Goal: Task Accomplishment & Management: Use online tool/utility

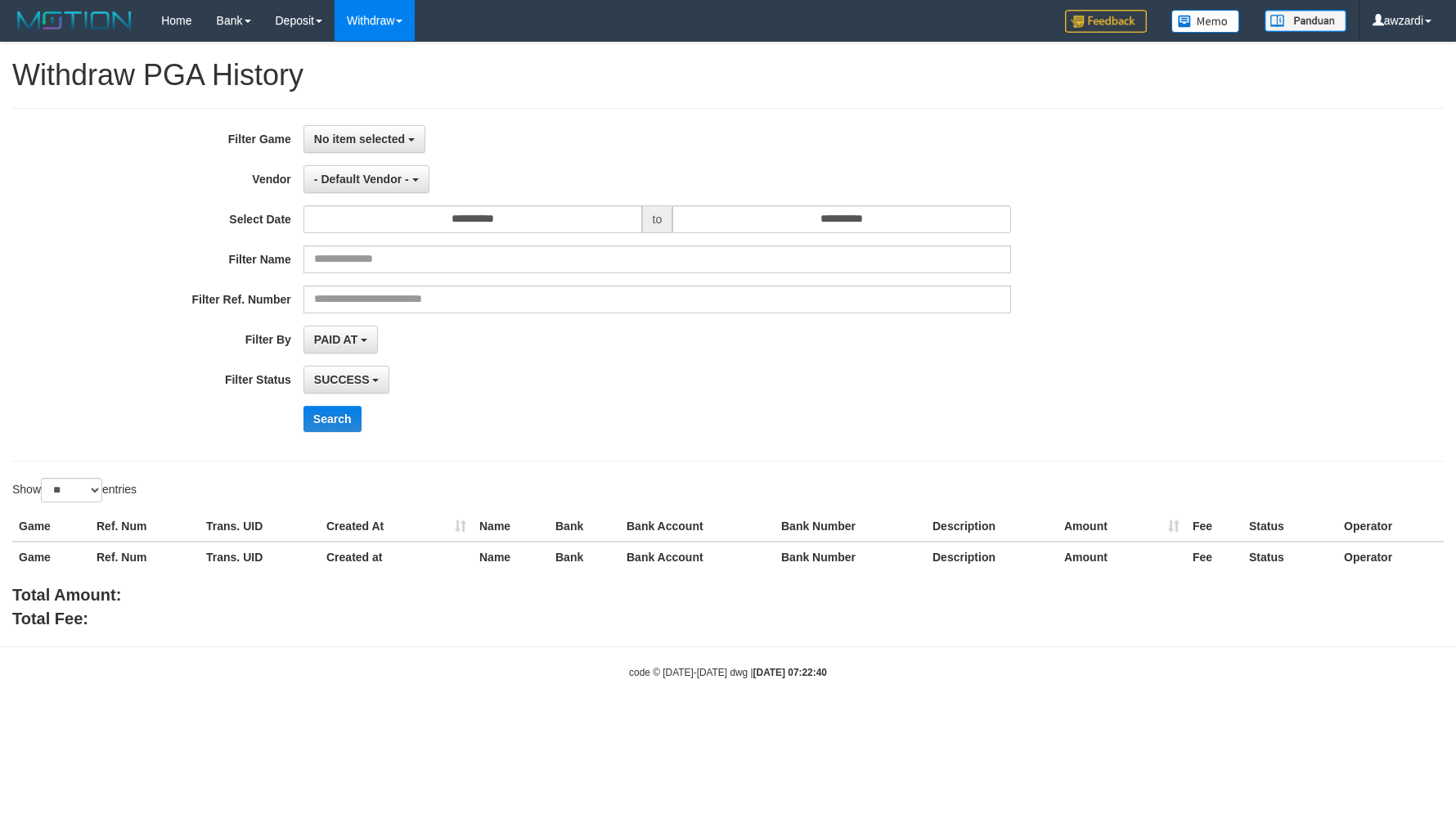
select select "**********"
select select "**"
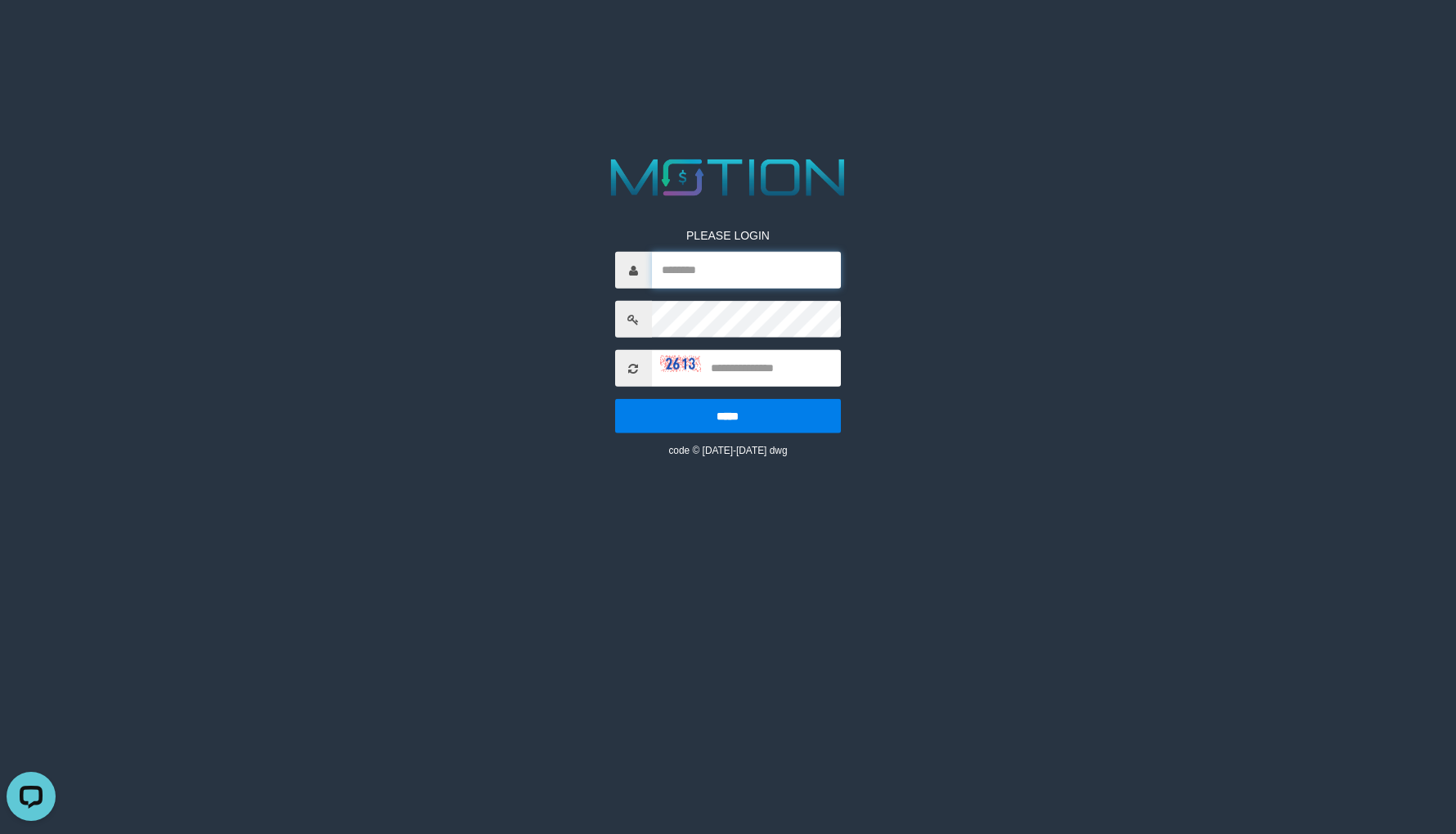
type input "*******"
click at [748, 371] on input "text" at bounding box center [746, 368] width 189 height 37
type input "****"
click at [615, 399] on input "*****" at bounding box center [728, 416] width 226 height 35
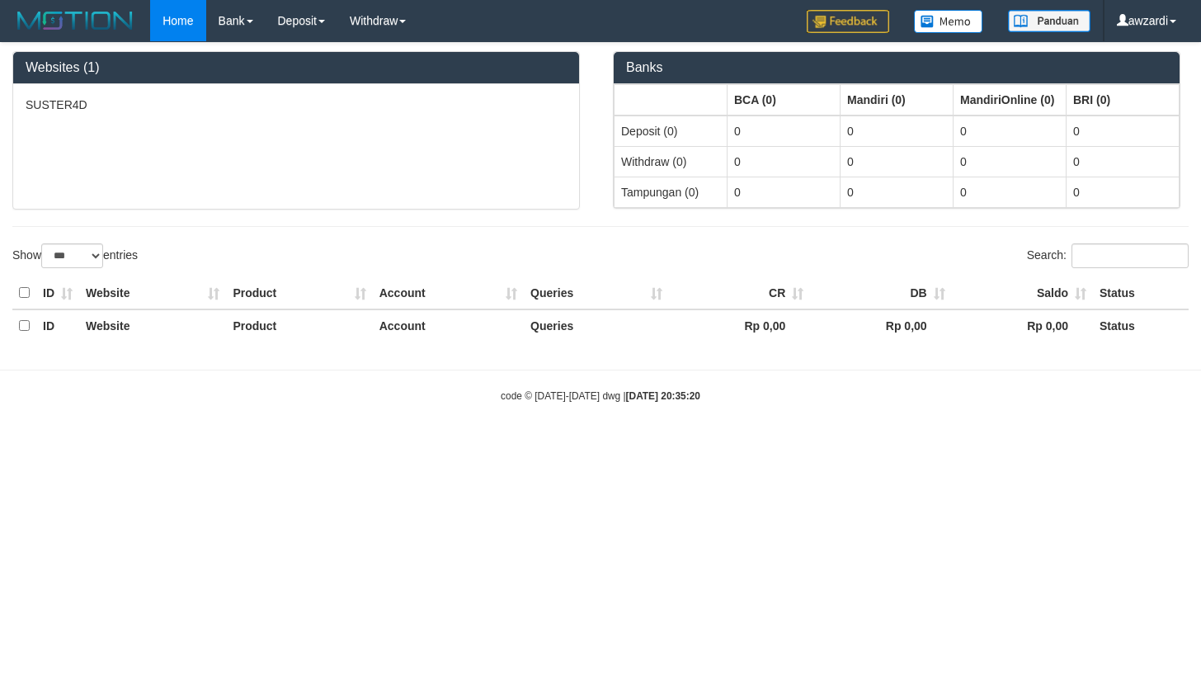
select select "***"
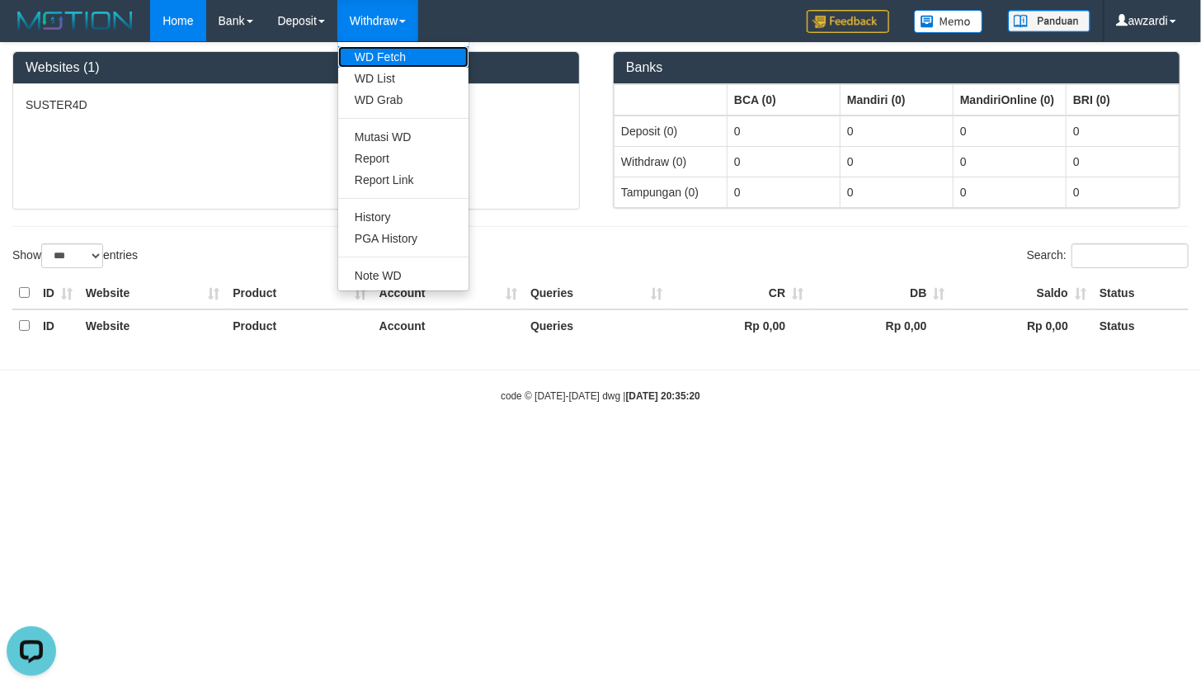
click at [398, 59] on link "WD Fetch" at bounding box center [403, 56] width 130 height 21
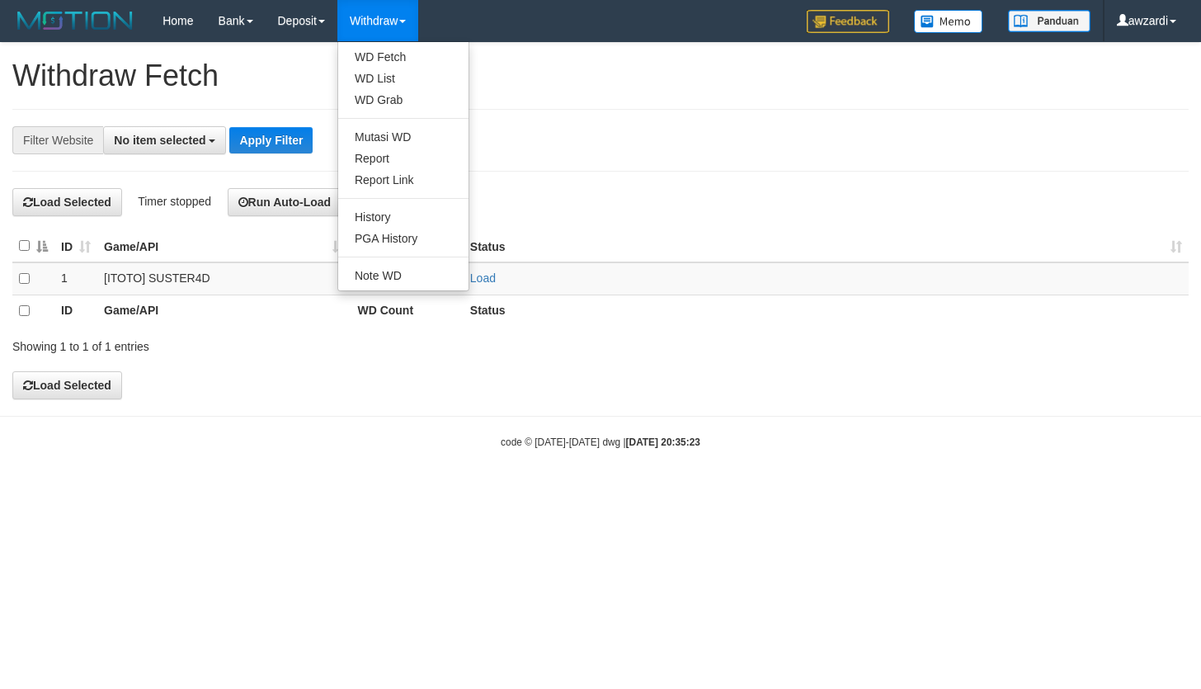
select select
click at [396, 49] on link "WD Fetch" at bounding box center [403, 56] width 130 height 21
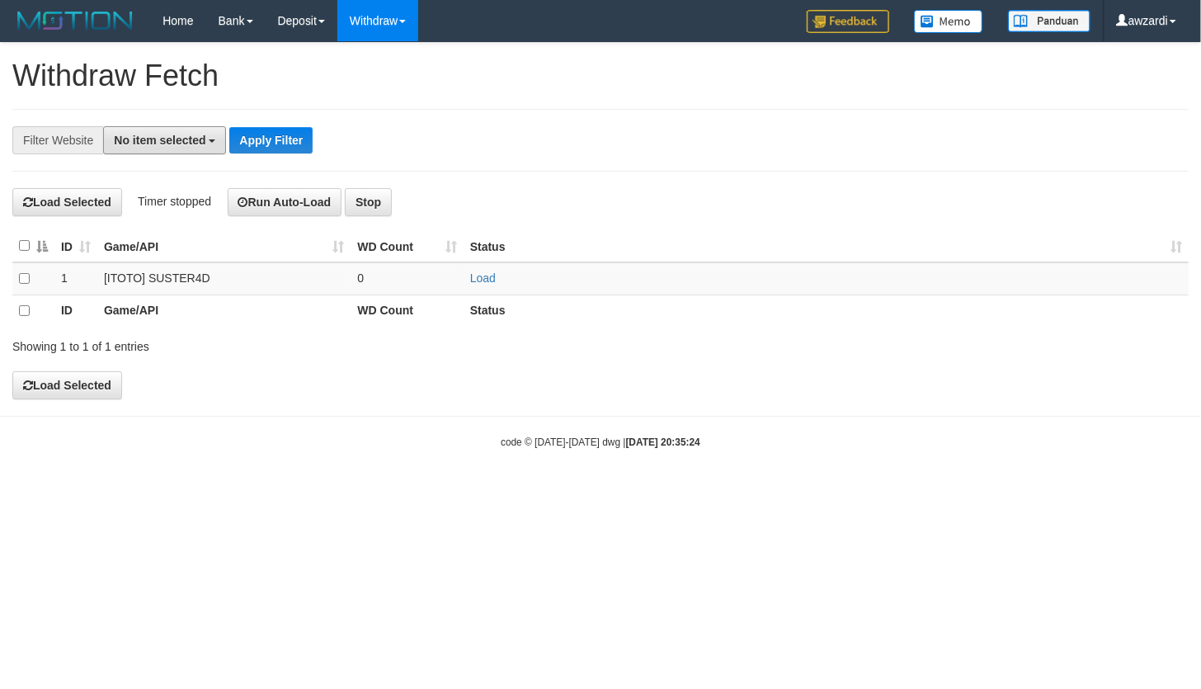
click at [173, 135] on span "No item selected" at bounding box center [160, 140] width 92 height 13
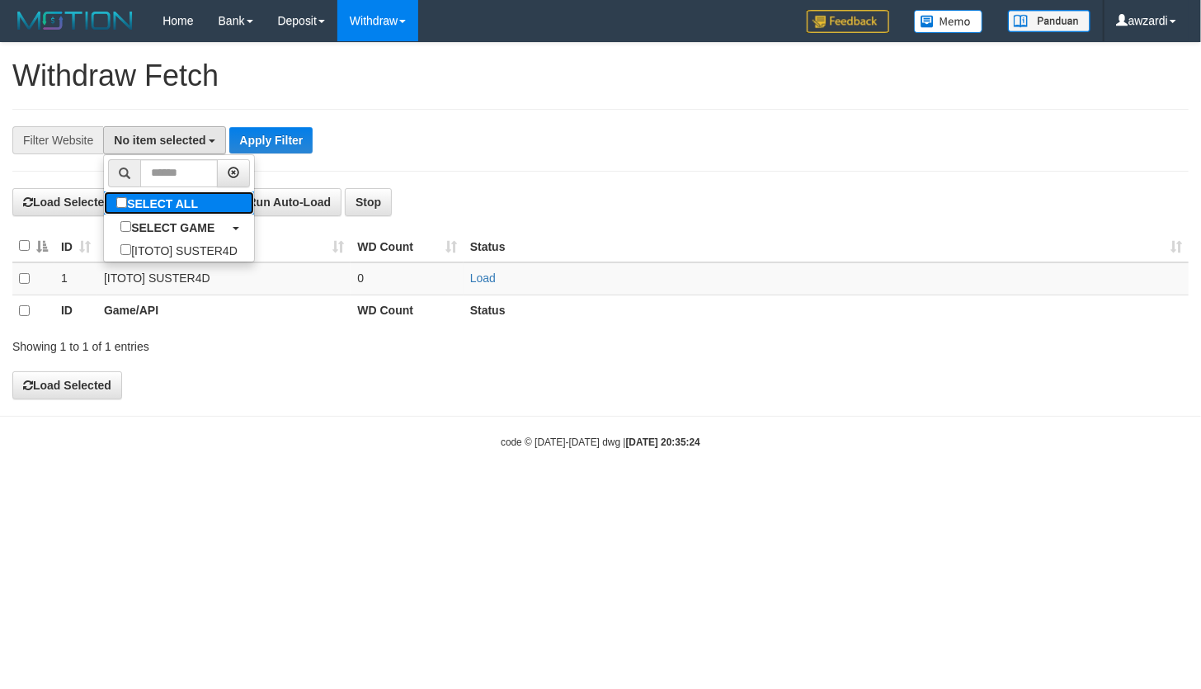
click at [148, 205] on label "SELECT ALL" at bounding box center [159, 202] width 111 height 23
select select "***"
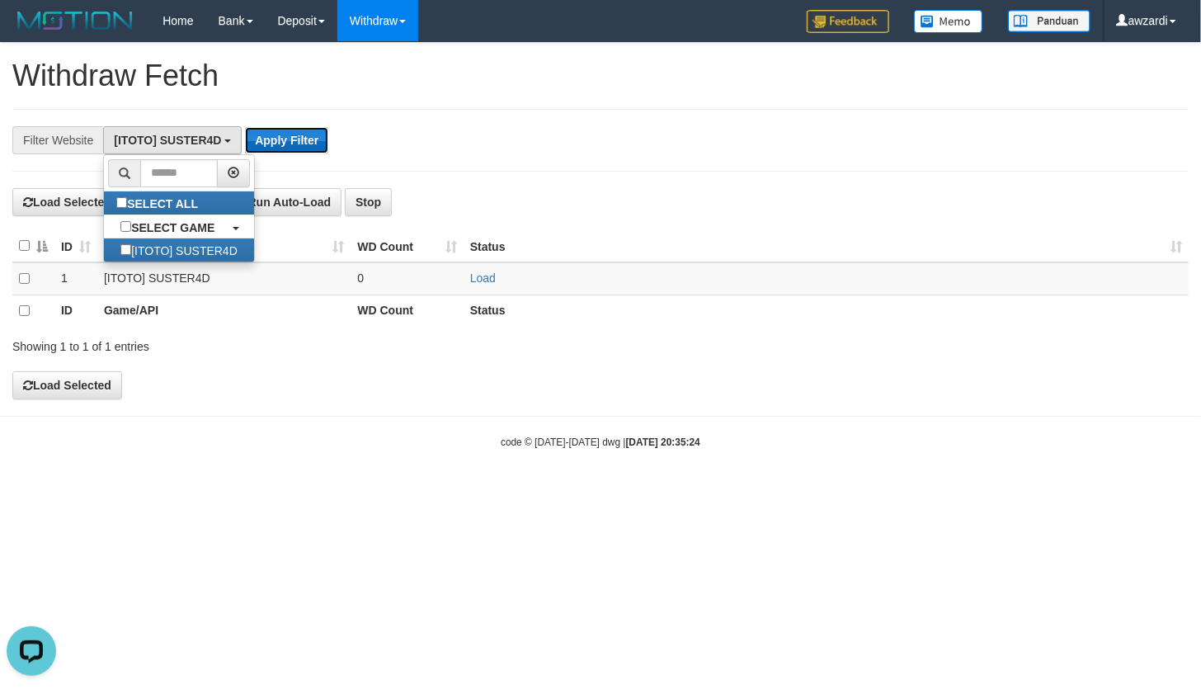
click at [294, 146] on button "Apply Filter" at bounding box center [286, 140] width 83 height 26
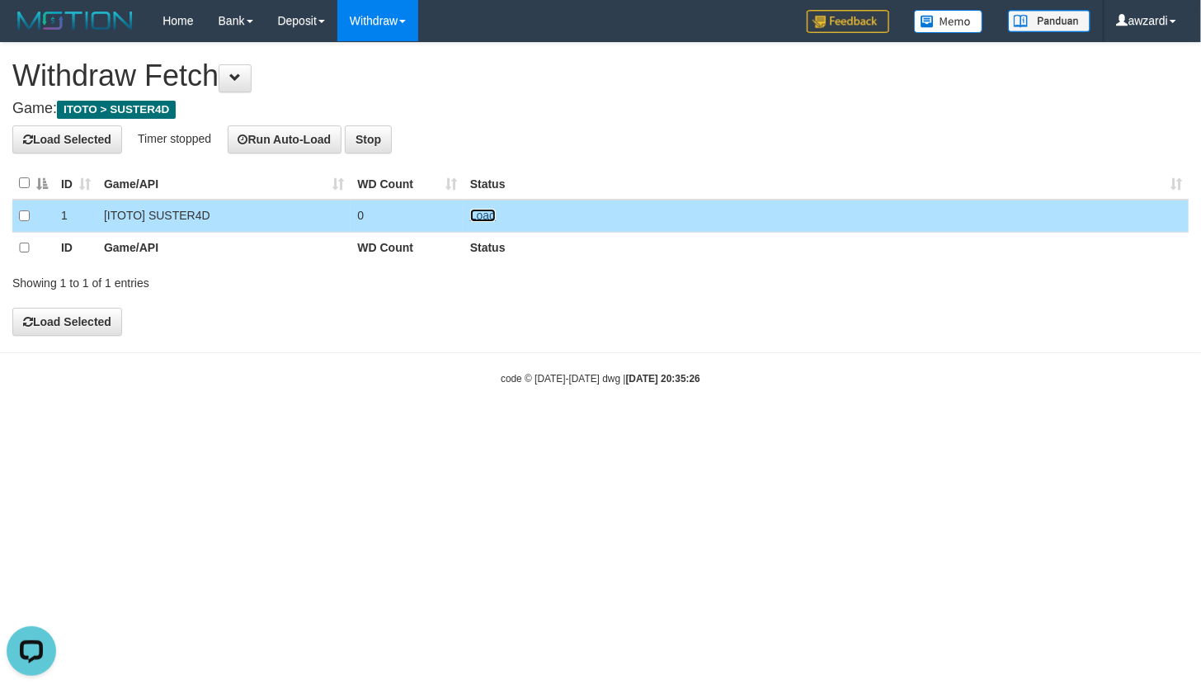
click at [485, 217] on link "Load" at bounding box center [483, 215] width 26 height 13
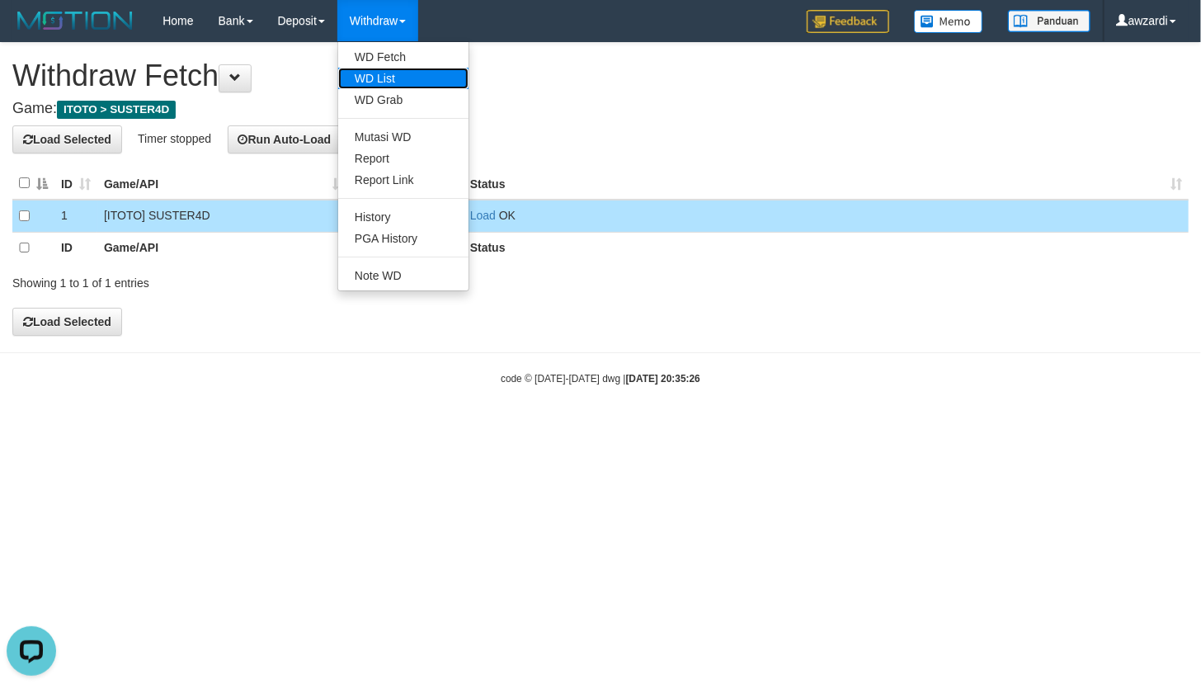
click at [404, 77] on link "WD List" at bounding box center [403, 78] width 130 height 21
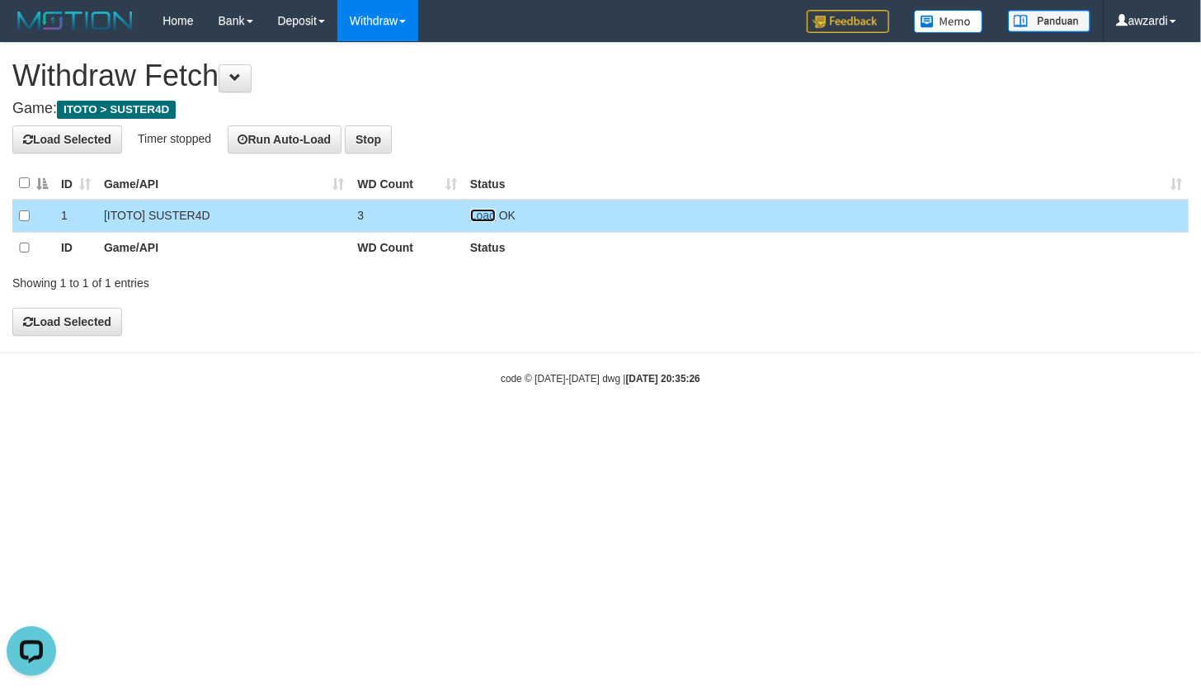
click at [478, 212] on link "Load" at bounding box center [483, 215] width 26 height 13
click at [480, 214] on link "Load" at bounding box center [483, 215] width 26 height 13
click at [475, 207] on td "Load OK" at bounding box center [825, 216] width 725 height 32
click at [479, 219] on link "Load" at bounding box center [483, 215] width 26 height 13
click at [489, 213] on link "Load" at bounding box center [483, 215] width 26 height 13
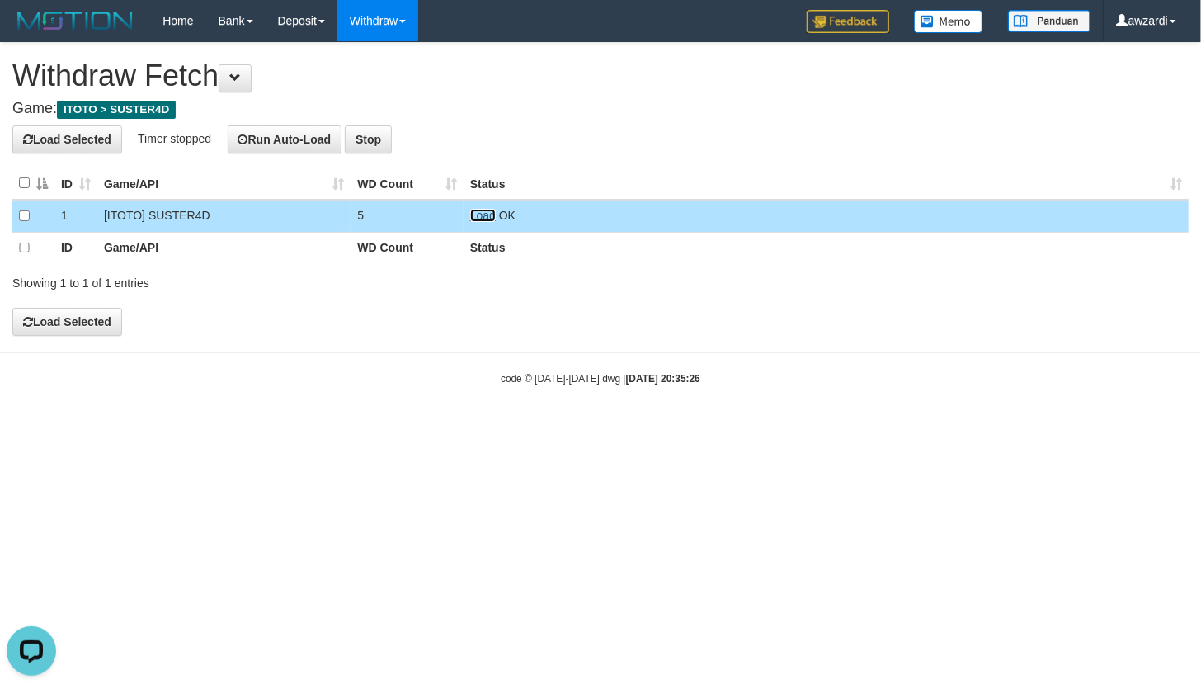
click at [476, 212] on link "Load" at bounding box center [483, 215] width 26 height 13
click at [482, 209] on link "Load" at bounding box center [483, 215] width 26 height 13
click at [479, 221] on td "Load OK" at bounding box center [825, 216] width 725 height 32
click at [477, 219] on link "Load" at bounding box center [483, 215] width 26 height 13
click at [482, 218] on link "Load" at bounding box center [483, 215] width 26 height 13
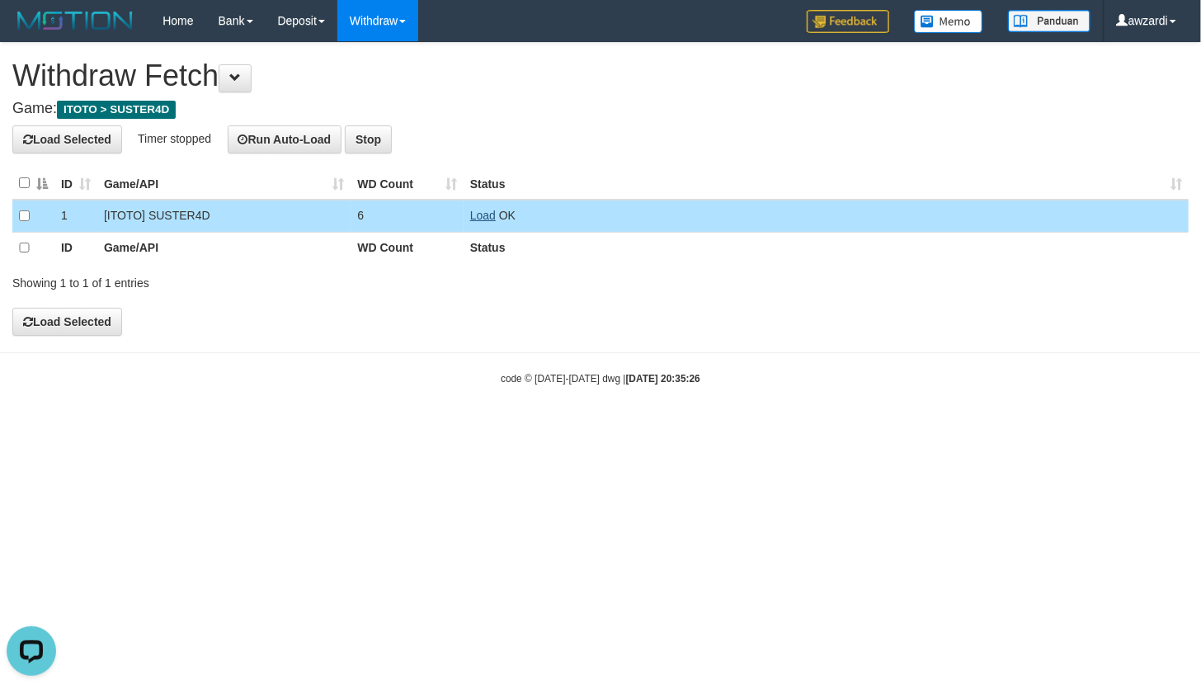
click at [495, 214] on td "Load OK" at bounding box center [825, 216] width 725 height 32
click at [489, 216] on link "Load" at bounding box center [483, 215] width 26 height 13
drag, startPoint x: 496, startPoint y: 204, endPoint x: 482, endPoint y: 213, distance: 16.7
click at [495, 206] on td "Load OK" at bounding box center [825, 216] width 725 height 32
click at [482, 213] on link "Load" at bounding box center [483, 215] width 26 height 13
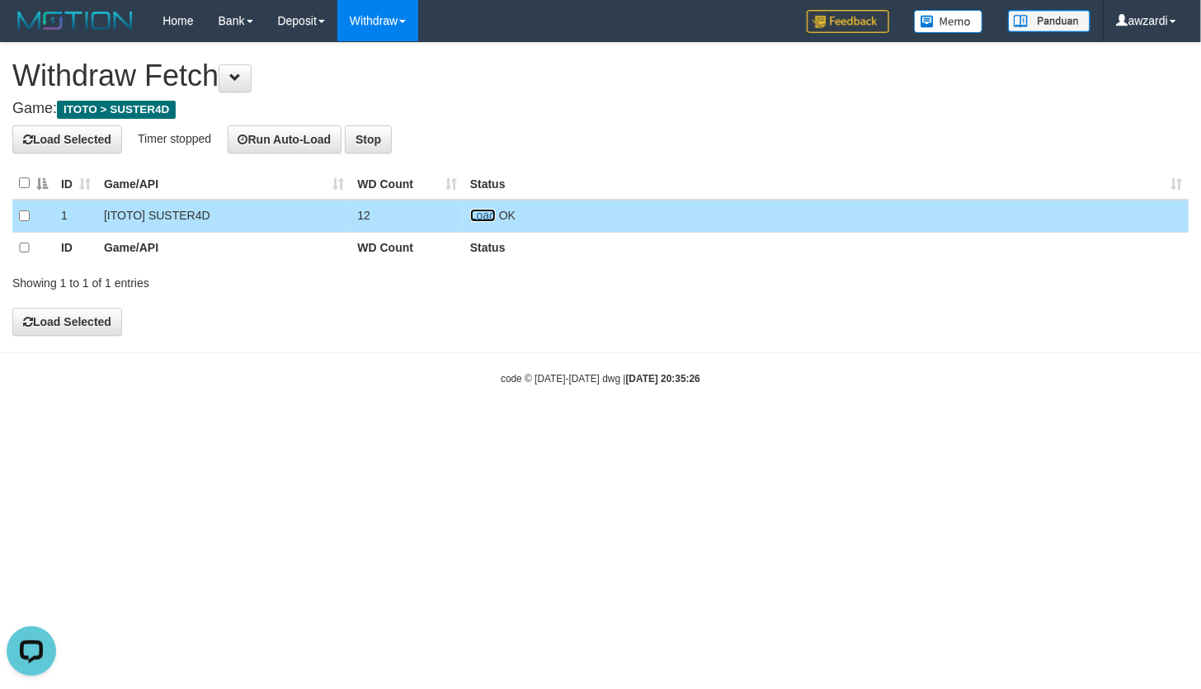
click at [475, 214] on link "Load" at bounding box center [483, 215] width 26 height 13
click at [485, 220] on link "Load" at bounding box center [483, 215] width 26 height 13
click at [485, 216] on span "Loading.." at bounding box center [494, 215] width 48 height 13
click at [485, 216] on link "Load" at bounding box center [483, 215] width 26 height 13
click at [485, 221] on td "Load OK" at bounding box center [825, 216] width 725 height 32
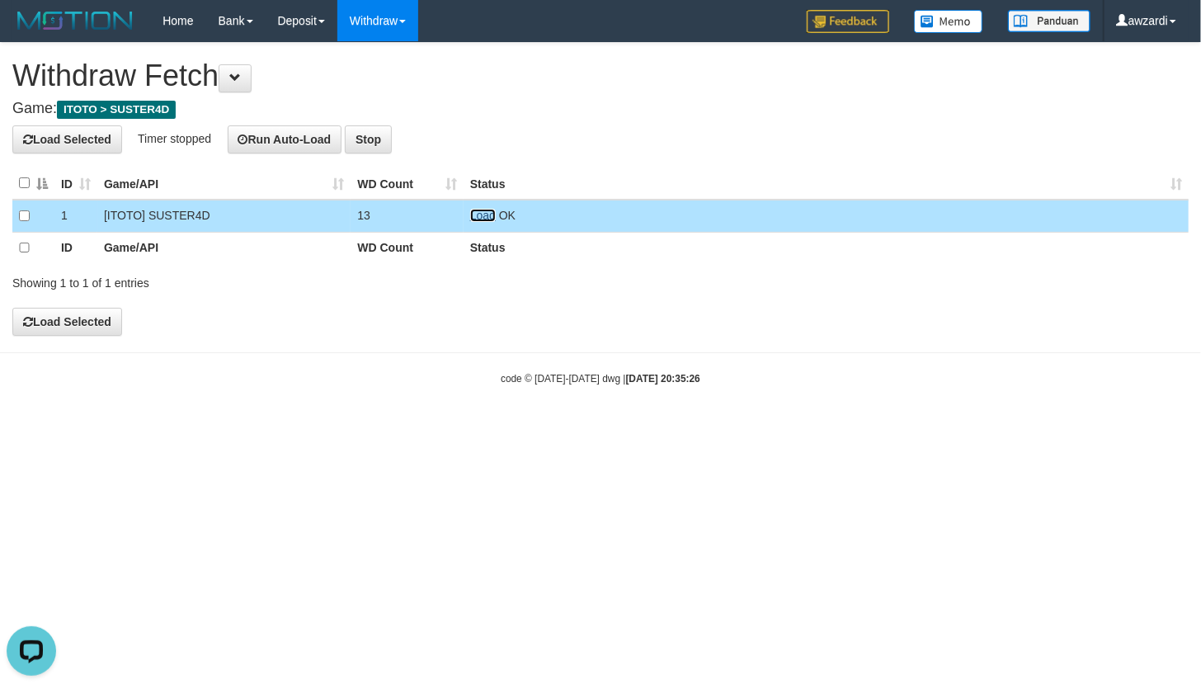
click at [478, 215] on link "Load" at bounding box center [483, 215] width 26 height 13
click at [490, 214] on link "Load" at bounding box center [483, 215] width 26 height 13
click at [479, 214] on link "Load" at bounding box center [483, 215] width 26 height 13
click at [474, 215] on link "Load" at bounding box center [483, 215] width 26 height 13
click at [478, 213] on link "Load" at bounding box center [483, 215] width 26 height 13
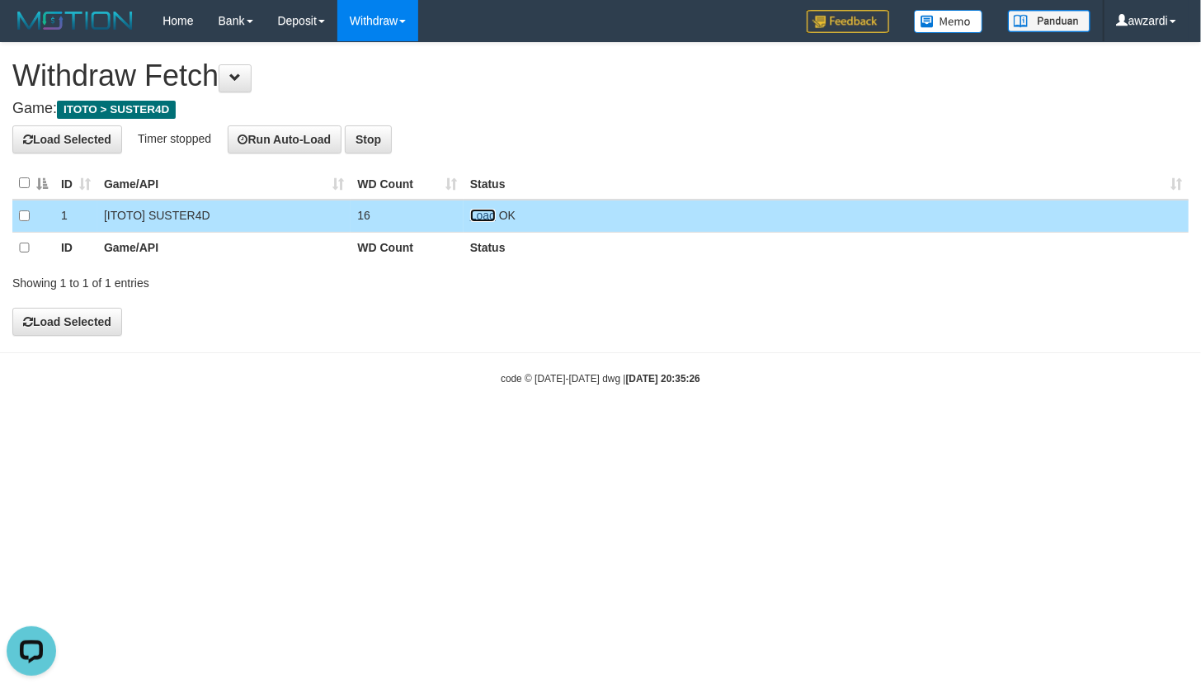
click at [482, 216] on link "Load" at bounding box center [483, 215] width 26 height 13
click at [478, 214] on link "Load" at bounding box center [483, 215] width 26 height 13
click at [487, 219] on link "Load" at bounding box center [483, 215] width 26 height 13
click at [480, 214] on link "Load" at bounding box center [483, 215] width 26 height 13
click at [487, 214] on link "Load" at bounding box center [483, 215] width 26 height 13
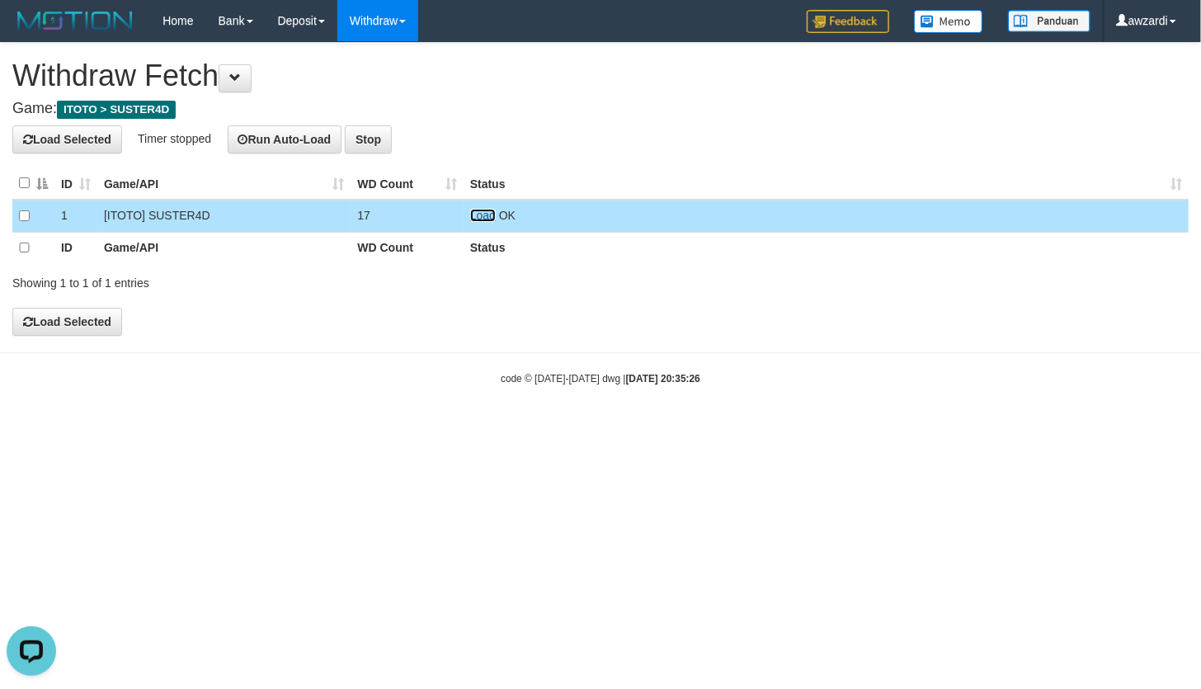
click at [479, 212] on link "Load" at bounding box center [483, 215] width 26 height 13
click at [482, 215] on link "Load" at bounding box center [483, 215] width 26 height 13
click at [485, 214] on link "Load" at bounding box center [483, 215] width 26 height 13
click at [481, 216] on link "Load" at bounding box center [483, 215] width 26 height 13
click at [488, 213] on link "Load" at bounding box center [483, 215] width 26 height 13
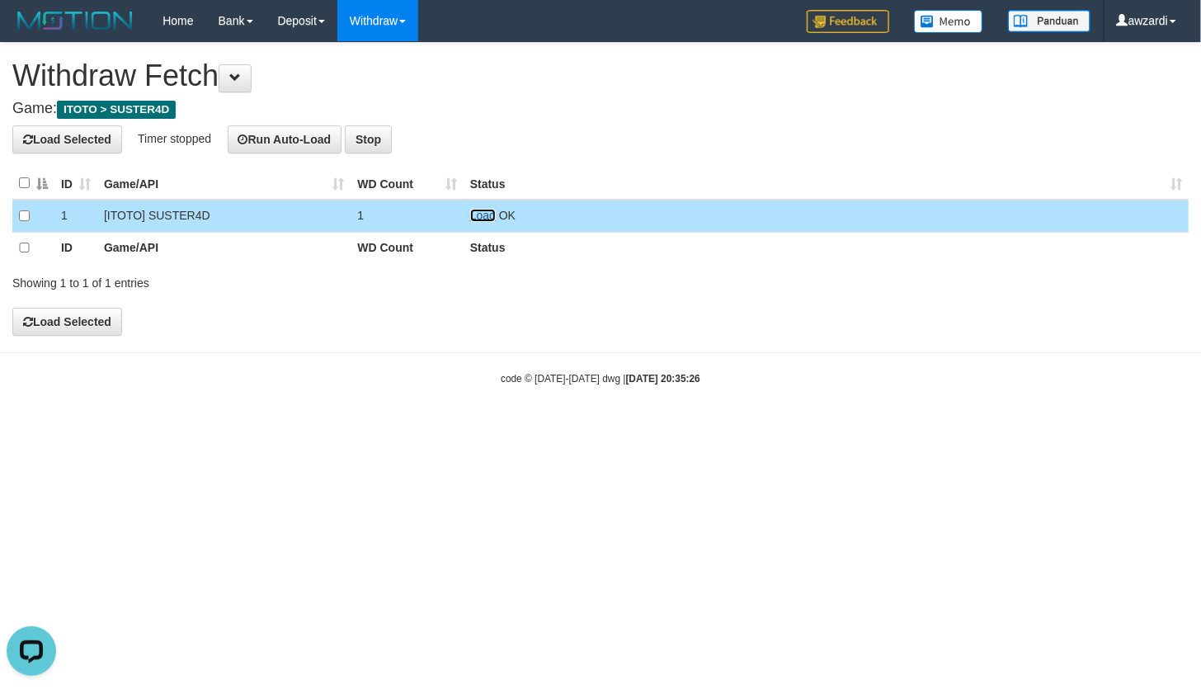
click at [487, 214] on link "Load" at bounding box center [483, 215] width 26 height 13
click at [480, 214] on link "Load" at bounding box center [483, 215] width 26 height 13
click at [478, 209] on link "Load" at bounding box center [483, 215] width 26 height 13
click at [481, 215] on link "Load" at bounding box center [483, 215] width 26 height 13
click at [485, 212] on link "Load" at bounding box center [483, 215] width 26 height 13
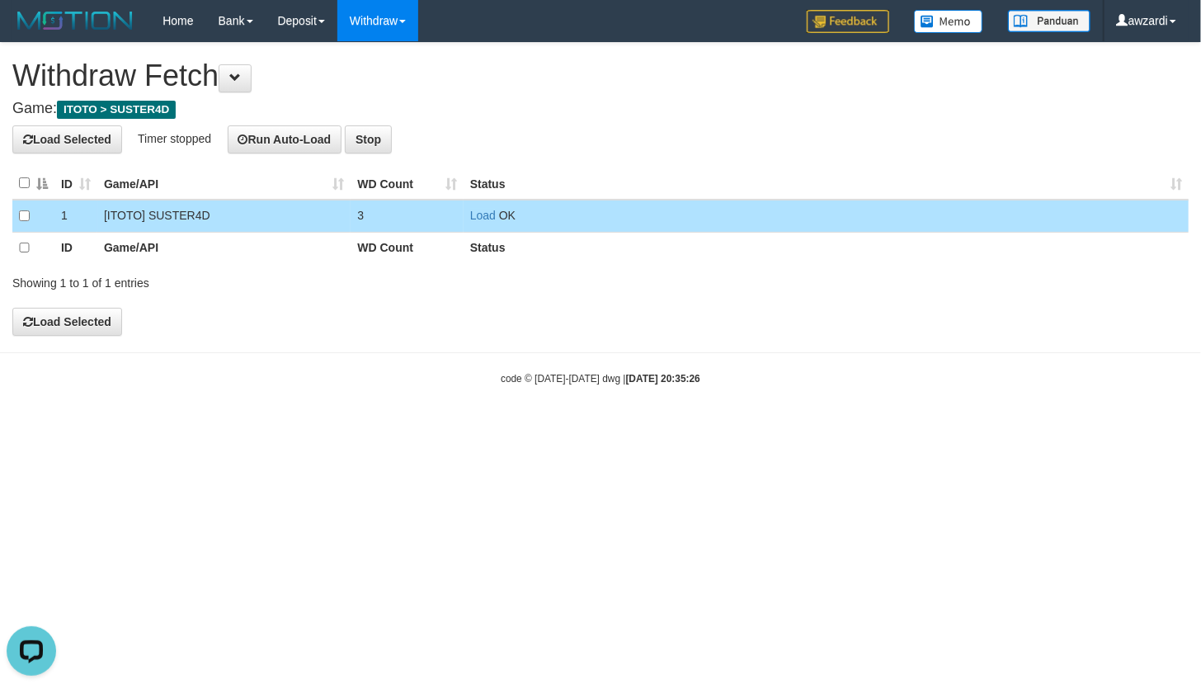
click at [474, 223] on td "Load OK" at bounding box center [825, 216] width 725 height 32
click at [476, 216] on link "Load" at bounding box center [483, 215] width 26 height 13
click at [474, 212] on link "Load" at bounding box center [483, 215] width 26 height 13
click at [478, 214] on link "Load" at bounding box center [483, 215] width 26 height 13
click at [482, 218] on link "Load" at bounding box center [483, 215] width 26 height 13
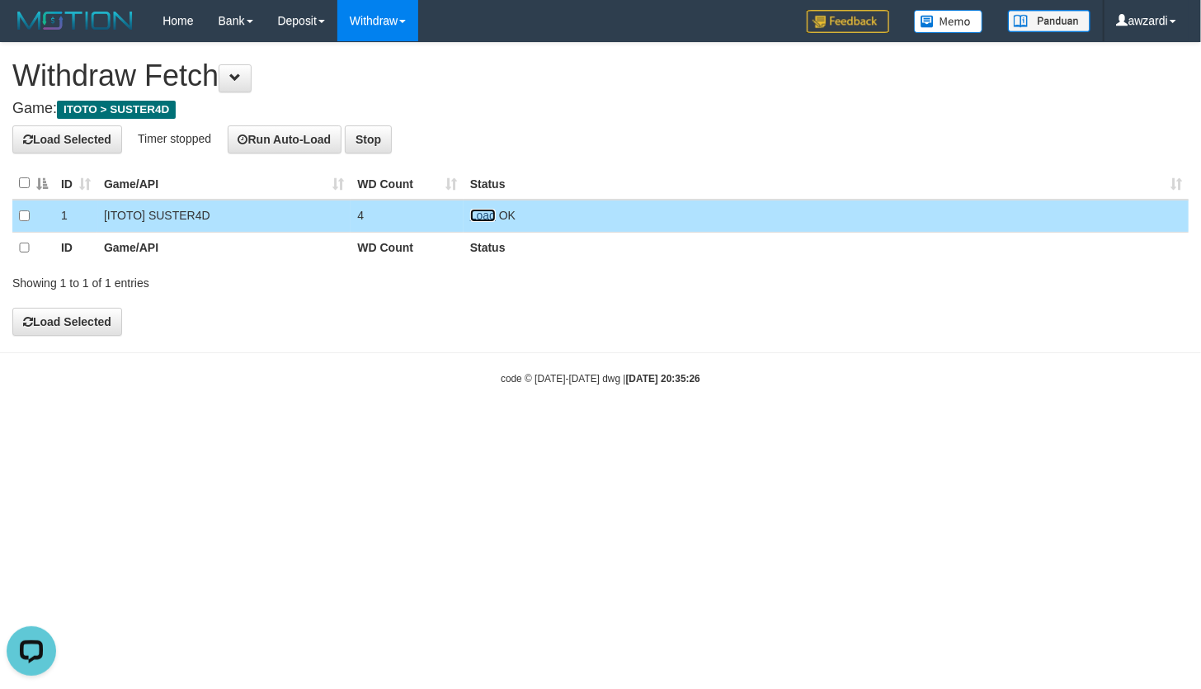
click at [487, 209] on link "Load" at bounding box center [483, 215] width 26 height 13
click at [478, 211] on link "Load" at bounding box center [483, 215] width 26 height 13
click at [483, 217] on link "Load" at bounding box center [483, 215] width 26 height 13
click at [483, 211] on link "Load" at bounding box center [483, 215] width 26 height 13
click at [487, 215] on link "Load" at bounding box center [483, 215] width 26 height 13
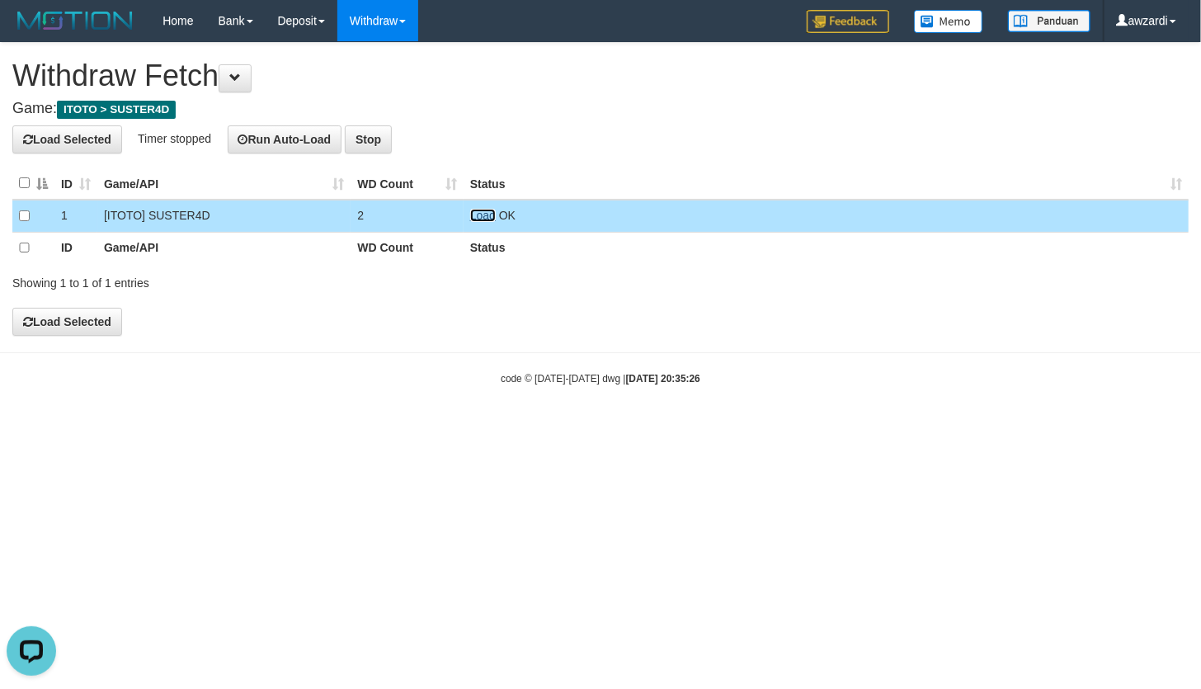
click at [487, 214] on link "Load" at bounding box center [483, 215] width 26 height 13
click at [482, 214] on link "Load" at bounding box center [483, 215] width 26 height 13
click at [476, 213] on link "Load" at bounding box center [483, 215] width 26 height 13
click at [476, 209] on link "Load" at bounding box center [483, 215] width 26 height 13
click at [478, 212] on link "Load" at bounding box center [483, 215] width 26 height 13
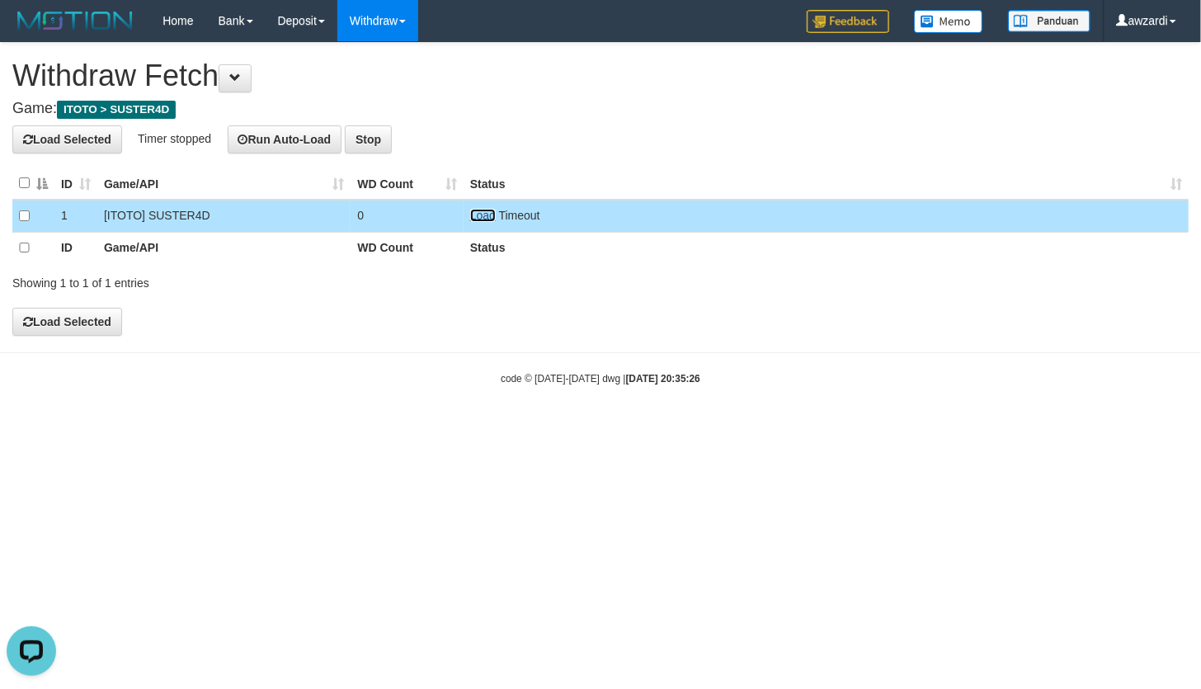
click at [482, 217] on link "Load" at bounding box center [483, 215] width 26 height 13
click at [478, 216] on link "Load" at bounding box center [483, 215] width 26 height 13
click at [484, 214] on link "Load" at bounding box center [483, 215] width 26 height 13
click at [483, 215] on link "Load" at bounding box center [483, 215] width 26 height 13
click at [482, 215] on link "Load" at bounding box center [483, 215] width 26 height 13
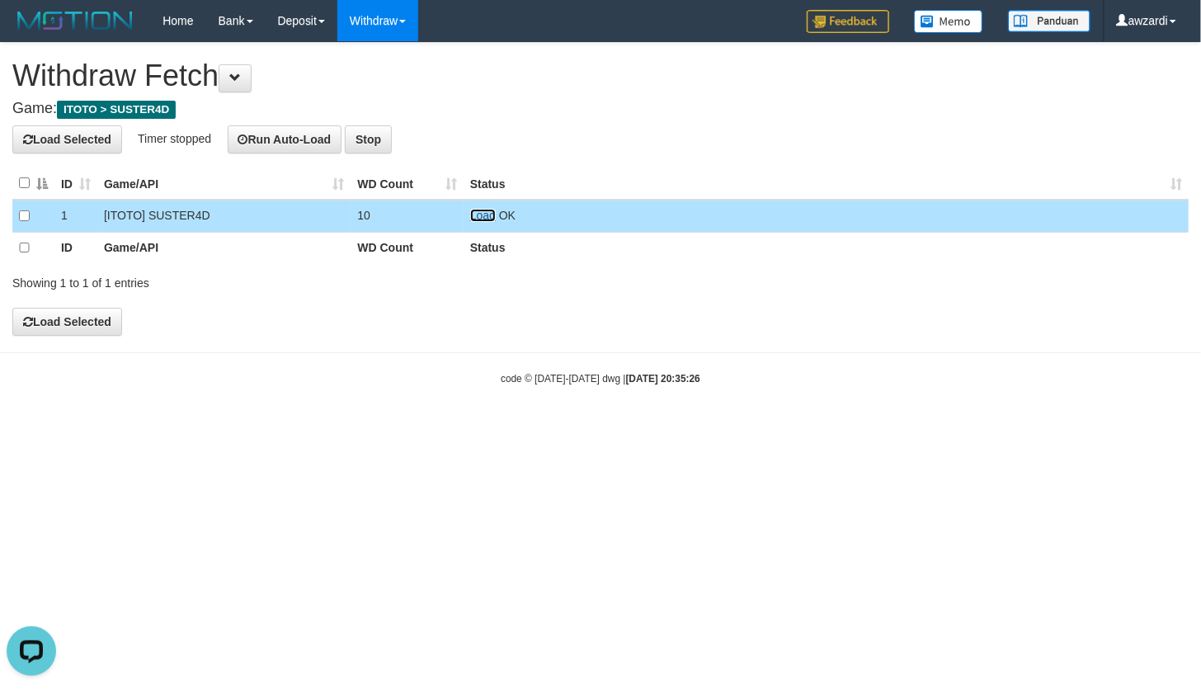
click at [481, 215] on link "Load" at bounding box center [483, 215] width 26 height 13
click at [488, 216] on link "Load" at bounding box center [483, 215] width 26 height 13
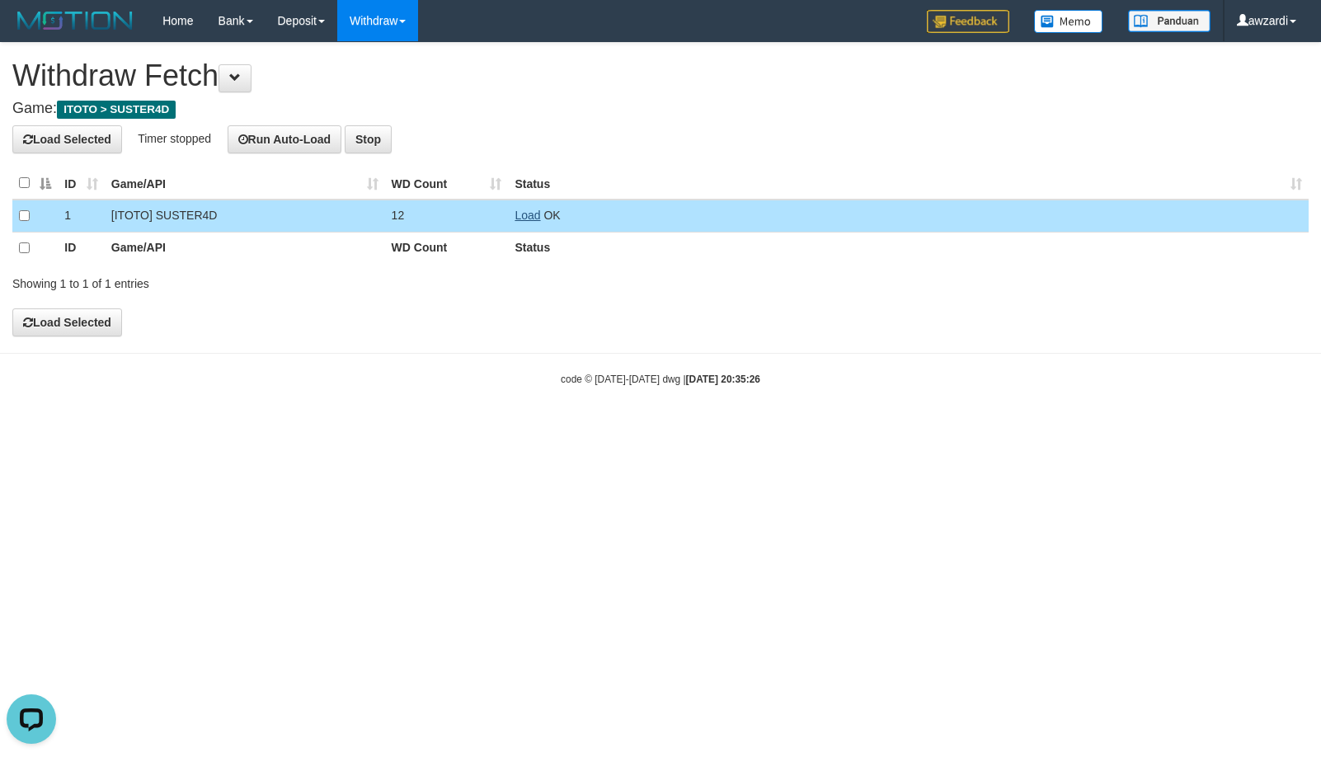
click at [539, 221] on td "Load OK" at bounding box center [908, 216] width 801 height 33
click at [529, 217] on link "Load" at bounding box center [528, 215] width 26 height 13
click at [529, 218] on link "Load" at bounding box center [528, 215] width 26 height 13
click at [529, 213] on link "Load" at bounding box center [528, 215] width 26 height 13
click at [525, 210] on link "Load" at bounding box center [528, 215] width 26 height 13
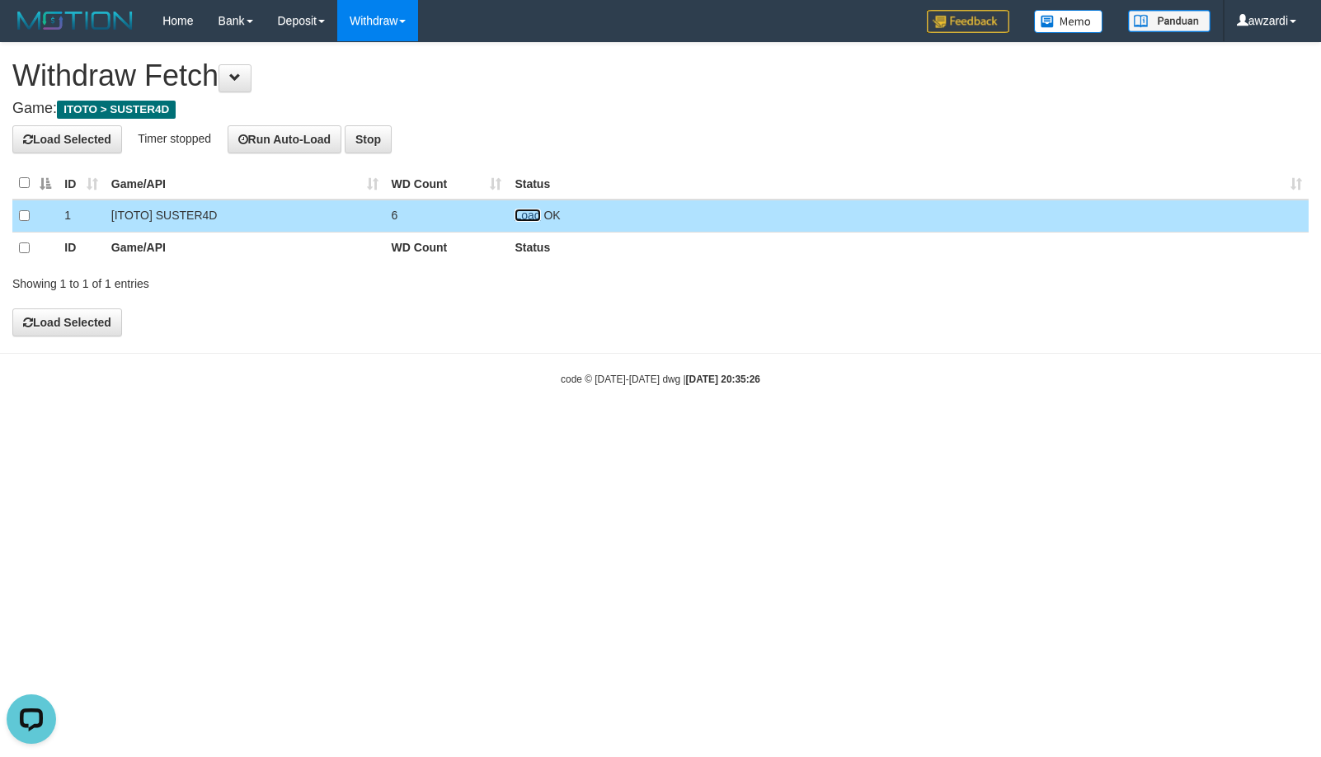
click at [525, 217] on link "Load" at bounding box center [528, 215] width 26 height 13
click at [529, 214] on link "Load" at bounding box center [528, 215] width 26 height 13
click at [523, 215] on link "Load" at bounding box center [528, 215] width 26 height 13
click at [529, 214] on link "Load" at bounding box center [528, 215] width 26 height 13
click at [530, 216] on link "Load" at bounding box center [528, 215] width 26 height 13
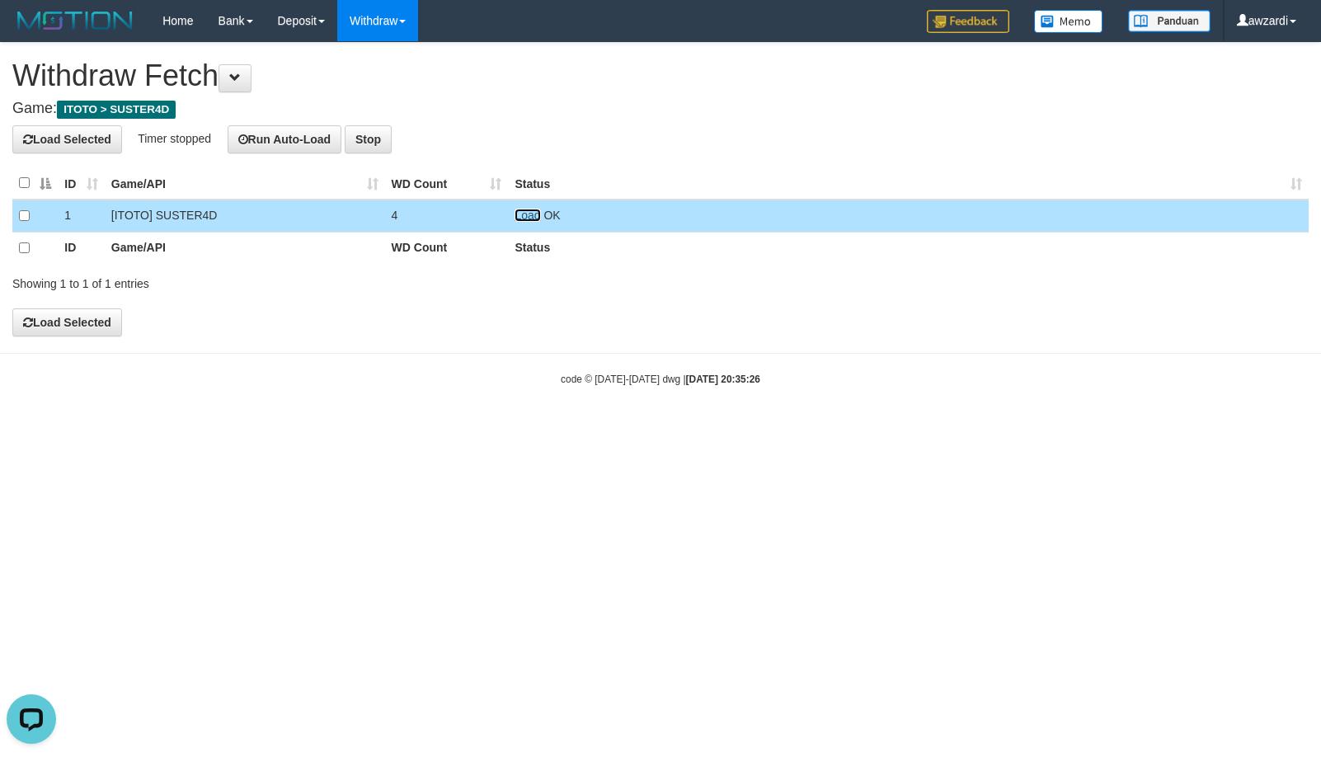
click at [534, 213] on link "Load" at bounding box center [528, 215] width 26 height 13
click at [533, 214] on link "Load" at bounding box center [528, 215] width 26 height 13
click at [536, 216] on link "Load" at bounding box center [528, 215] width 26 height 13
click at [529, 220] on link "Load" at bounding box center [528, 215] width 26 height 13
click at [536, 221] on link "Load" at bounding box center [528, 215] width 26 height 13
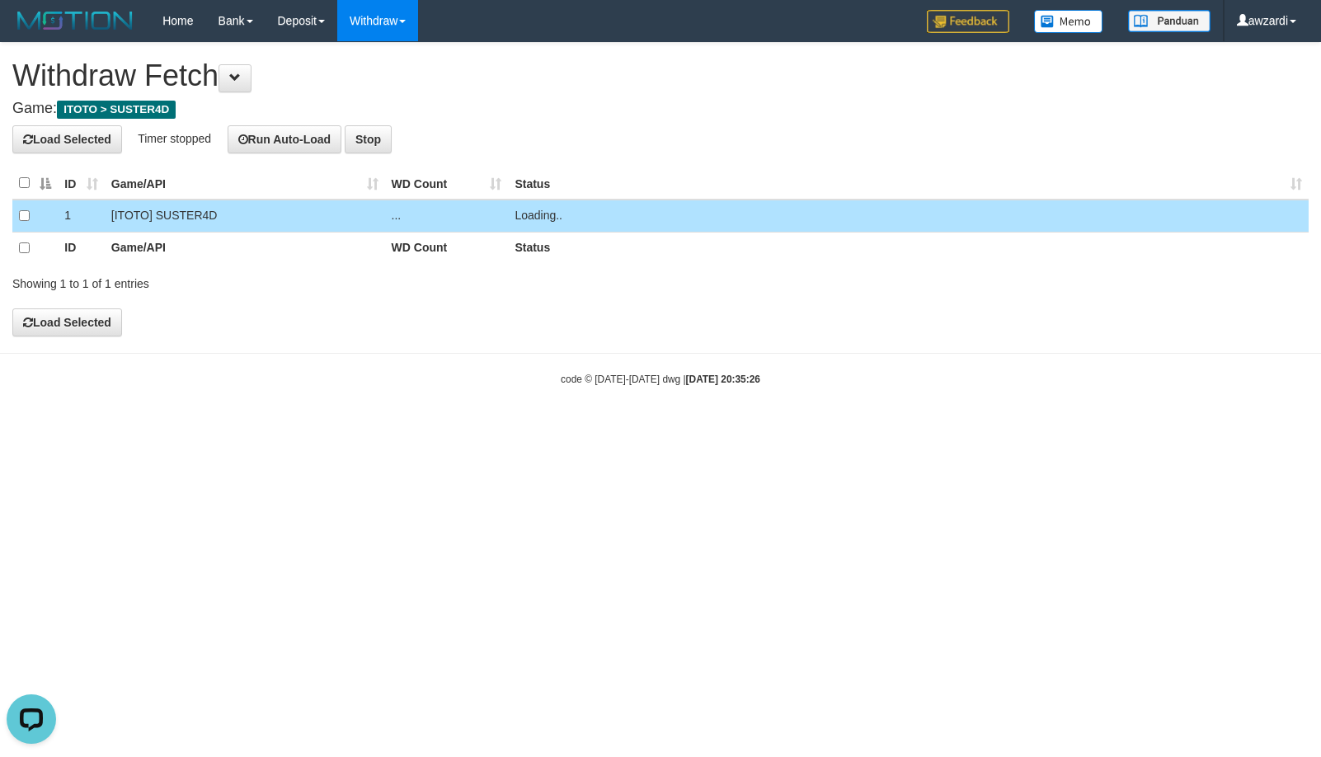
click at [525, 214] on span "Loading.." at bounding box center [539, 215] width 48 height 13
click at [525, 212] on link "Load" at bounding box center [528, 215] width 26 height 13
click at [527, 219] on link "Load" at bounding box center [528, 215] width 26 height 13
click at [516, 213] on link "Load" at bounding box center [528, 215] width 26 height 13
click at [525, 214] on span "Loading.." at bounding box center [539, 215] width 48 height 13
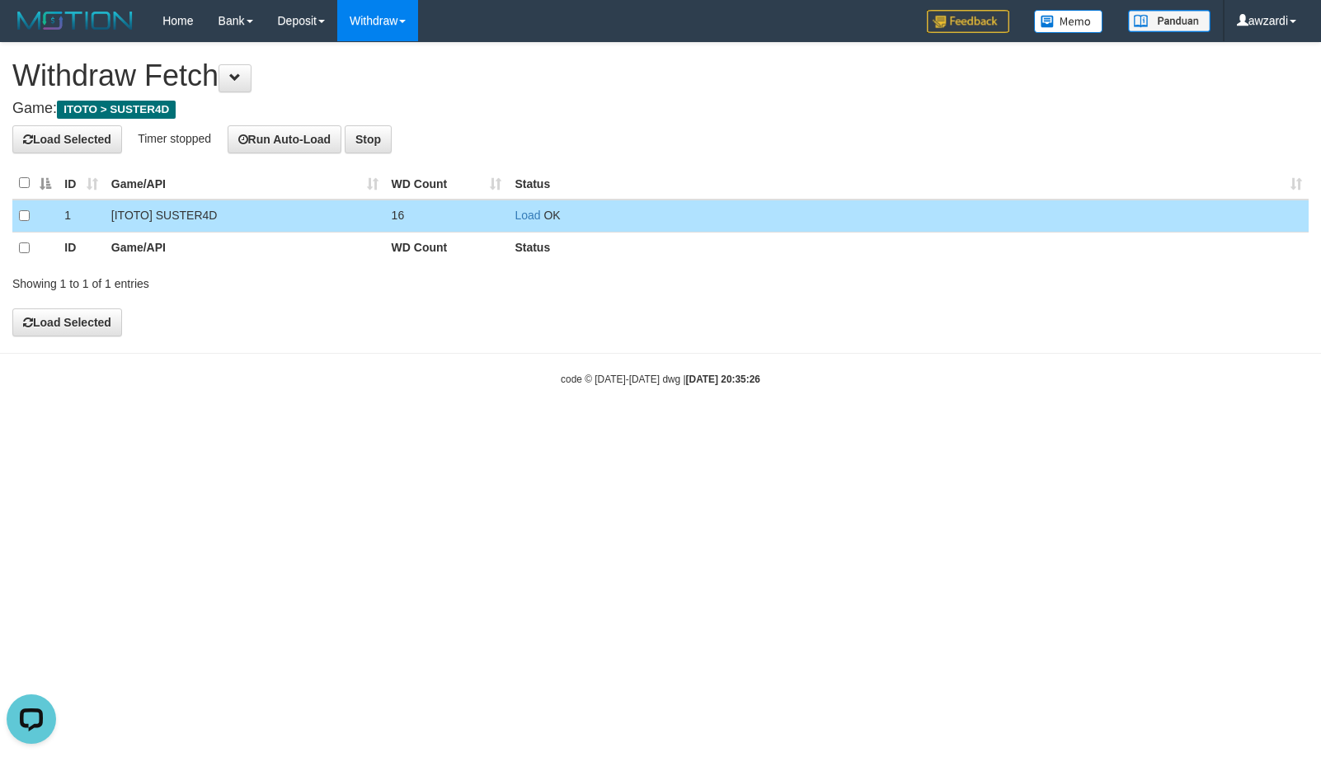
click at [522, 205] on td "Load OK" at bounding box center [908, 216] width 801 height 33
click at [527, 214] on link "Load" at bounding box center [528, 215] width 26 height 13
click at [529, 211] on link "Load" at bounding box center [528, 215] width 26 height 13
click at [514, 206] on td "Load OK" at bounding box center [908, 216] width 801 height 33
click at [520, 215] on link "Load" at bounding box center [528, 215] width 26 height 13
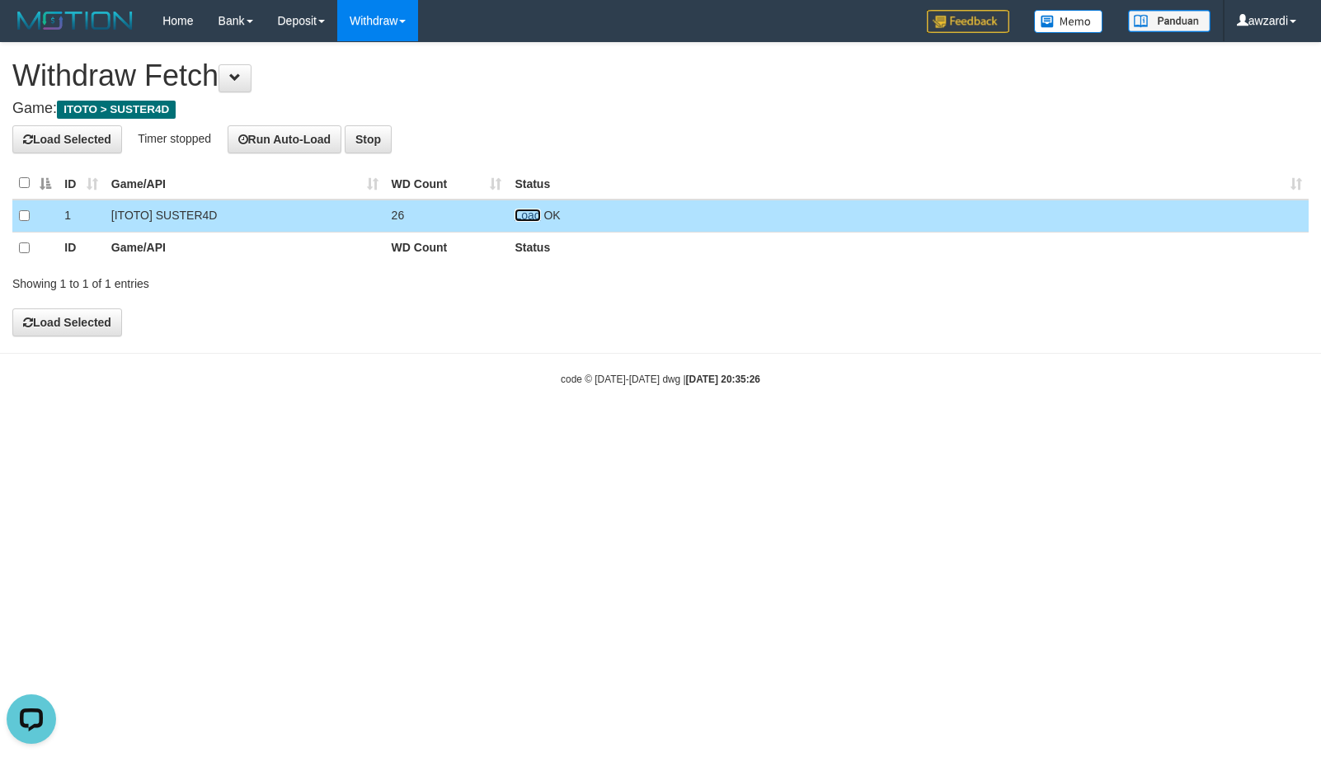
click at [515, 218] on link "Load" at bounding box center [528, 215] width 26 height 13
click at [517, 218] on span "Loading.." at bounding box center [539, 215] width 48 height 13
click at [526, 214] on link "Load" at bounding box center [528, 215] width 26 height 13
click at [534, 216] on link "Load" at bounding box center [528, 215] width 26 height 13
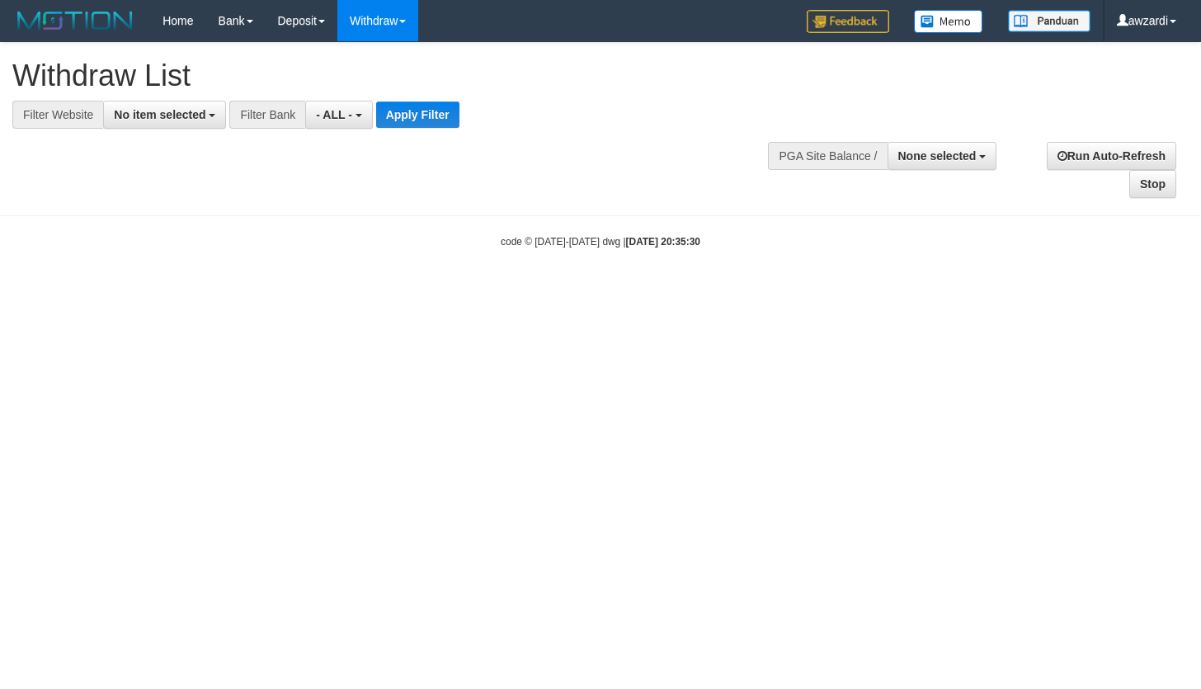
select select
click at [150, 96] on div "**********" at bounding box center [404, 86] width 784 height 86
click at [155, 108] on span "No item selected" at bounding box center [160, 114] width 92 height 13
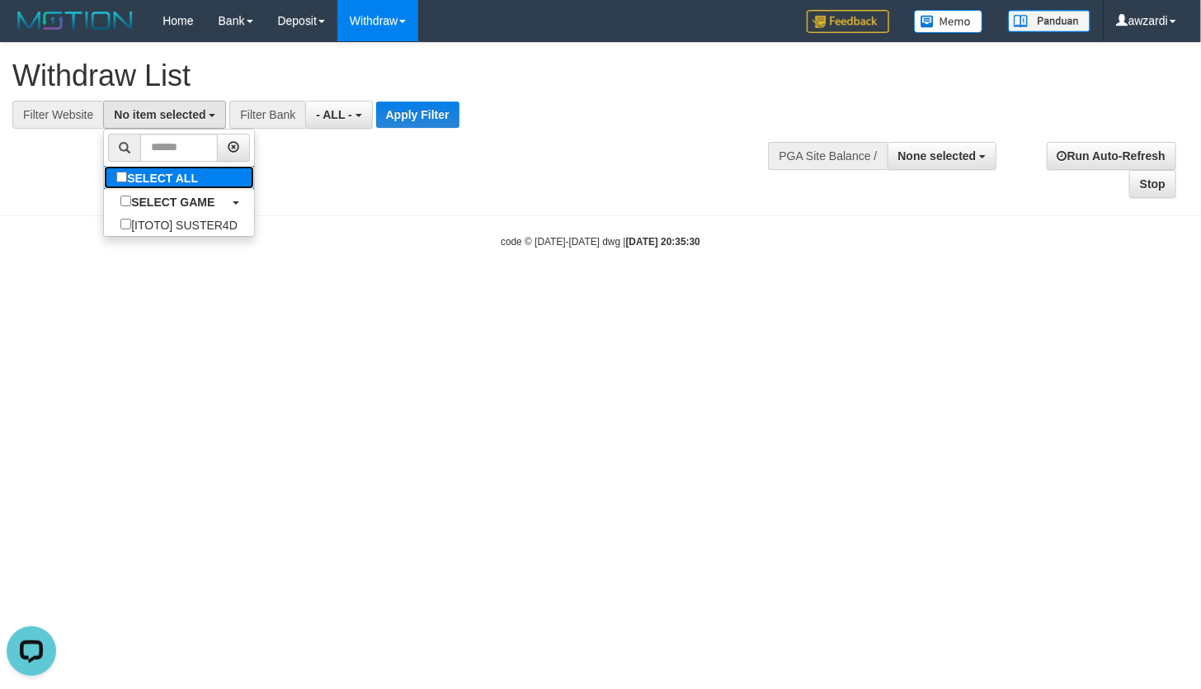
click at [187, 182] on label "SELECT ALL" at bounding box center [159, 177] width 111 height 23
select select "***"
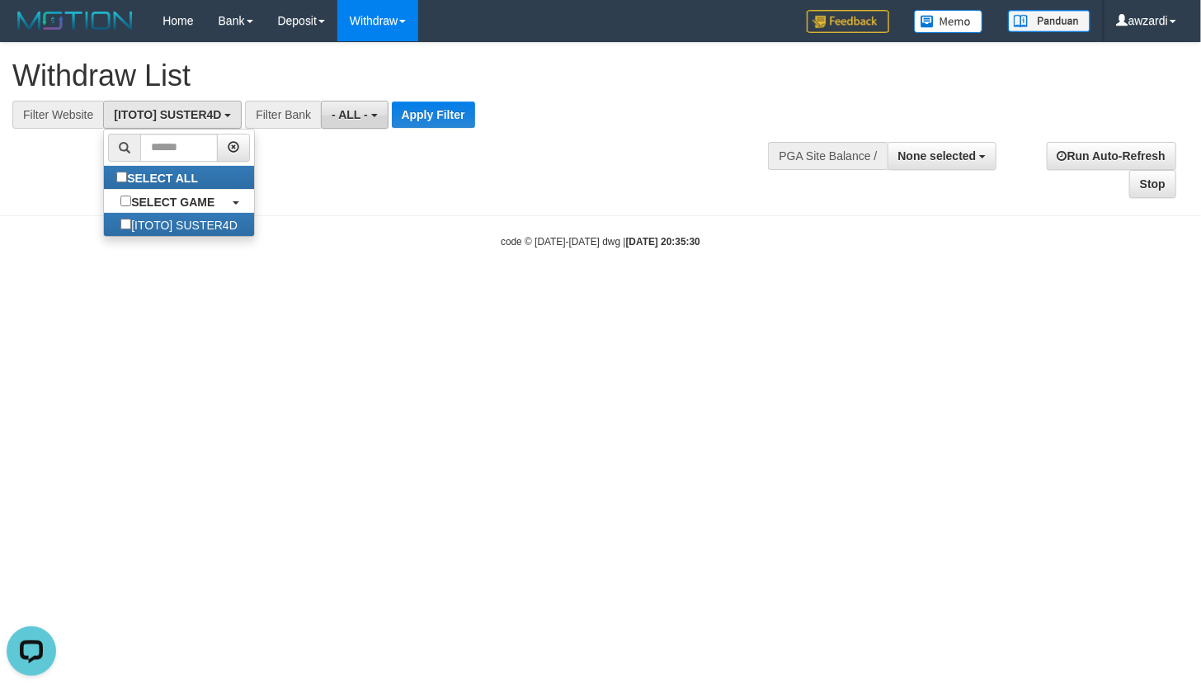
click at [346, 124] on button "- ALL -" at bounding box center [354, 115] width 67 height 28
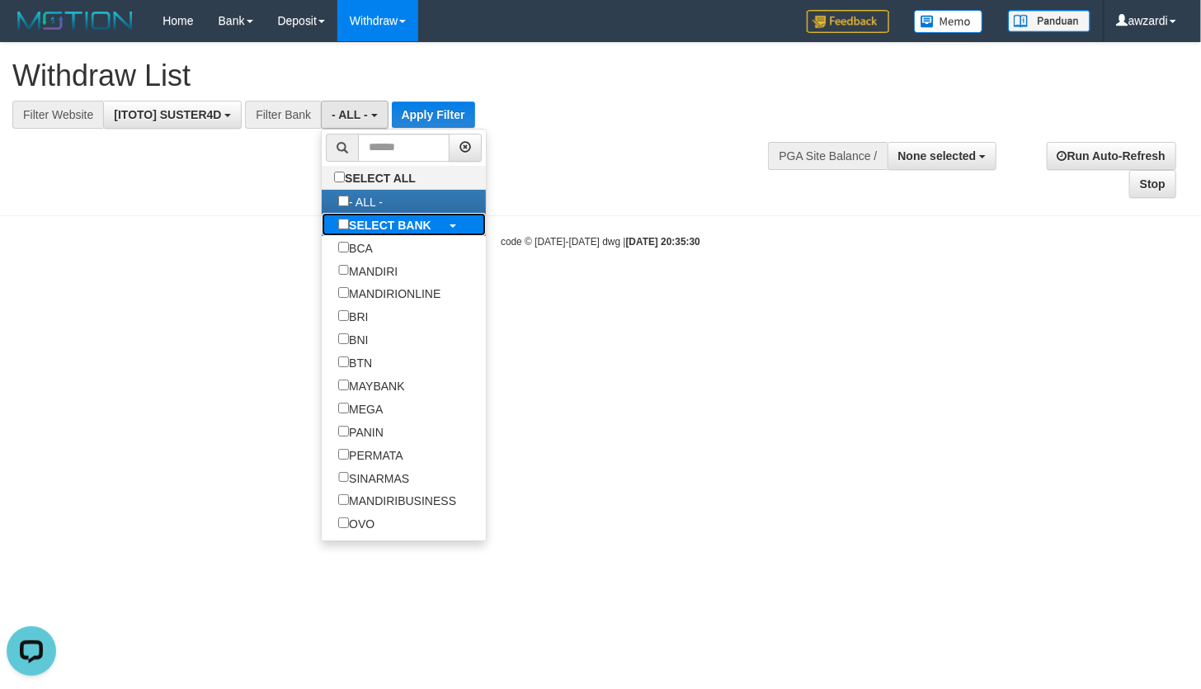
click at [365, 220] on b "SELECT BANK" at bounding box center [390, 225] width 82 height 13
select select "***"
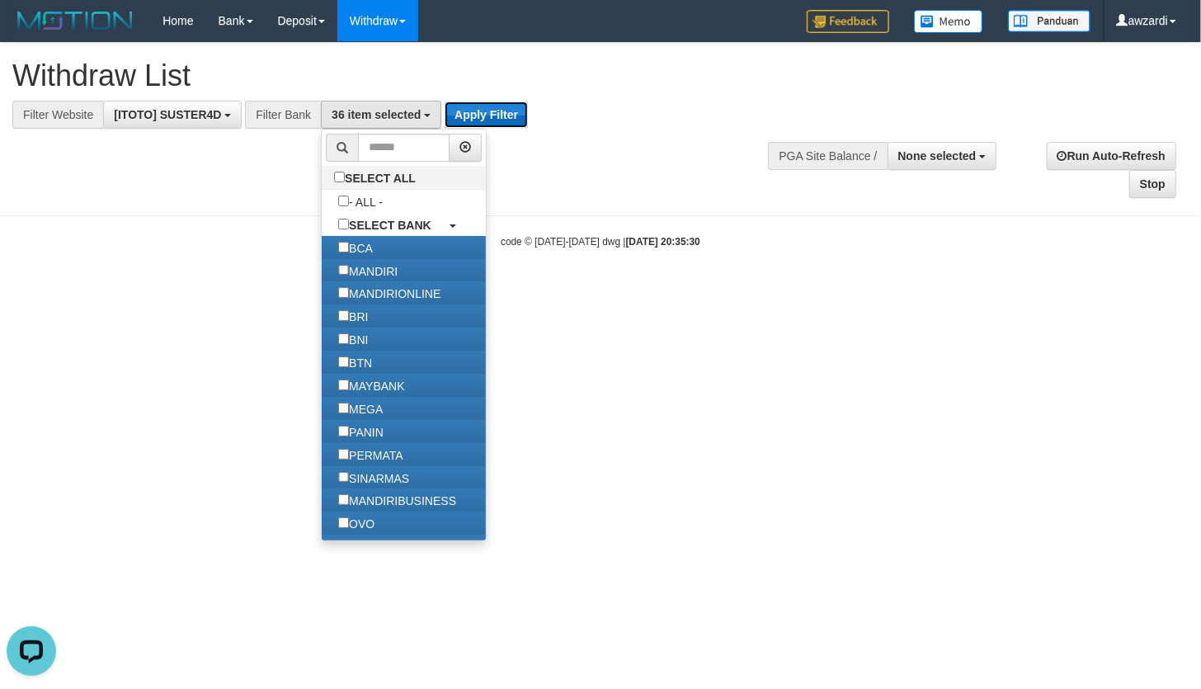
click at [482, 107] on button "Apply Filter" at bounding box center [486, 114] width 83 height 26
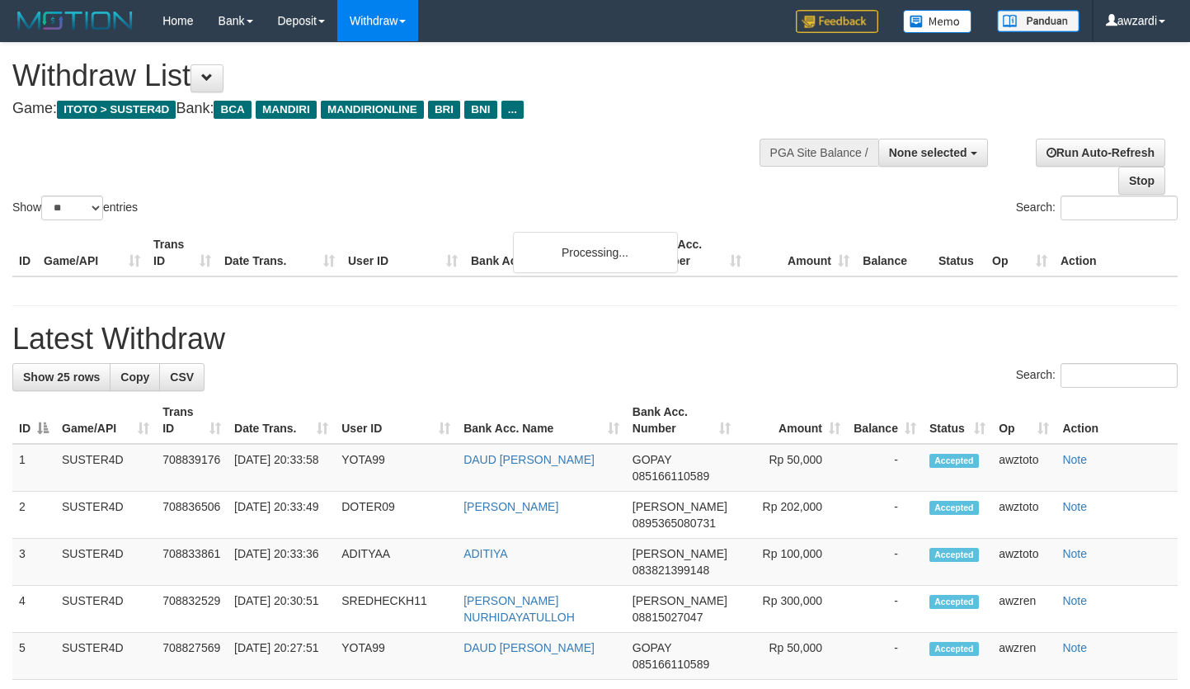
select select
select select "**"
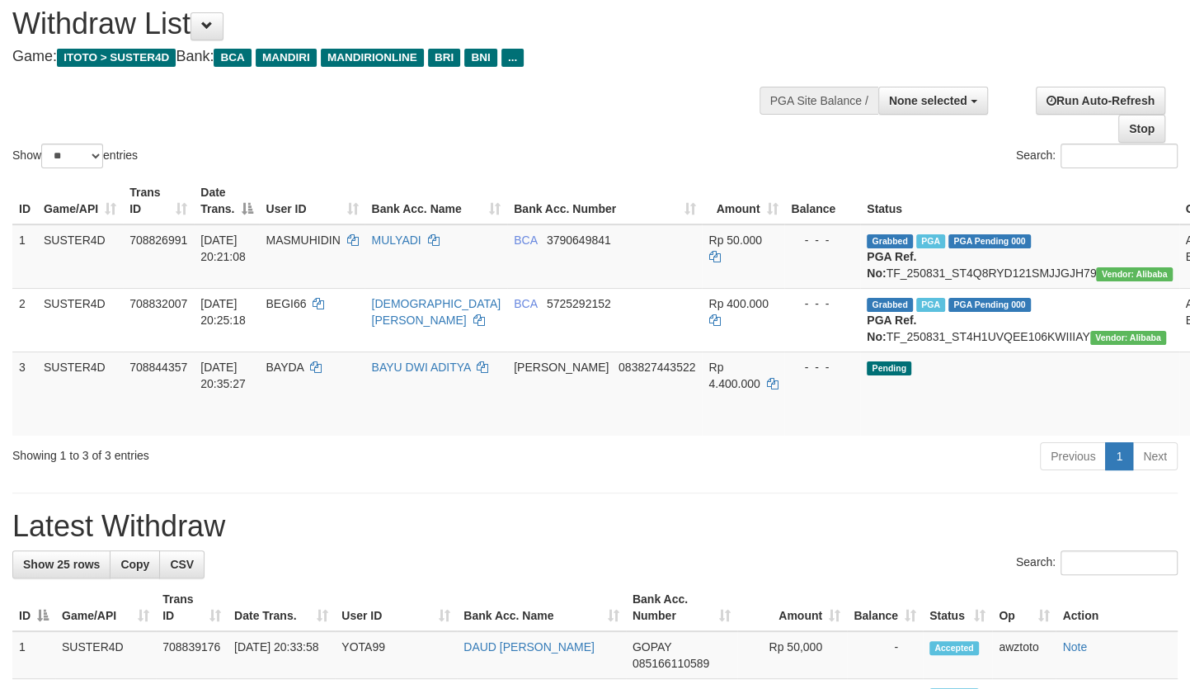
scroll to position [74, 0]
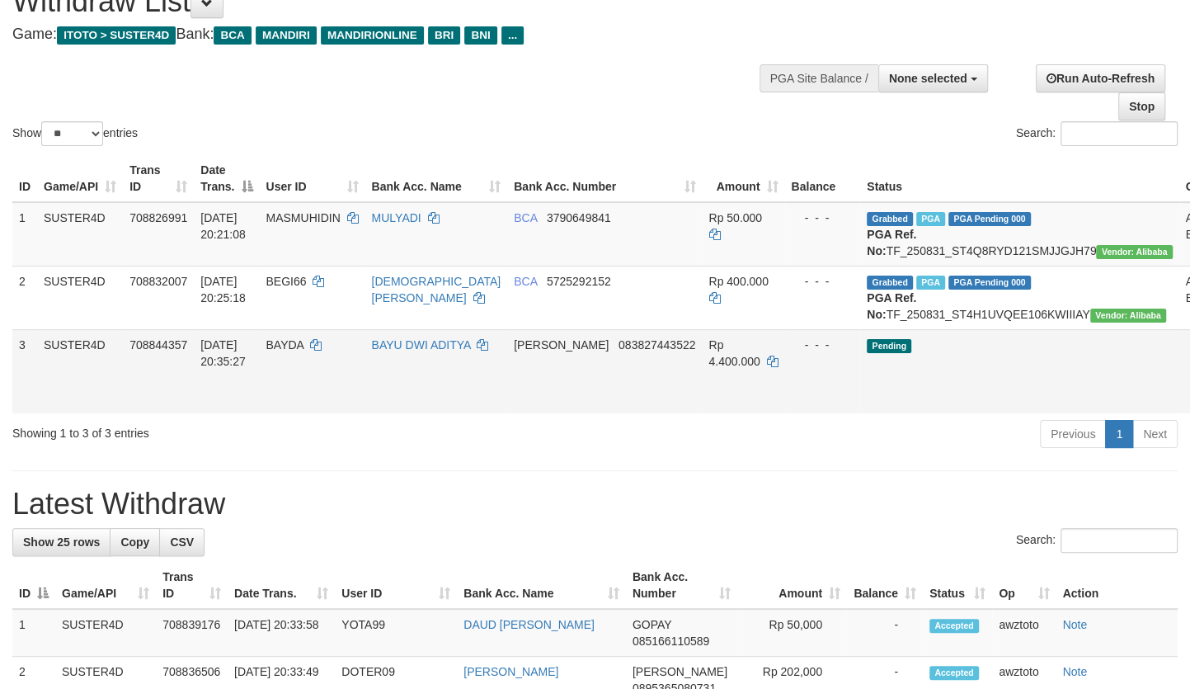
click at [941, 68] on button "None selected" at bounding box center [933, 78] width 110 height 28
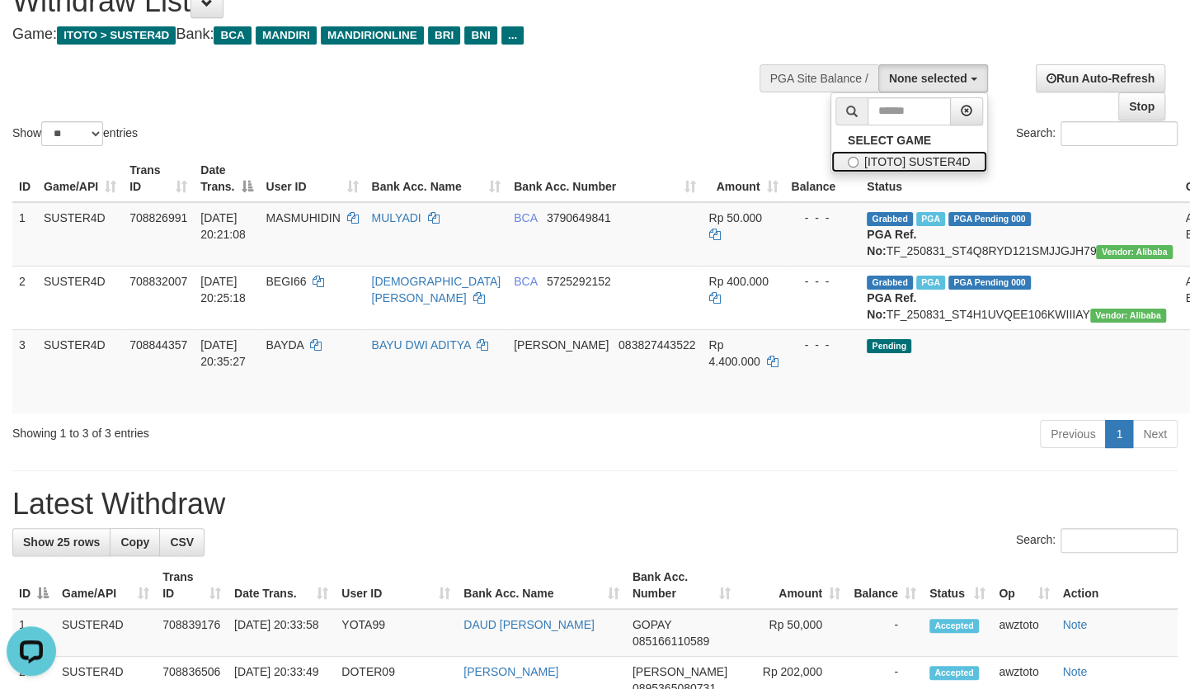
click at [929, 152] on label "[ITOTO] SUSTER4D" at bounding box center [909, 161] width 156 height 21
select select "***"
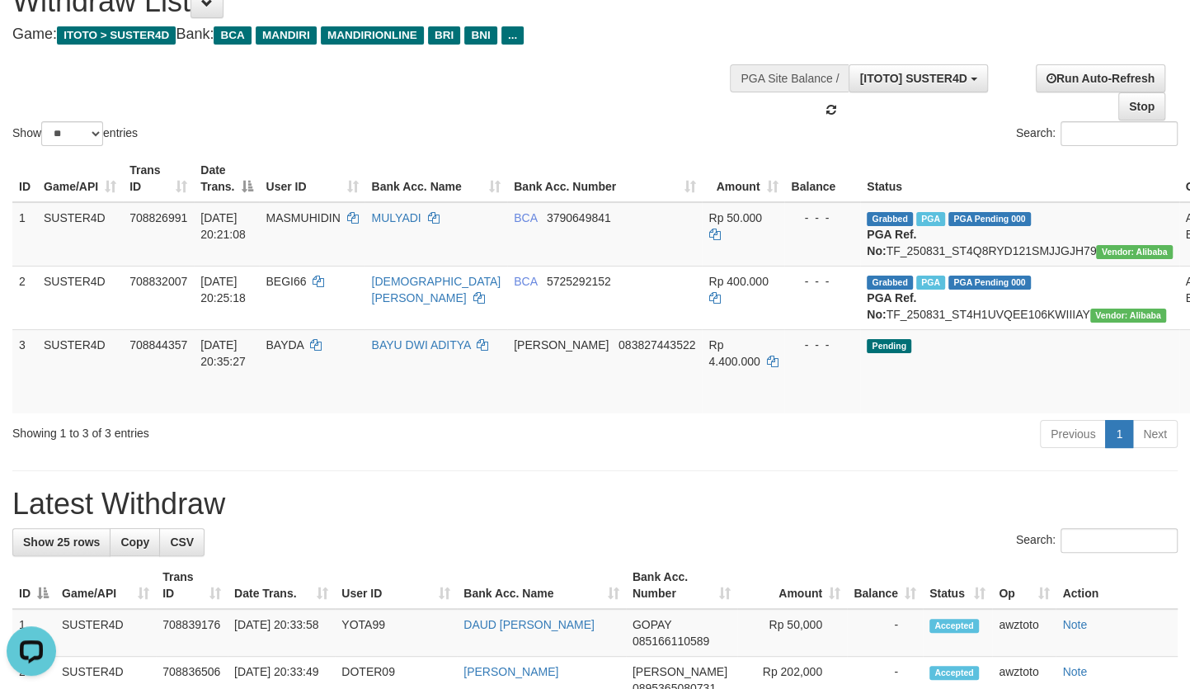
scroll to position [15, 0]
click at [930, 155] on th "Status" at bounding box center [1019, 178] width 318 height 47
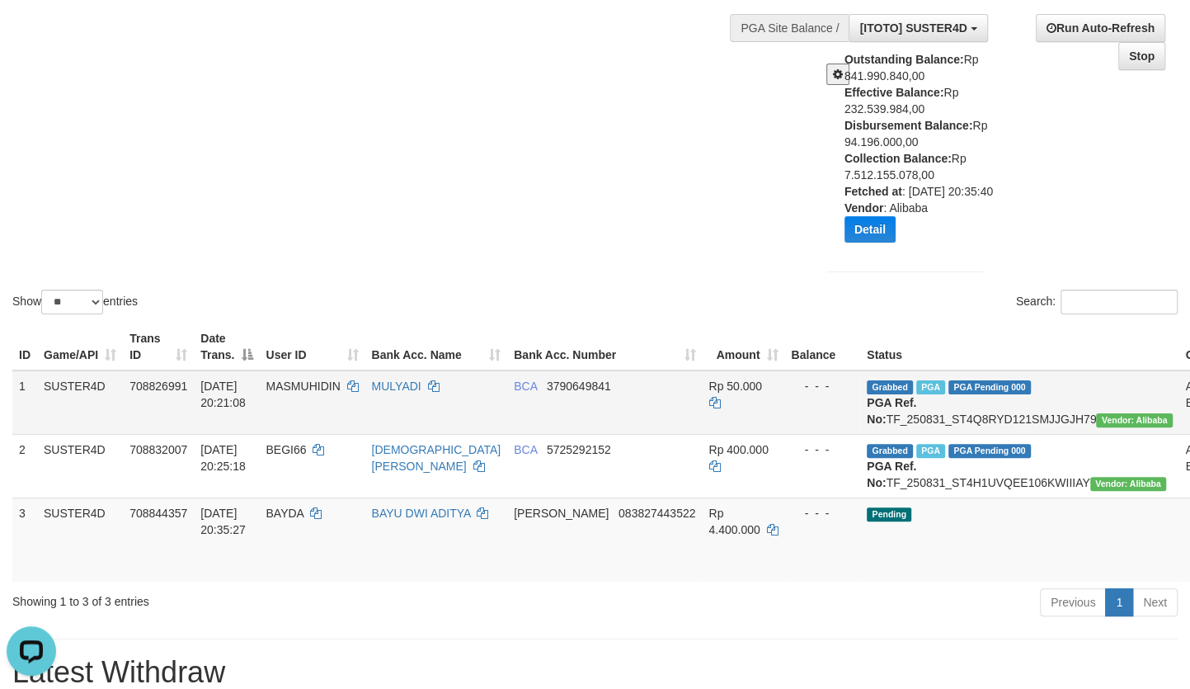
scroll to position [224, 0]
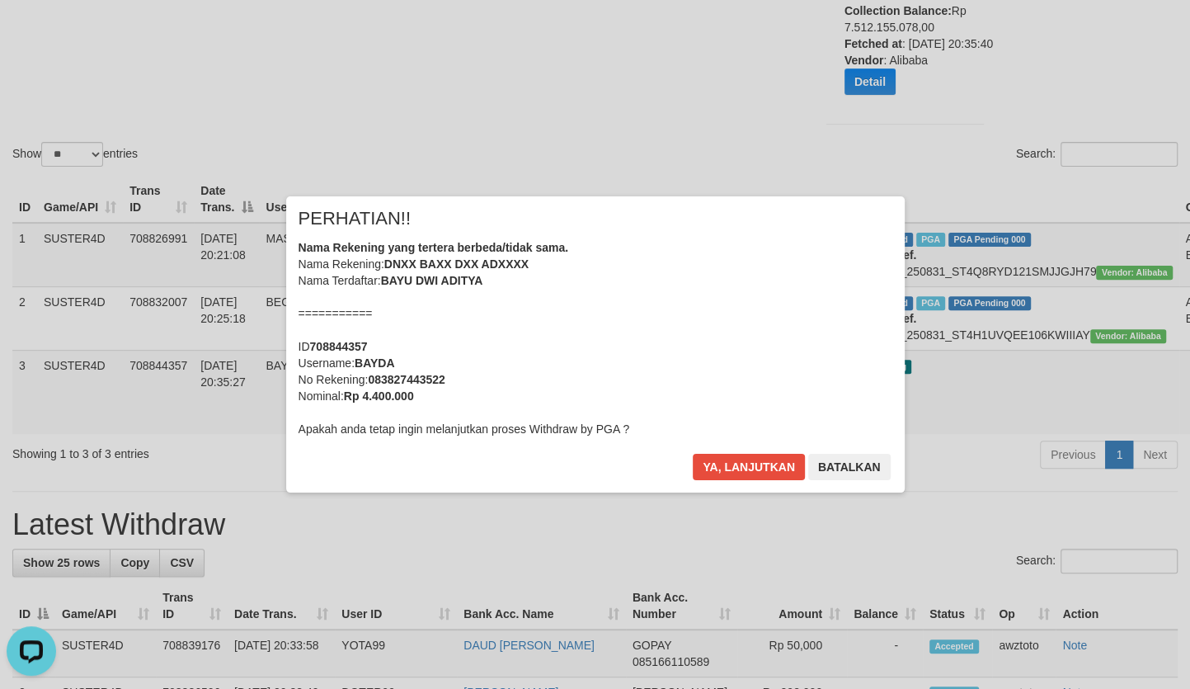
scroll to position [299, 0]
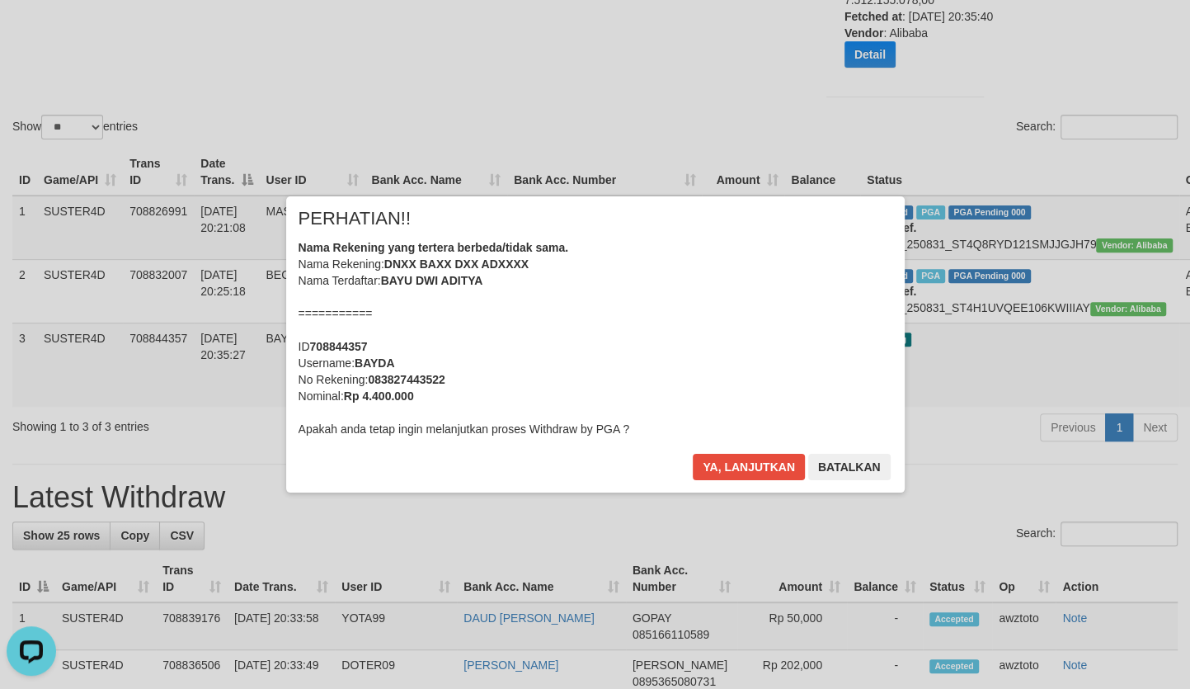
click at [716, 449] on div "× PERHATIAN!! Nama Rekening yang tertera berbeda/tidak sama. Nama Rekening: DNX…" at bounding box center [595, 343] width 619 height 295
click at [726, 462] on button "Ya, lanjutkan" at bounding box center [749, 467] width 112 height 26
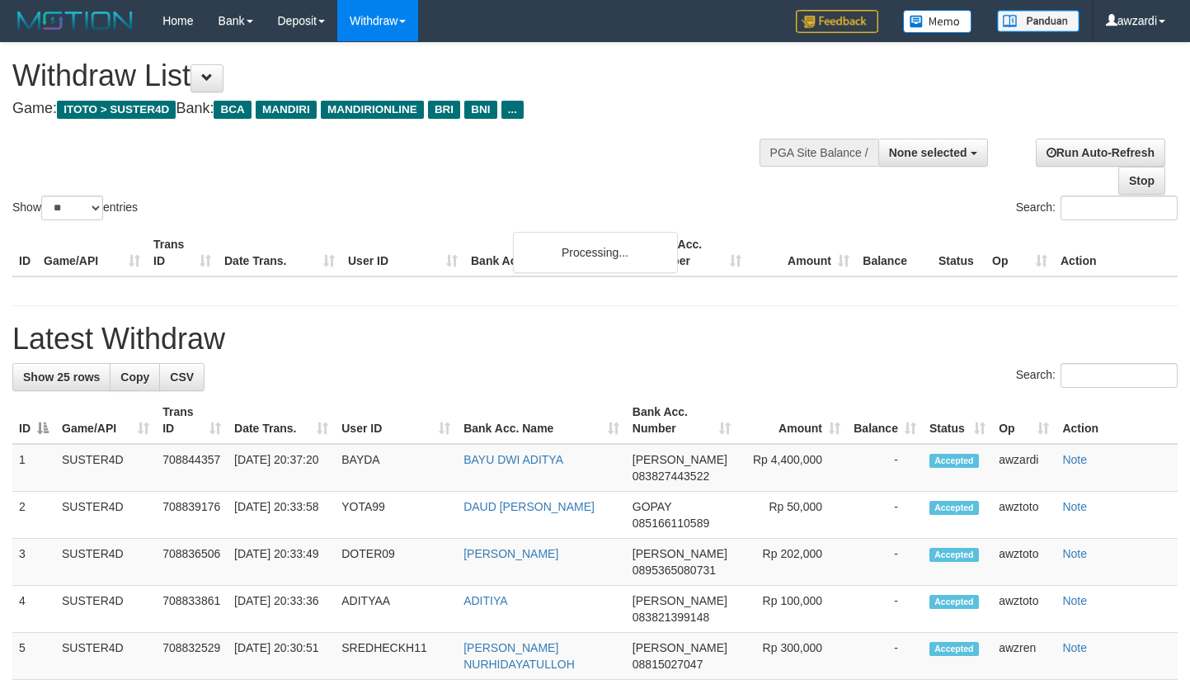
select select
select select "**"
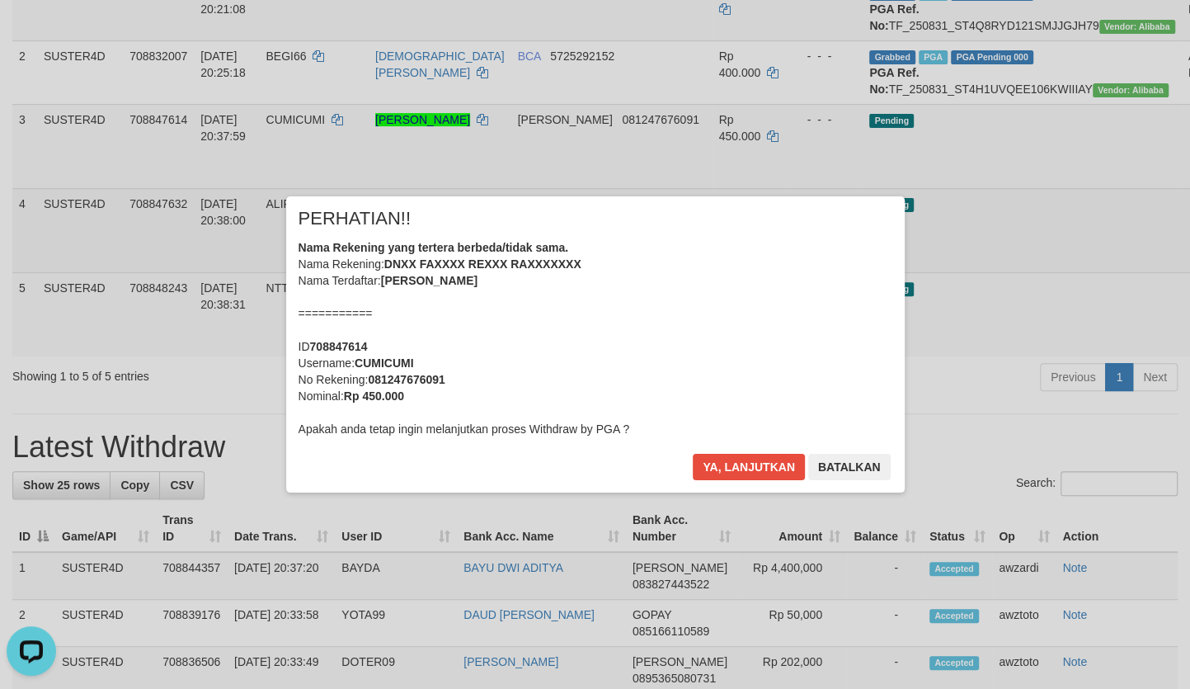
click at [1106, 294] on div "× PERHATIAN!! Nama Rekening yang tertera berbeda/tidak sama. Nama Rekening: DNX…" at bounding box center [595, 343] width 1190 height 361
click at [740, 469] on button "Ya, lanjutkan" at bounding box center [749, 467] width 112 height 26
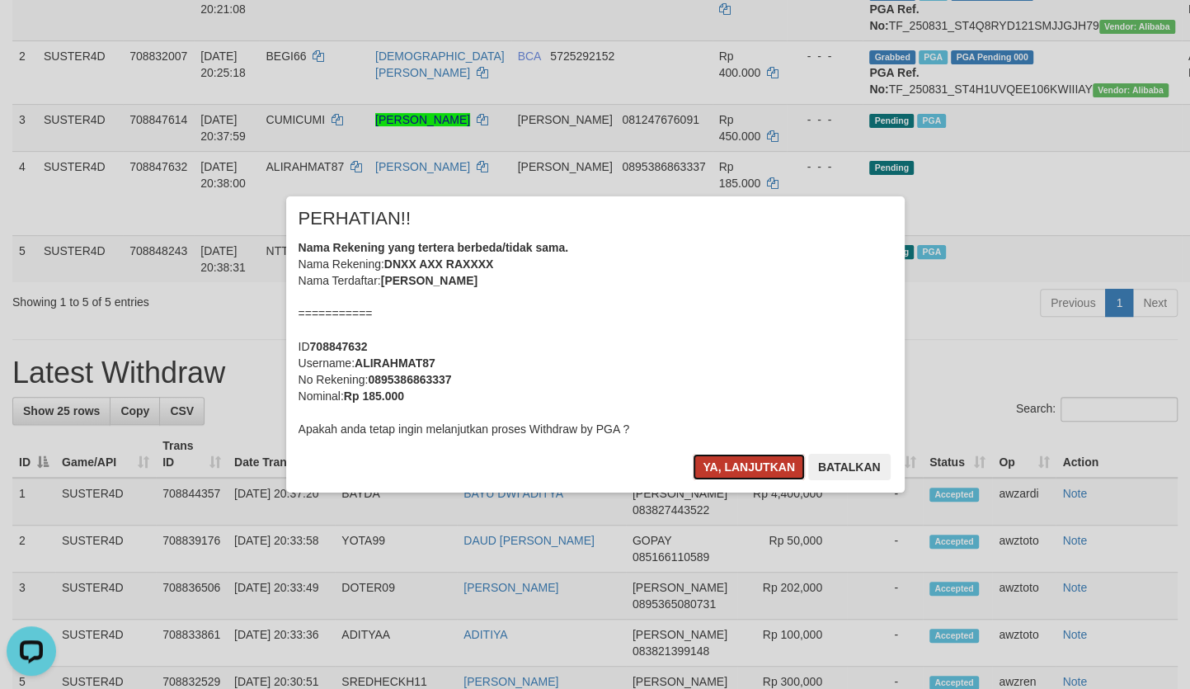
click at [737, 463] on button "Ya, lanjutkan" at bounding box center [749, 467] width 112 height 26
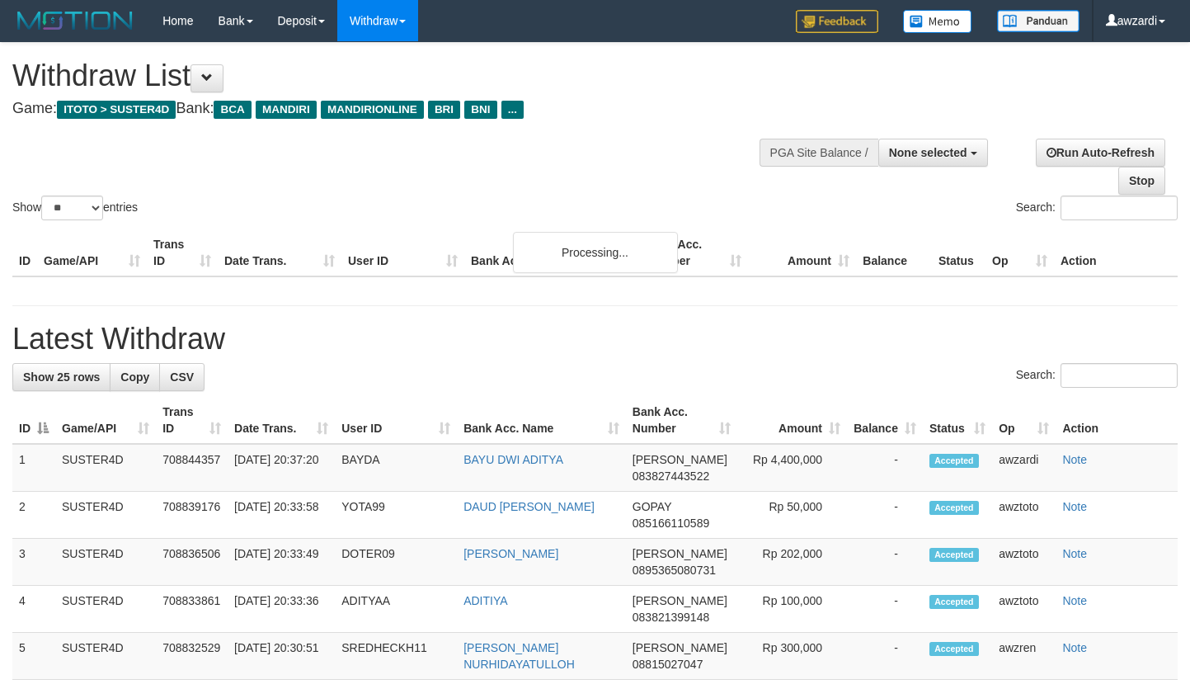
select select
select select "**"
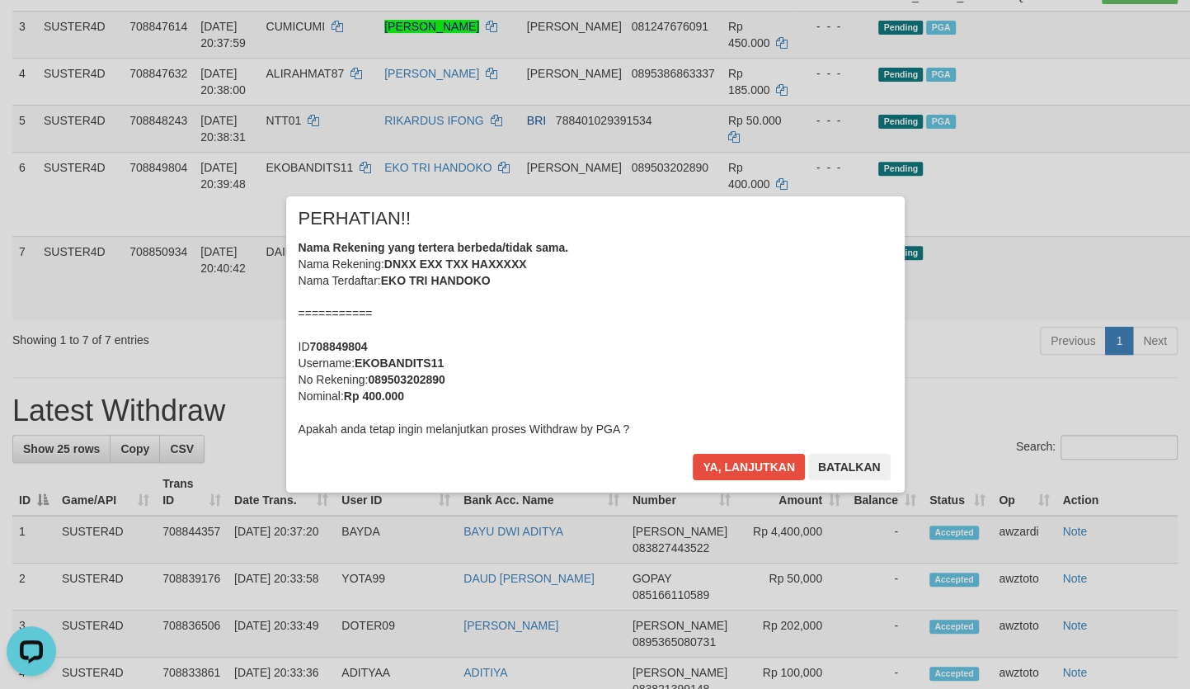
click at [1111, 338] on div "× PERHATIAN!! Nama Rekening yang tertera berbeda/tidak sama. Nama Rekening: DNX…" at bounding box center [595, 343] width 1190 height 361
click at [749, 463] on button "Ya, lanjutkan" at bounding box center [749, 467] width 112 height 26
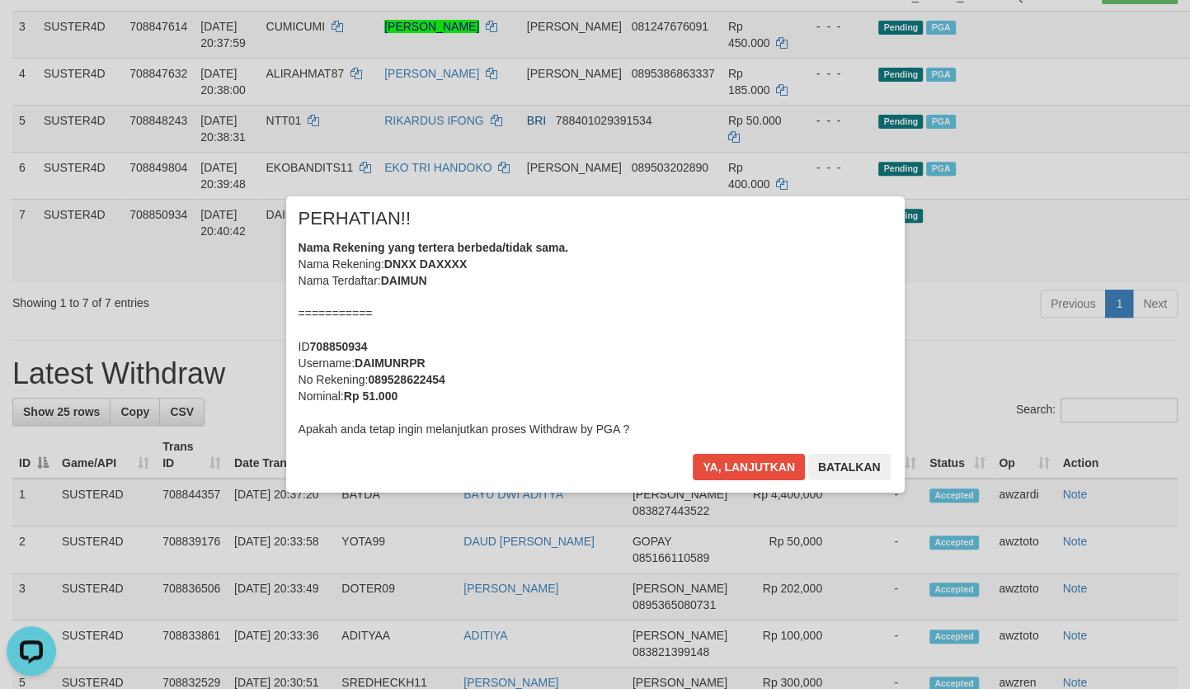
click at [732, 479] on div "Ya, lanjutkan Batalkan" at bounding box center [791, 473] width 200 height 39
click at [733, 473] on button "Ya, lanjutkan" at bounding box center [749, 467] width 112 height 26
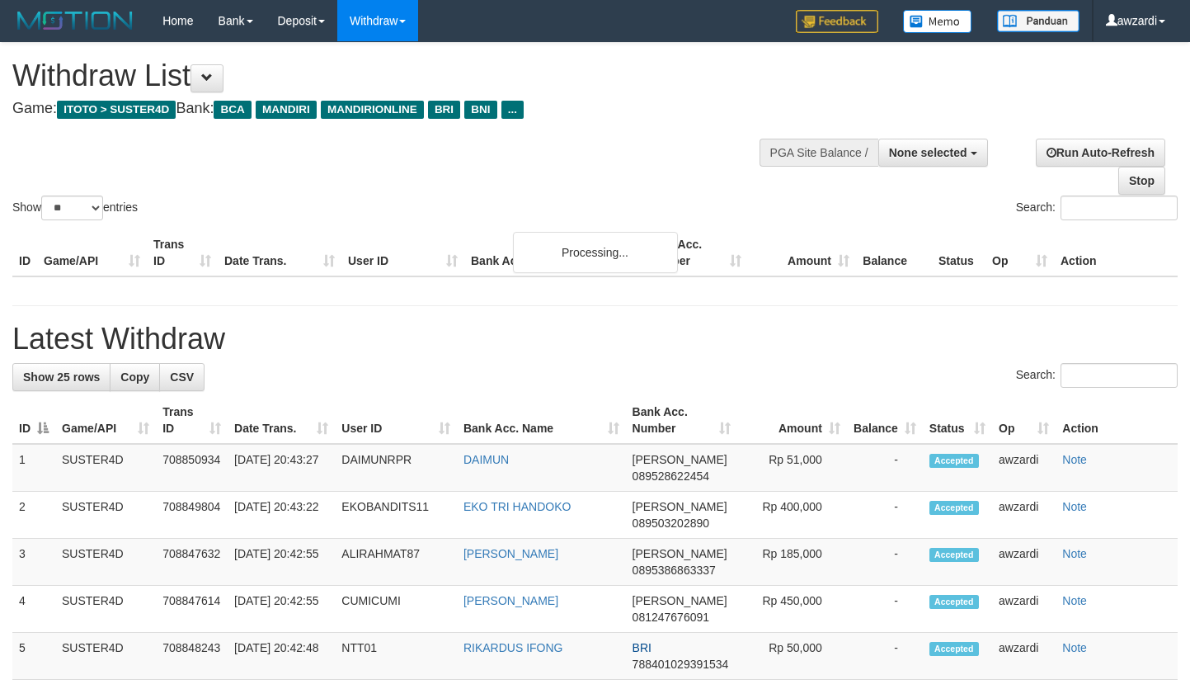
select select
select select "**"
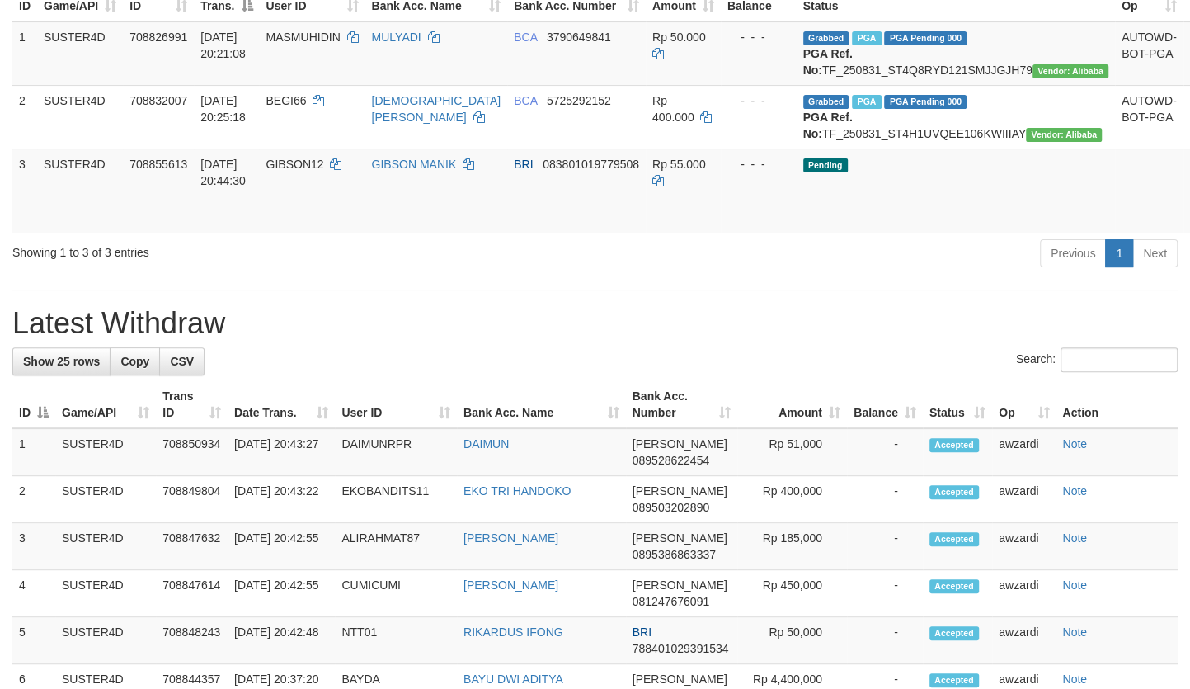
scroll to position [138, 0]
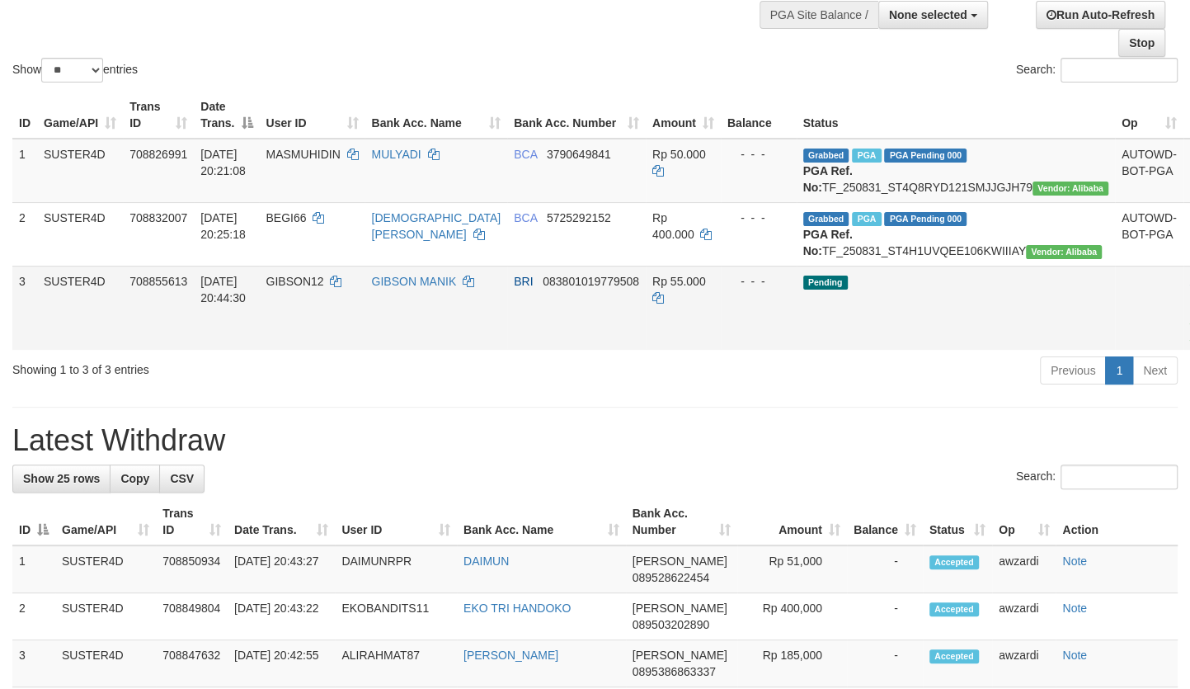
click at [1189, 341] on link "Send PGA" at bounding box center [1203, 327] width 27 height 30
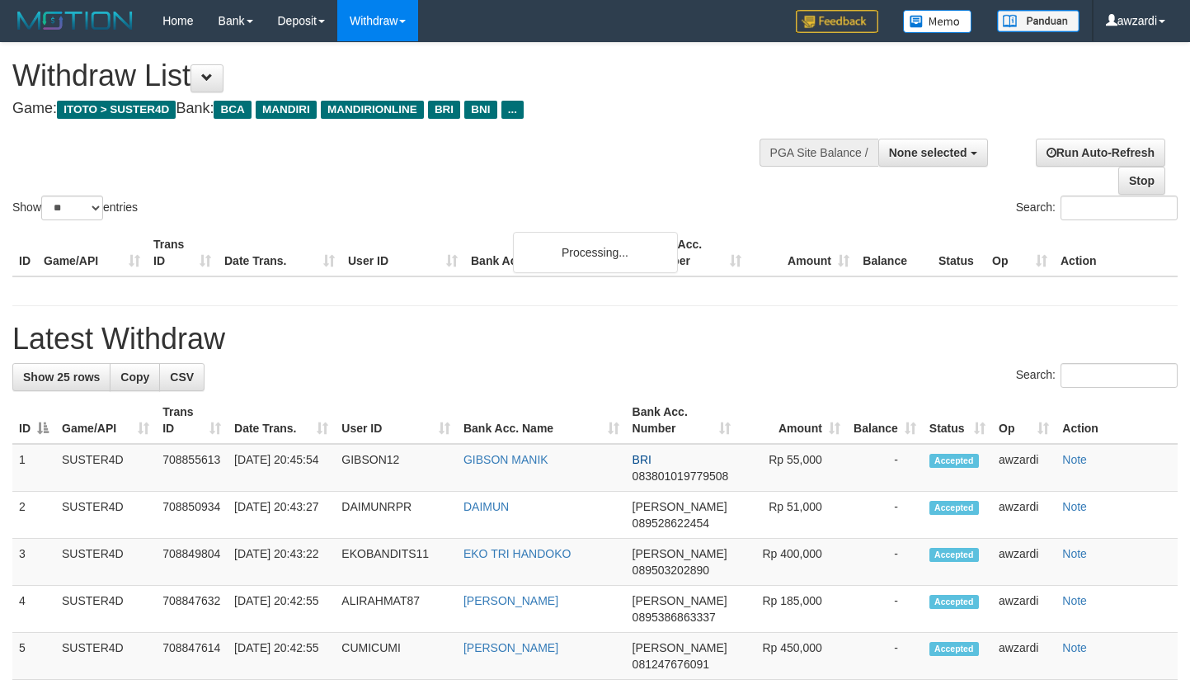
select select
select select "**"
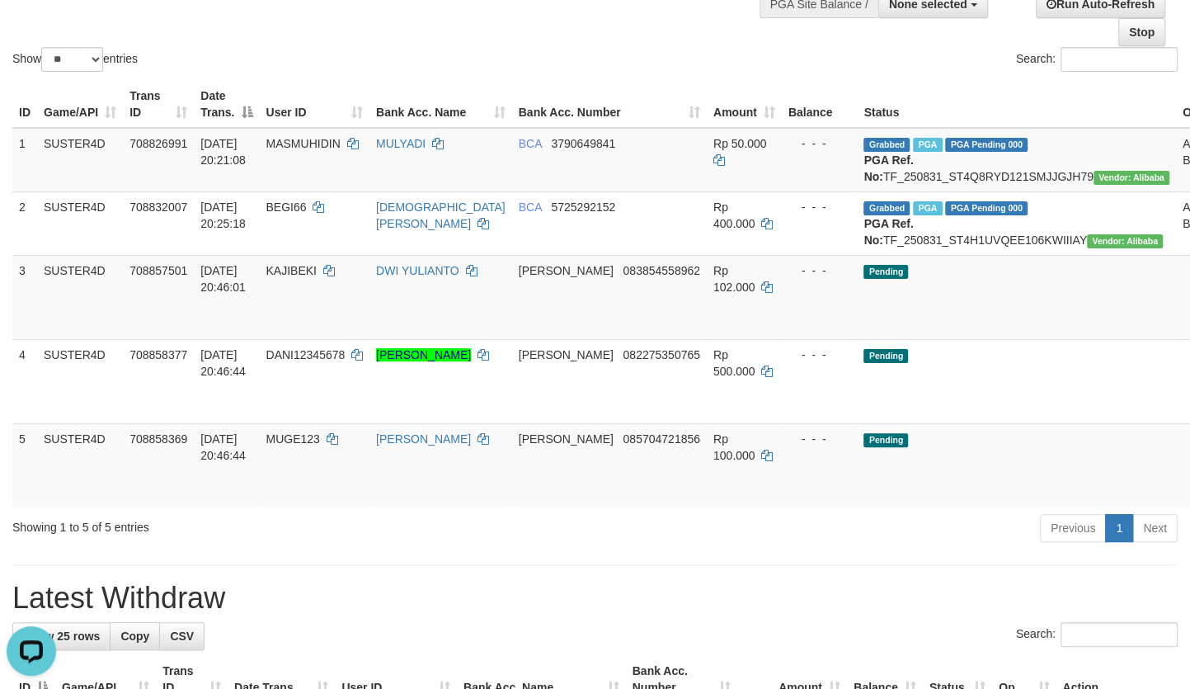
scroll to position [149, 0]
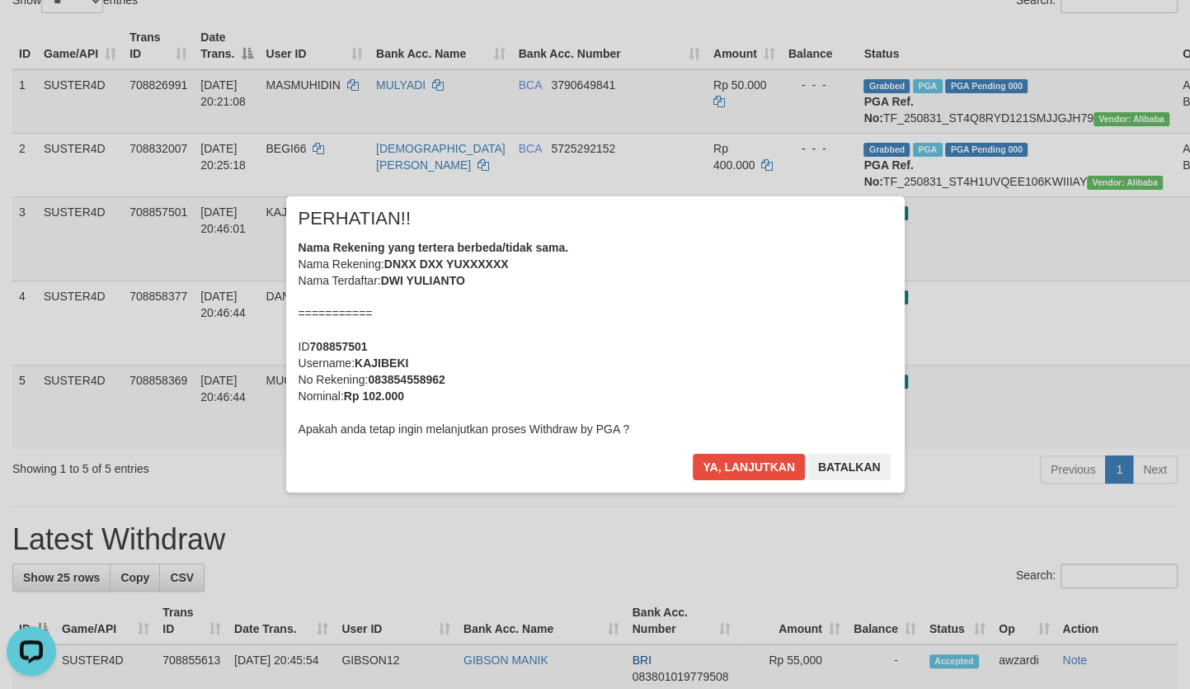
scroll to position [224, 0]
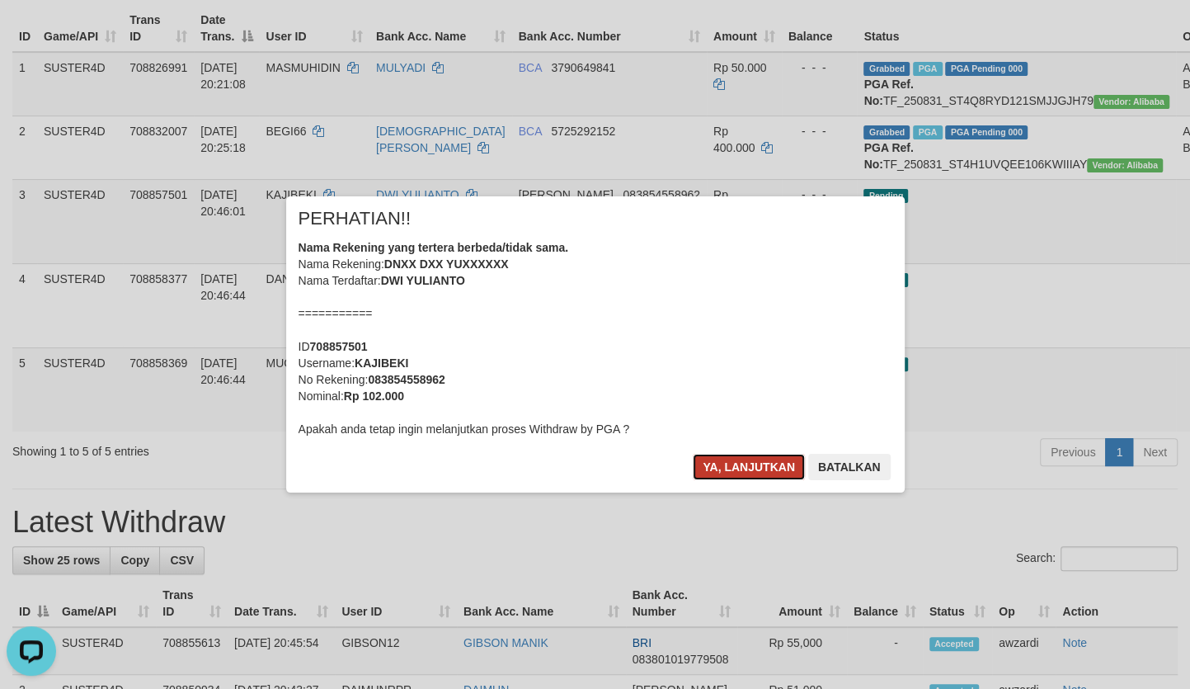
click at [728, 465] on button "Ya, lanjutkan" at bounding box center [749, 467] width 112 height 26
click at [733, 463] on button "Ya, lanjutkan" at bounding box center [749, 467] width 112 height 26
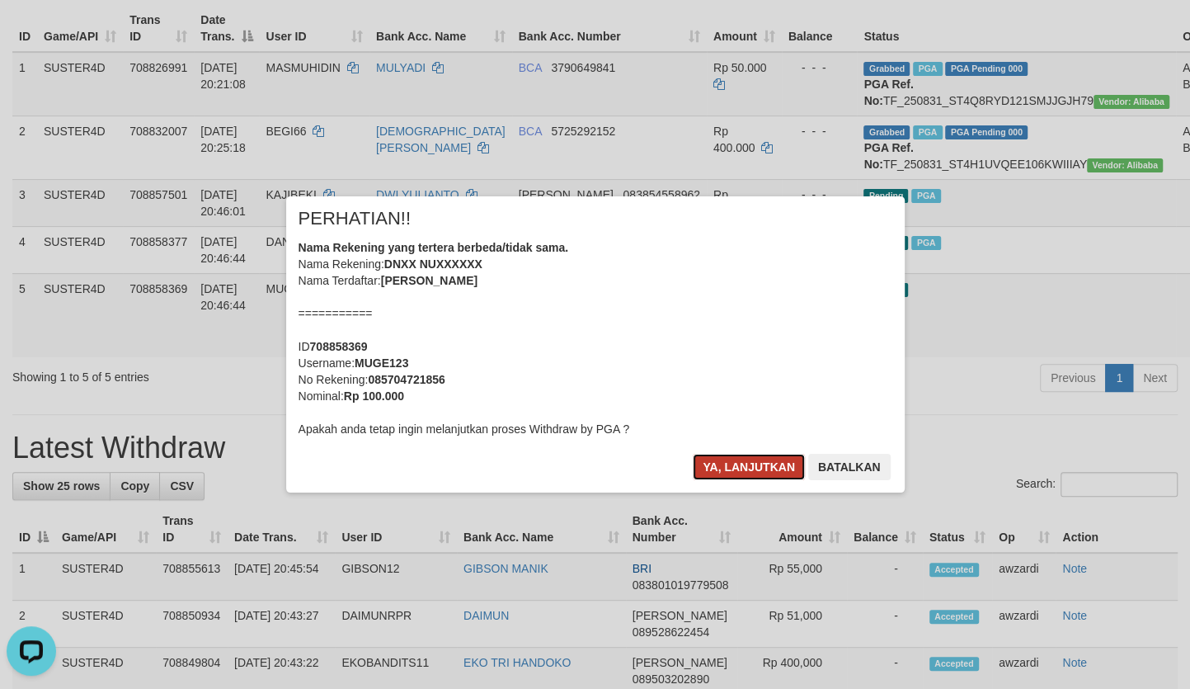
click at [739, 472] on button "Ya, lanjutkan" at bounding box center [749, 467] width 112 height 26
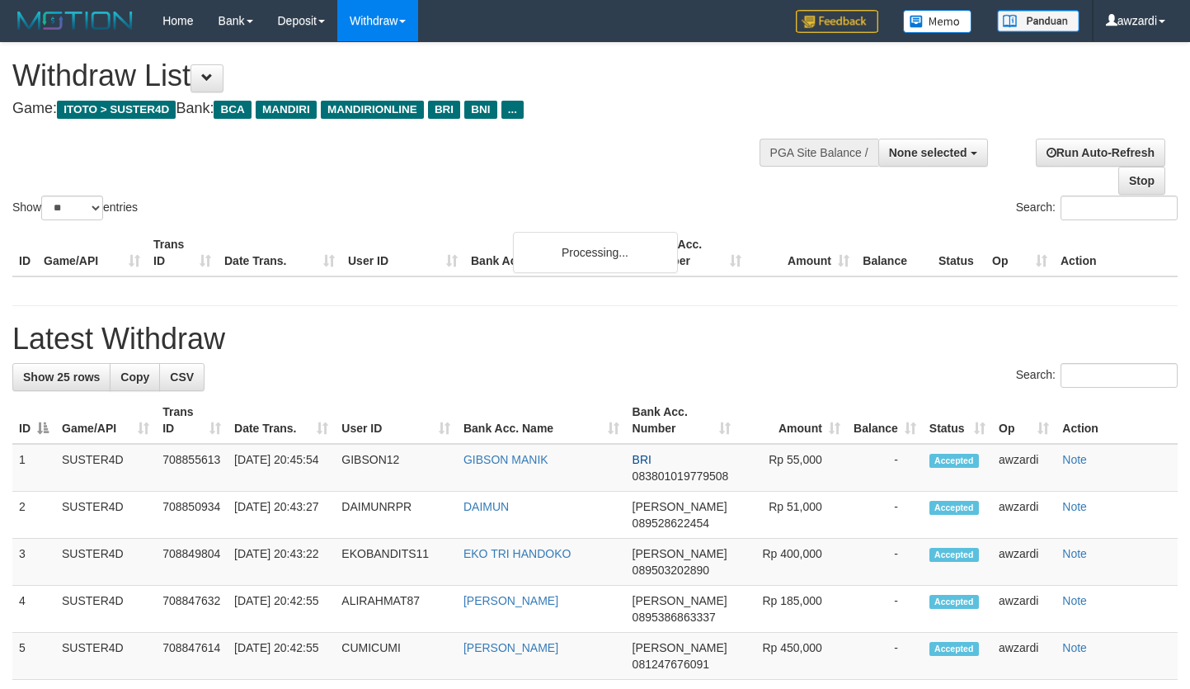
select select
select select "**"
select select
select select "**"
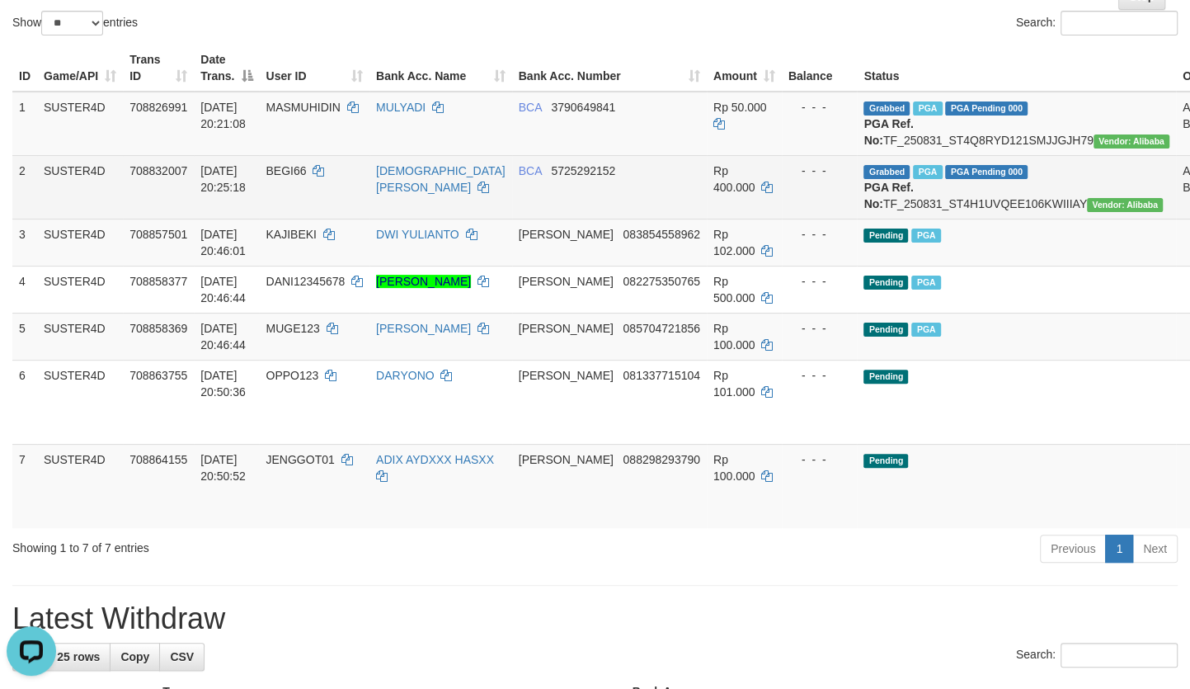
drag, startPoint x: 1103, startPoint y: 475, endPoint x: 672, endPoint y: 177, distance: 523.4
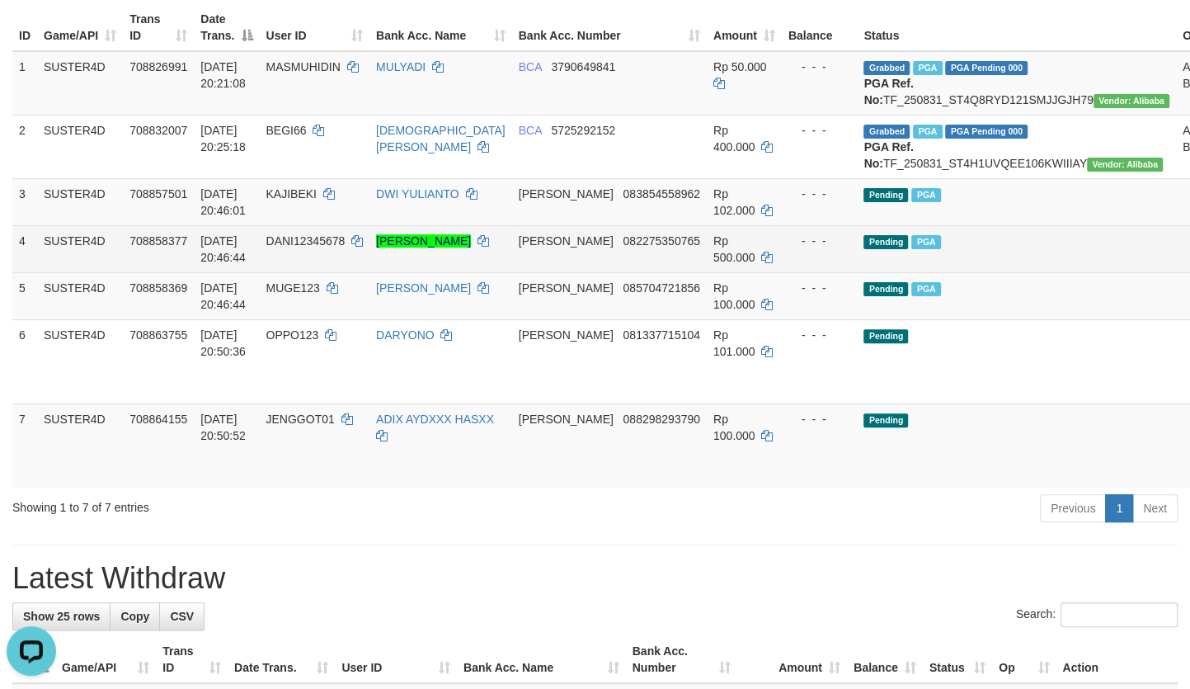
scroll to position [260, 0]
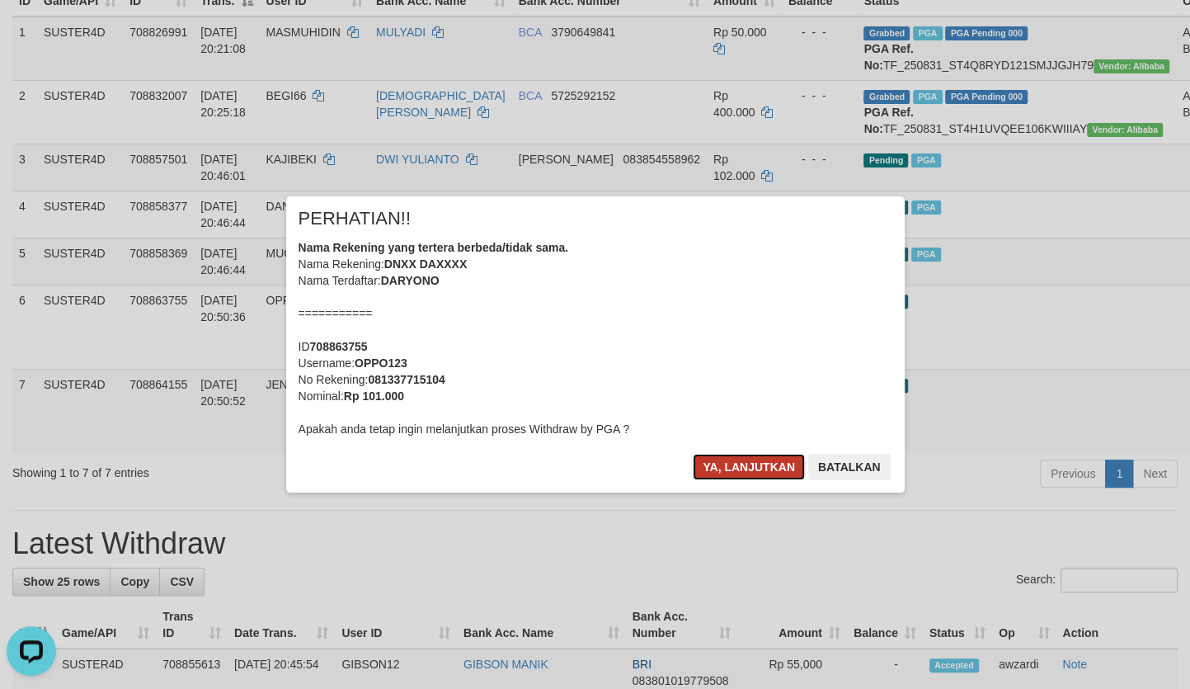
click at [756, 463] on button "Ya, lanjutkan" at bounding box center [749, 467] width 112 height 26
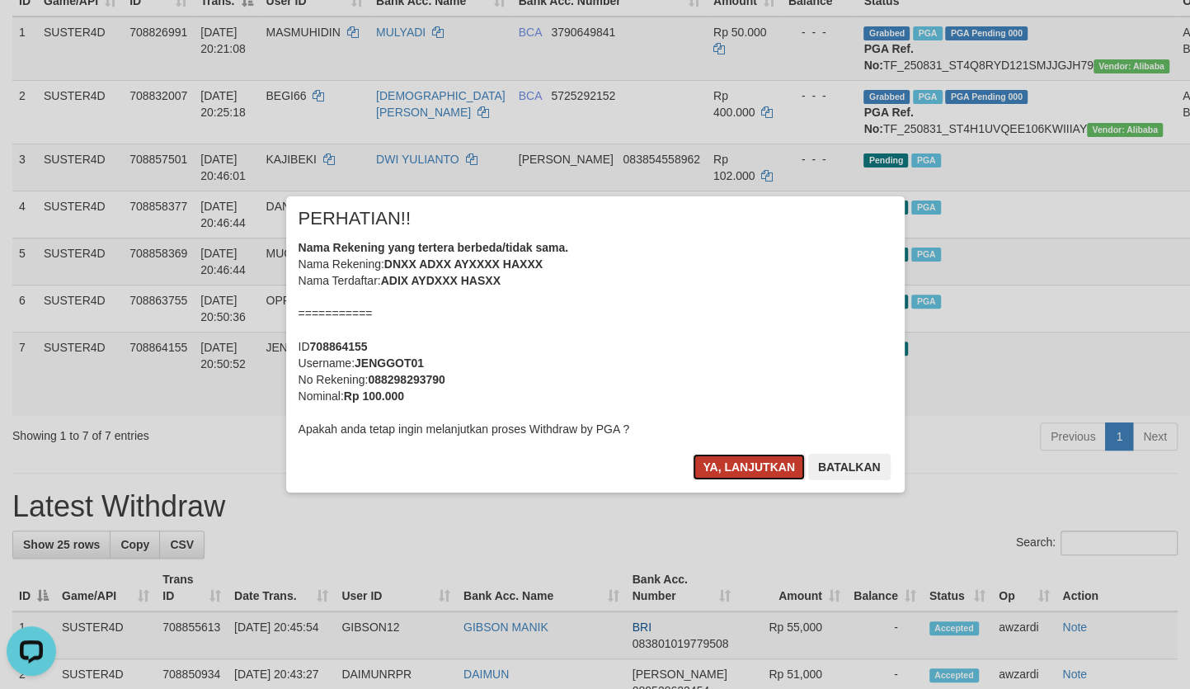
click at [726, 466] on button "Ya, lanjutkan" at bounding box center [749, 467] width 112 height 26
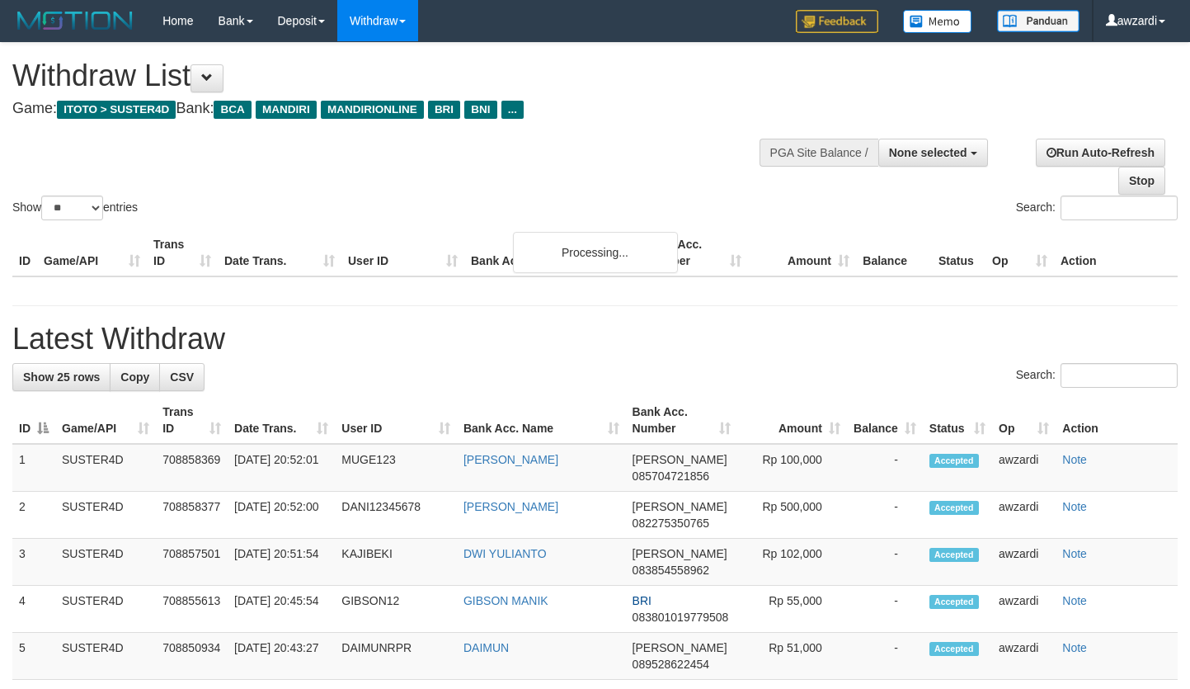
select select
select select "**"
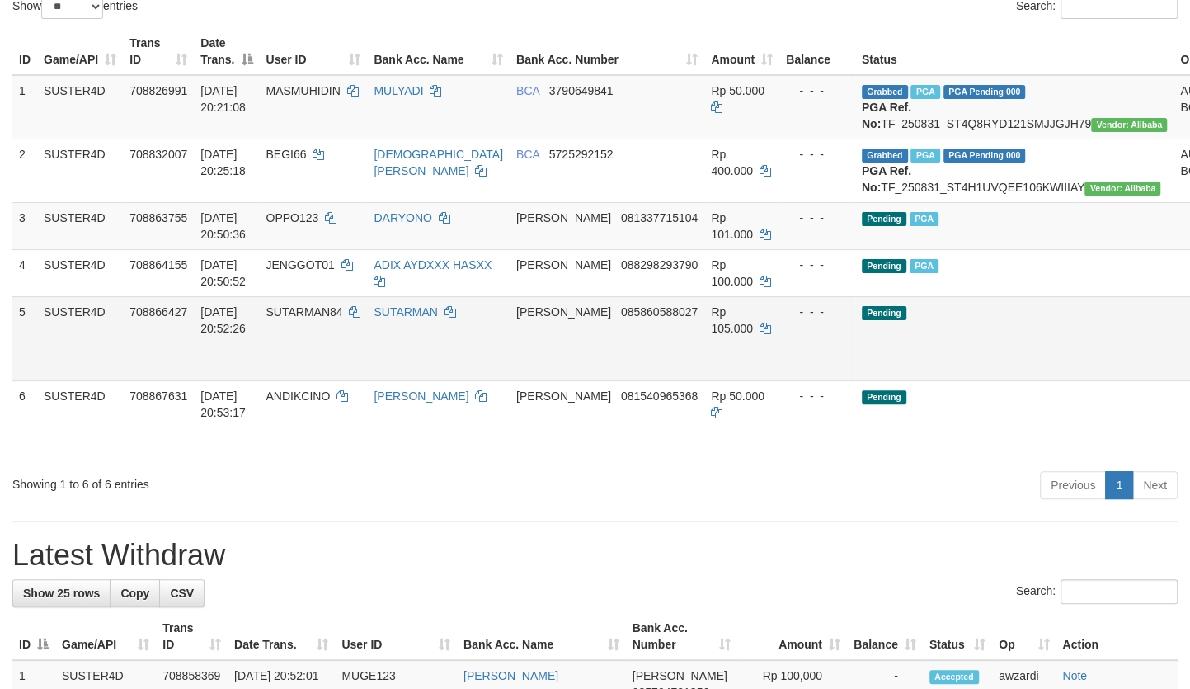
click link "Send PGA"
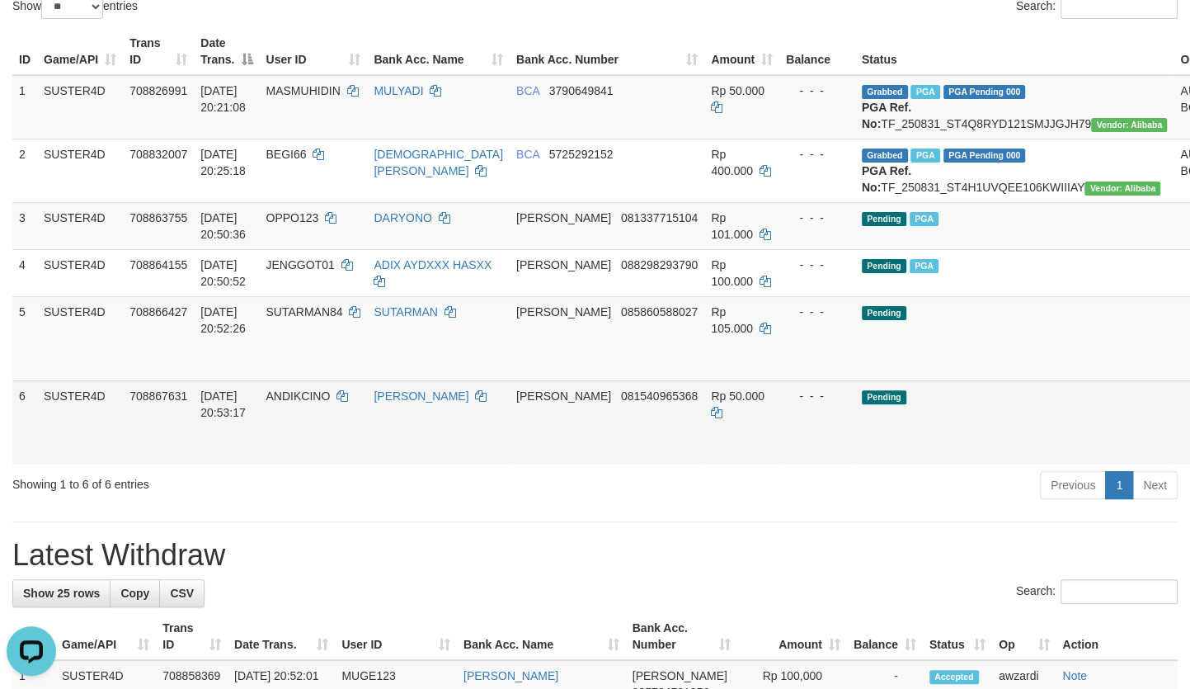
click link "Send PGA"
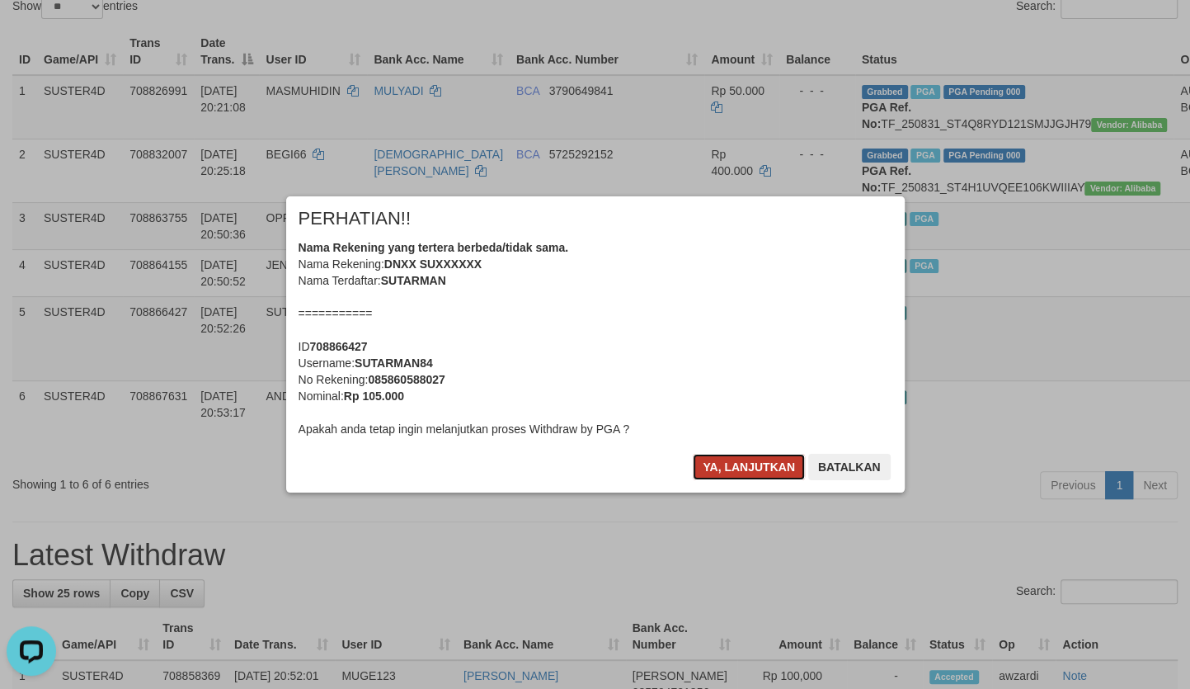
click button "Ya, lanjutkan"
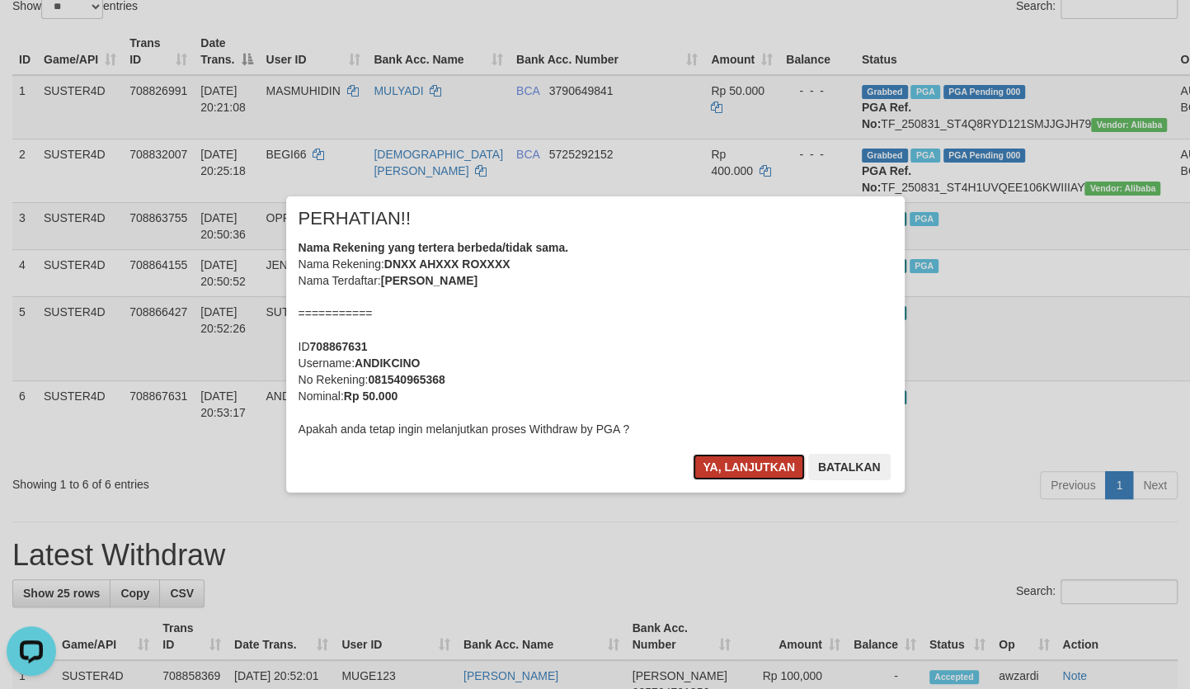
click button "Ya, lanjutkan"
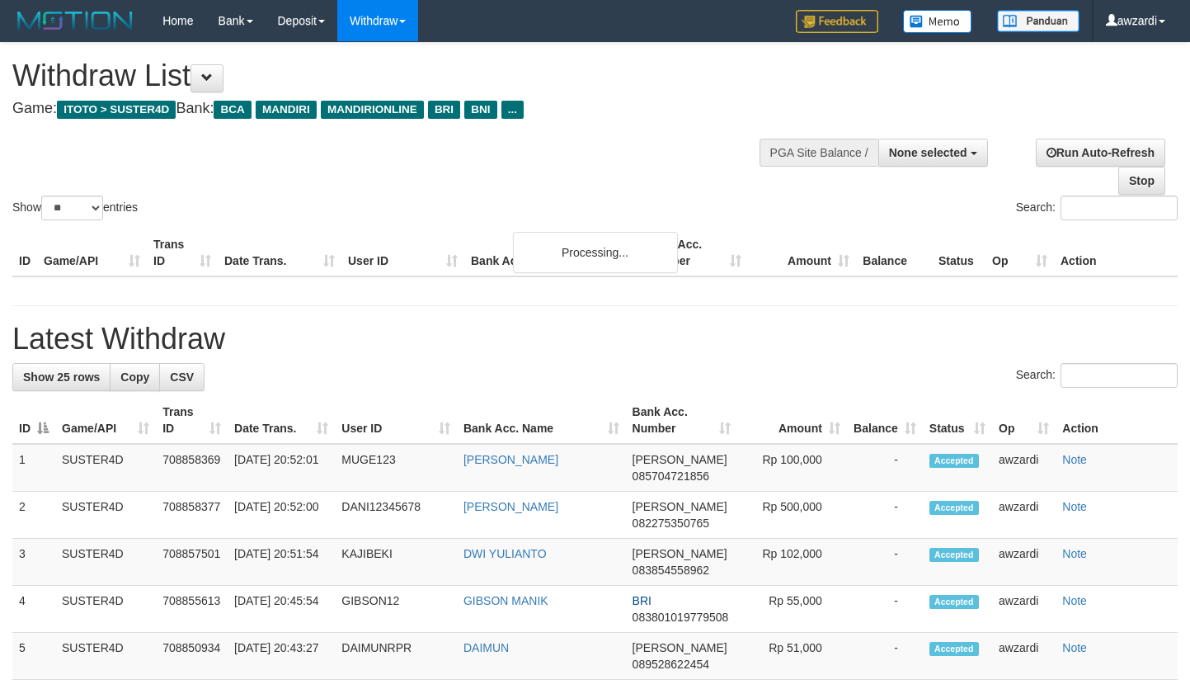
select select
select select "**"
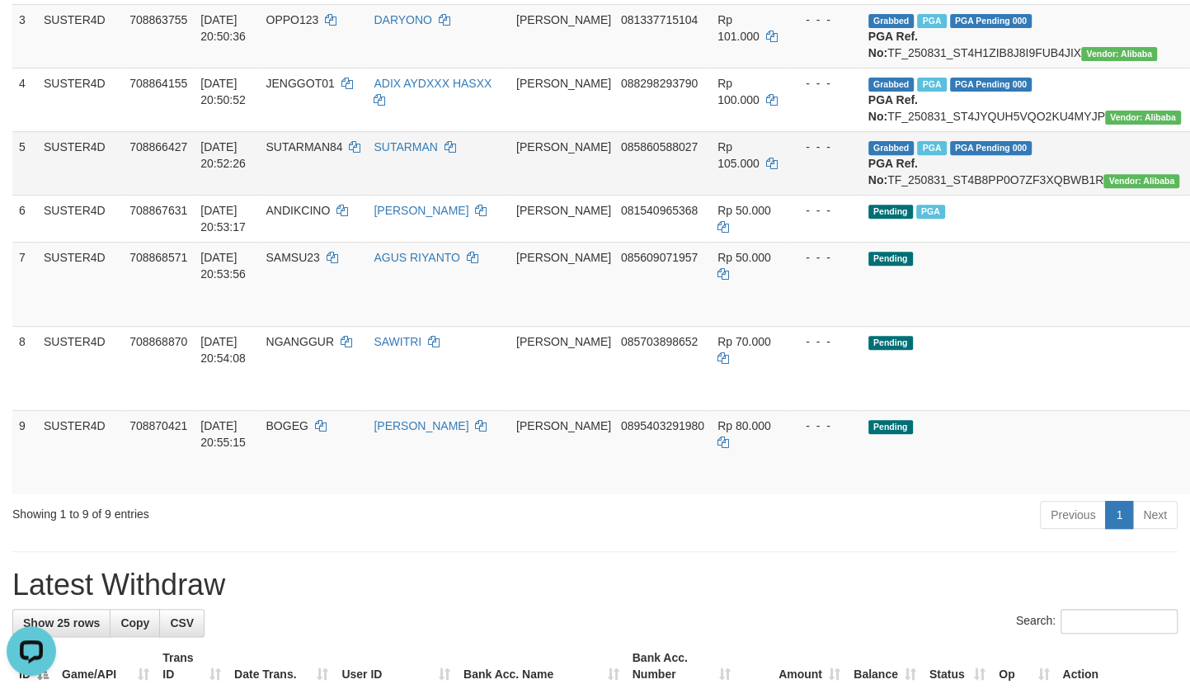
scroll to position [426, 0]
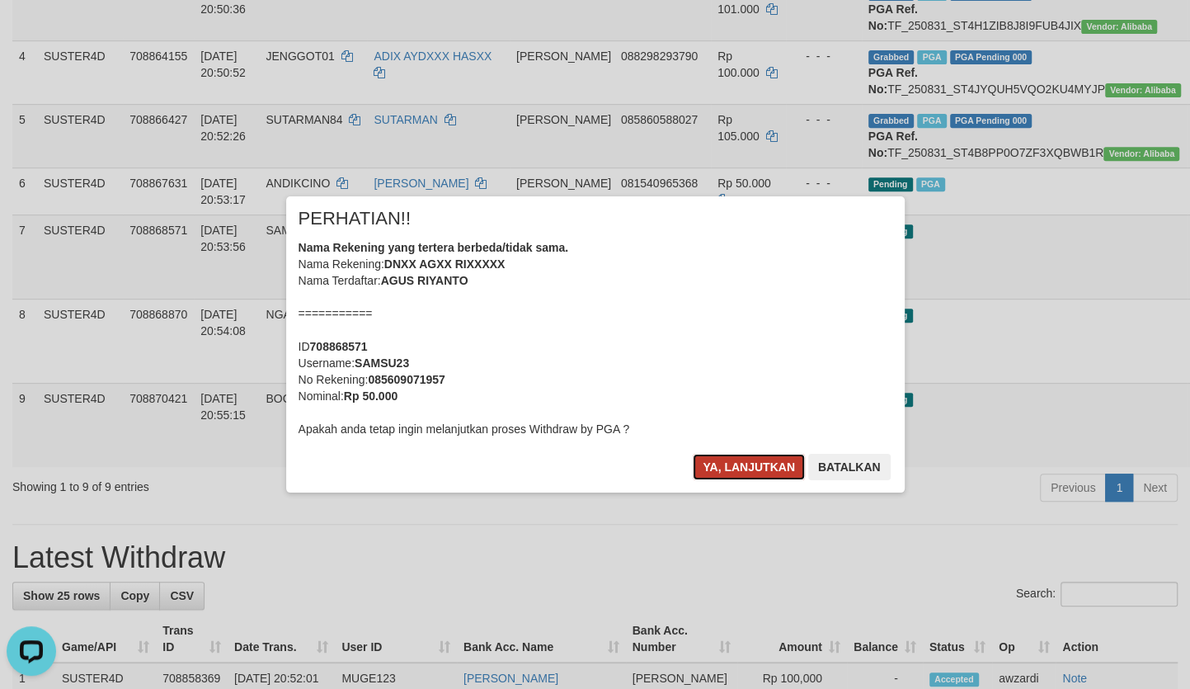
click at [732, 461] on button "Ya, lanjutkan" at bounding box center [749, 467] width 112 height 26
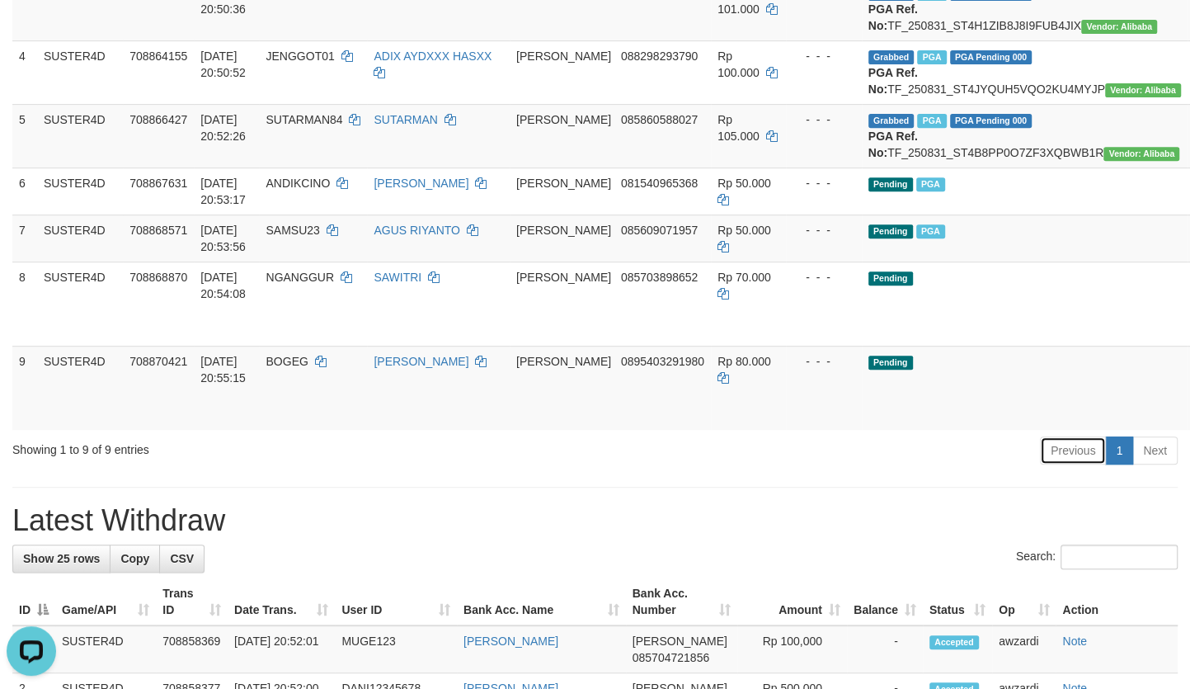
click at [1096, 464] on link "Previous" at bounding box center [1073, 450] width 66 height 28
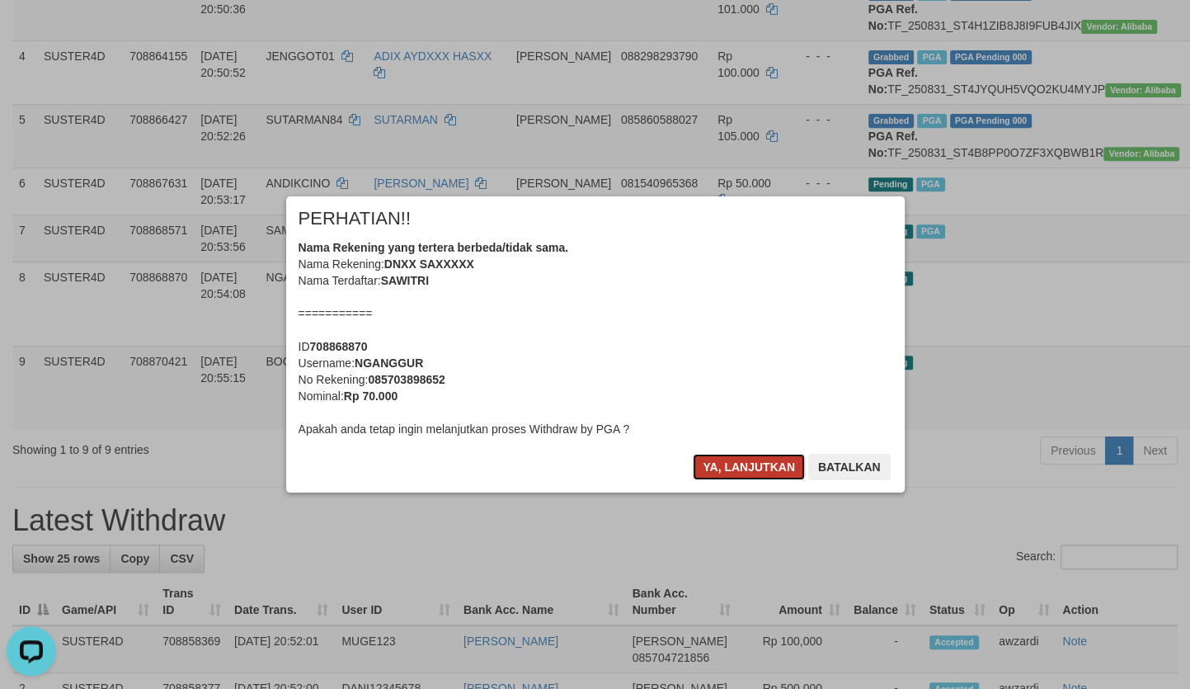
click at [737, 468] on button "Ya, lanjutkan" at bounding box center [749, 467] width 112 height 26
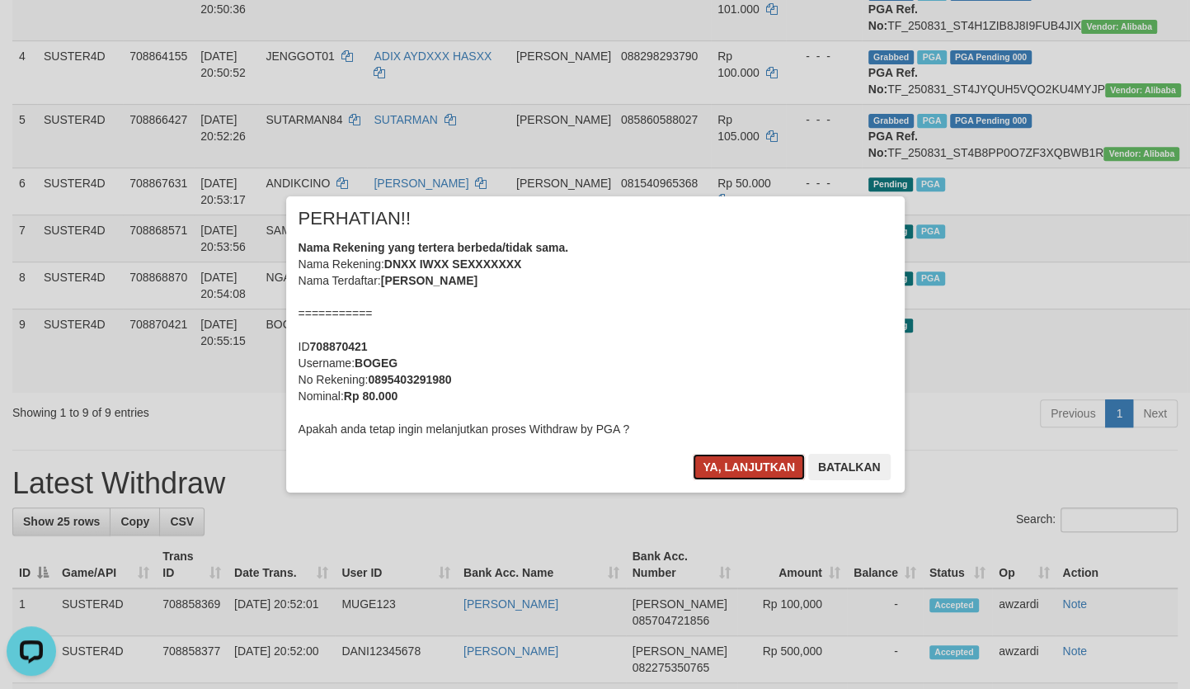
click at [741, 468] on button "Ya, lanjutkan" at bounding box center [749, 467] width 112 height 26
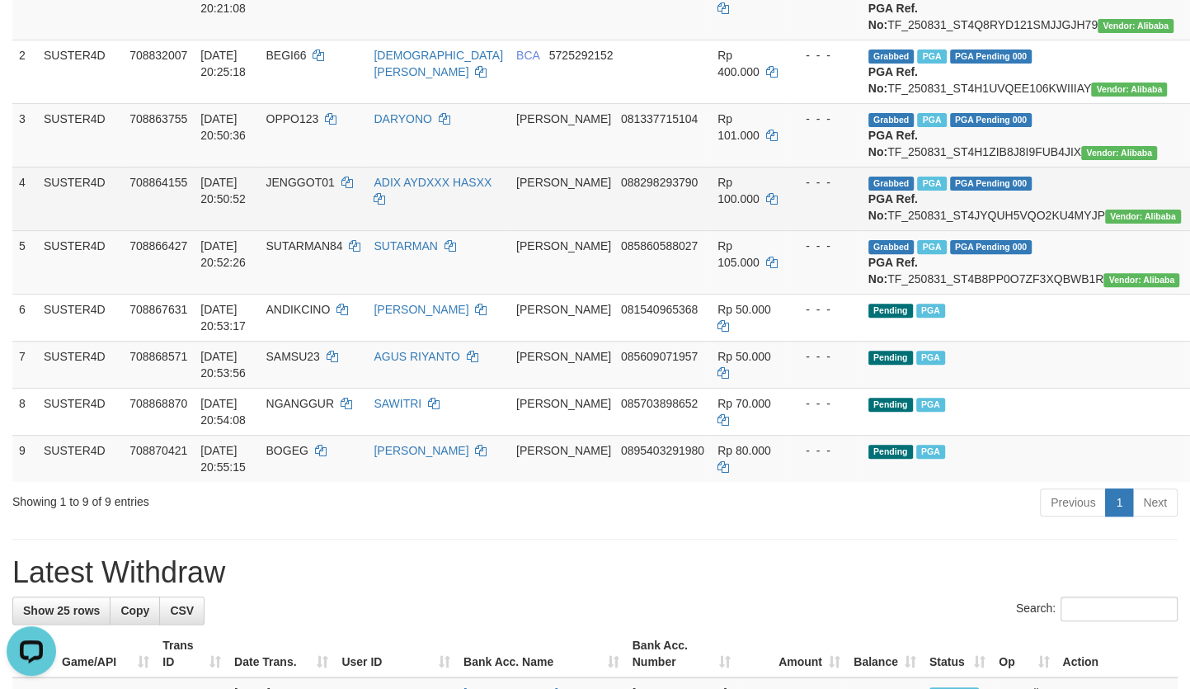
scroll to position [276, 0]
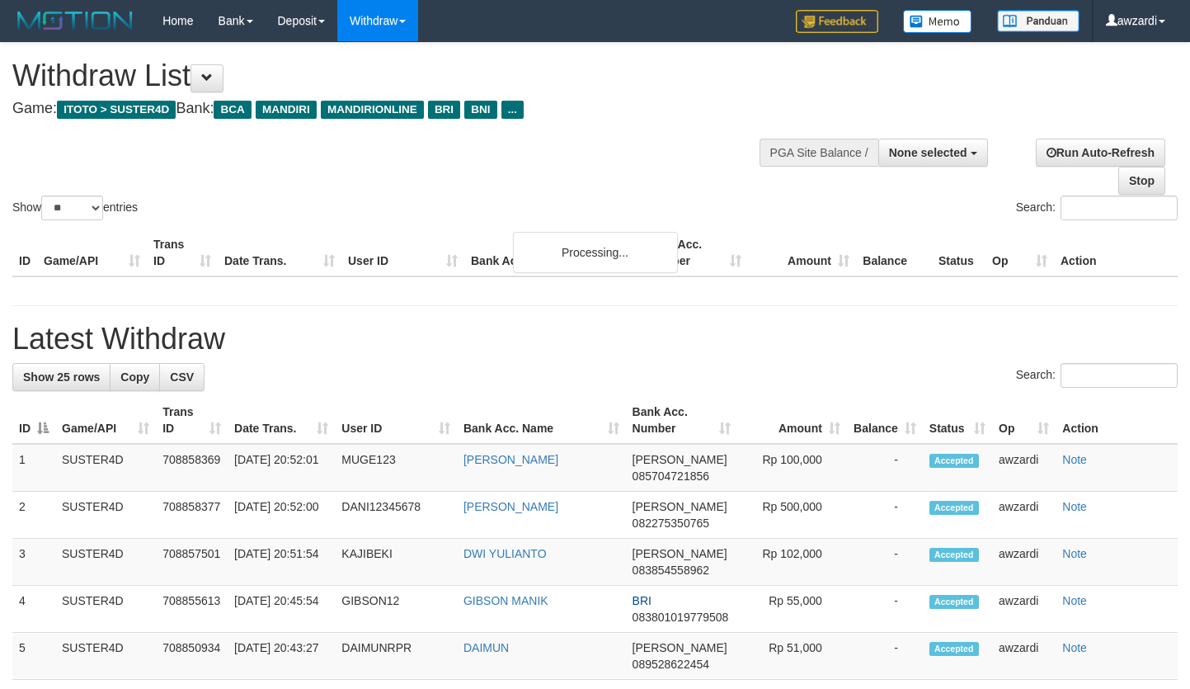
select select
select select "**"
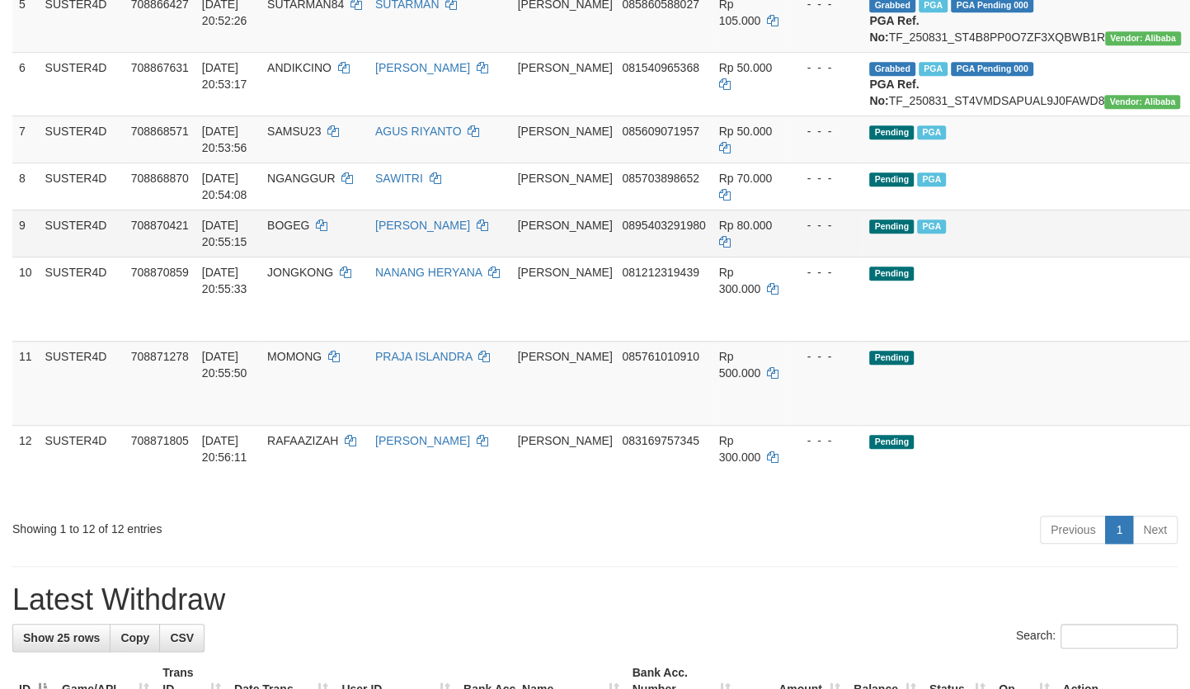
scroll to position [576, 0]
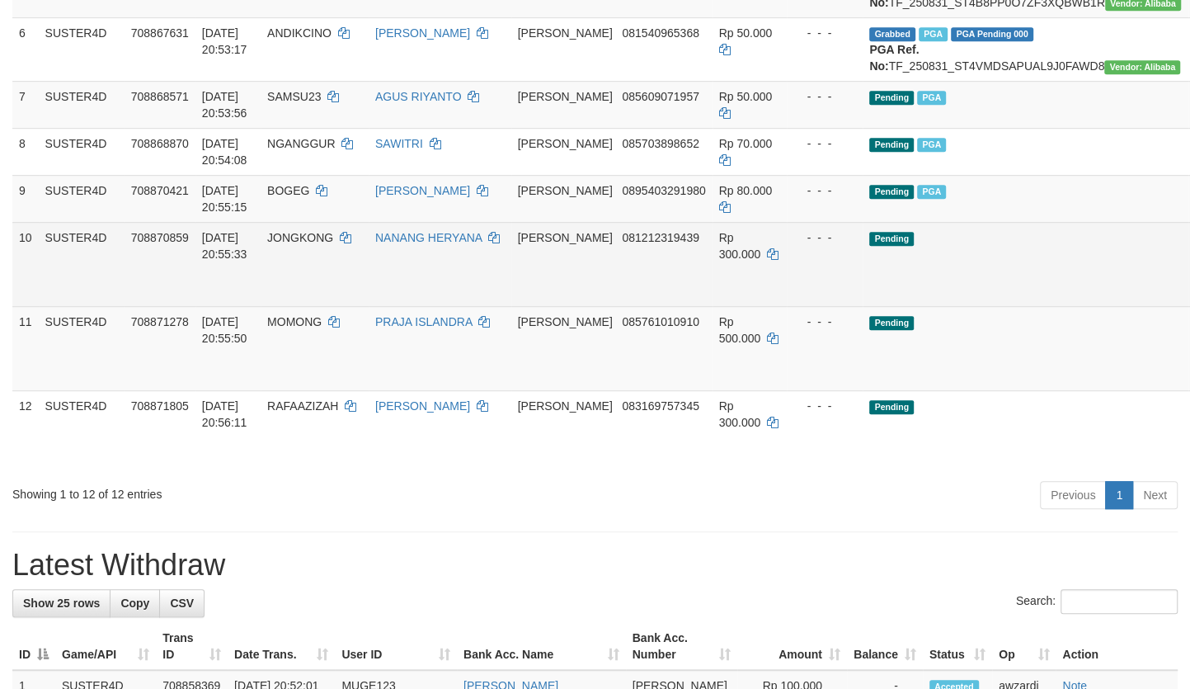
drag, startPoint x: 1109, startPoint y: 386, endPoint x: 672, endPoint y: 185, distance: 481.2
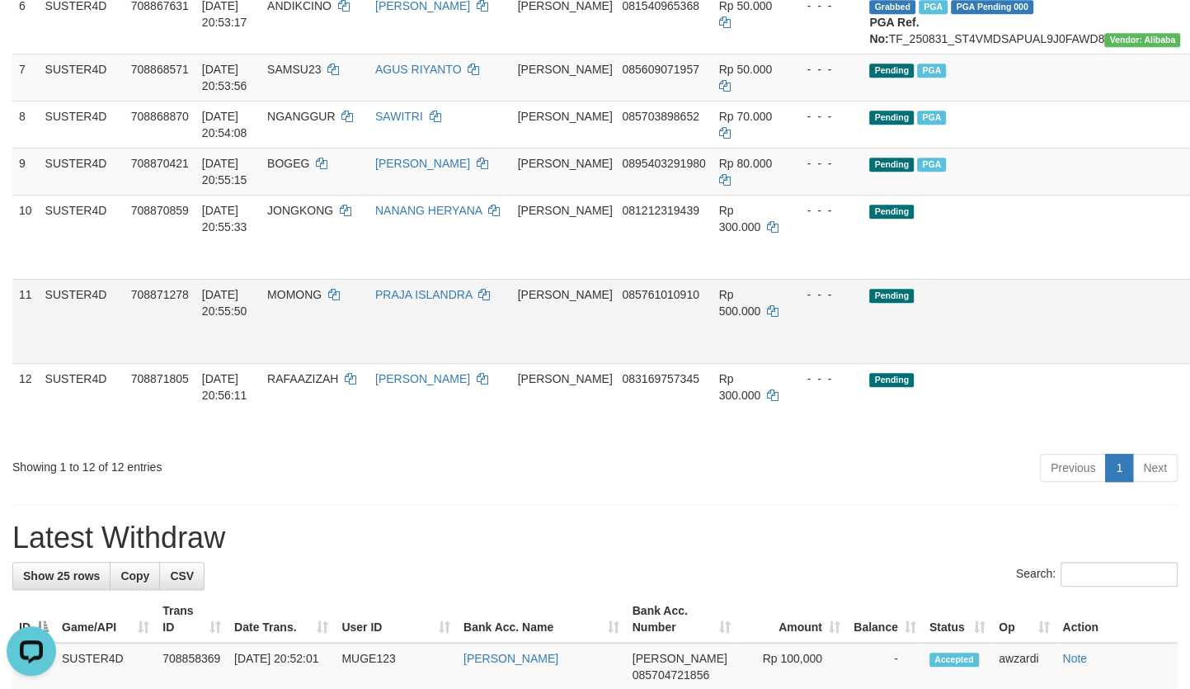
scroll to position [652, 0]
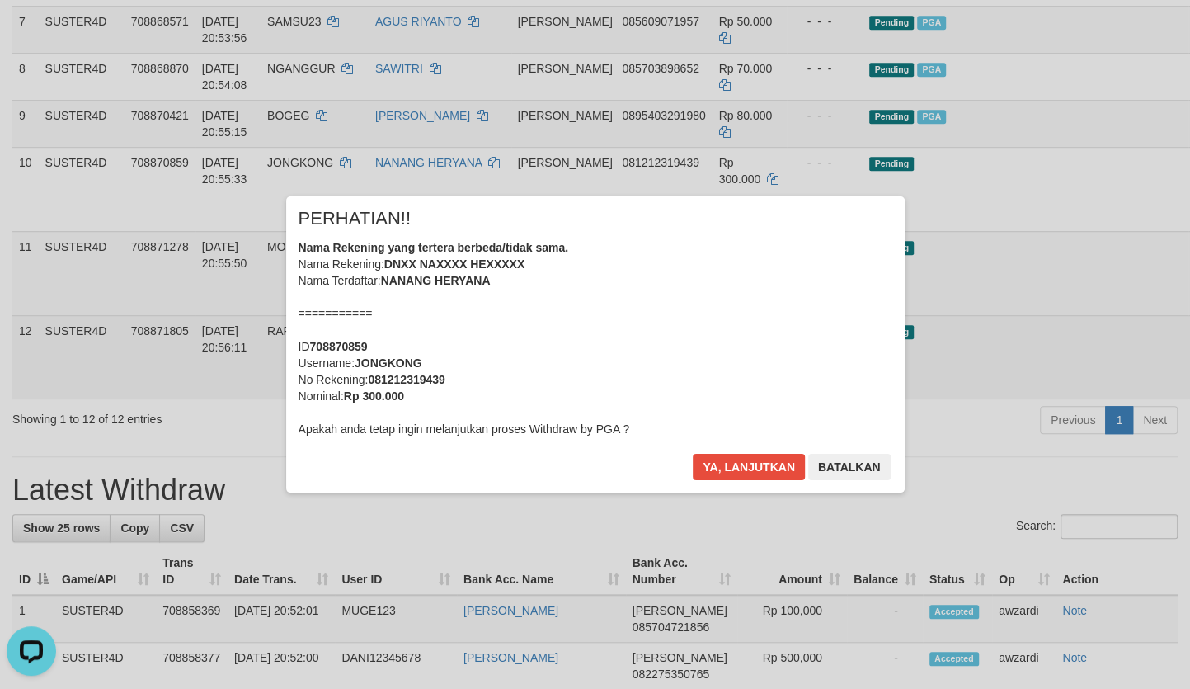
click at [1103, 480] on div "× PERHATIAN!! Nama Rekening yang tertera berbeda/tidak sama. Nama Rekening: DNX…" at bounding box center [595, 343] width 1190 height 361
click at [731, 463] on button "Ya, lanjutkan" at bounding box center [749, 467] width 112 height 26
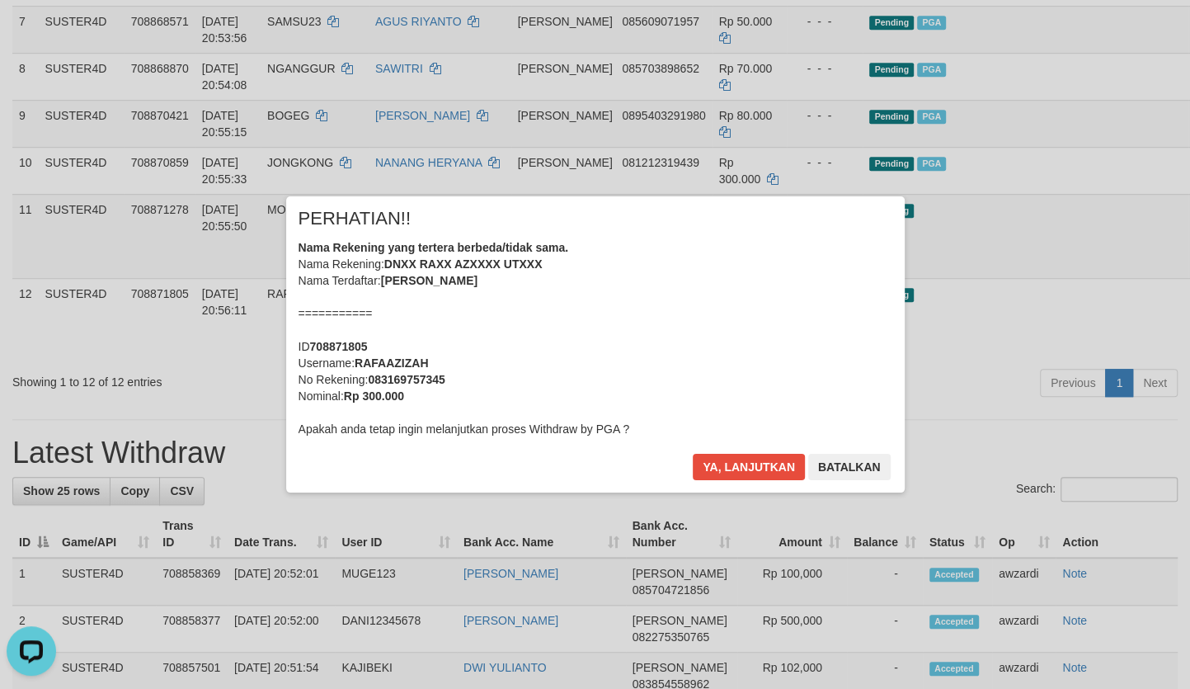
drag, startPoint x: 1098, startPoint y: 364, endPoint x: 982, endPoint y: 343, distance: 117.3
click at [1098, 364] on div "× PERHATIAN!! Nama Rekening yang tertera berbeda/tidak sama. Nama Rekening: DNX…" at bounding box center [595, 343] width 1190 height 361
click at [759, 455] on button "Ya, lanjutkan" at bounding box center [749, 467] width 112 height 26
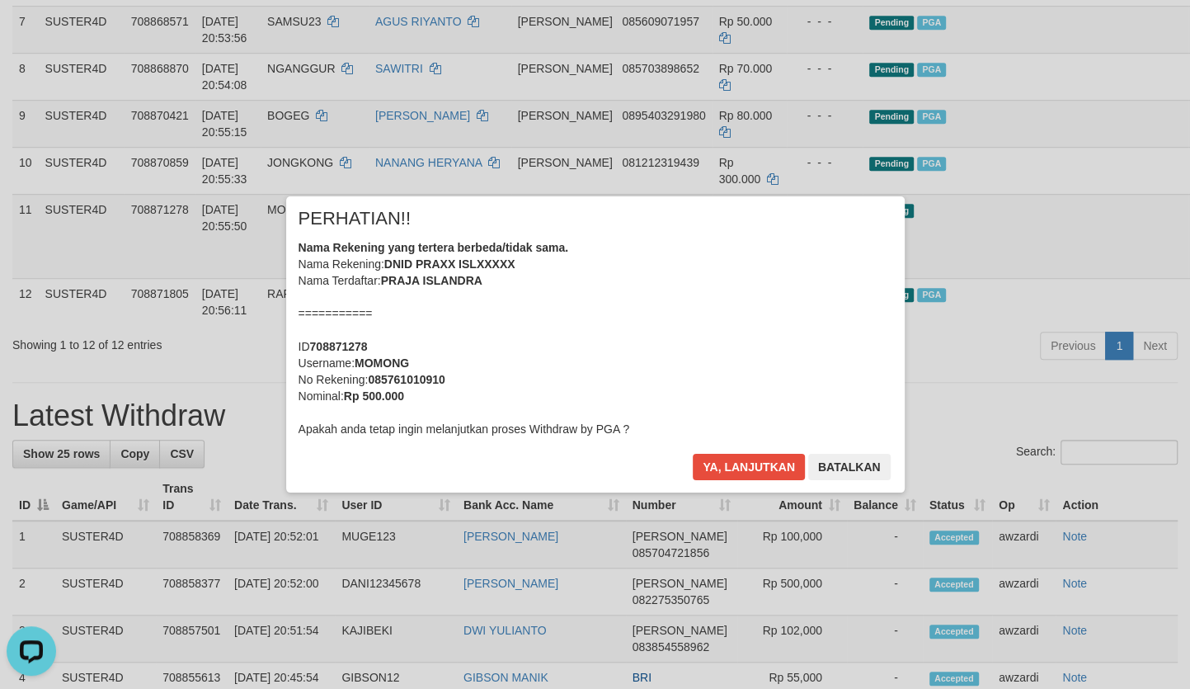
click at [728, 452] on div "× PERHATIAN!! Nama Rekening yang tertera berbeda/tidak sama. Nama Rekening: DNI…" at bounding box center [595, 343] width 619 height 295
click at [734, 462] on button "Ya, lanjutkan" at bounding box center [749, 467] width 112 height 26
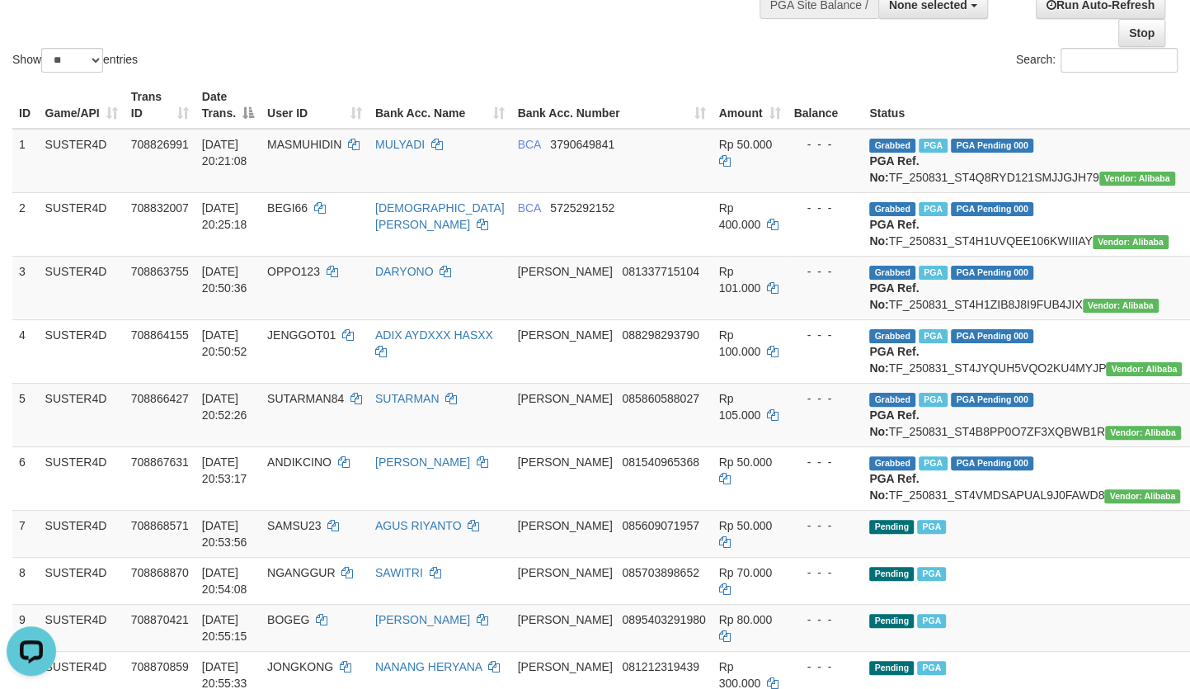
scroll to position [126, 0]
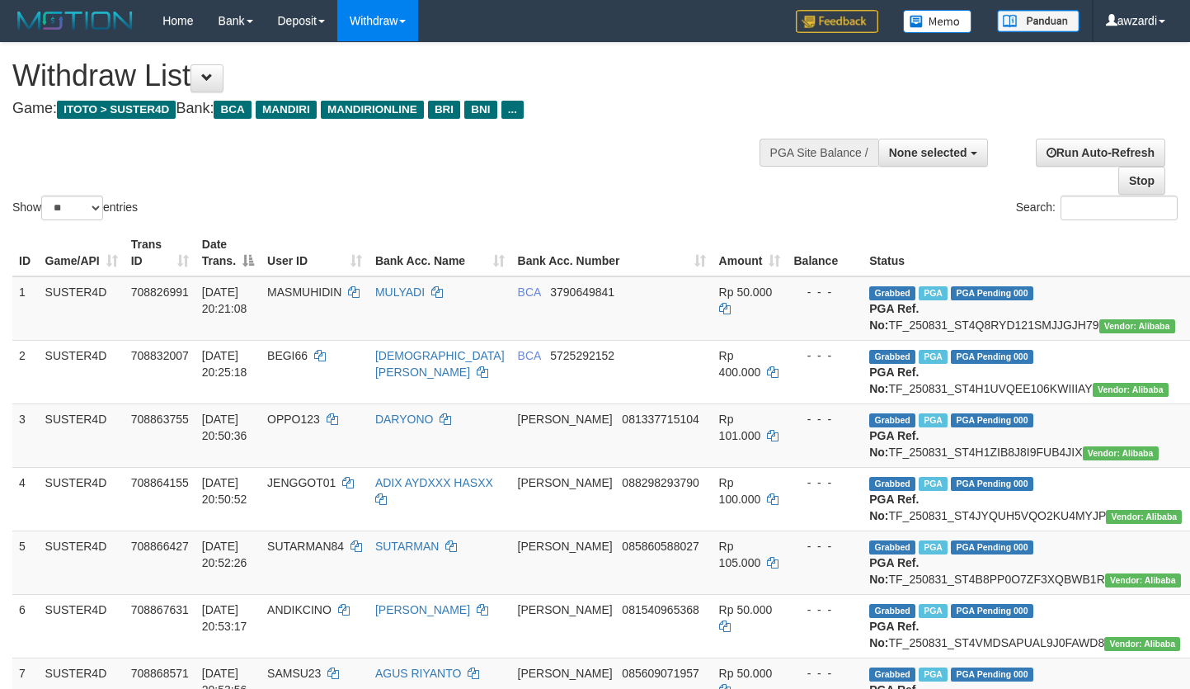
select select
select select "**"
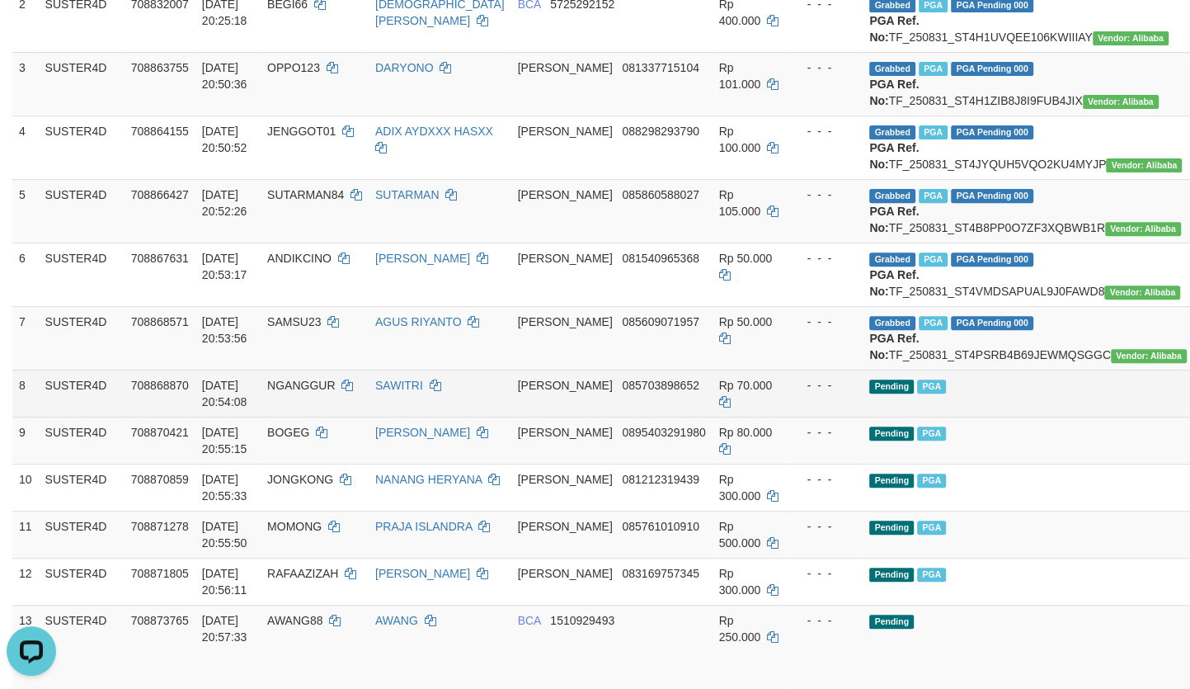
click at [943, 416] on td "Pending PGA" at bounding box center [1028, 392] width 331 height 47
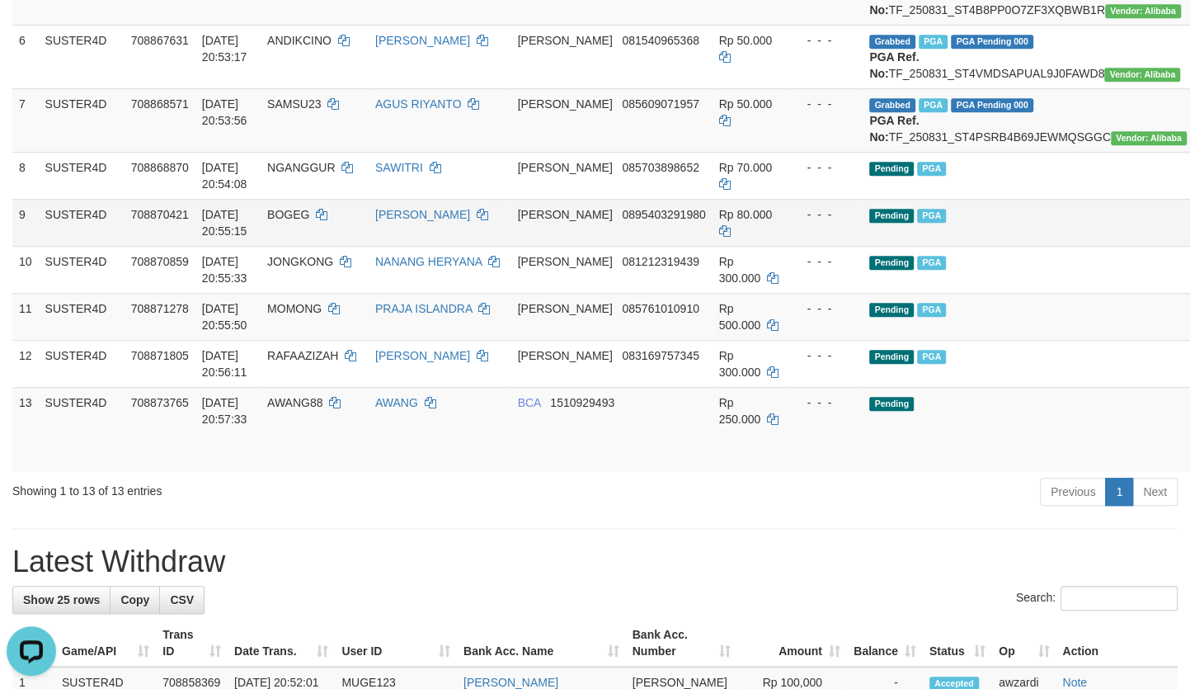
scroll to position [576, 0]
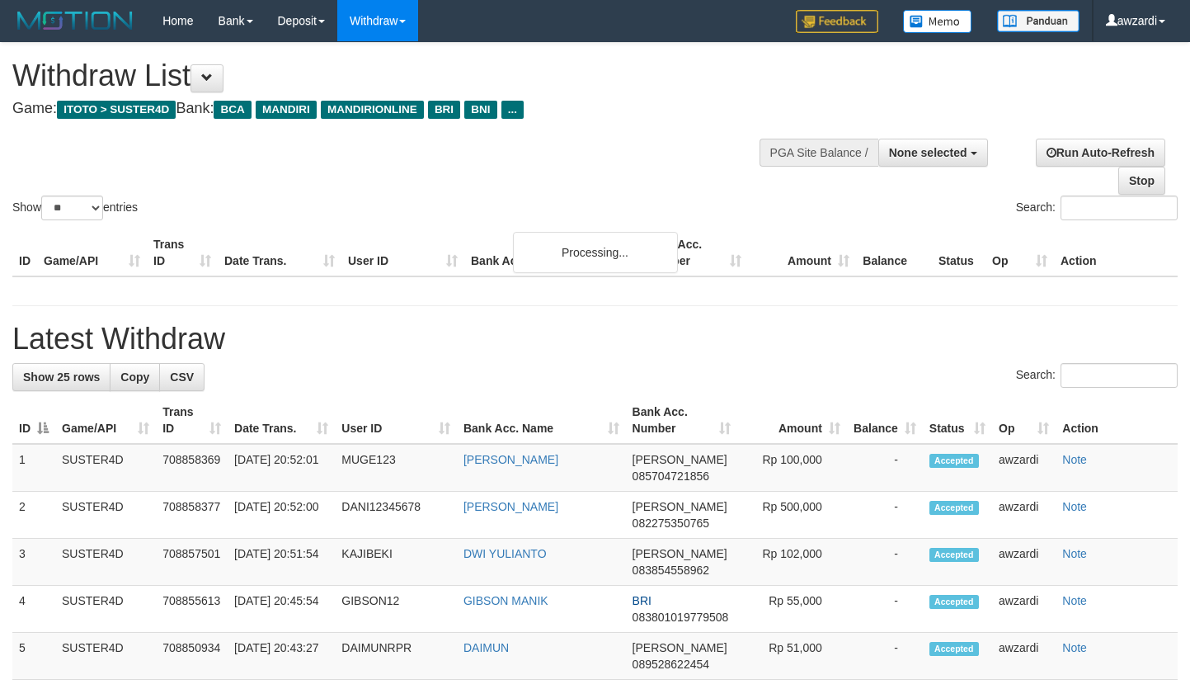
select select
select select "**"
select select
select select "**"
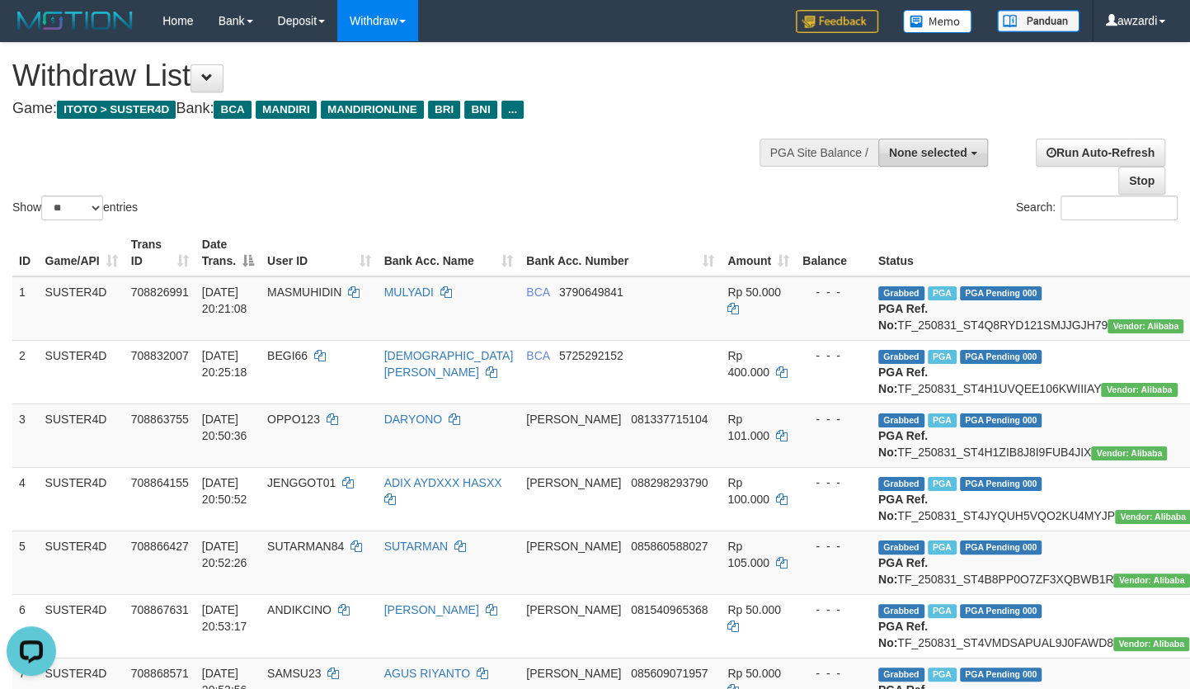
click at [941, 153] on span "None selected" at bounding box center [928, 152] width 78 height 13
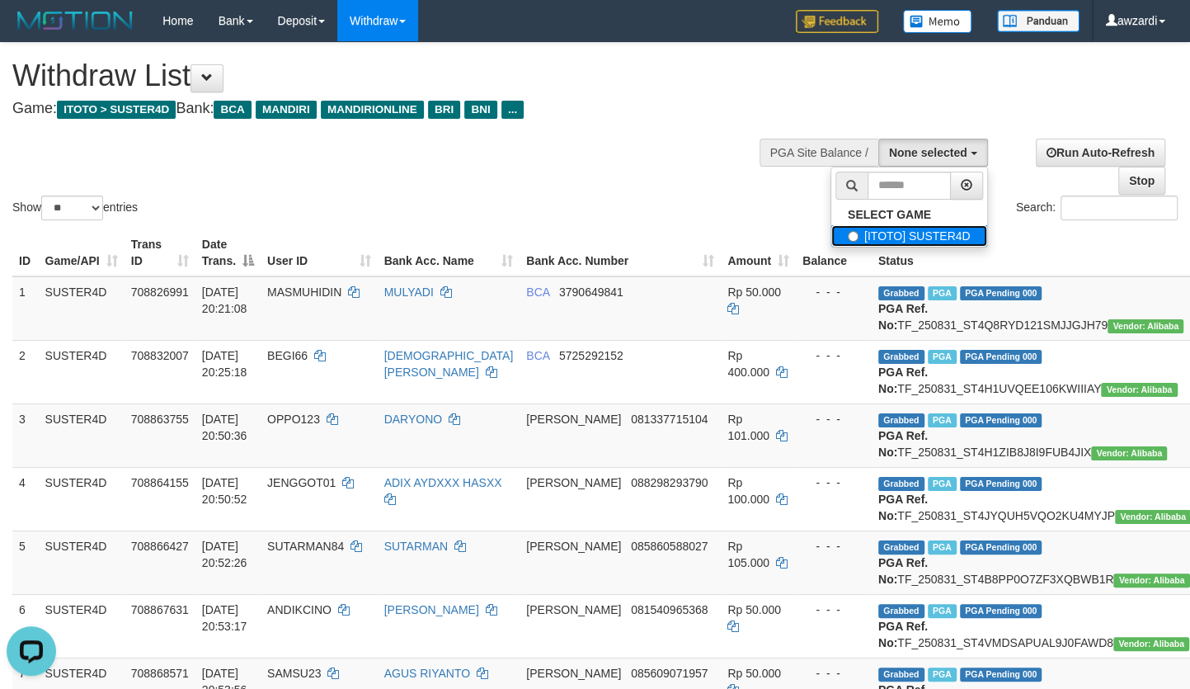
click at [914, 231] on label "[ITOTO] SUSTER4D" at bounding box center [909, 235] width 156 height 21
select select "***"
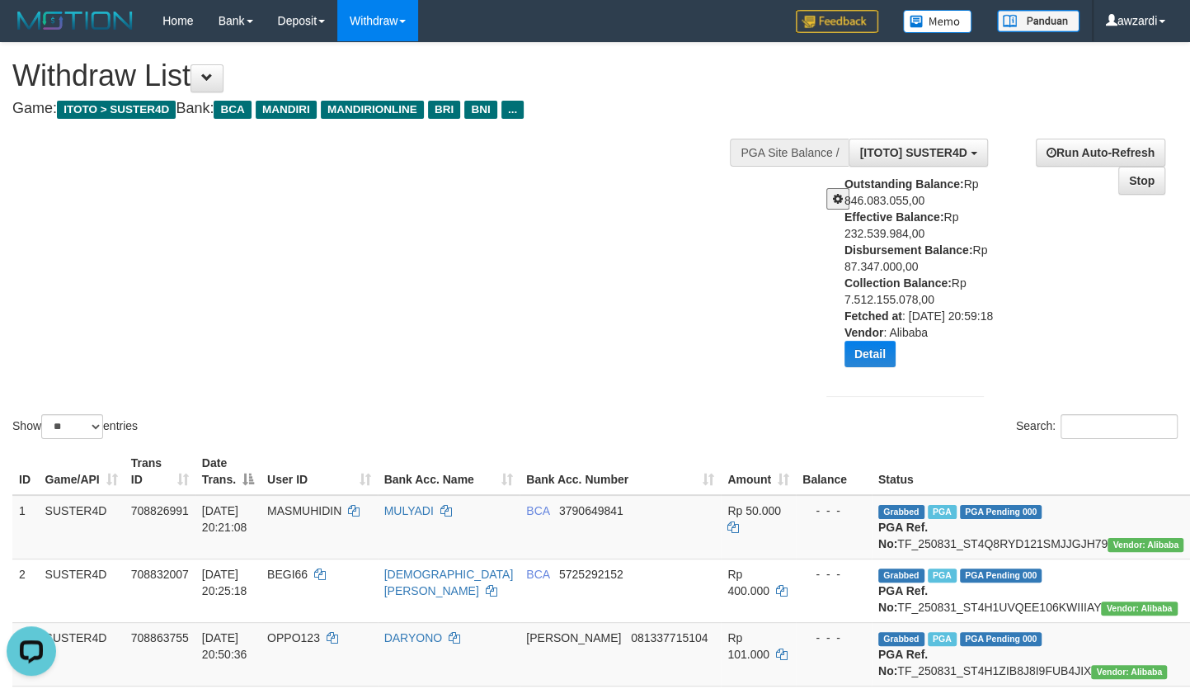
click at [596, 307] on div "Show ** ** ** *** entries Search:" at bounding box center [595, 242] width 1190 height 399
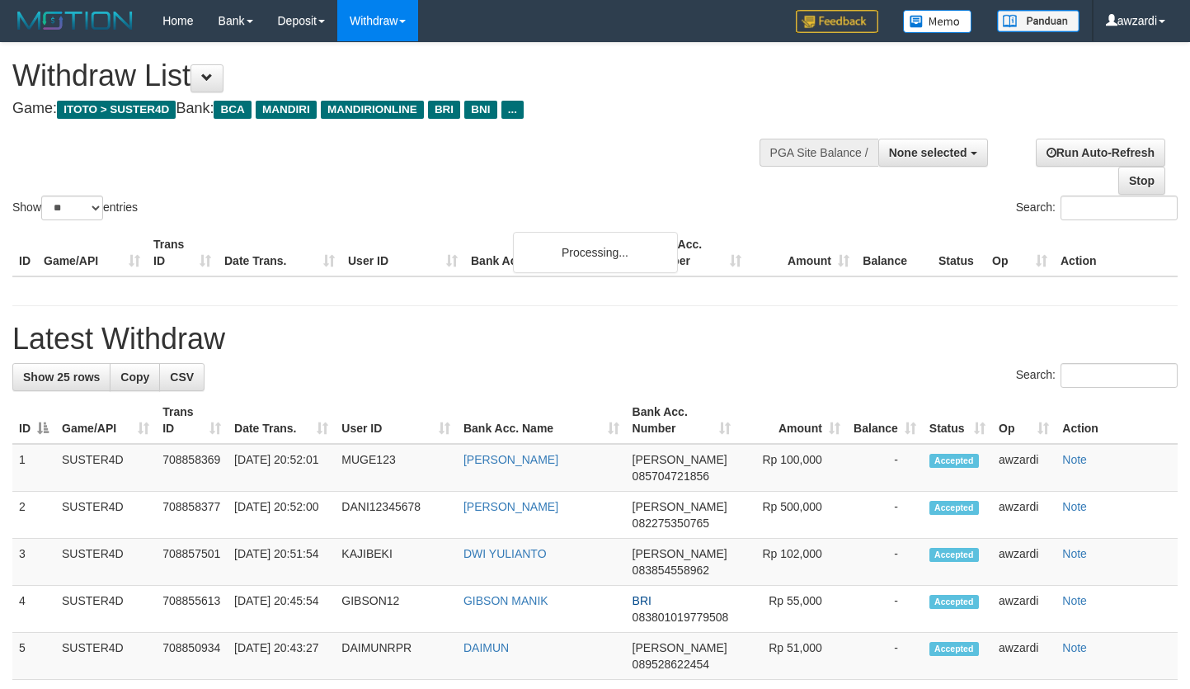
select select
select select "**"
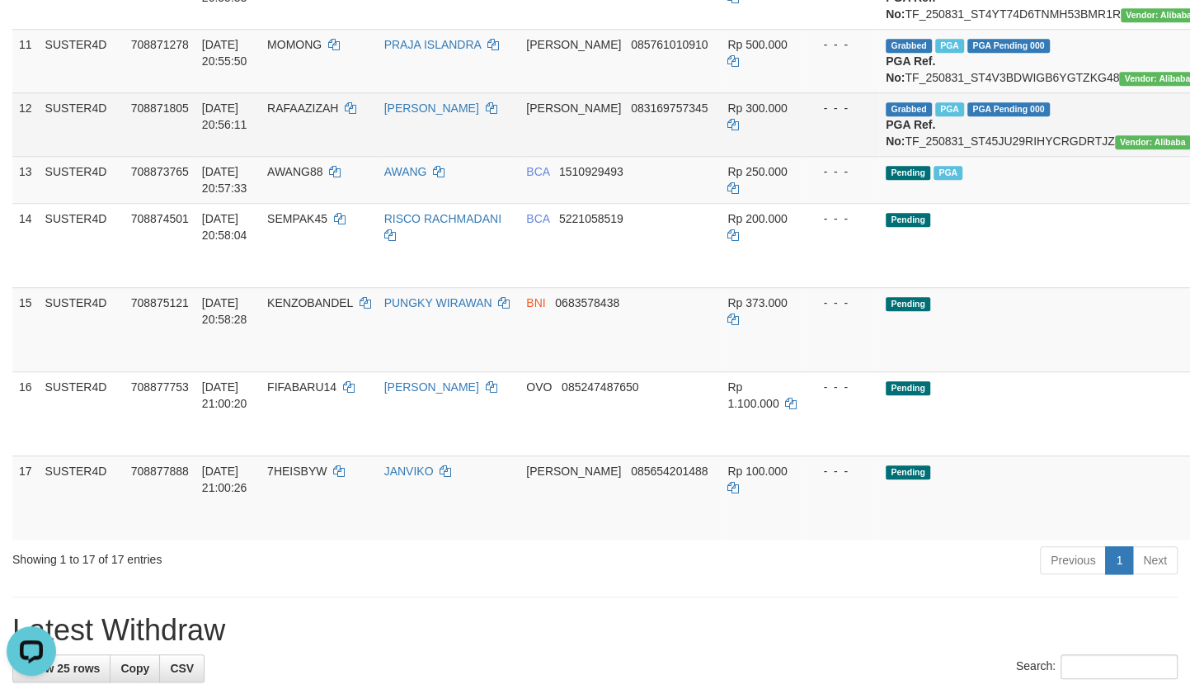
scroll to position [899, 0]
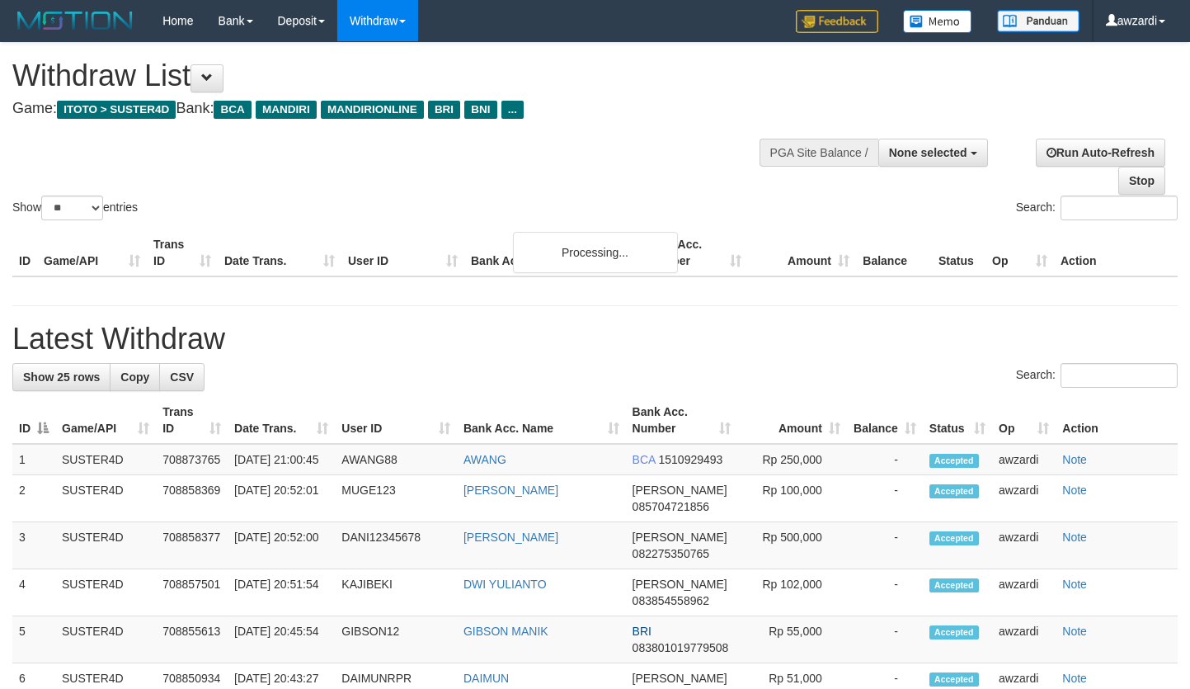
select select
select select "**"
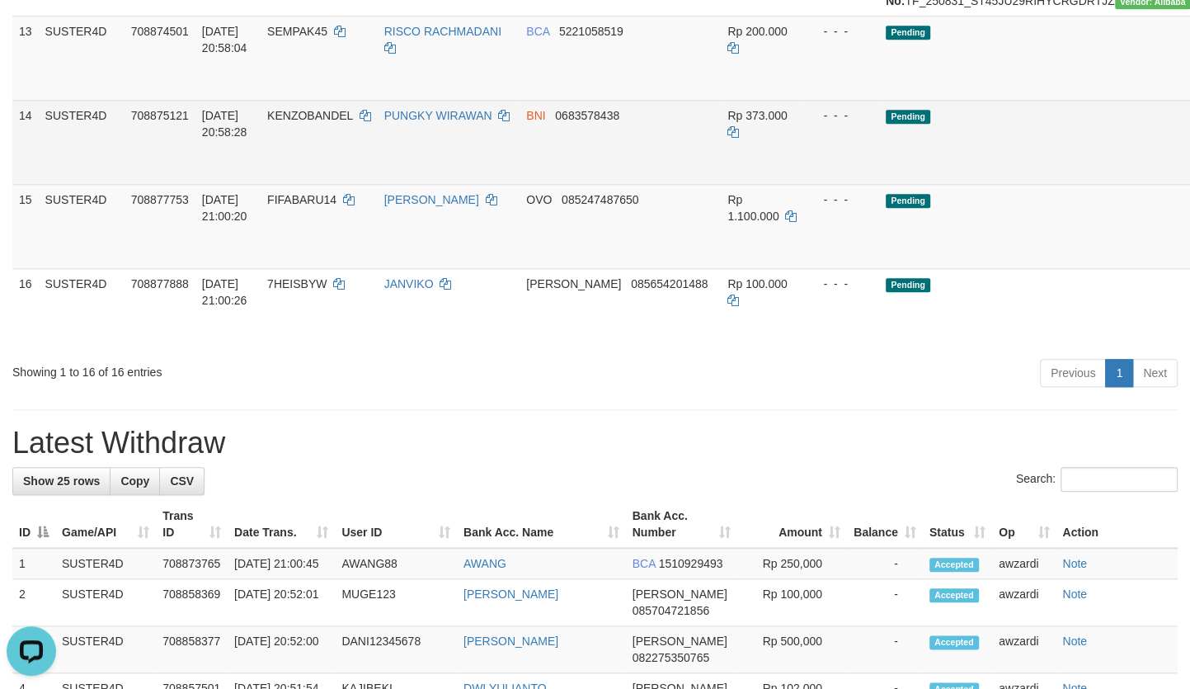
scroll to position [1049, 0]
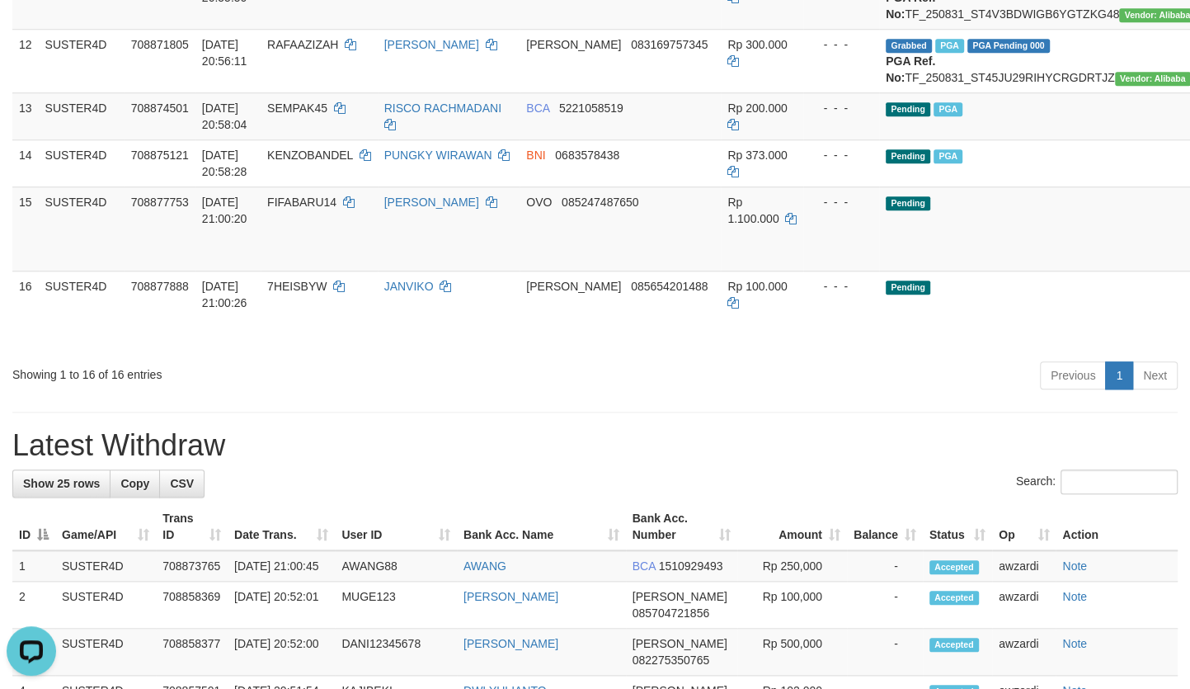
scroll to position [974, 0]
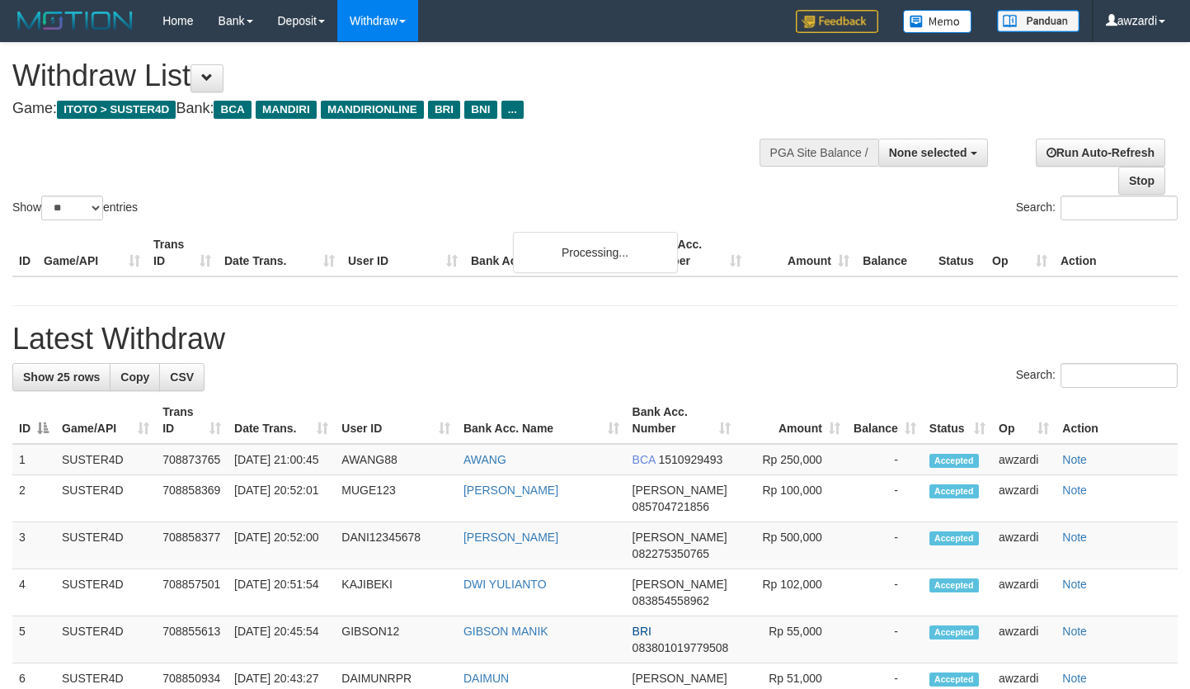
select select
select select "**"
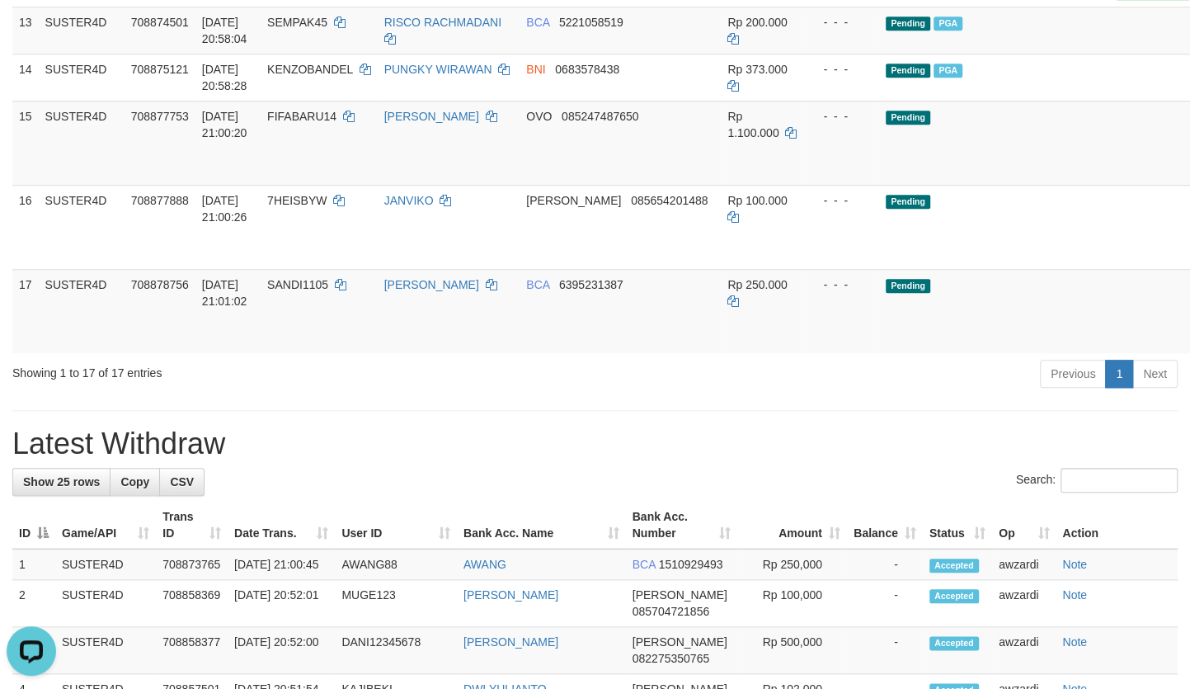
scroll to position [1041, 0]
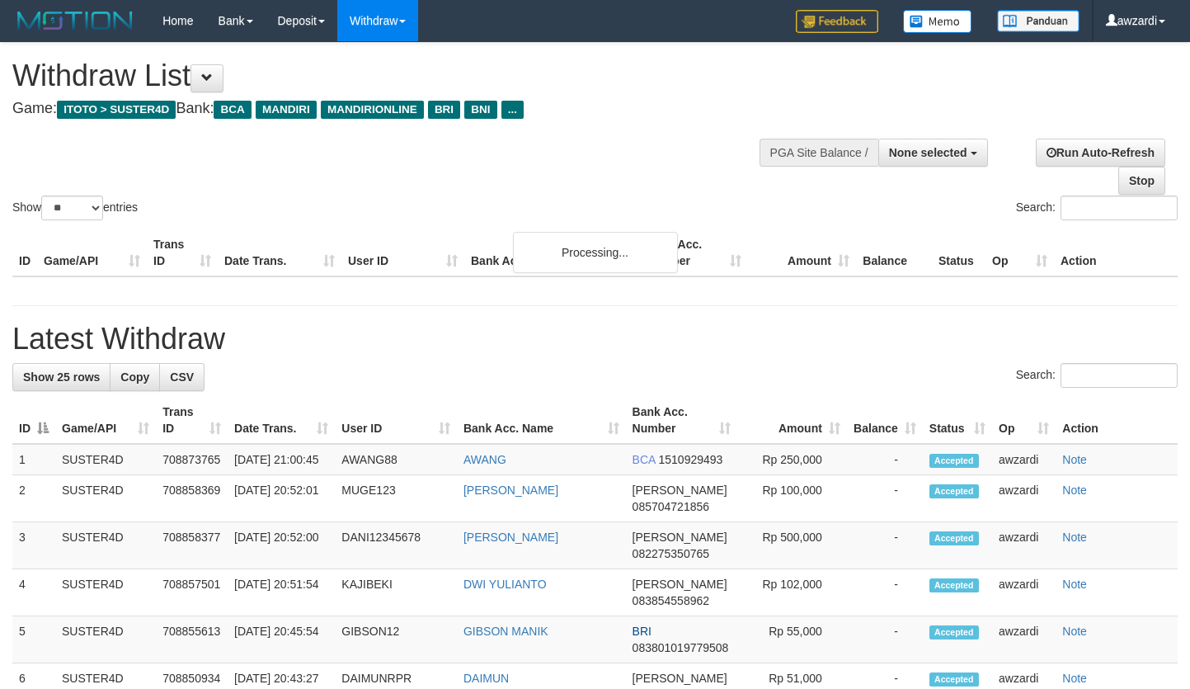
select select
select select "**"
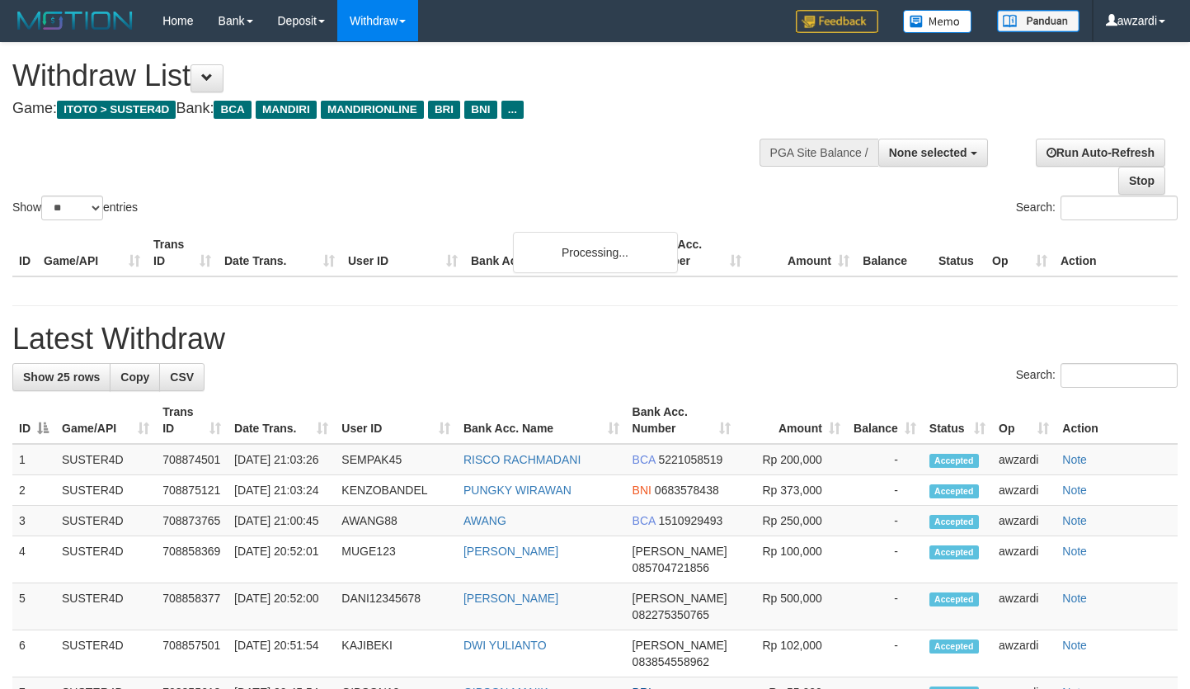
select select
select select "**"
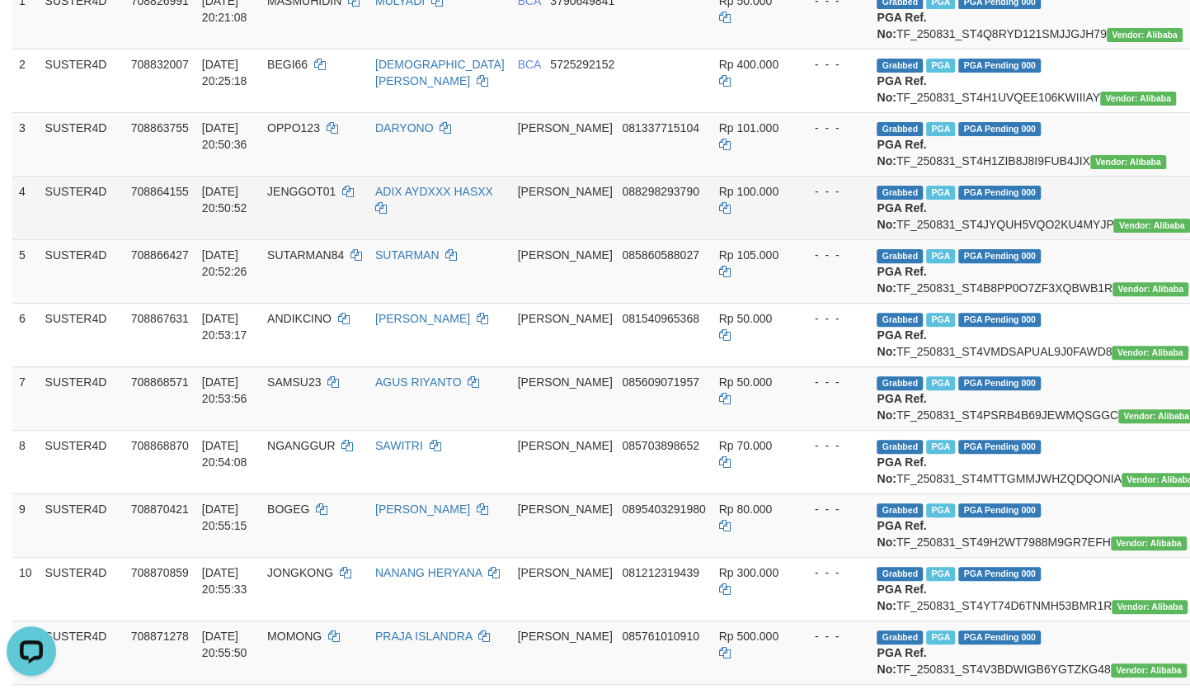
scroll to position [216, 0]
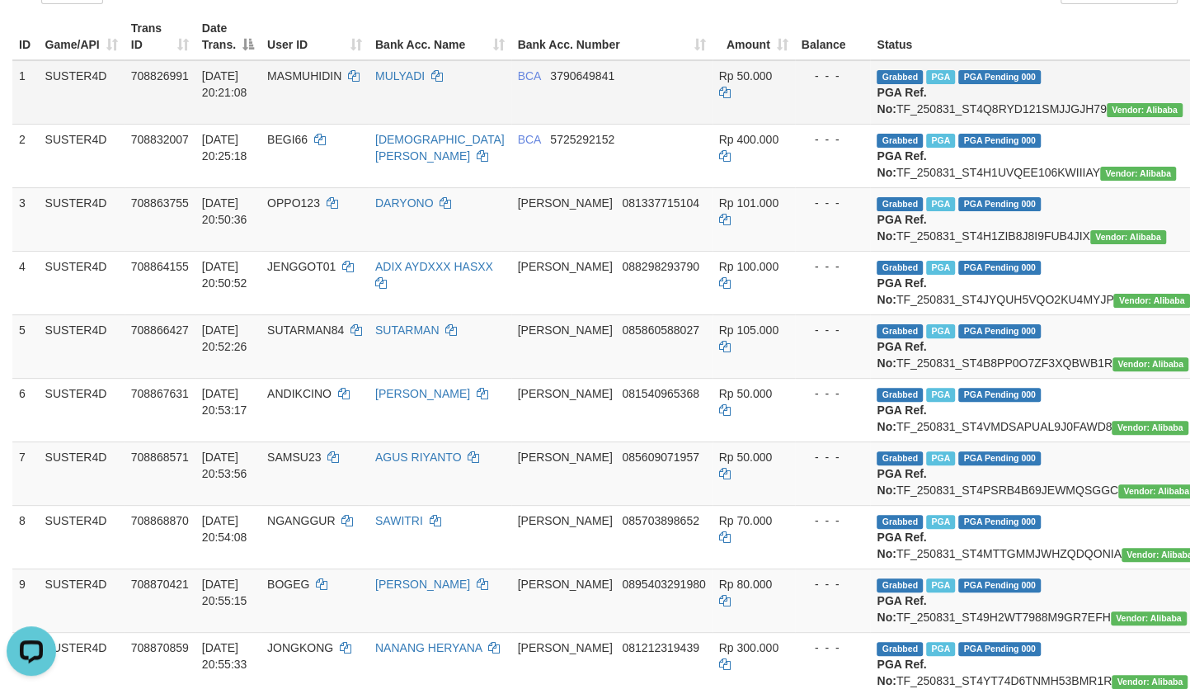
click at [305, 69] on span "MASMUHIDIN" at bounding box center [304, 75] width 74 height 13
copy td "MASMUHIDIN"
click at [305, 69] on span "MASMUHIDIN" at bounding box center [304, 75] width 74 height 13
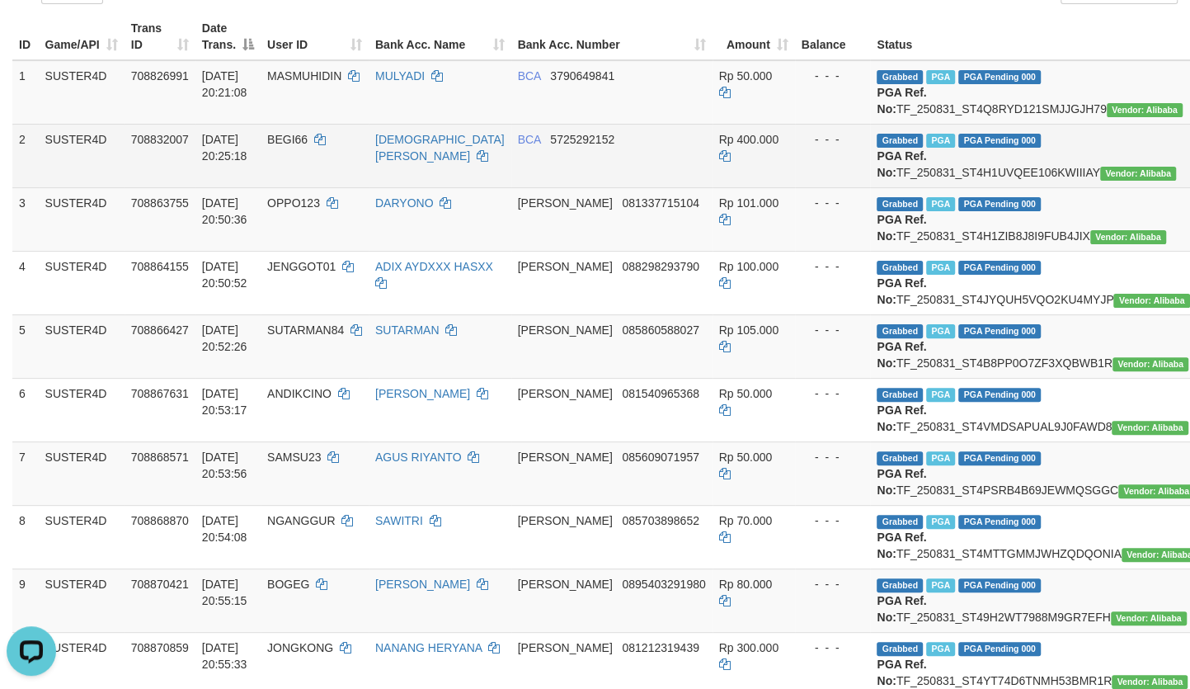
click at [308, 146] on span "BEGI66" at bounding box center [287, 139] width 40 height 13
copy td "BEGI66"
click at [308, 146] on span "BEGI66" at bounding box center [287, 139] width 40 height 13
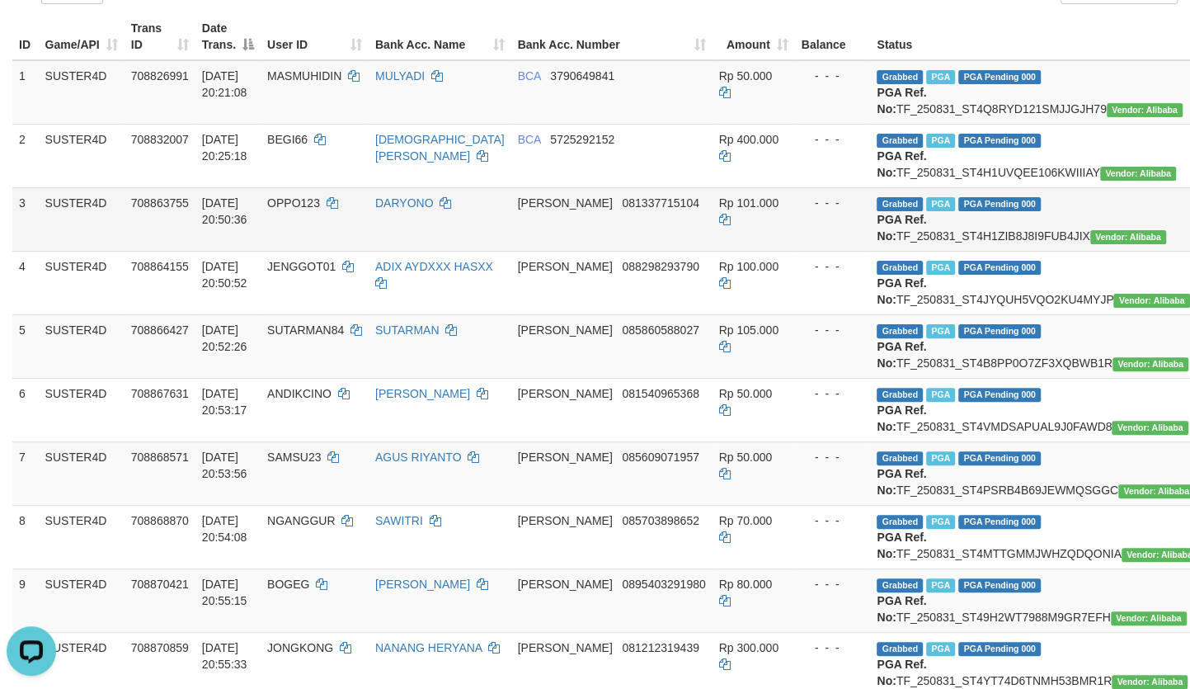
click at [318, 224] on td "OPPO123" at bounding box center [315, 219] width 108 height 64
copy td "OPPO123"
click at [318, 224] on td "OPPO123" at bounding box center [315, 219] width 108 height 64
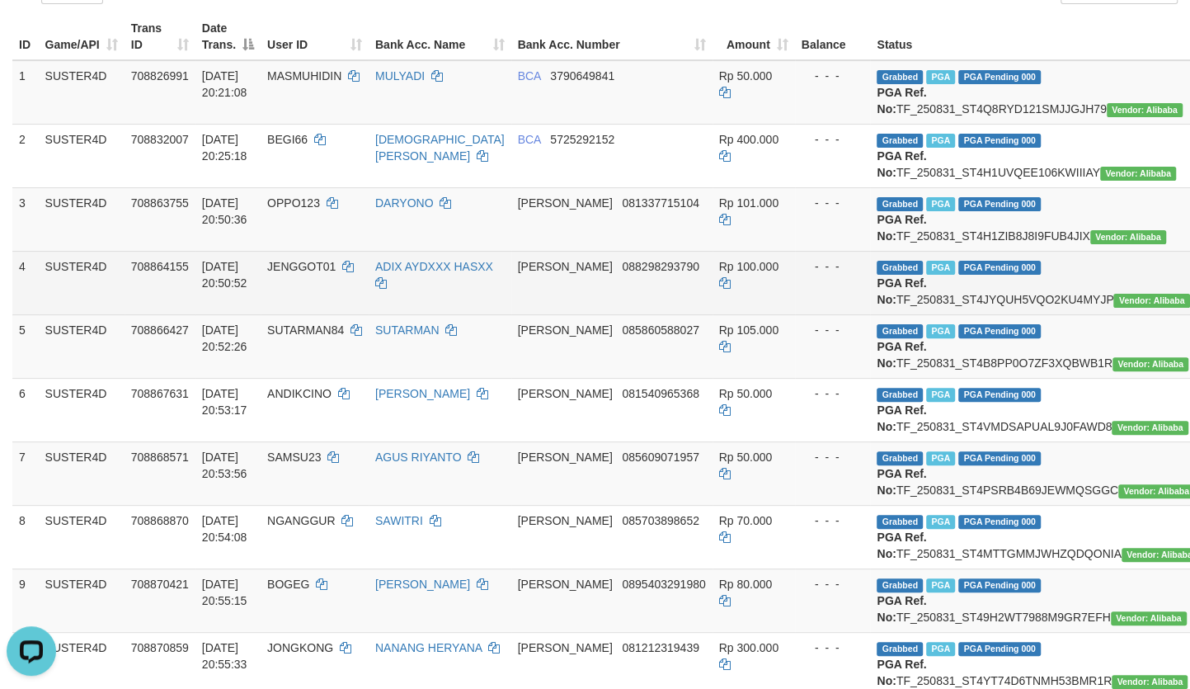
click at [297, 273] on span "JENGGOT01" at bounding box center [301, 266] width 68 height 13
copy td "JENGGOT01"
click at [297, 273] on span "JENGGOT01" at bounding box center [301, 266] width 68 height 13
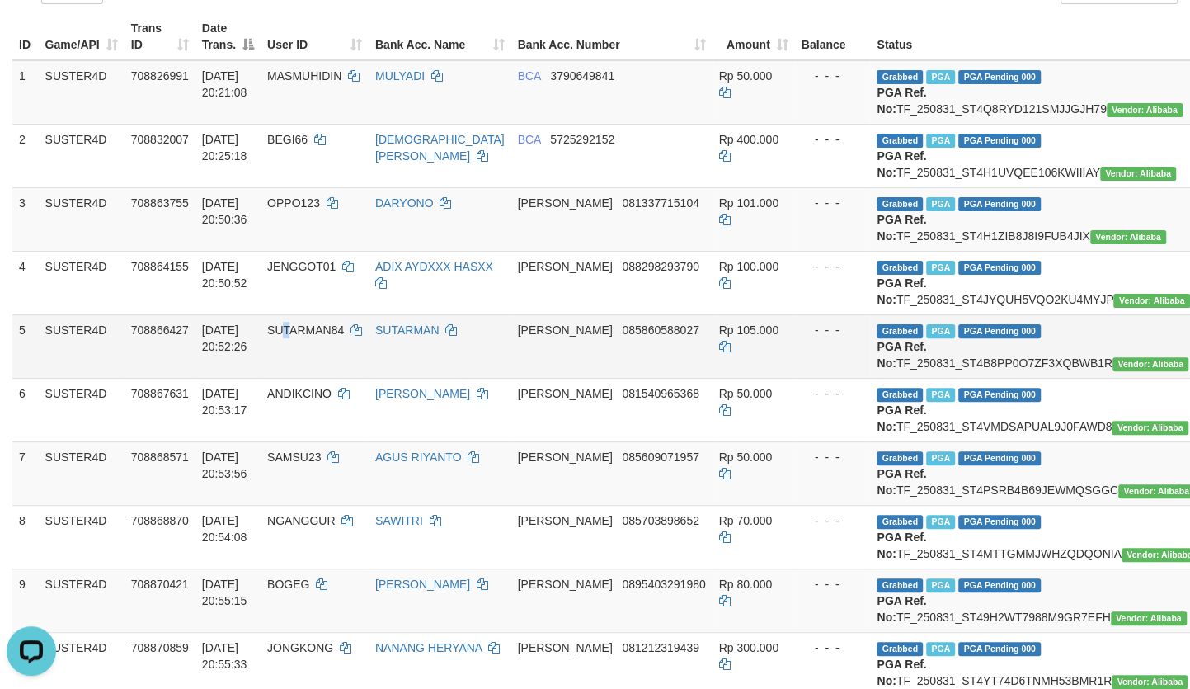
click at [299, 336] on span "SUTARMAN84" at bounding box center [305, 329] width 77 height 13
copy span "T"
click at [299, 336] on span "SUTARMAN84" at bounding box center [305, 329] width 77 height 13
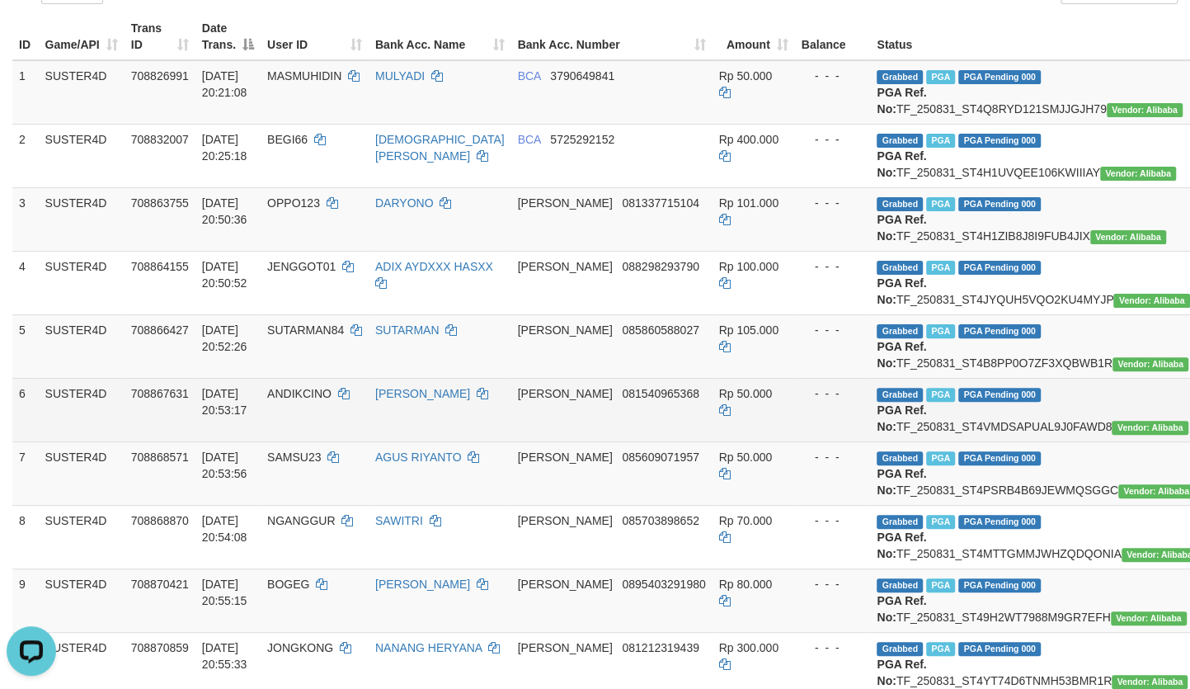
click at [309, 400] on span "ANDIKCINO" at bounding box center [299, 393] width 64 height 13
copy td "ANDIKCINO"
click at [309, 400] on span "ANDIKCINO" at bounding box center [299, 393] width 64 height 13
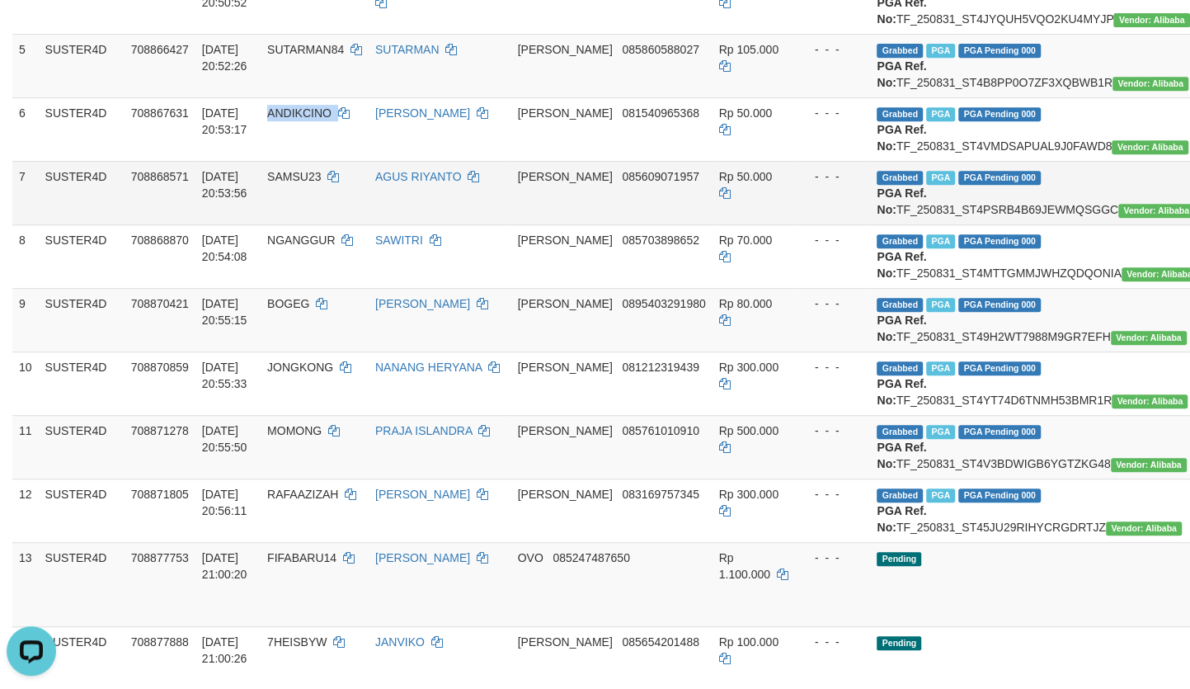
scroll to position [516, 0]
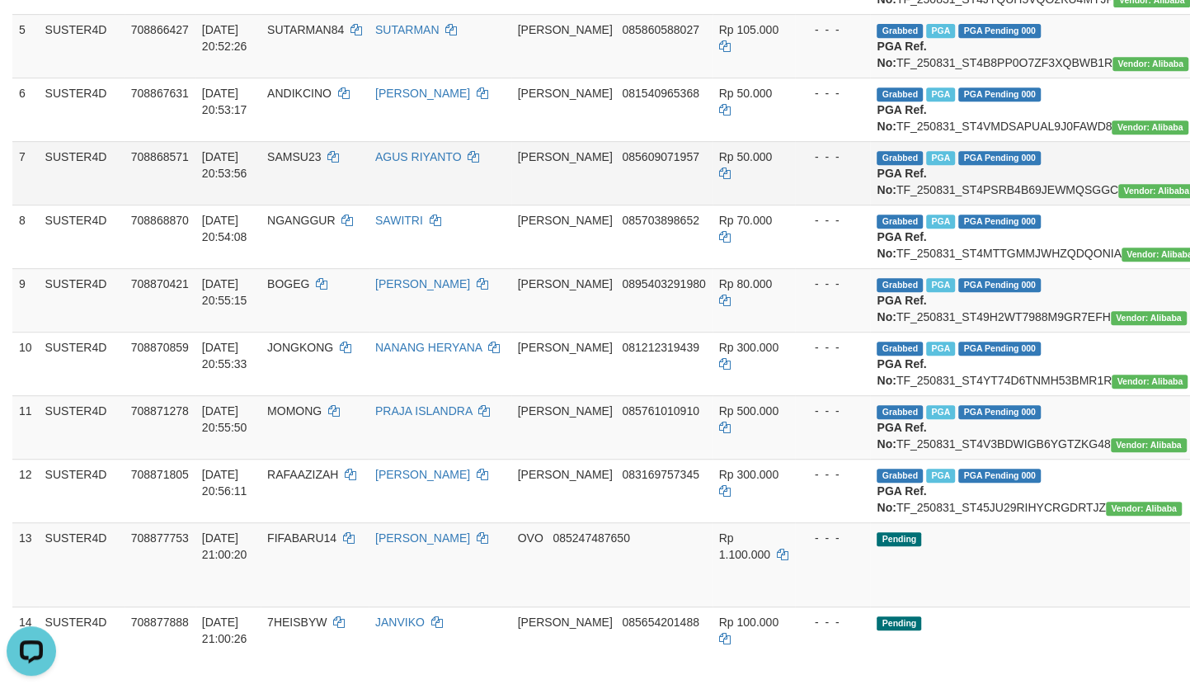
click at [308, 205] on td "SAMSU23" at bounding box center [315, 173] width 108 height 64
copy td "SAMSU23"
click at [308, 205] on td "SAMSU23" at bounding box center [315, 173] width 108 height 64
click at [313, 205] on td "SAMSU23" at bounding box center [315, 173] width 108 height 64
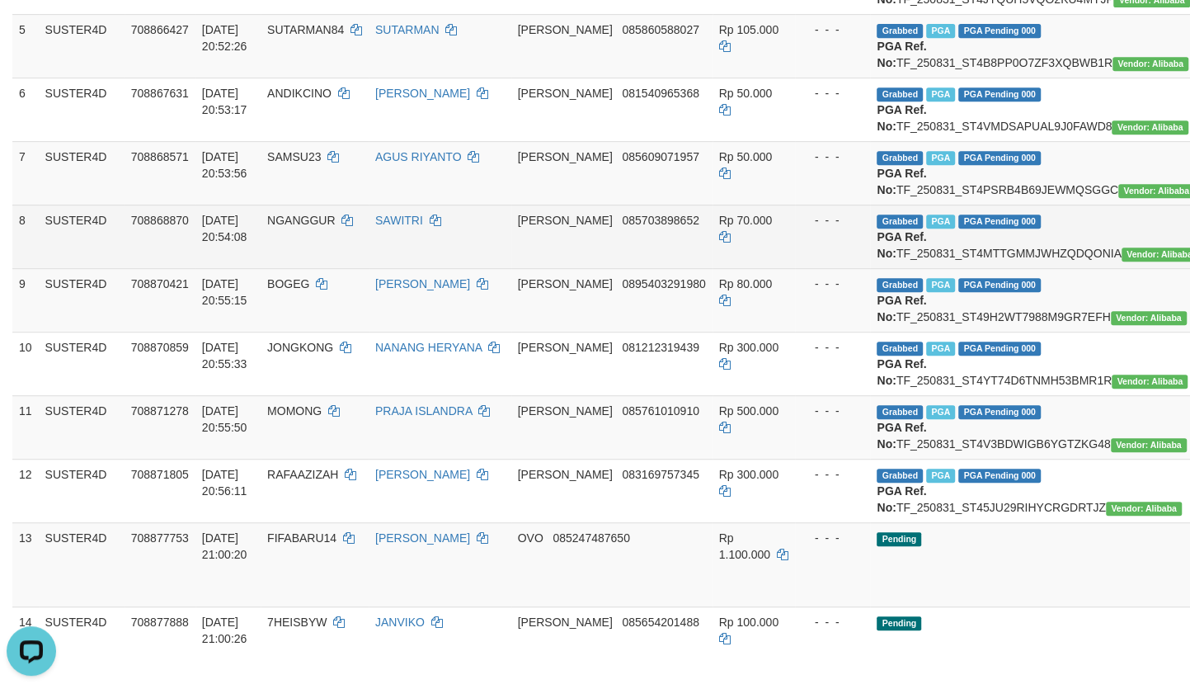
click at [313, 227] on span "NGANGGUR" at bounding box center [301, 220] width 68 height 13
copy td "NGANGGUR"
click at [313, 227] on span "NGANGGUR" at bounding box center [301, 220] width 68 height 13
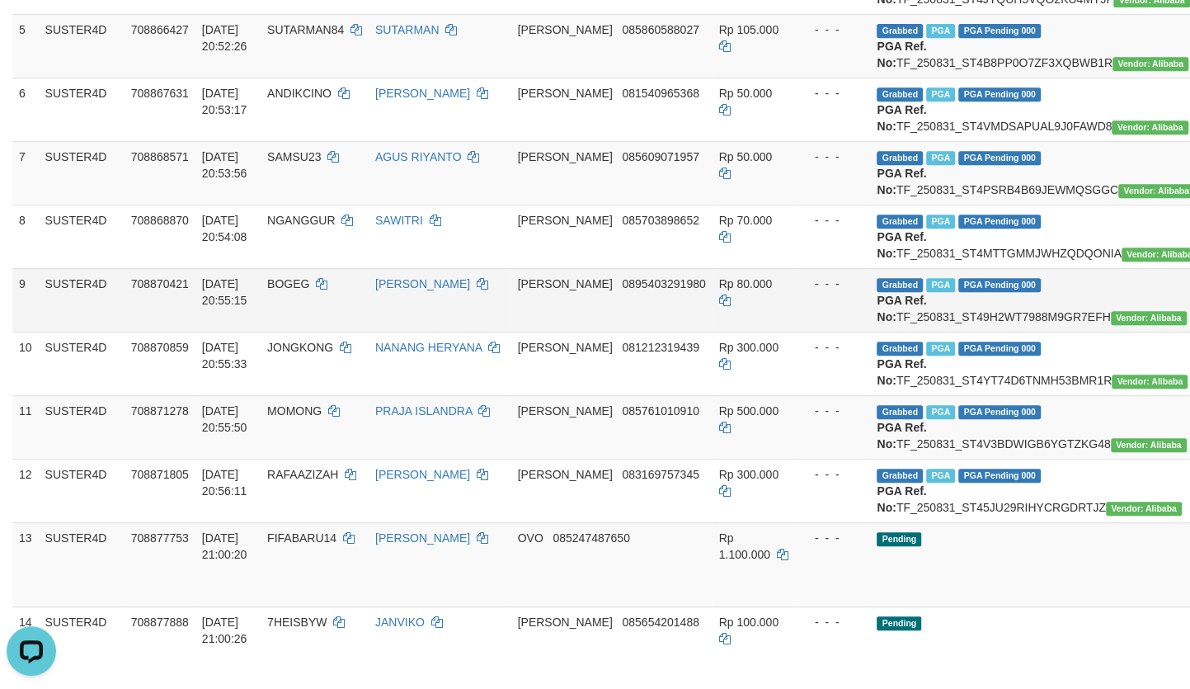
click at [298, 290] on span "BOGEG" at bounding box center [288, 283] width 42 height 13
copy td "BOGEG"
click at [298, 290] on span "BOGEG" at bounding box center [288, 283] width 42 height 13
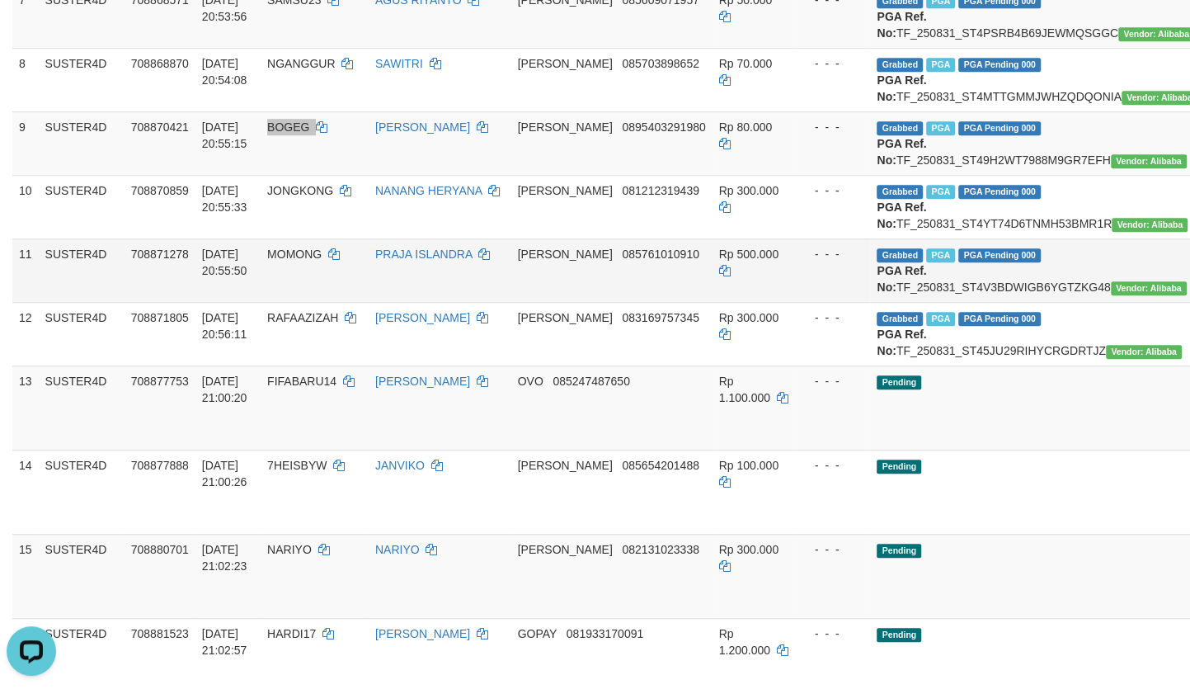
scroll to position [816, 0]
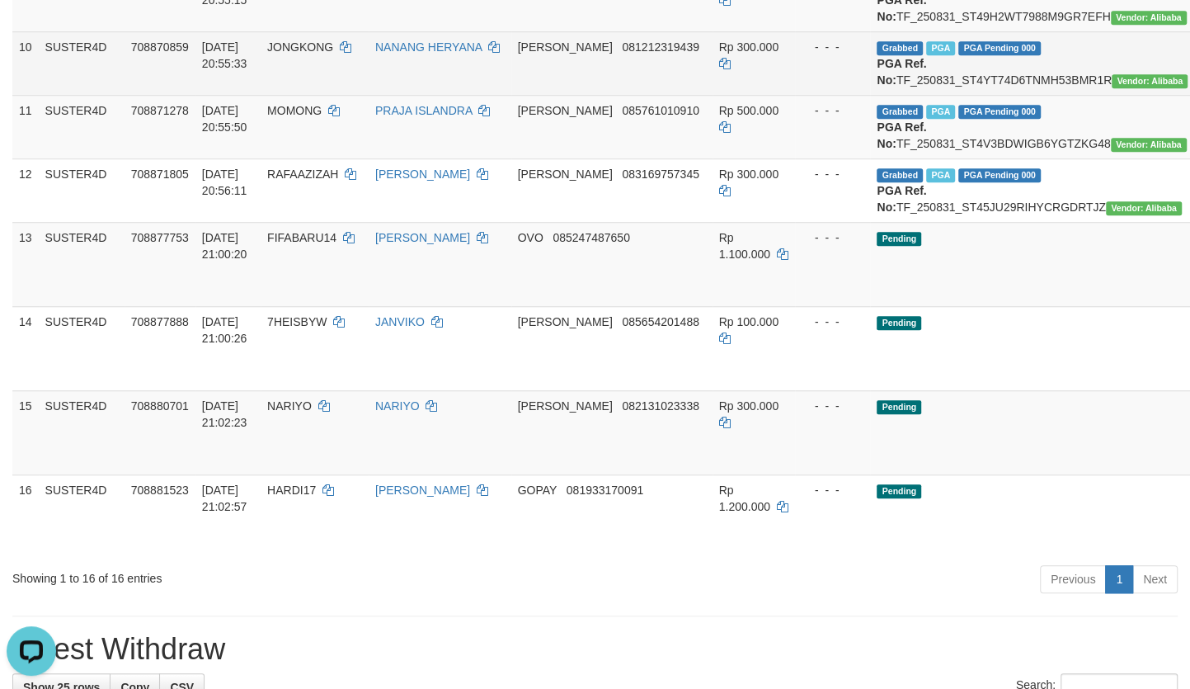
click at [301, 54] on span "JONGKONG" at bounding box center [300, 46] width 66 height 13
copy td "JONGKONG"
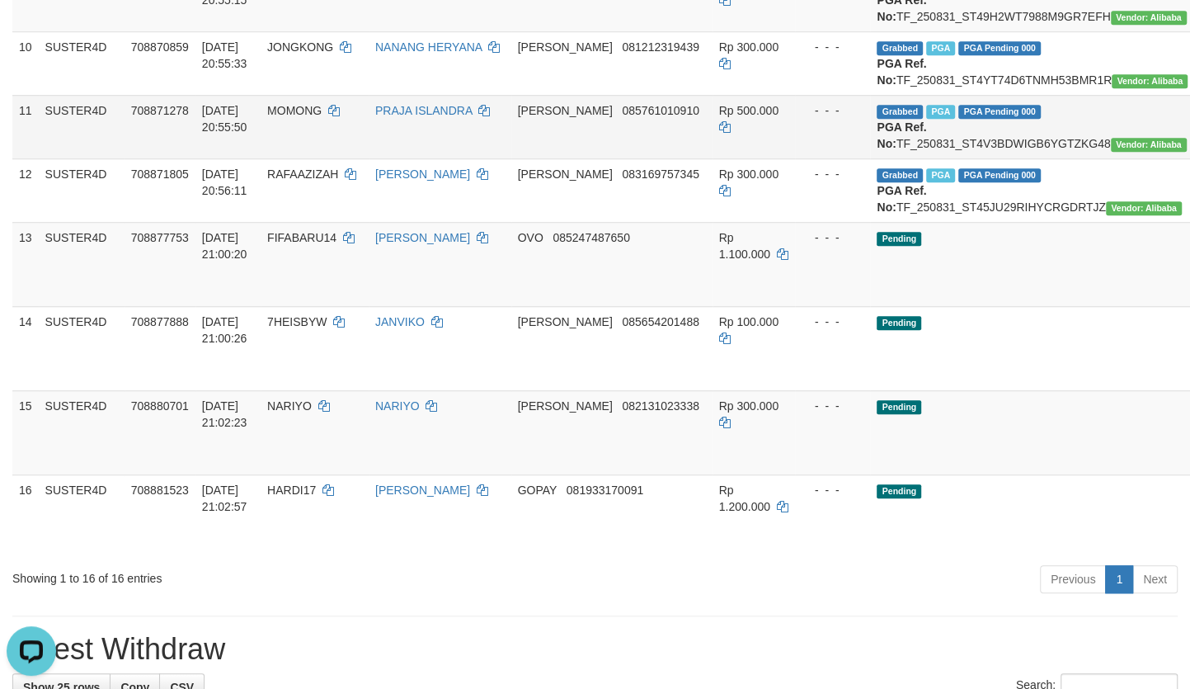
click at [308, 117] on span "MOMONG" at bounding box center [294, 110] width 54 height 13
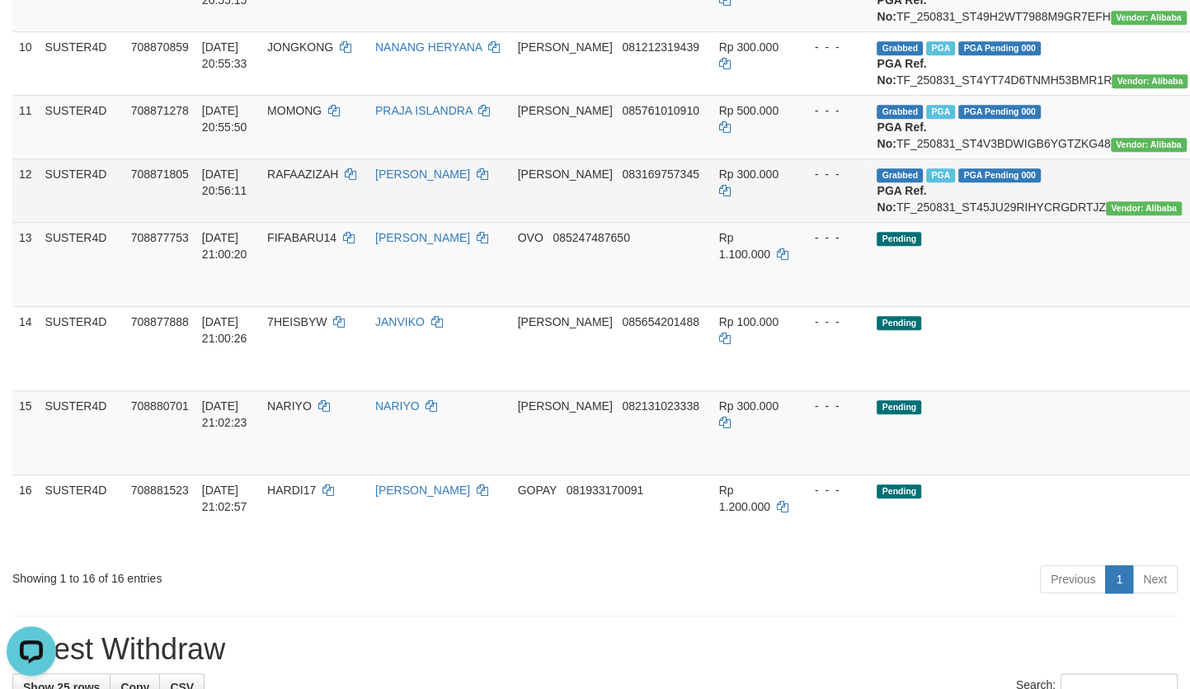
click at [310, 181] on span "RAFAAZIZAH" at bounding box center [302, 173] width 71 height 13
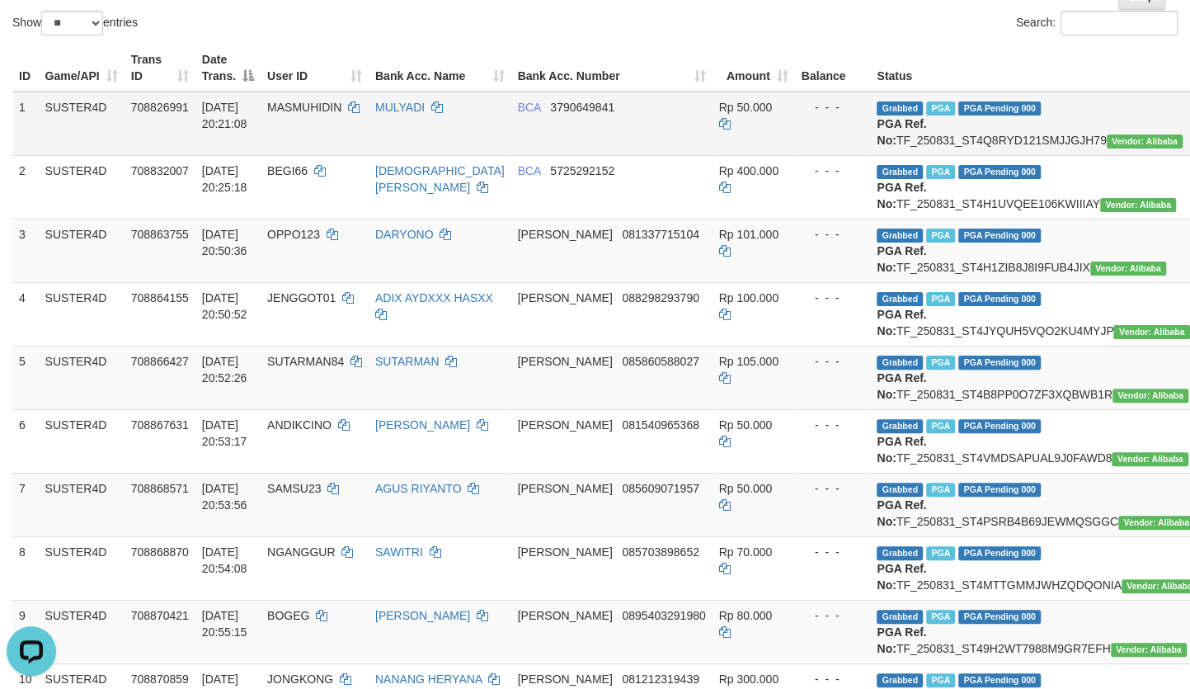
scroll to position [141, 0]
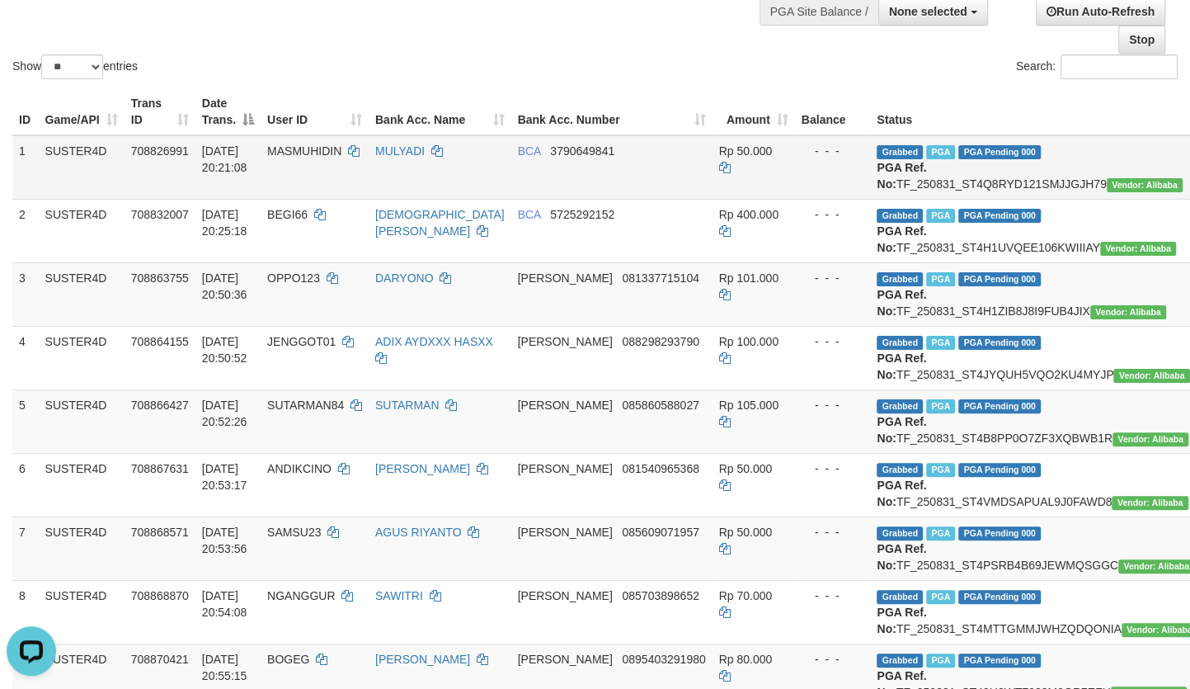
click at [878, 181] on td "Grabbed PGA PGA Pending 000 {"status":"000","data":{"unique_id":"695-708826991-…" at bounding box center [1037, 167] width 334 height 64
drag, startPoint x: 878, startPoint y: 181, endPoint x: 1154, endPoint y: 243, distance: 283.1
click at [878, 181] on td "Grabbed PGA PGA Pending 000 {"status":"000","data":{"unique_id":"695-708826991-…" at bounding box center [1037, 167] width 334 height 64
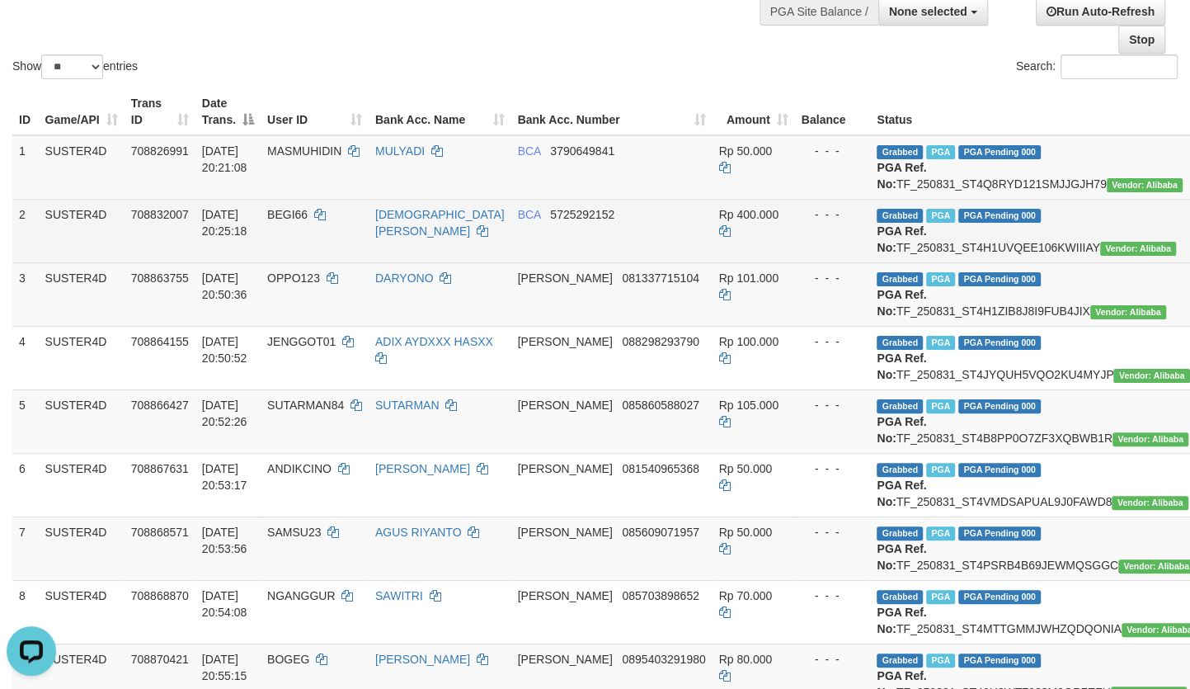
click at [914, 262] on td "Grabbed PGA PGA Pending 000 {"status":"000","data":{"unique_id":"695-708832007-…" at bounding box center [1037, 231] width 334 height 64
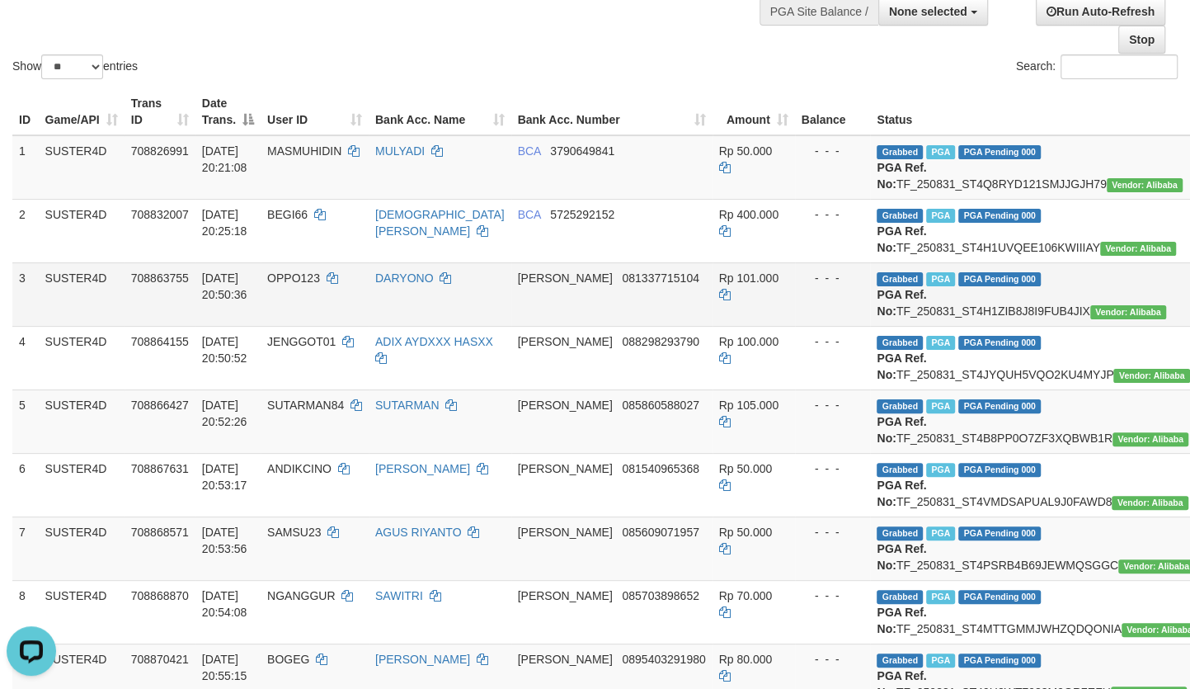
click at [930, 326] on td "Grabbed PGA PGA Pending 000 {"status":"000","data":{"unique_id":"695-708863755-…" at bounding box center [1037, 294] width 334 height 64
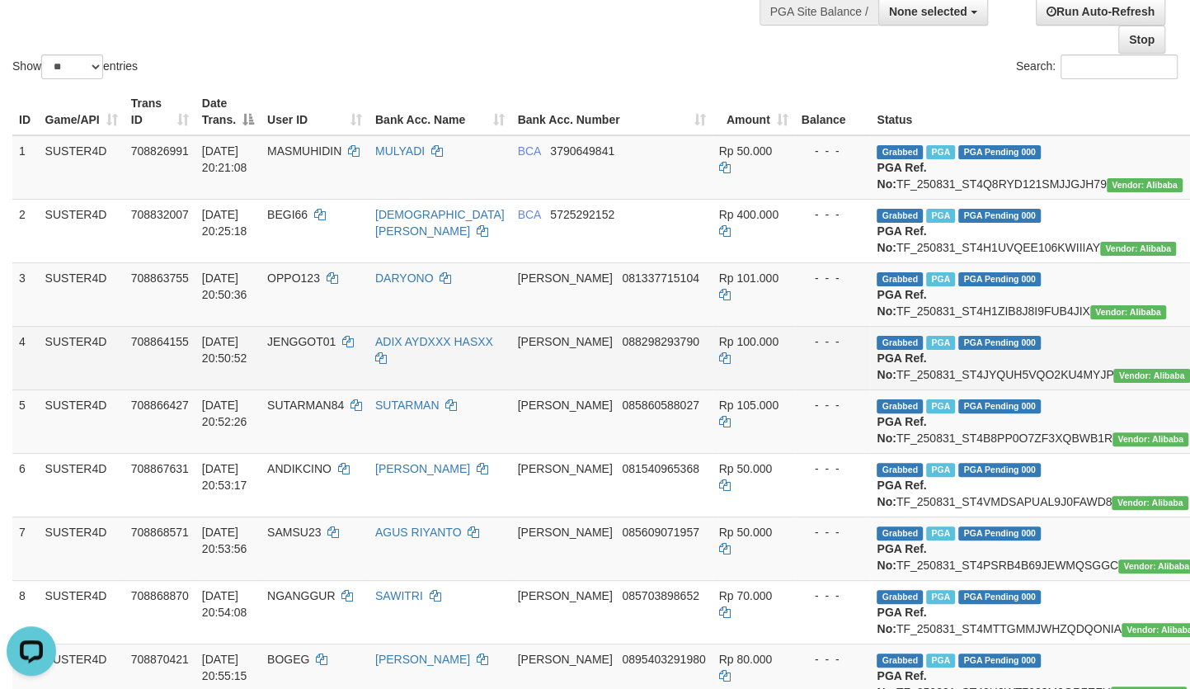
click at [930, 389] on td "Grabbed PGA PGA Pending 000 {"status":"000","data":{"unique_id":"695-708864155-…" at bounding box center [1037, 358] width 334 height 64
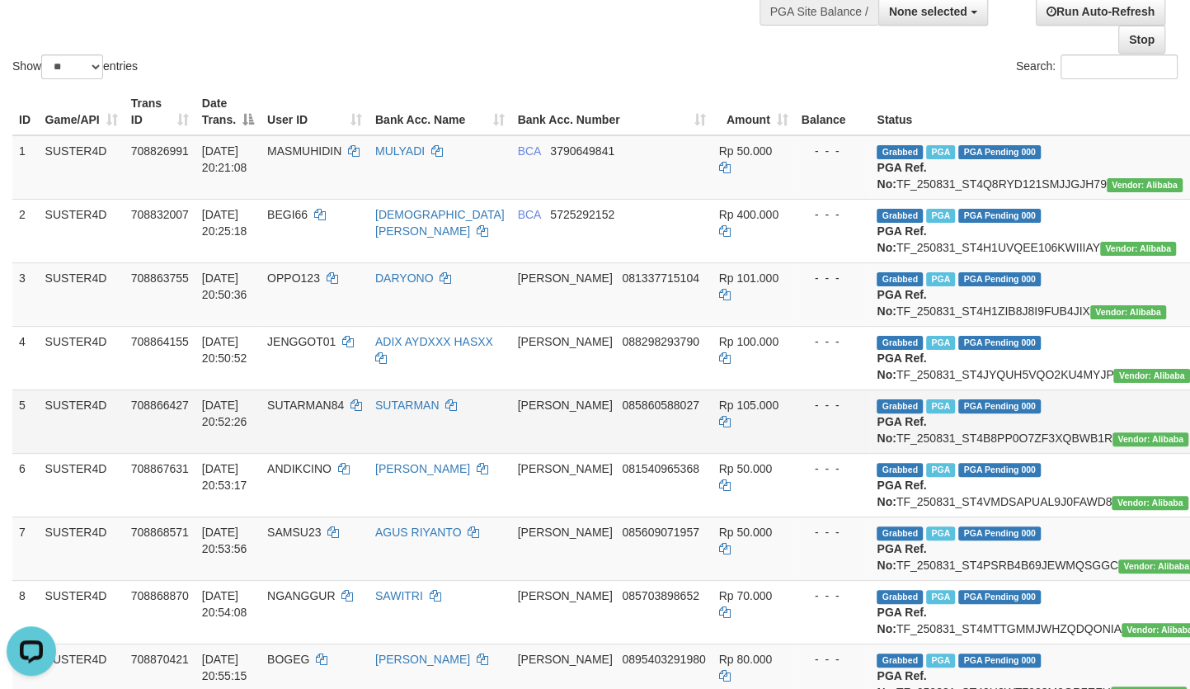
click at [948, 453] on td "Grabbed PGA PGA Pending 000 {"status":"000","data":{"unique_id":"695-708866427-…" at bounding box center [1037, 421] width 334 height 64
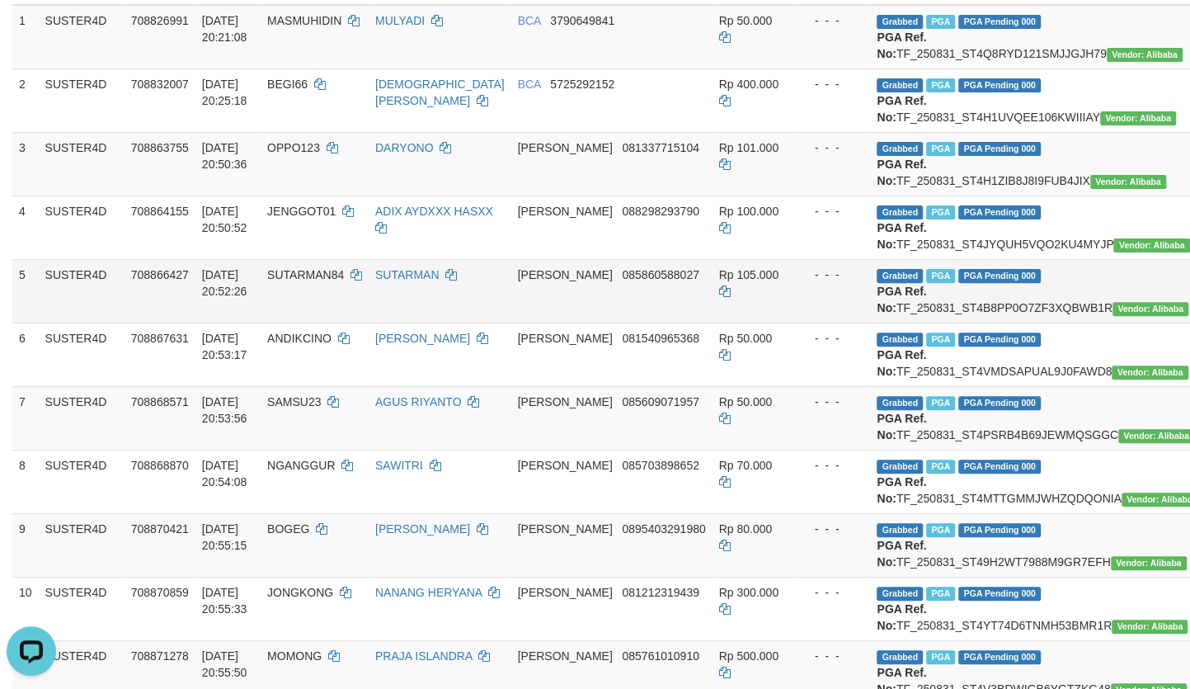
scroll to position [291, 0]
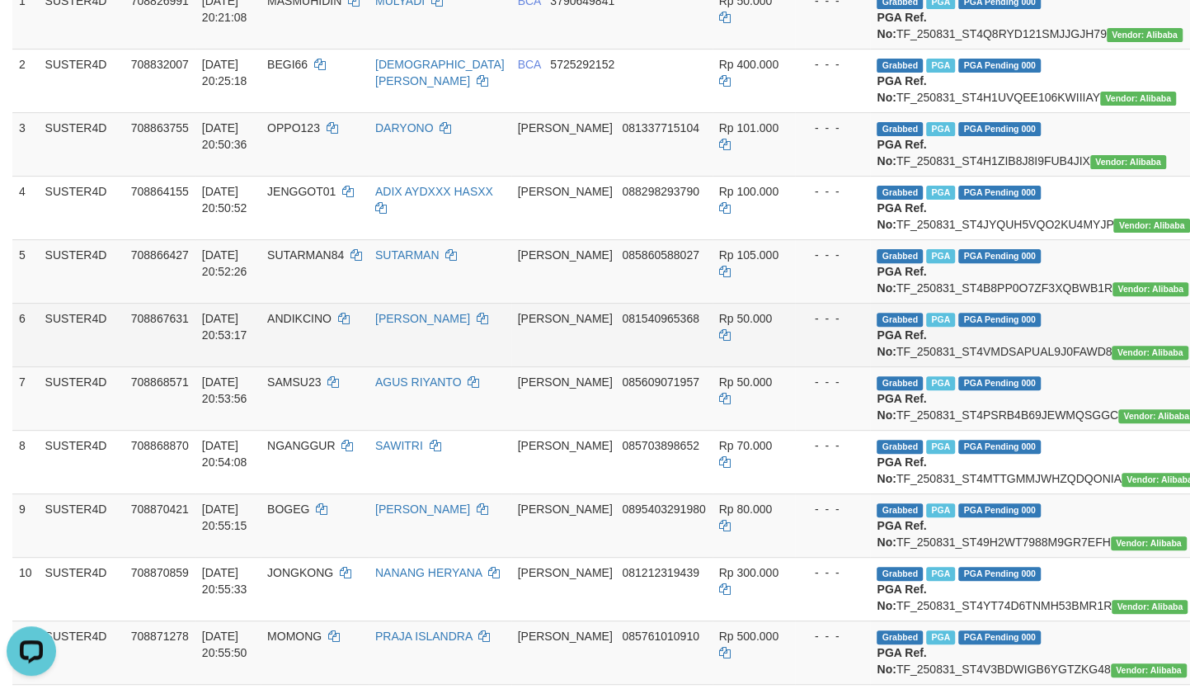
click at [952, 366] on td "Grabbed PGA PGA Pending 000 {"status":"000","data":{"unique_id":"695-708867631-…" at bounding box center [1037, 335] width 334 height 64
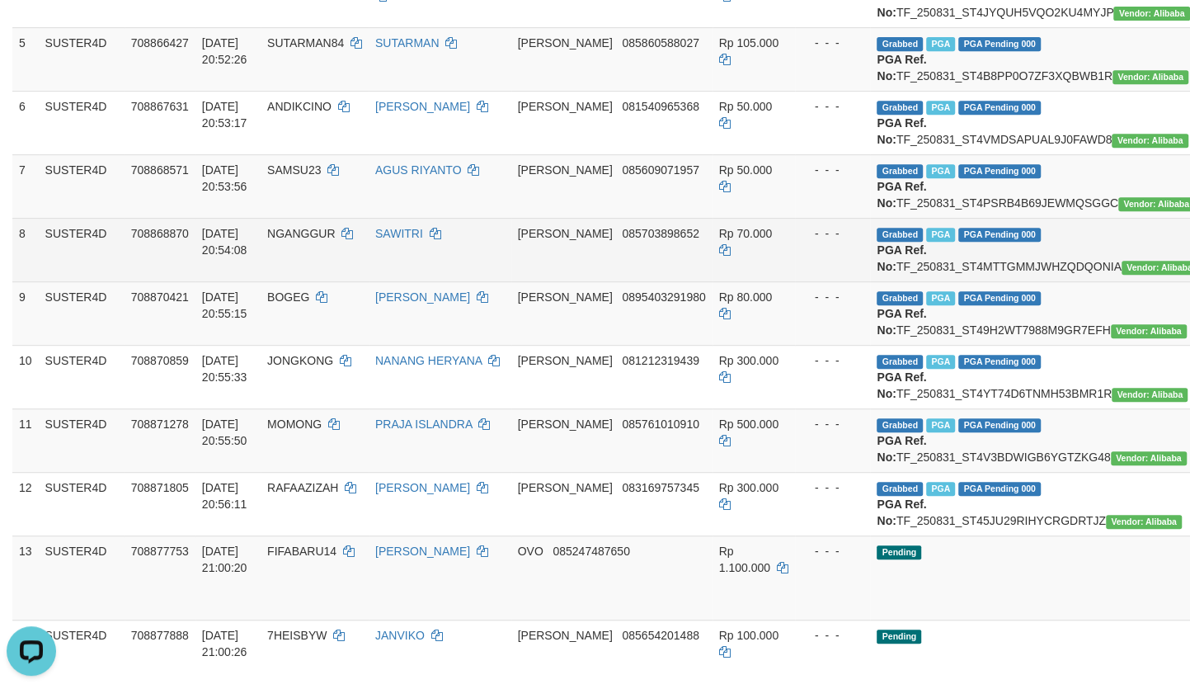
scroll to position [516, 0]
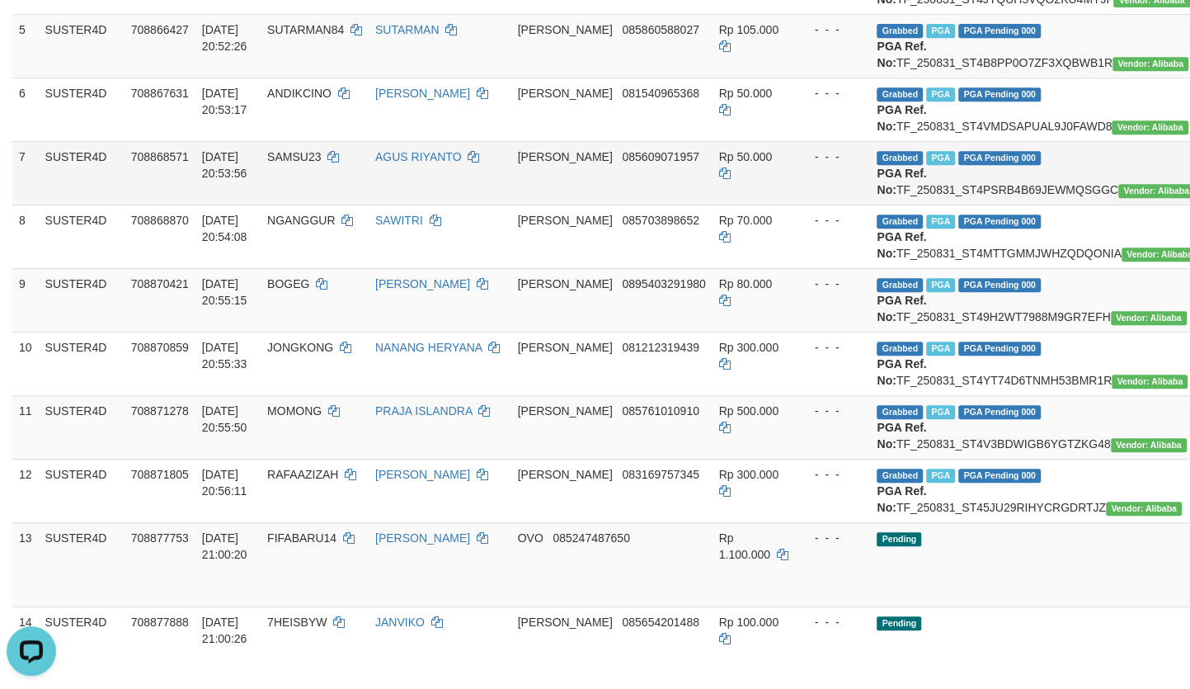
click at [924, 205] on td "Grabbed PGA PGA Pending 000 {"status":"000","data":{"unique_id":"695-708868571-…" at bounding box center [1037, 173] width 334 height 64
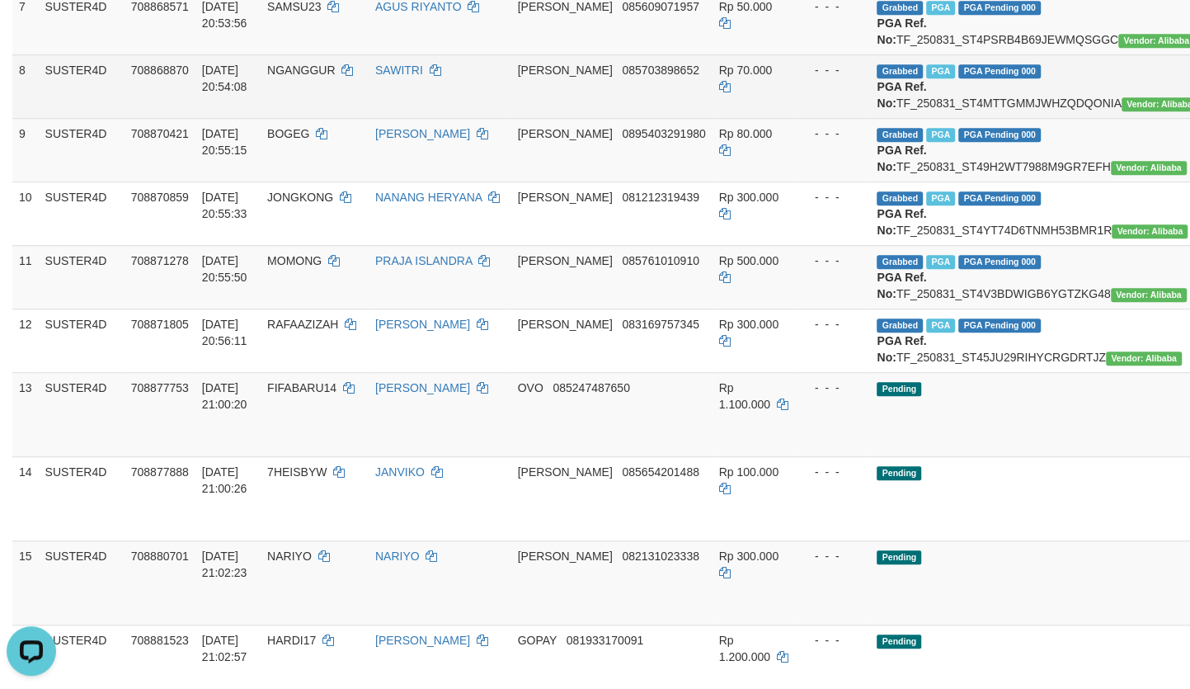
click at [924, 118] on td "Grabbed PGA PGA Pending 000 {"status":"000","data":{"unique_id":"695-708868870-…" at bounding box center [1037, 86] width 334 height 64
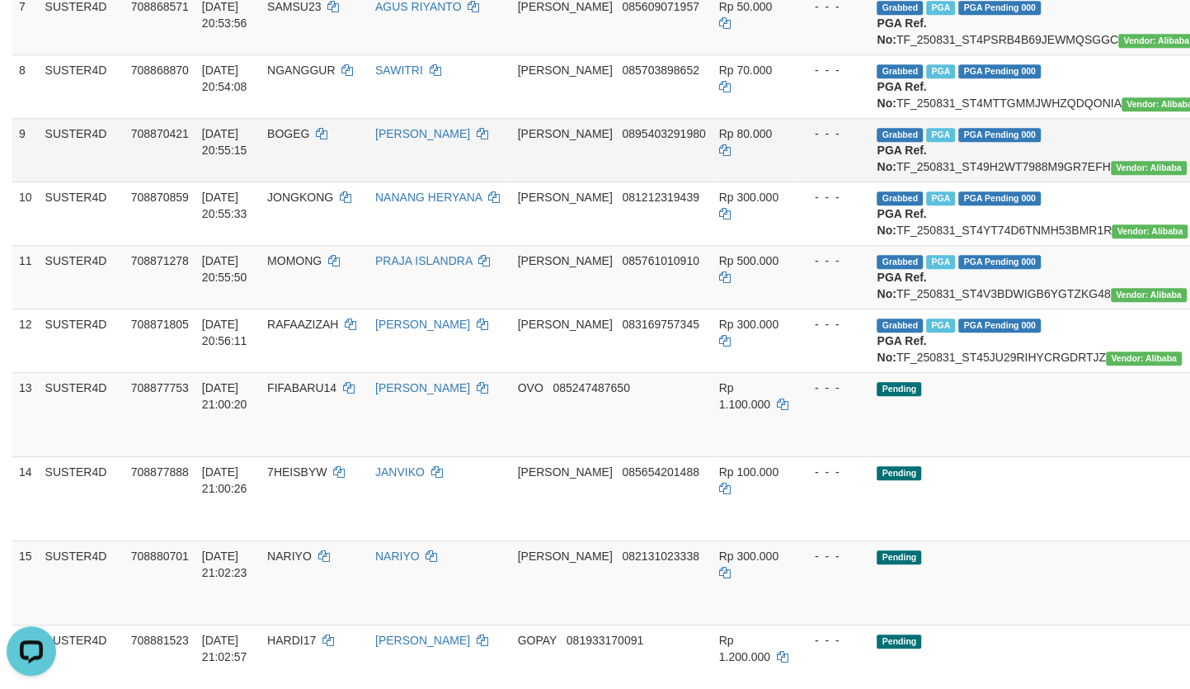
click at [930, 181] on td "Grabbed PGA PGA Pending 000 {"status":"000","data":{"unique_id":"695-708870421-…" at bounding box center [1037, 150] width 334 height 64
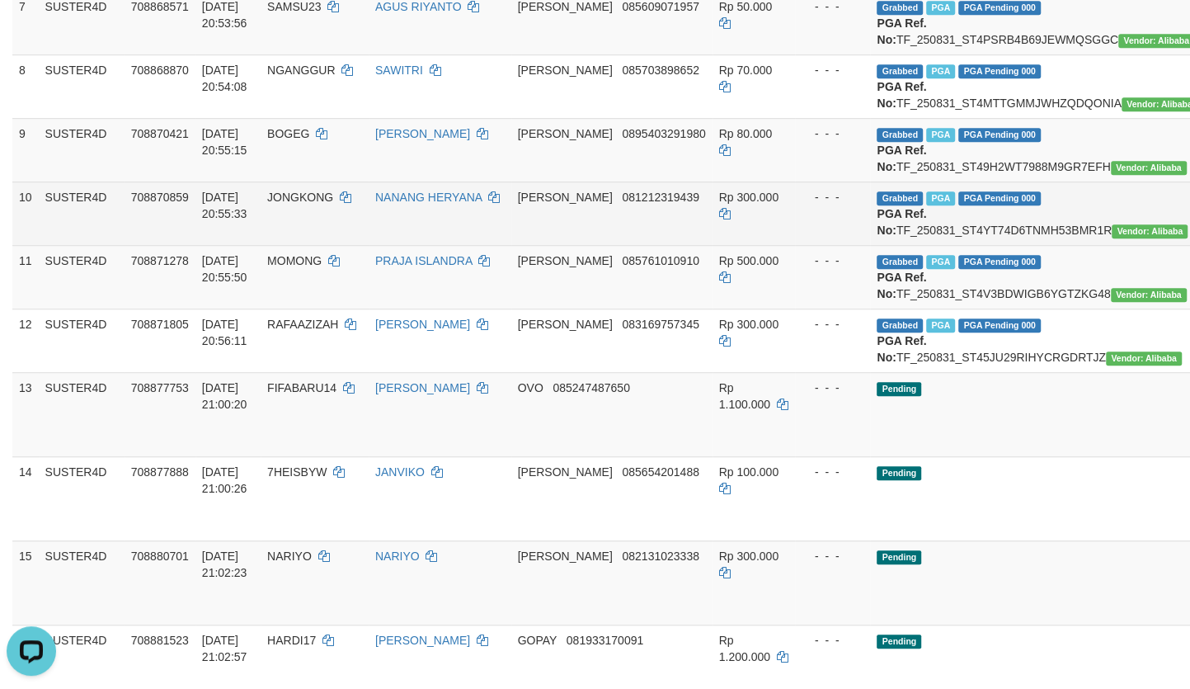
click at [963, 245] on td "Grabbed PGA PGA Pending 000 {"status":"000","data":{"unique_id":"695-708870859-…" at bounding box center [1037, 213] width 334 height 64
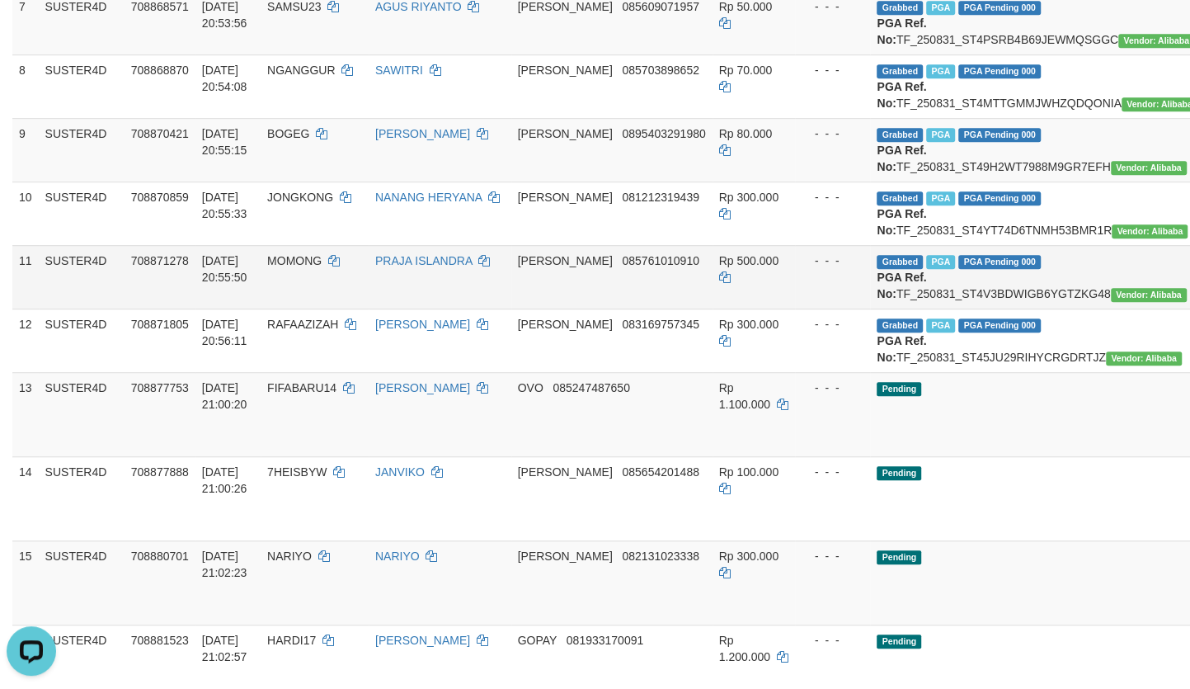
click at [971, 308] on td "Grabbed PGA PGA Pending 000 {"status":"000","data":{"unique_id":"695-708871278-…" at bounding box center [1037, 277] width 334 height 64
click at [970, 308] on td "Grabbed PGA PGA Pending 000 {"status":"000","data":{"unique_id":"695-708871278-…" at bounding box center [1037, 277] width 334 height 64
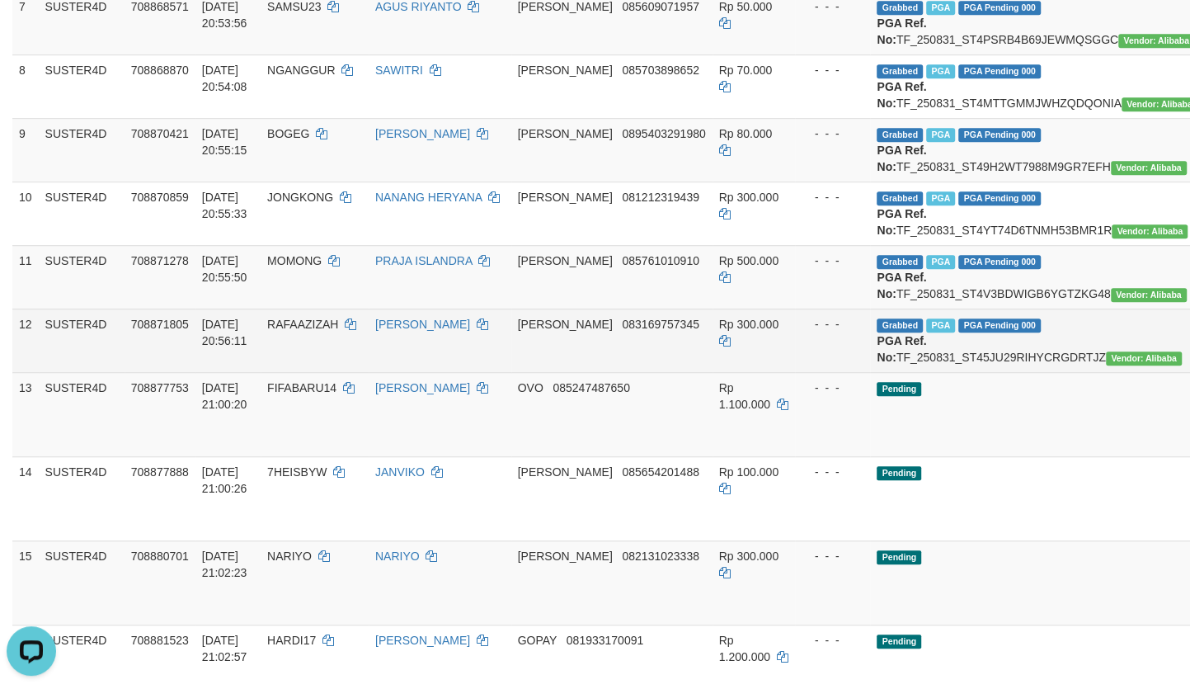
click at [966, 372] on td "Grabbed PGA PGA Pending 000 {"status":"000","data":{"unique_id":"695-708871805-…" at bounding box center [1037, 340] width 334 height 64
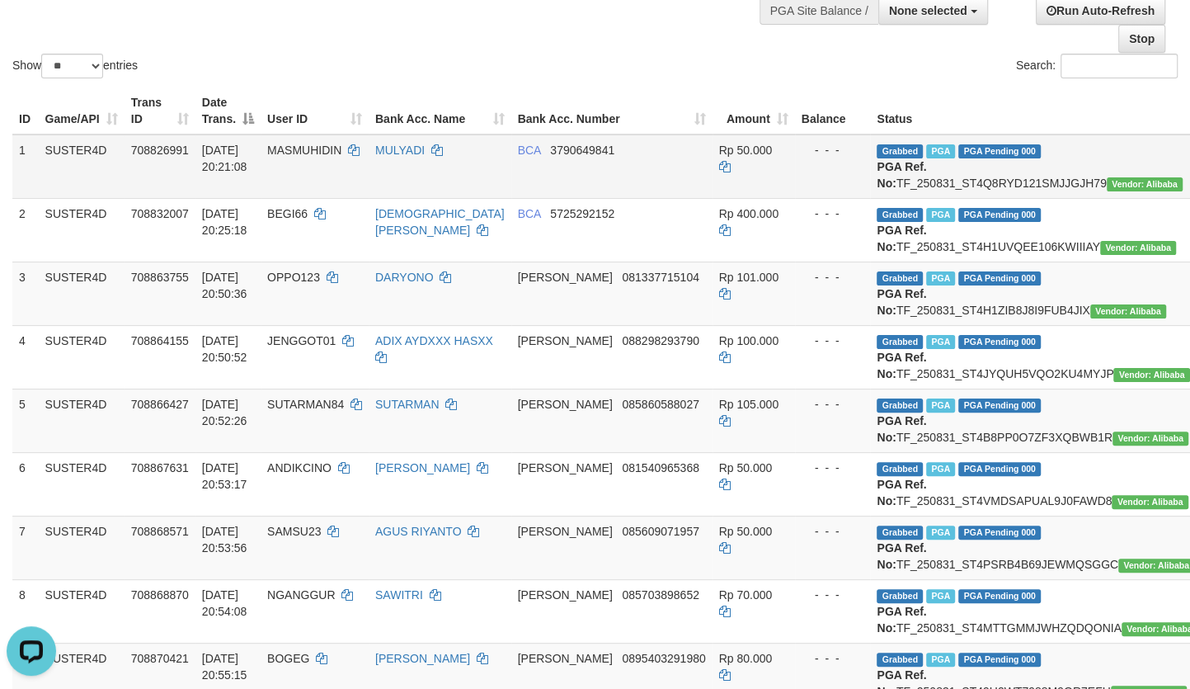
scroll to position [141, 0]
click at [458, 149] on td "MULYADI" at bounding box center [440, 167] width 143 height 64
click at [443, 148] on icon at bounding box center [437, 151] width 12 height 12
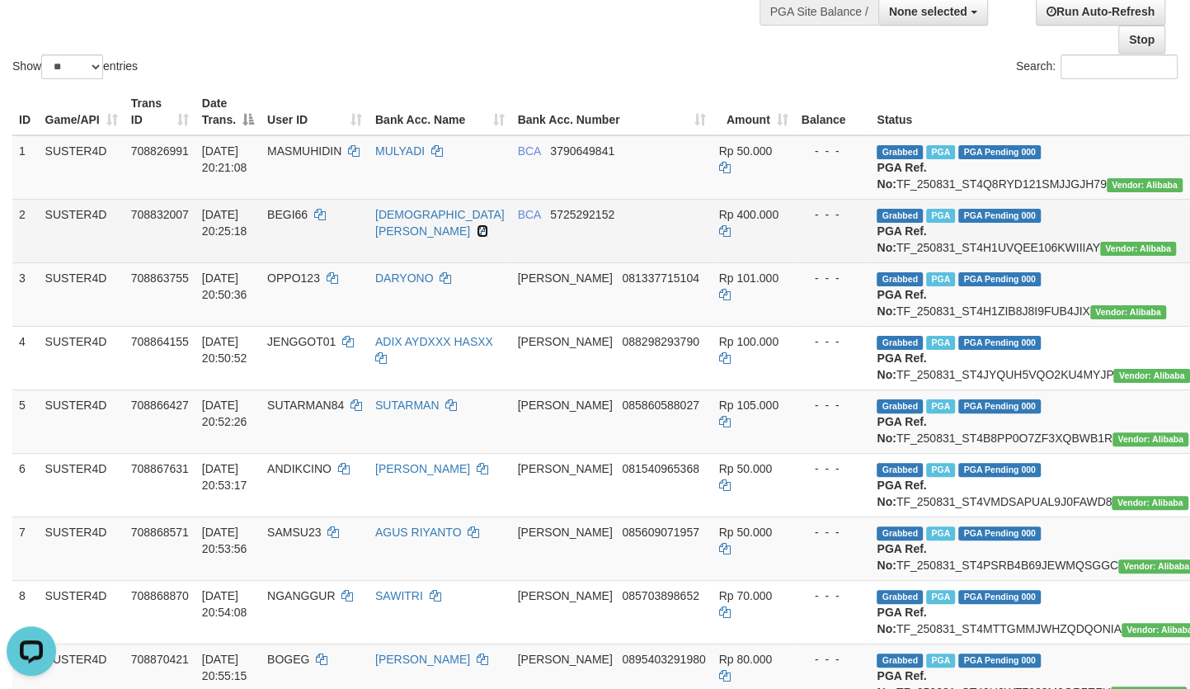
click at [477, 237] on icon at bounding box center [483, 231] width 12 height 12
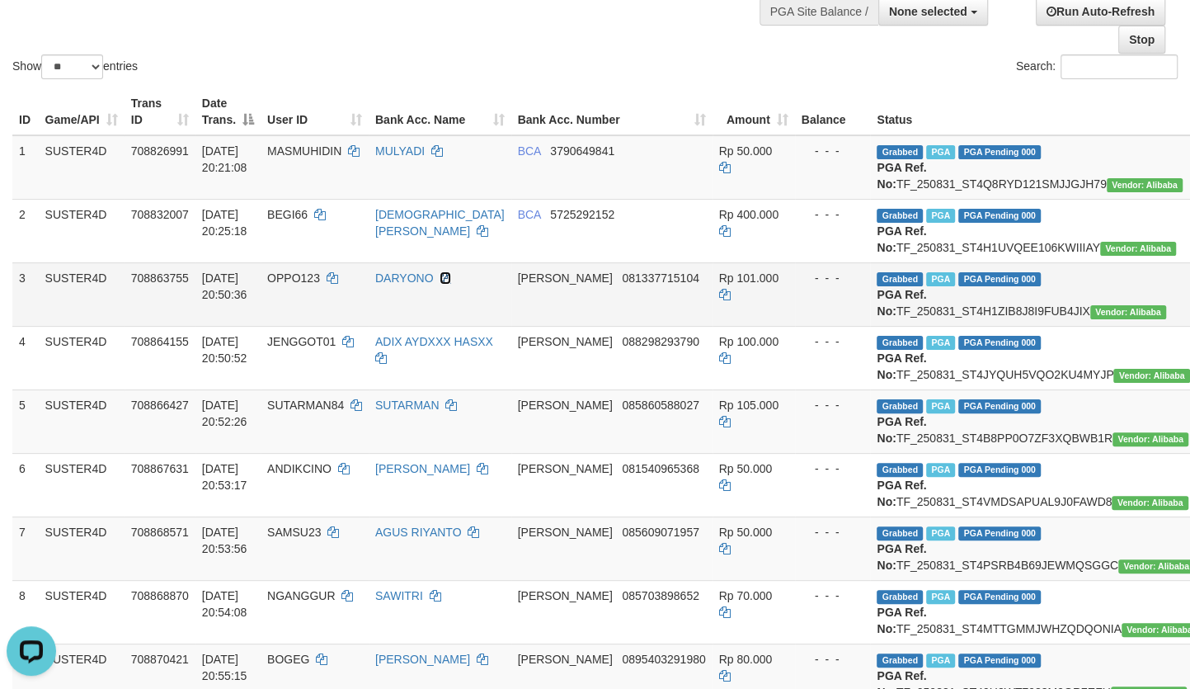
click at [451, 284] on icon at bounding box center [446, 278] width 12 height 12
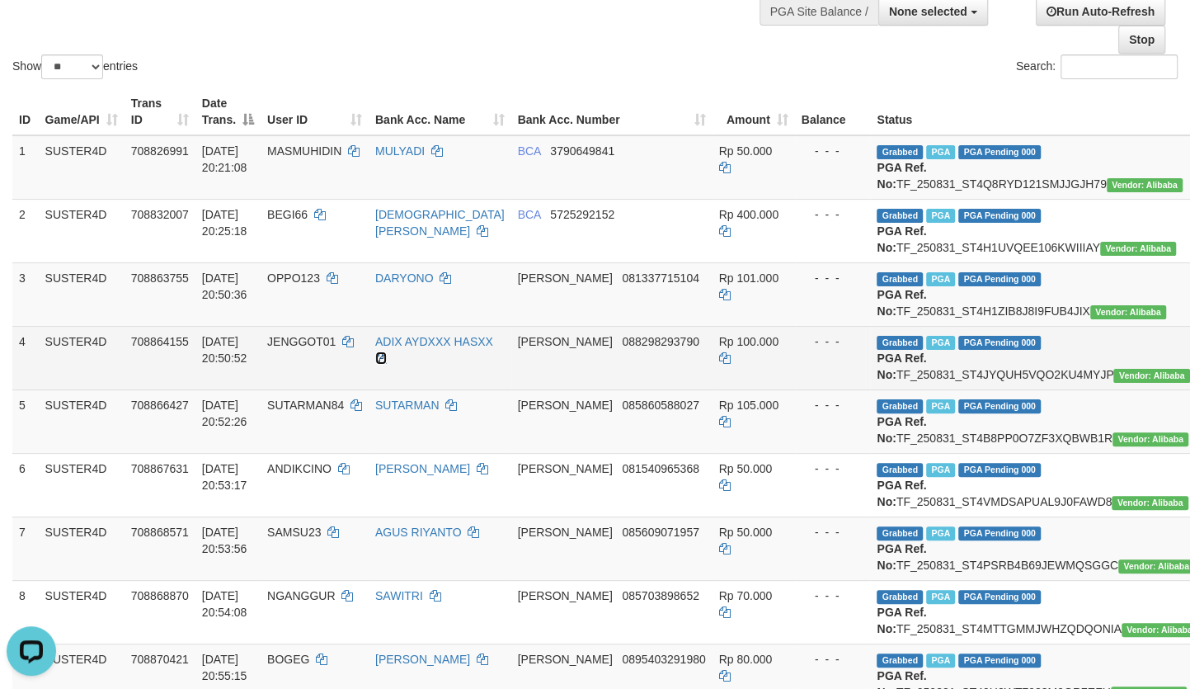
click at [387, 364] on icon at bounding box center [381, 358] width 12 height 12
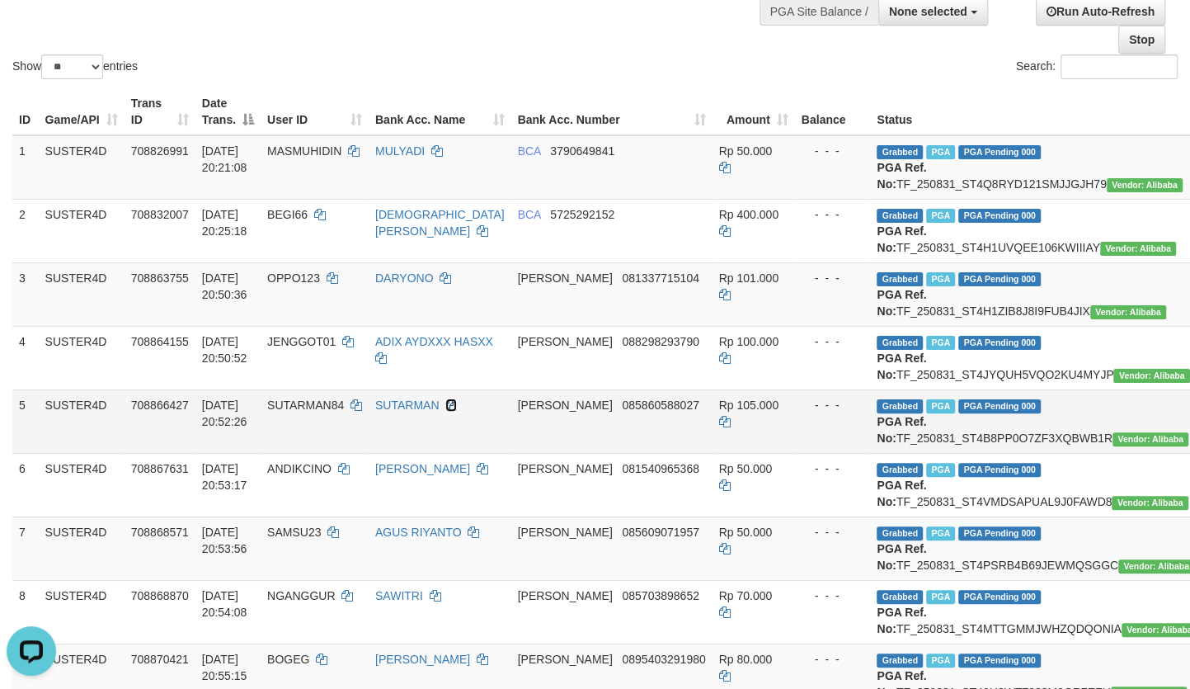
click at [457, 411] on icon at bounding box center [451, 405] width 12 height 12
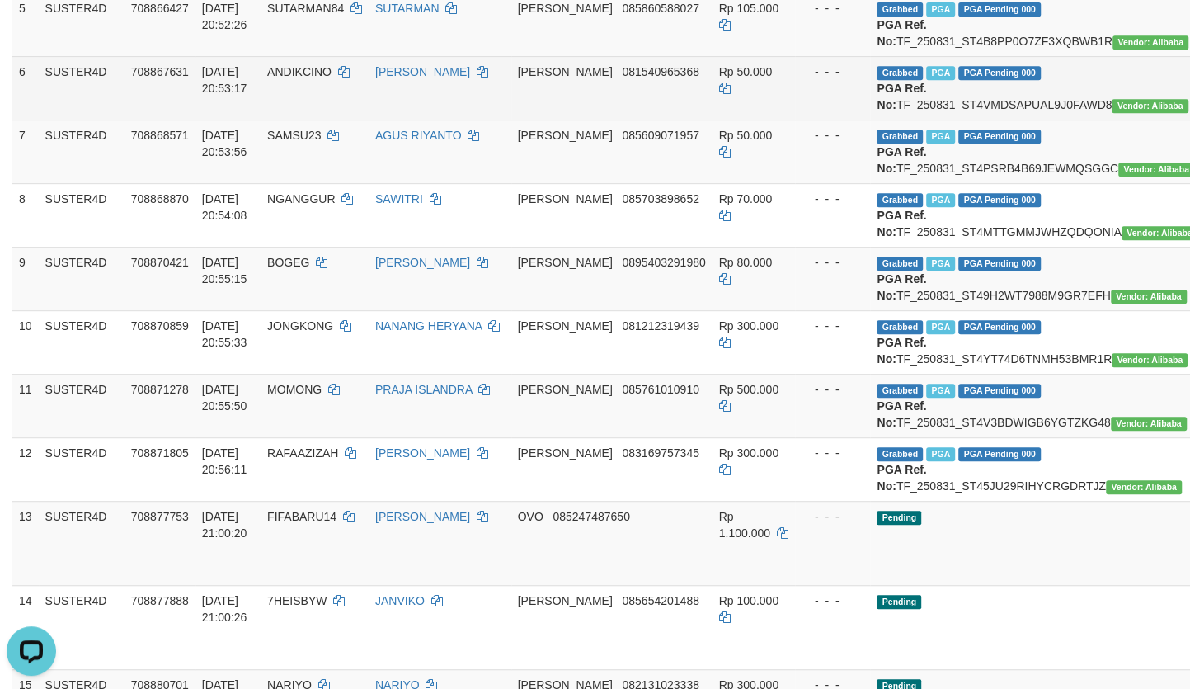
scroll to position [591, 0]
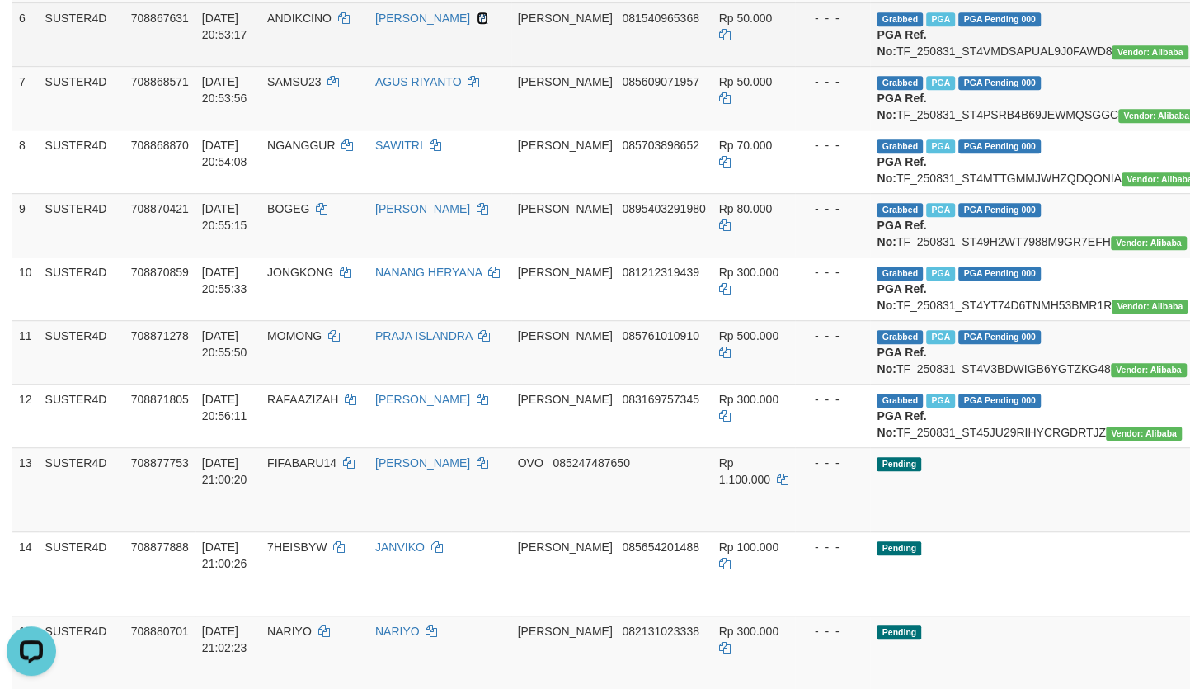
click at [477, 24] on icon at bounding box center [483, 18] width 12 height 12
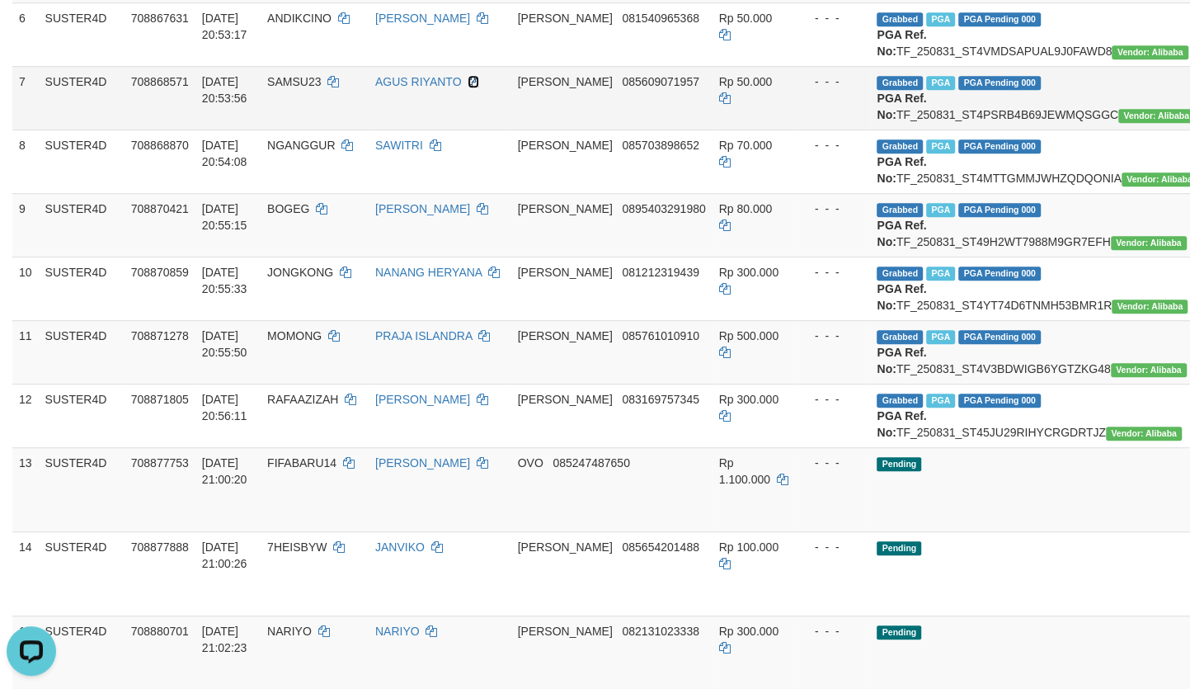
click at [468, 87] on icon at bounding box center [474, 82] width 12 height 12
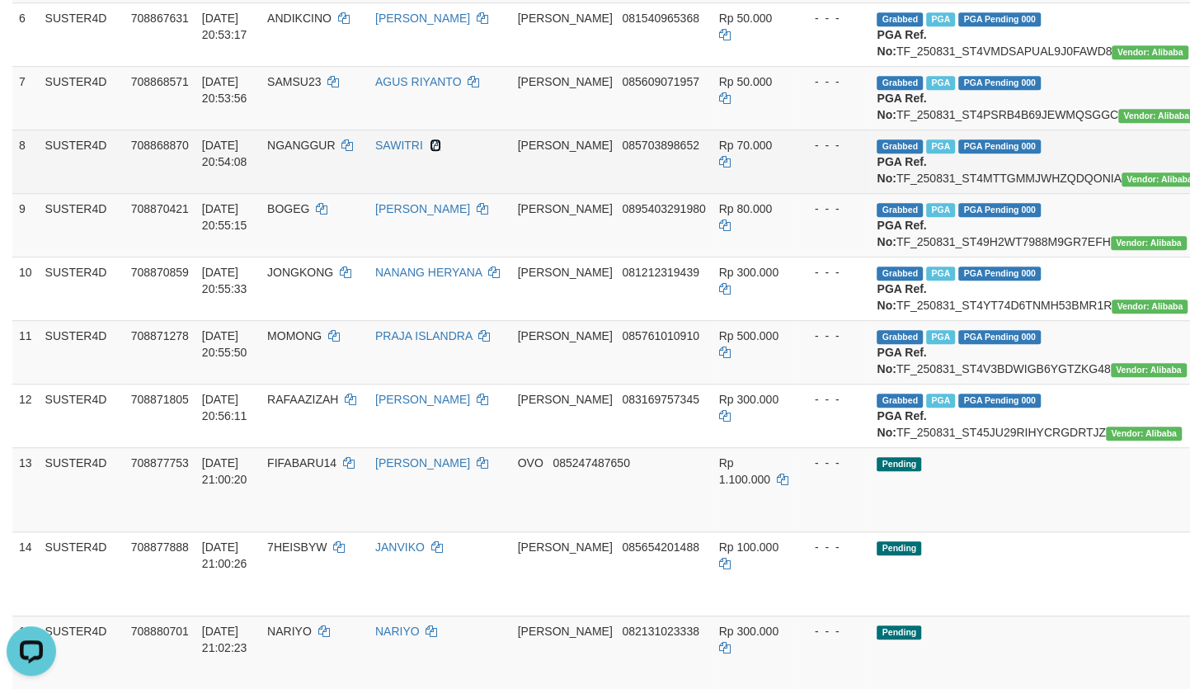
click at [441, 151] on icon at bounding box center [436, 145] width 12 height 12
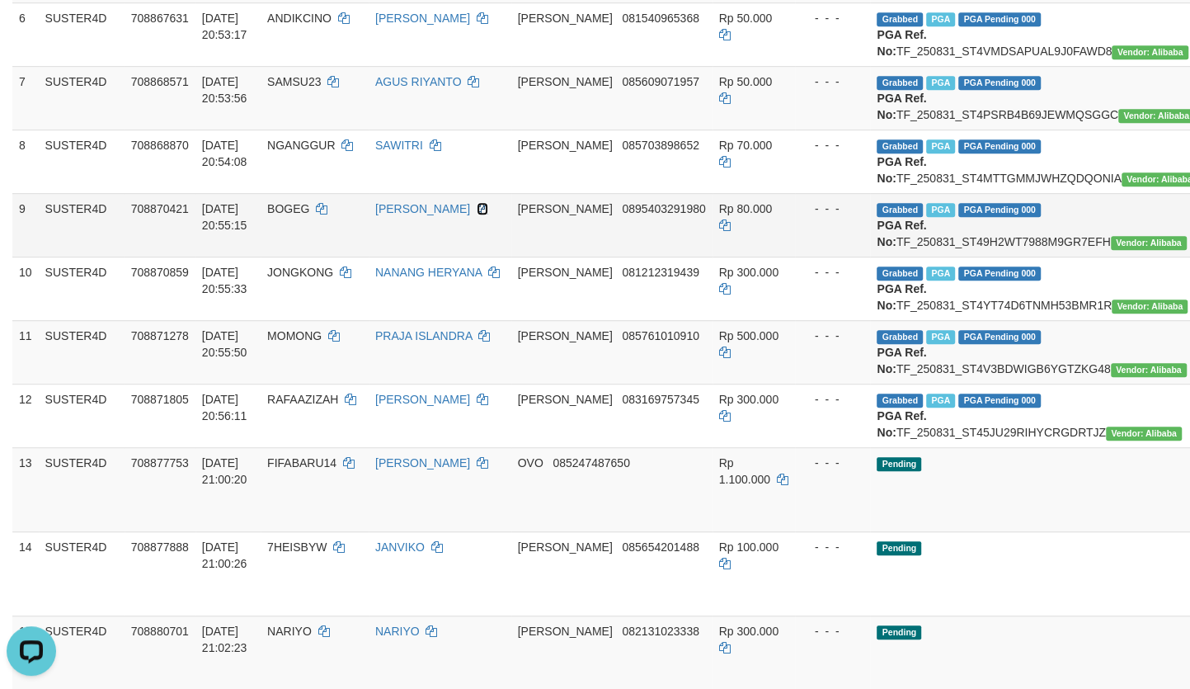
click at [477, 214] on icon at bounding box center [483, 209] width 12 height 12
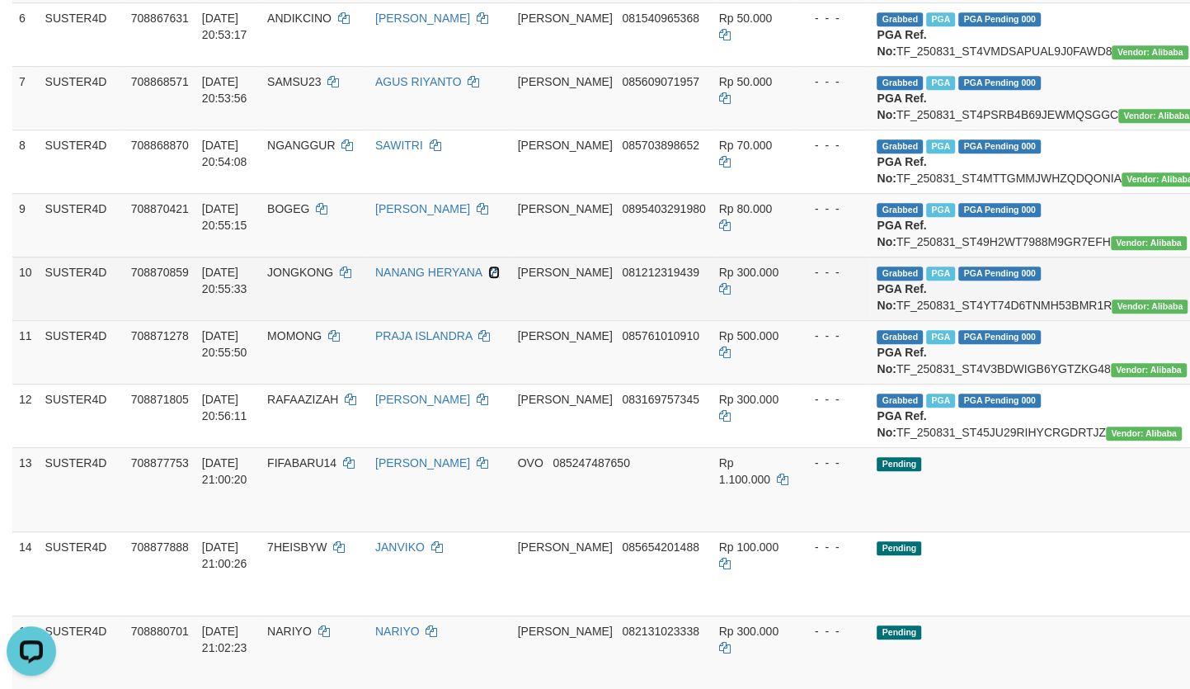
click at [488, 278] on icon at bounding box center [494, 272] width 12 height 12
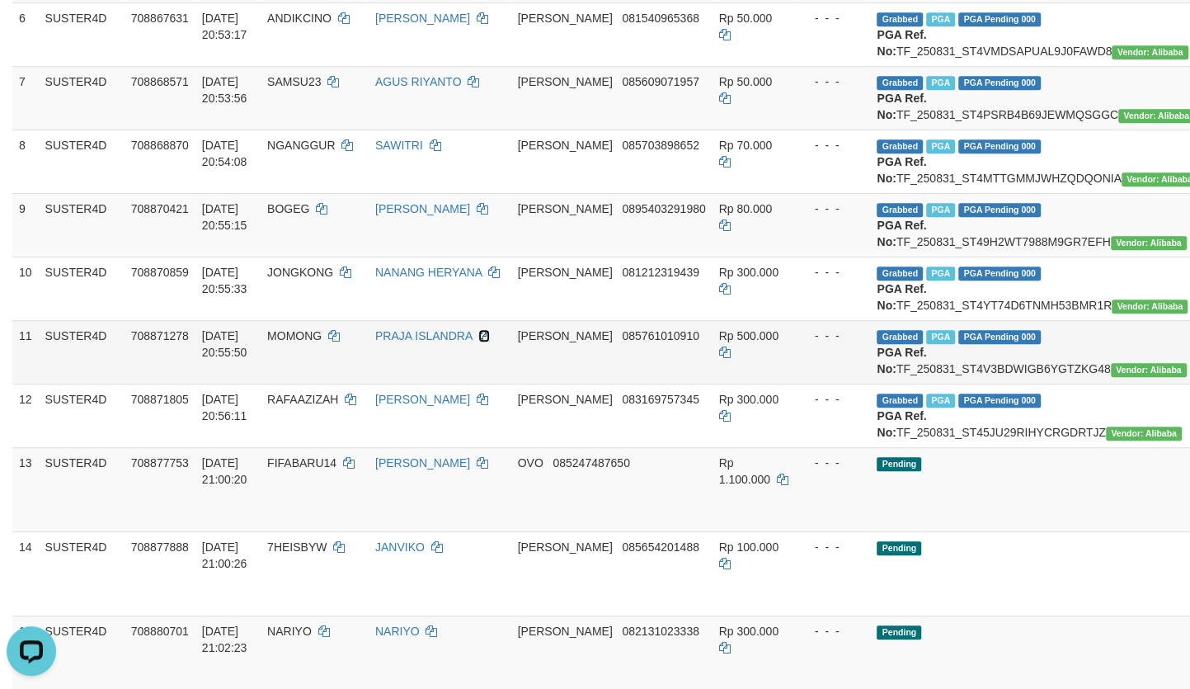
click at [478, 341] on icon at bounding box center [484, 336] width 12 height 12
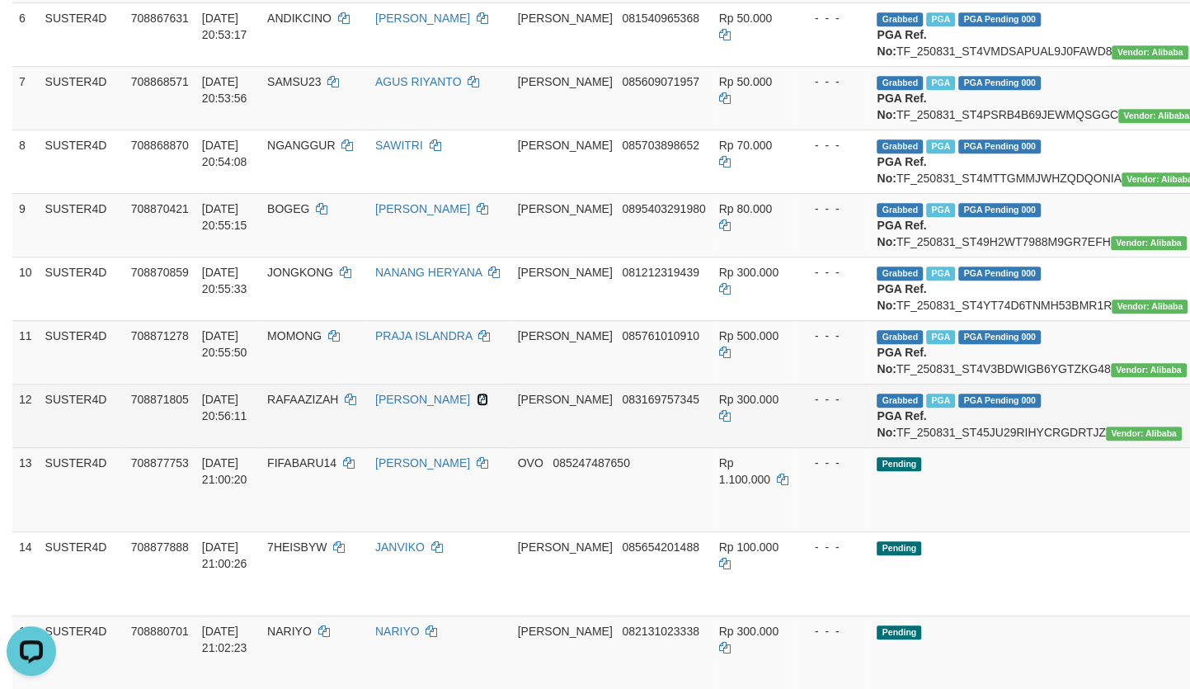
click at [477, 405] on icon at bounding box center [483, 399] width 12 height 12
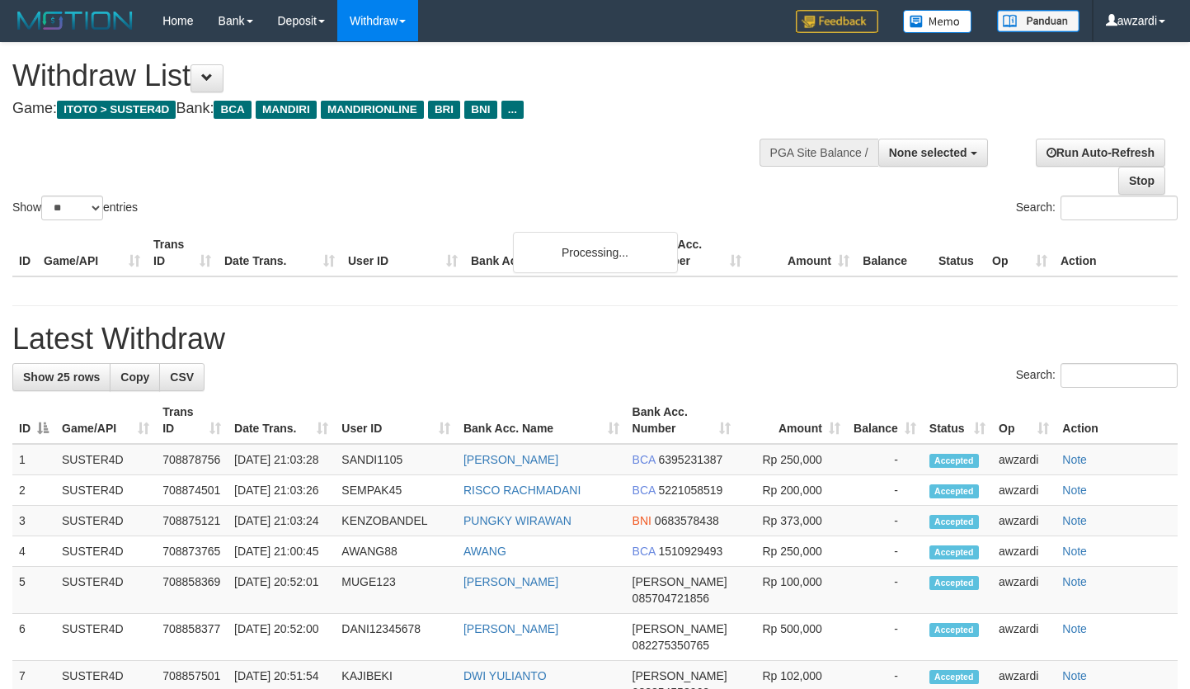
select select
select select "**"
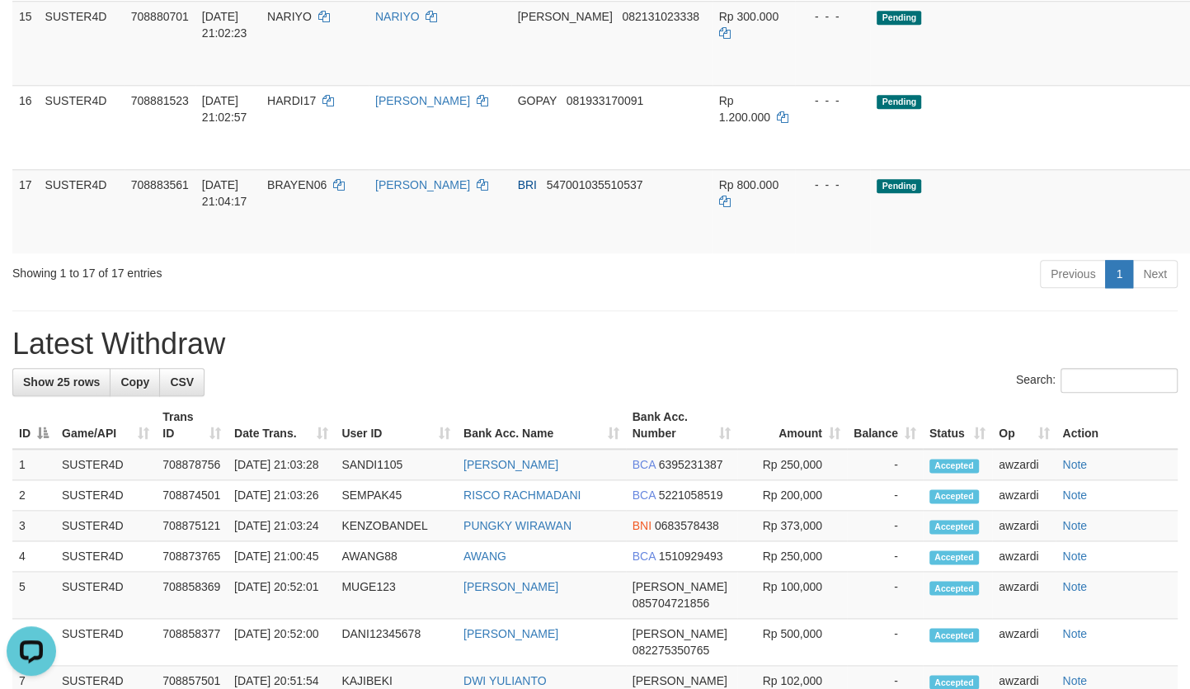
scroll to position [1274, 0]
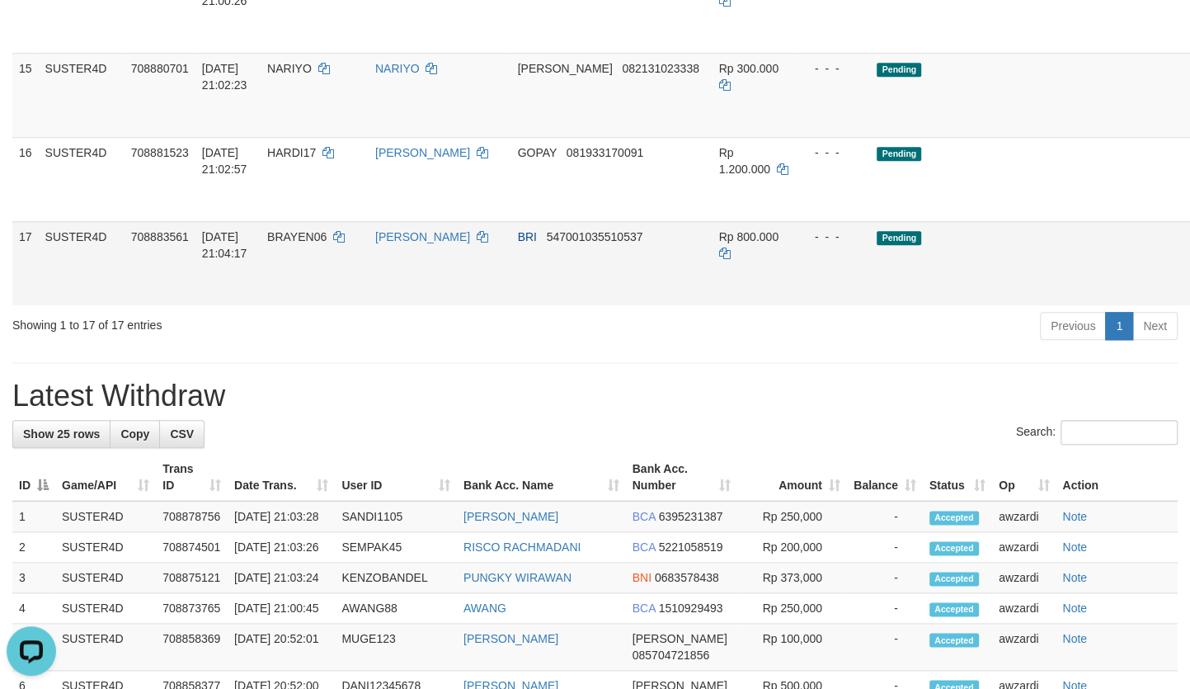
scroll to position [1049, 0]
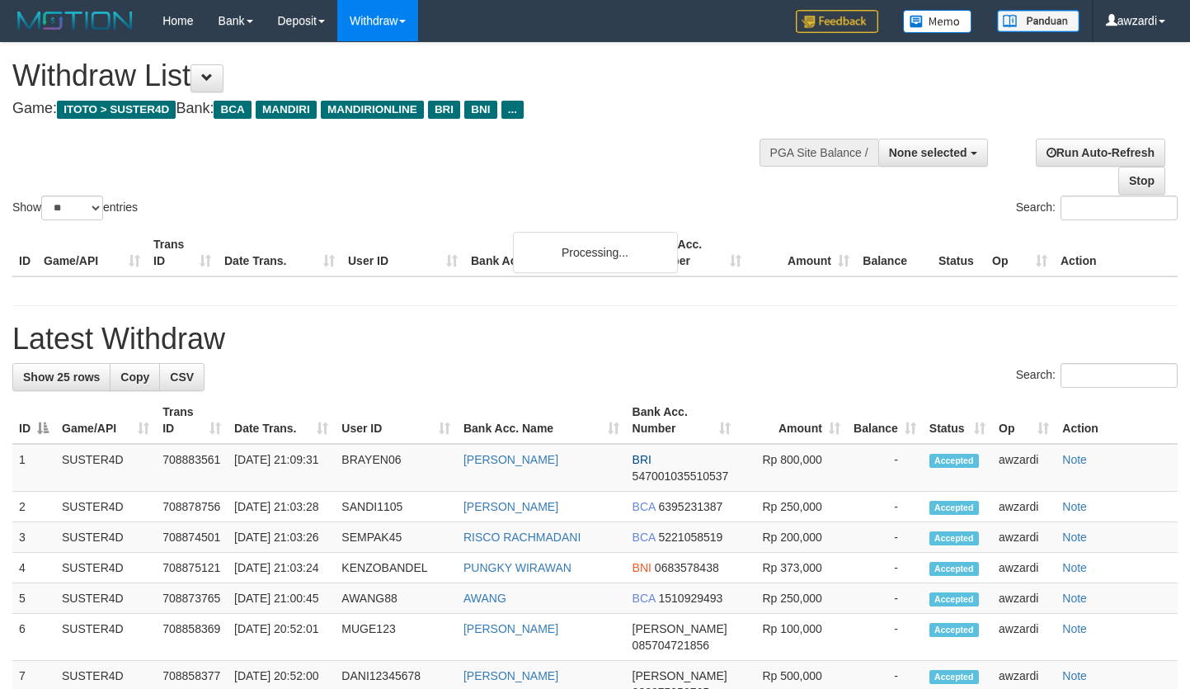
select select
select select "**"
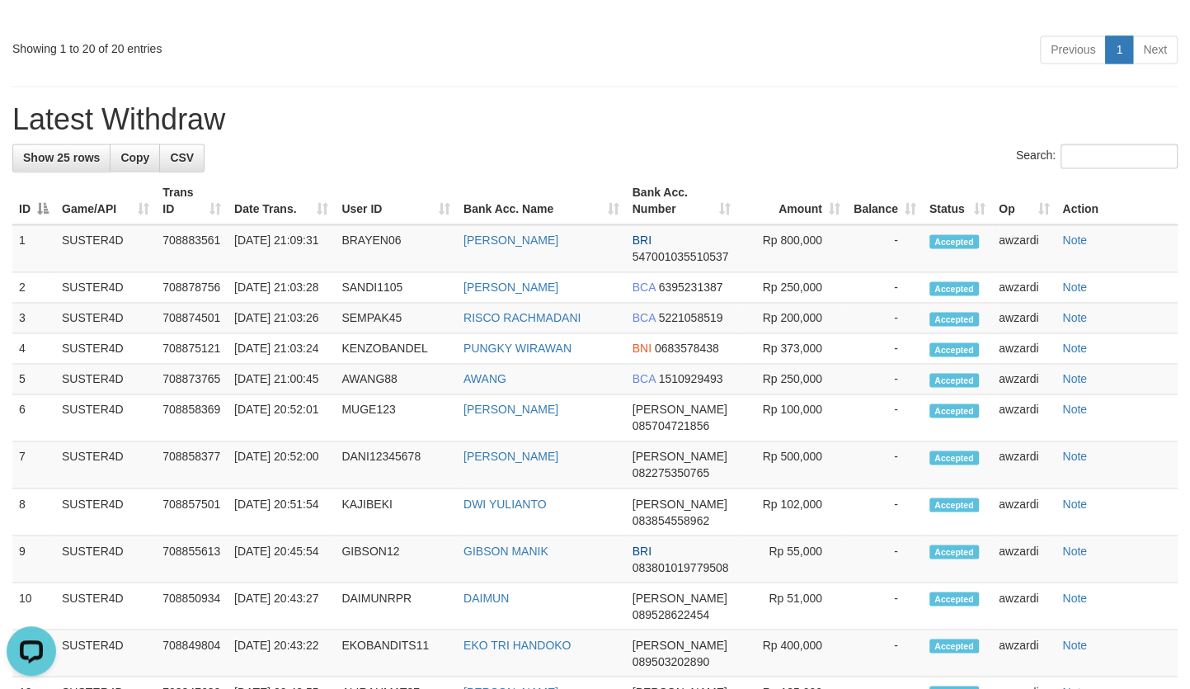
scroll to position [1509, 0]
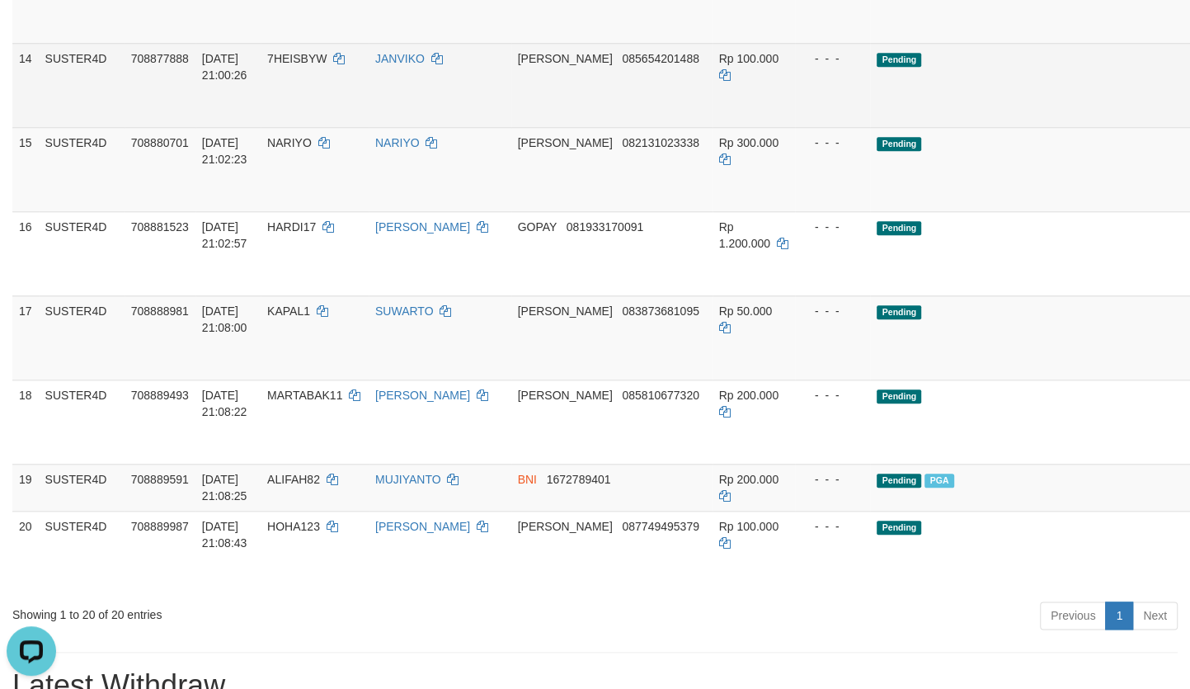
scroll to position [1134, 0]
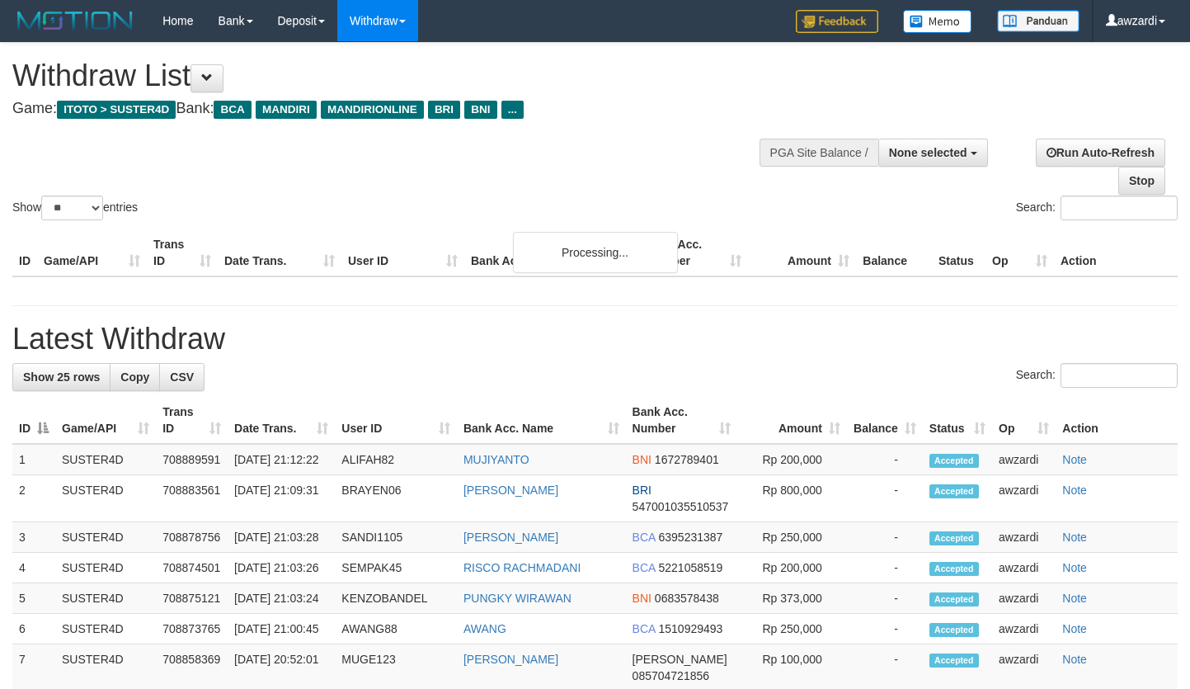
select select
select select "**"
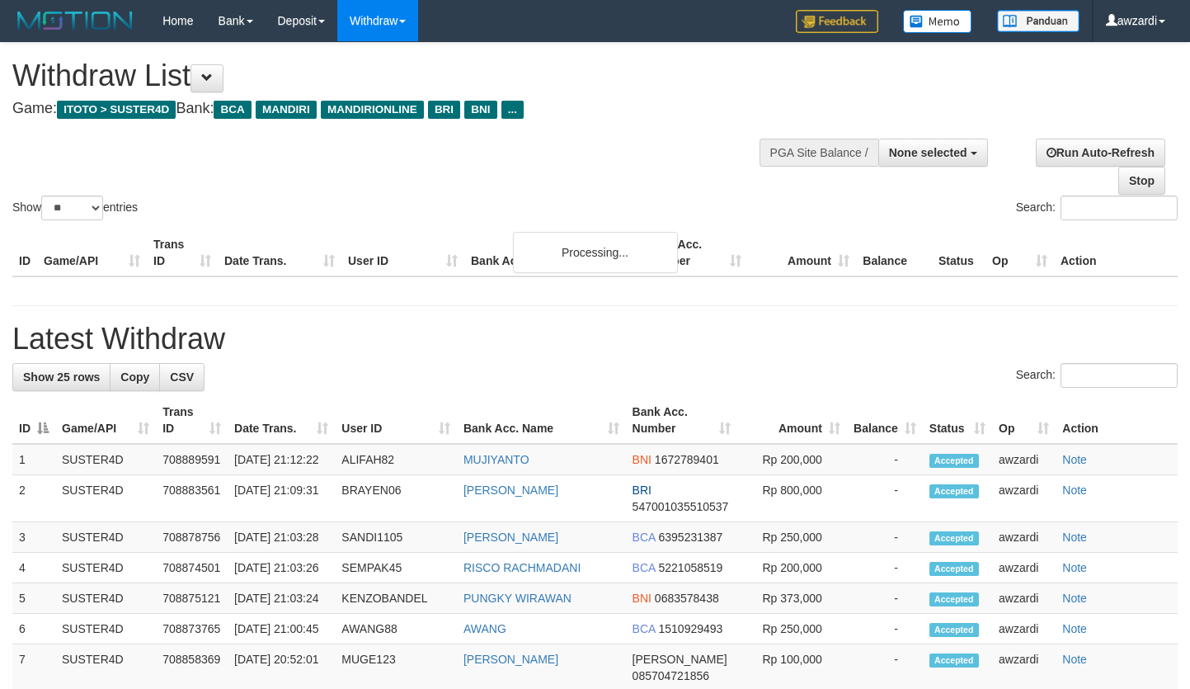
select select
select select "**"
select select
select select "**"
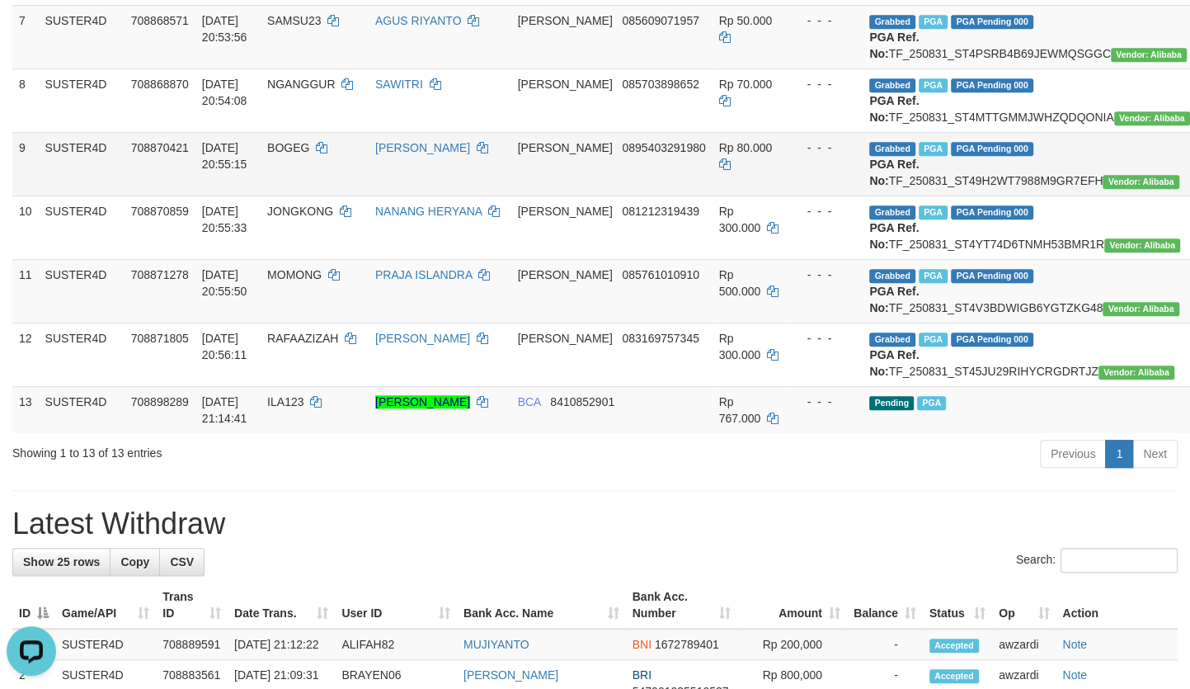
scroll to position [504, 0]
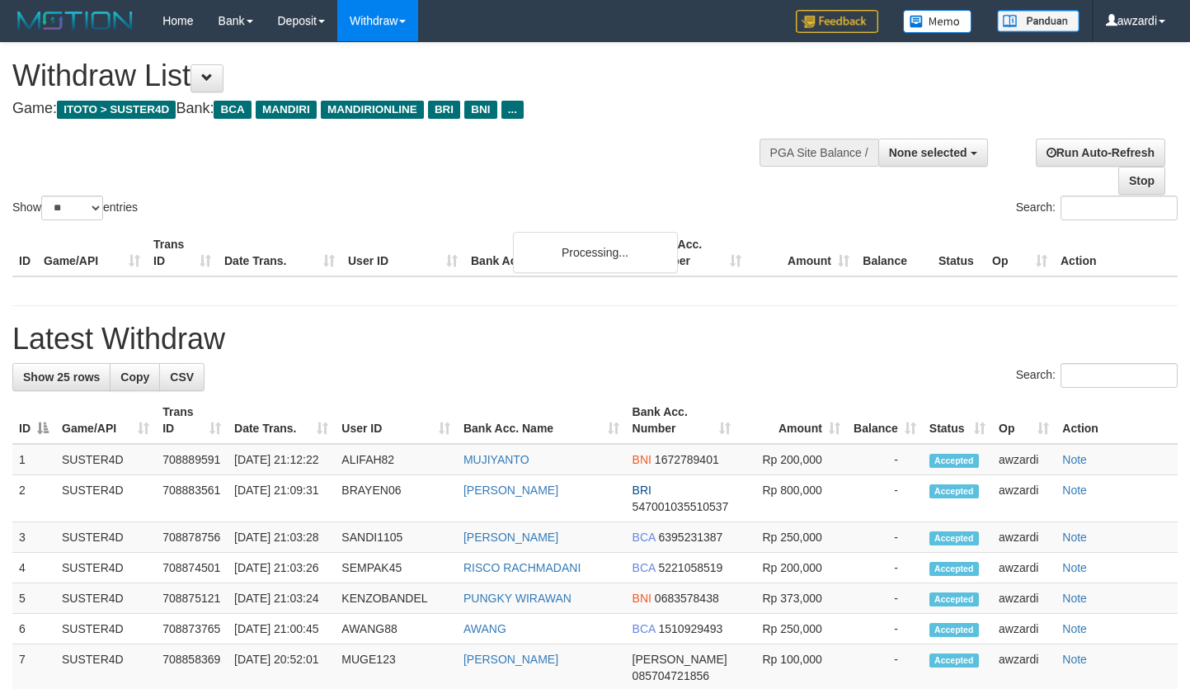
select select
select select "**"
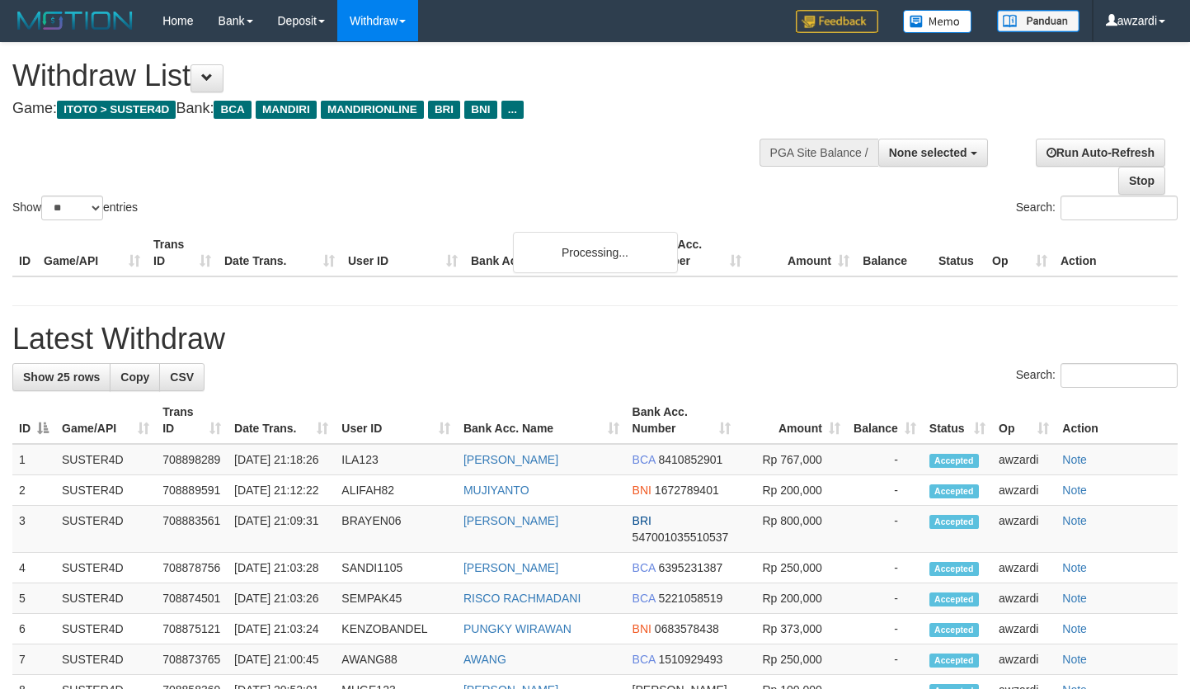
select select
select select "**"
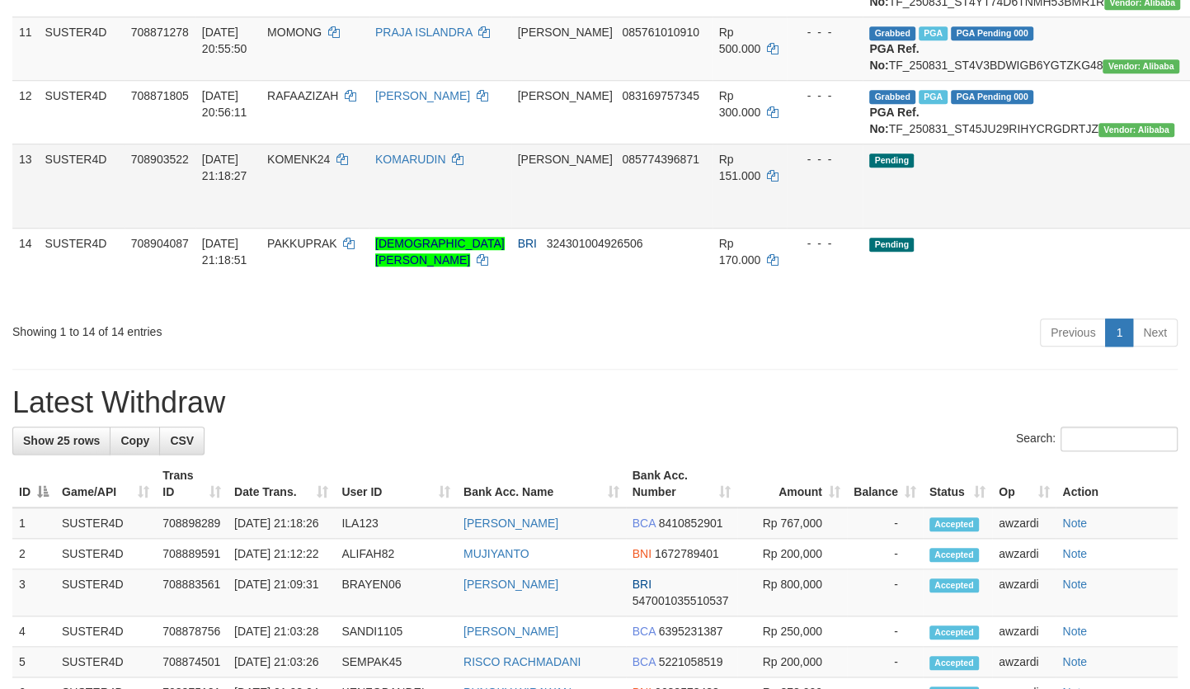
scroll to position [849, 0]
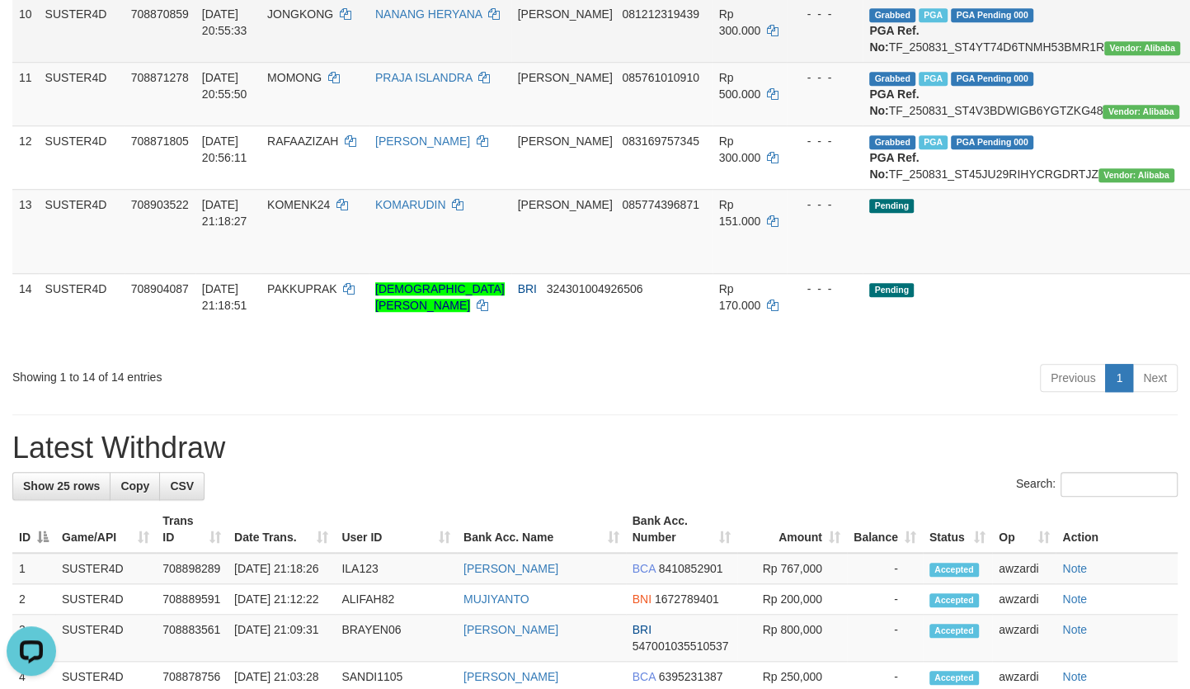
scroll to position [0, 0]
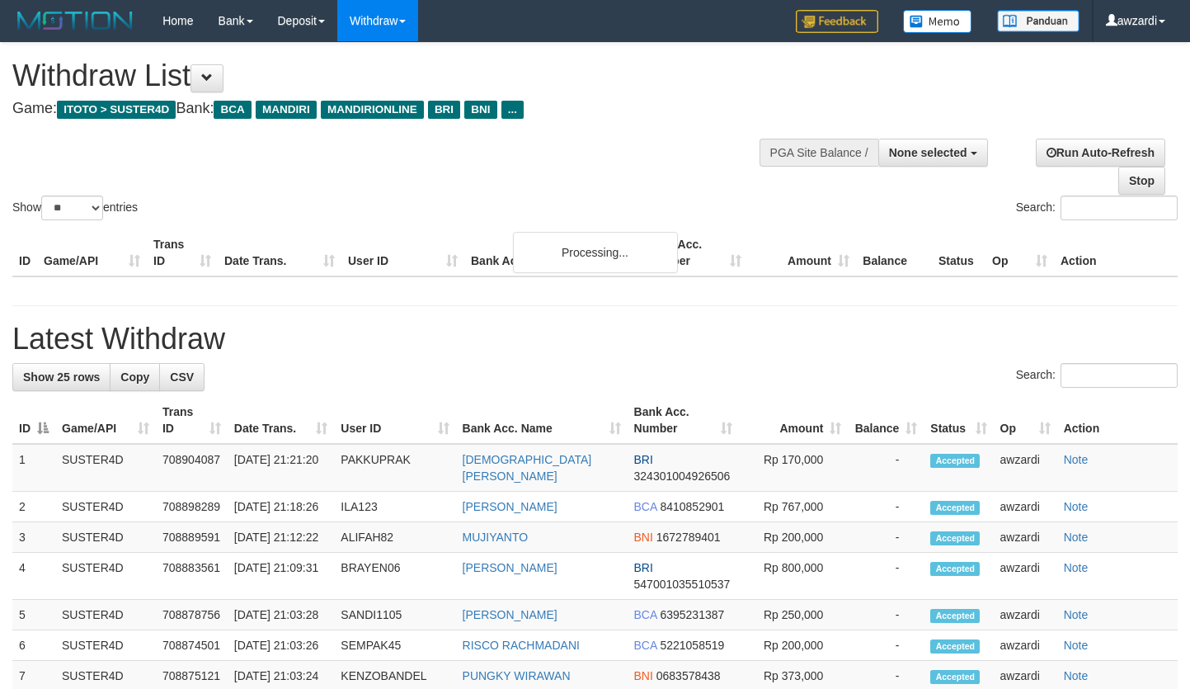
select select
select select "**"
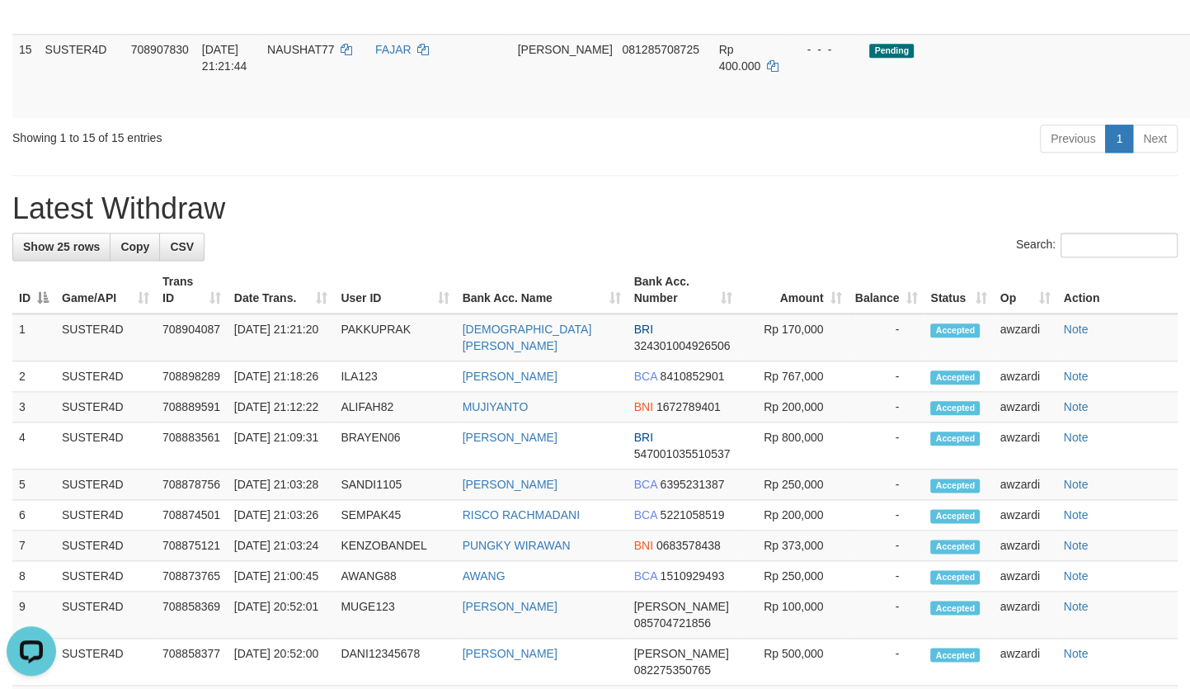
scroll to position [1040, 0]
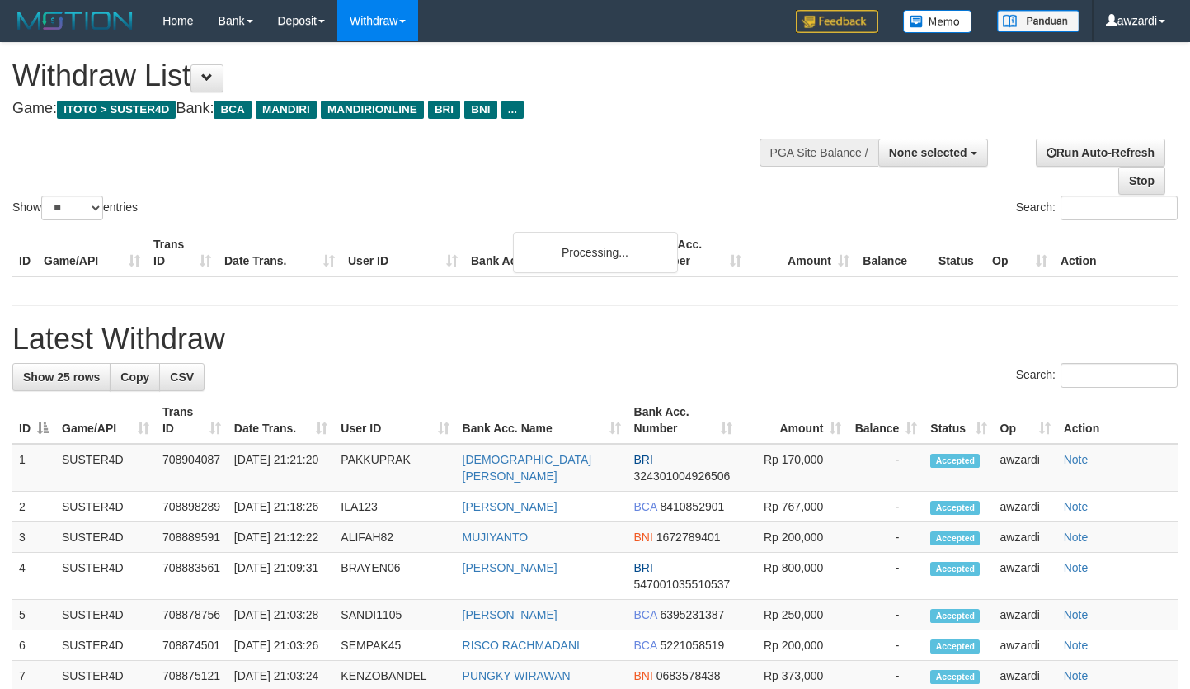
select select
select select "**"
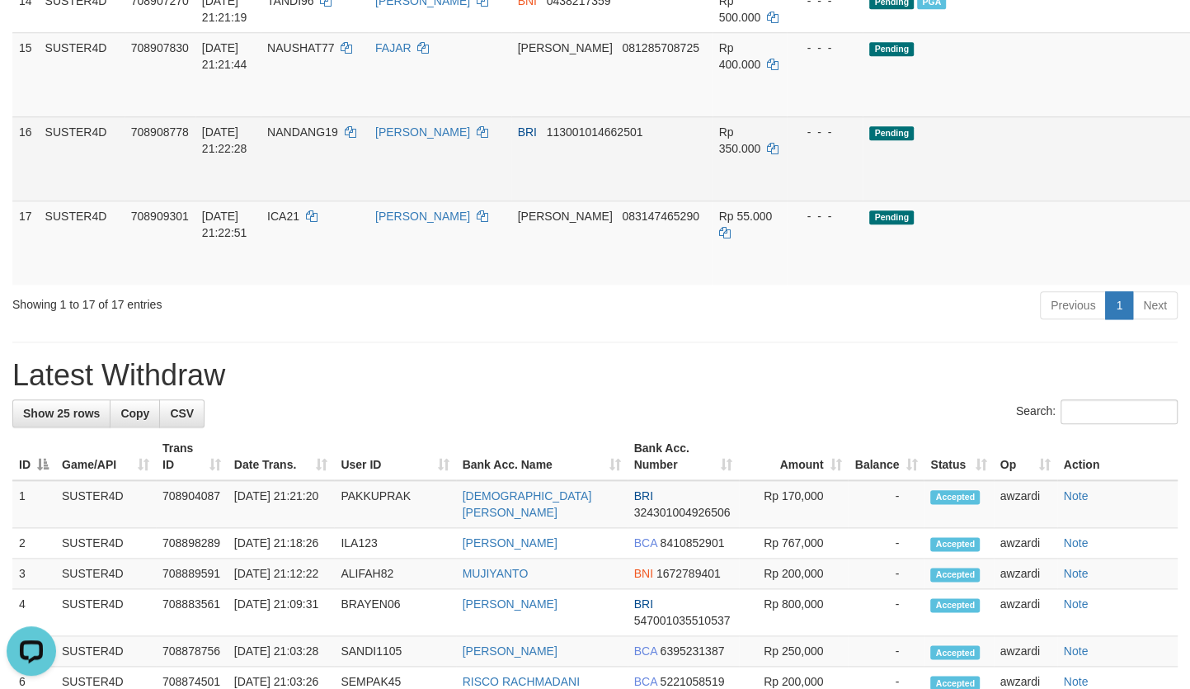
scroll to position [1136, 0]
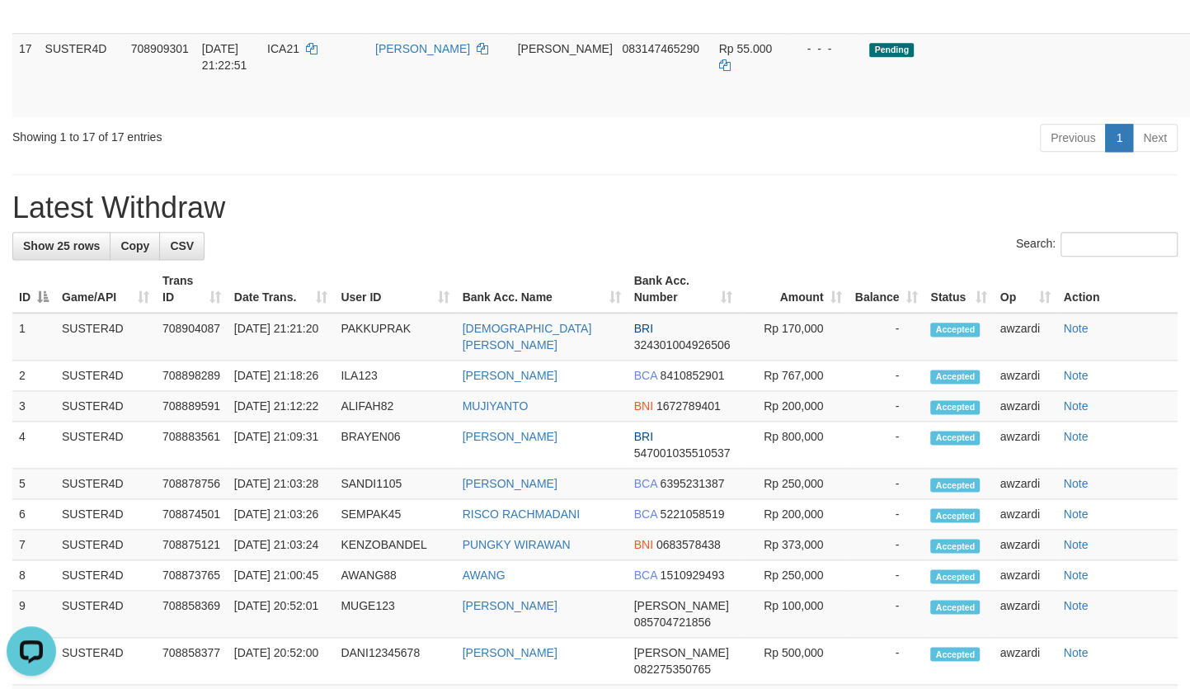
scroll to position [1212, 0]
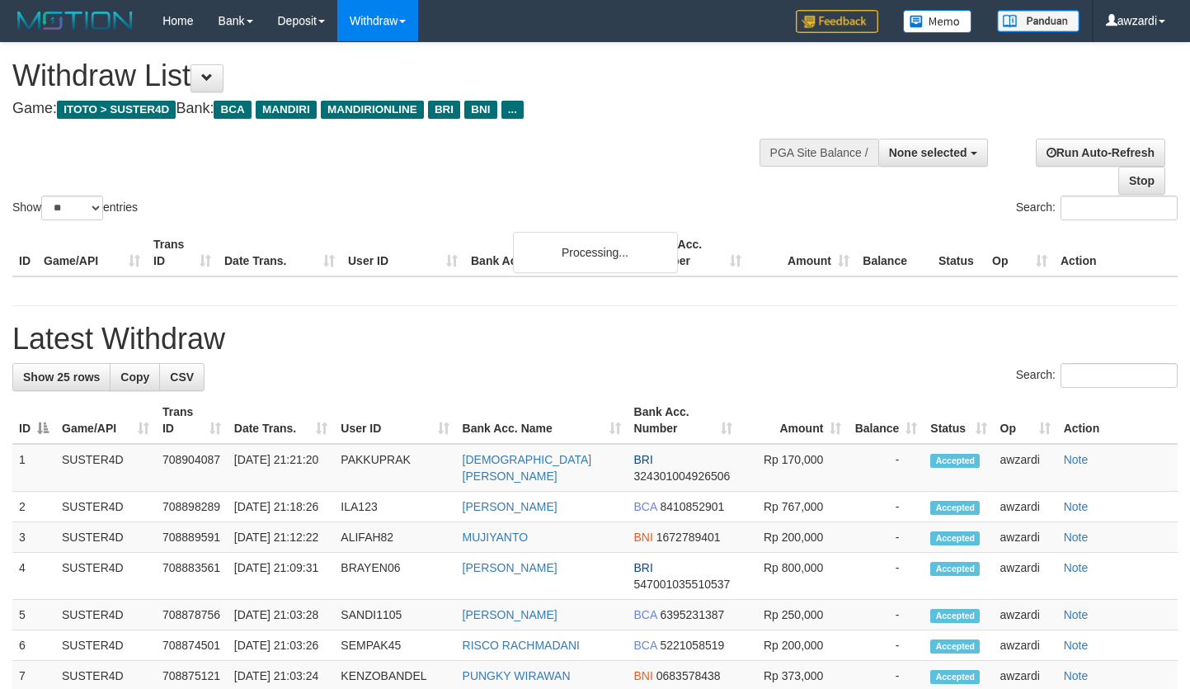
select select
select select "**"
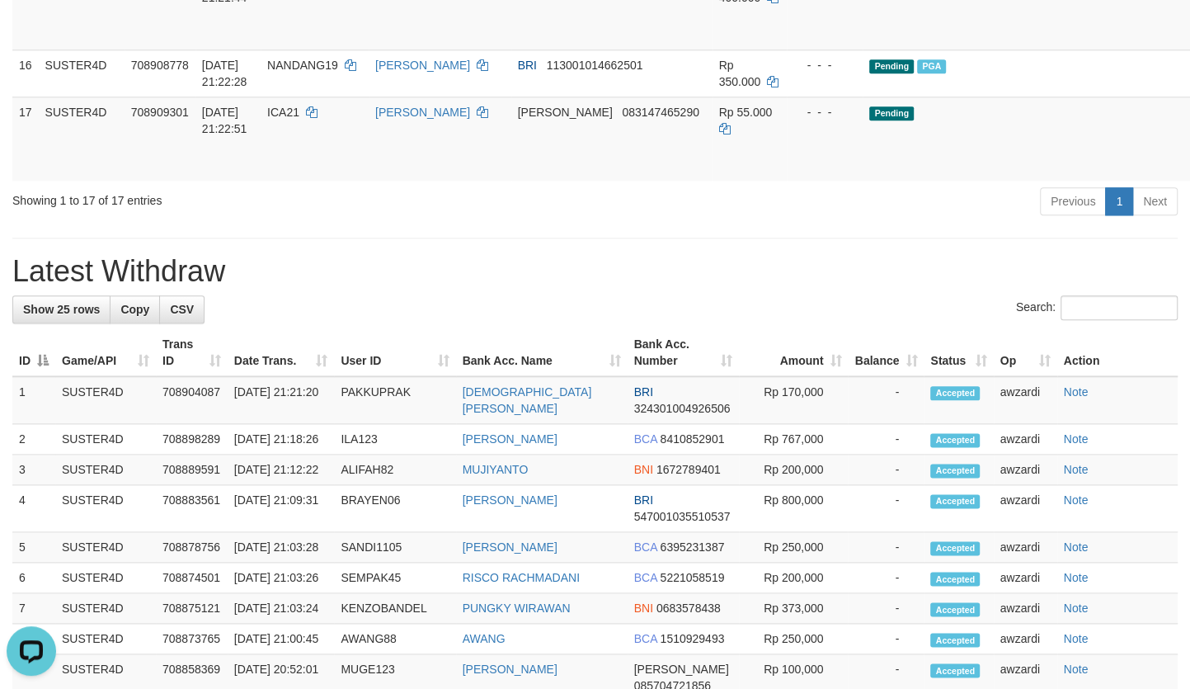
scroll to position [1182, 0]
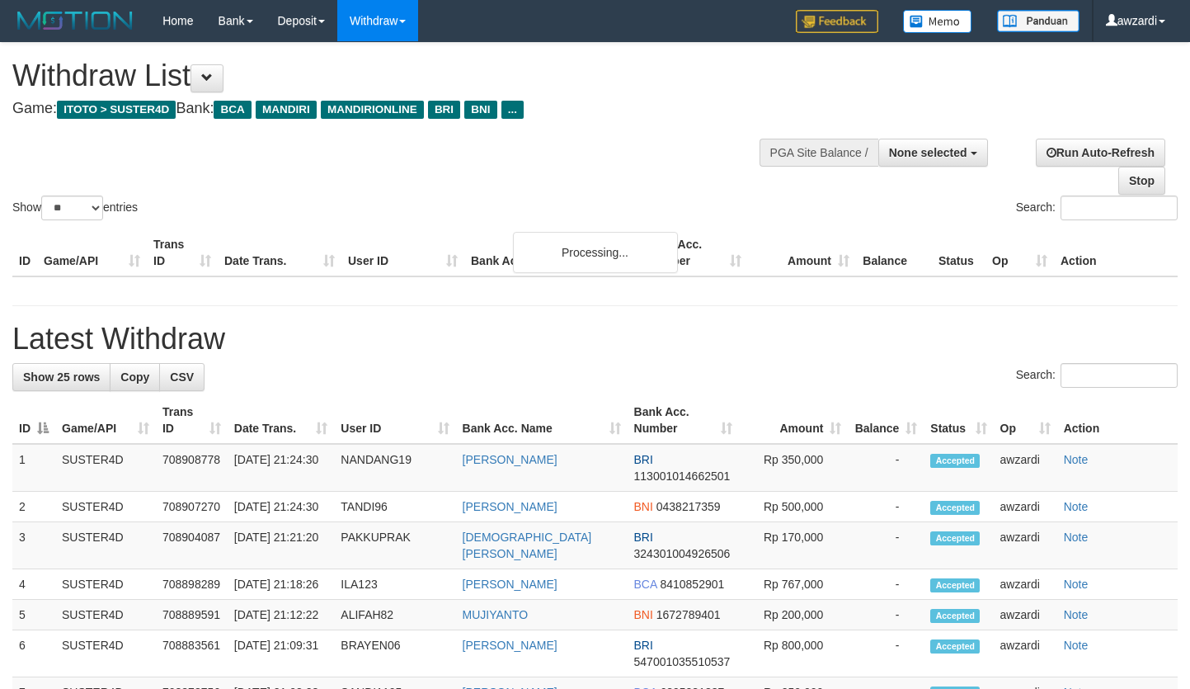
select select
select select "**"
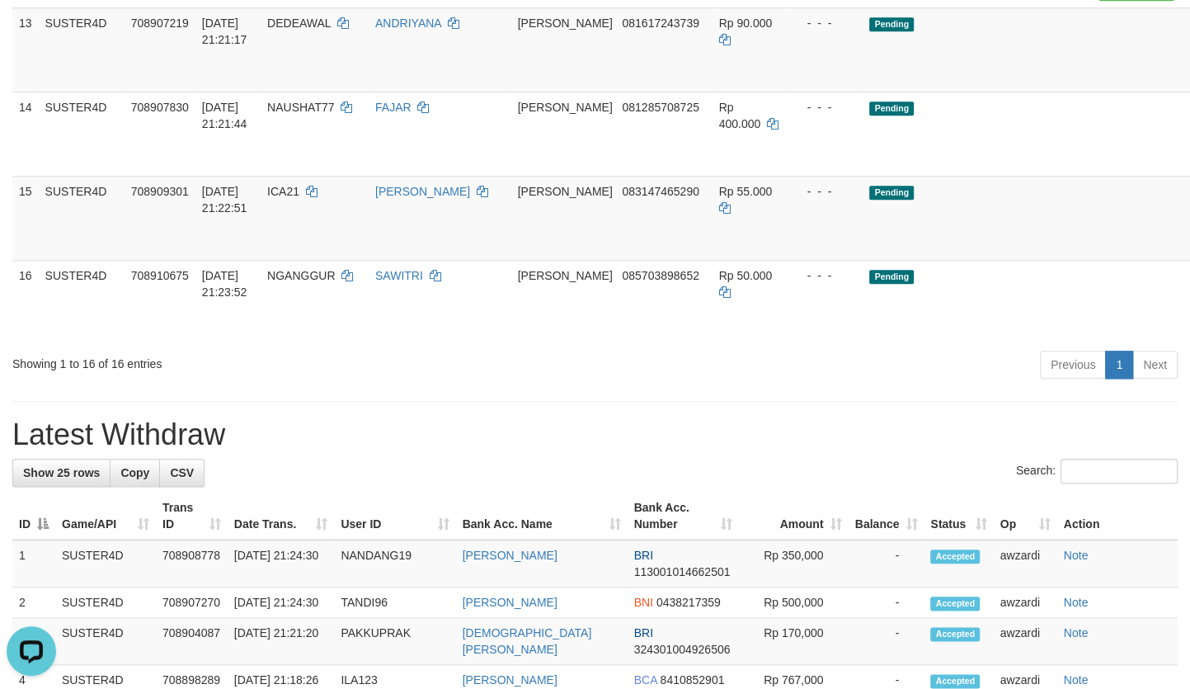
scroll to position [1029, 0]
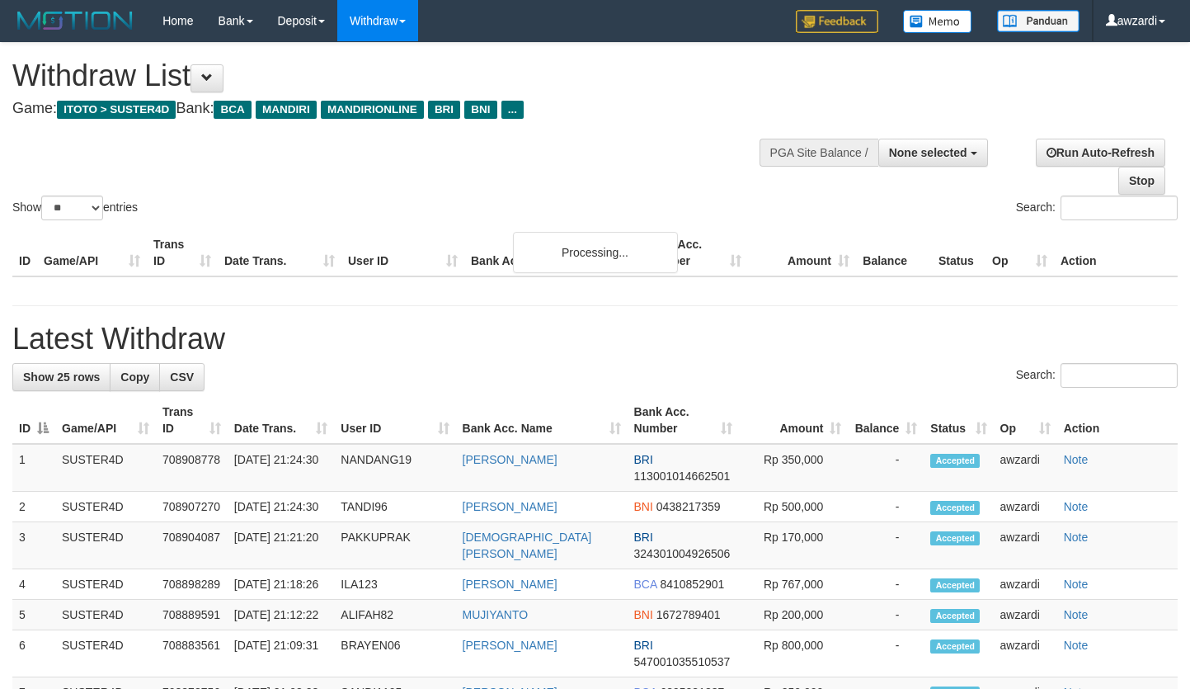
select select
select select "**"
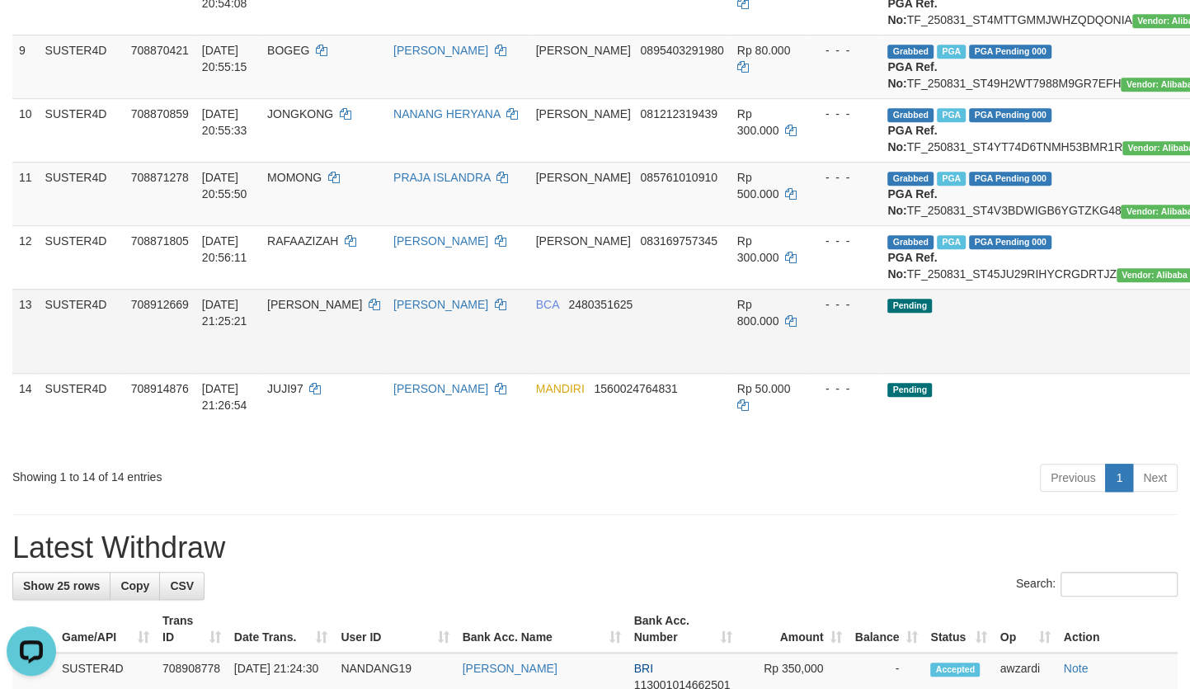
scroll to position [1049, 0]
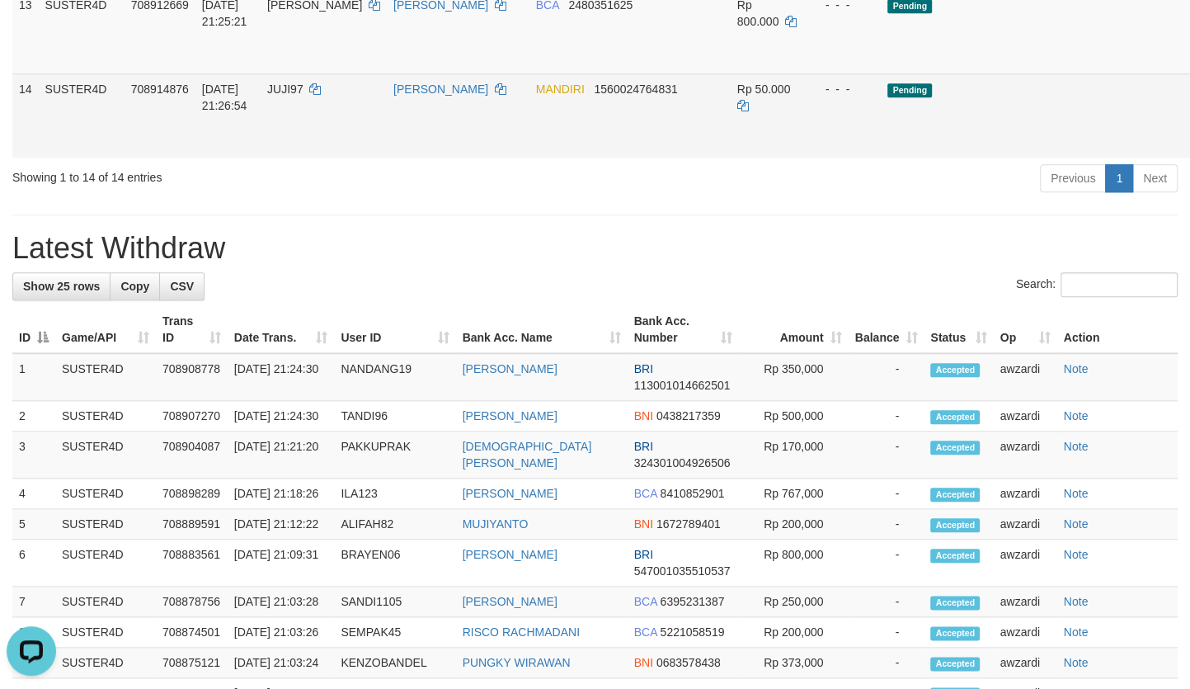
drag, startPoint x: 1113, startPoint y: 335, endPoint x: 655, endPoint y: 183, distance: 482.2
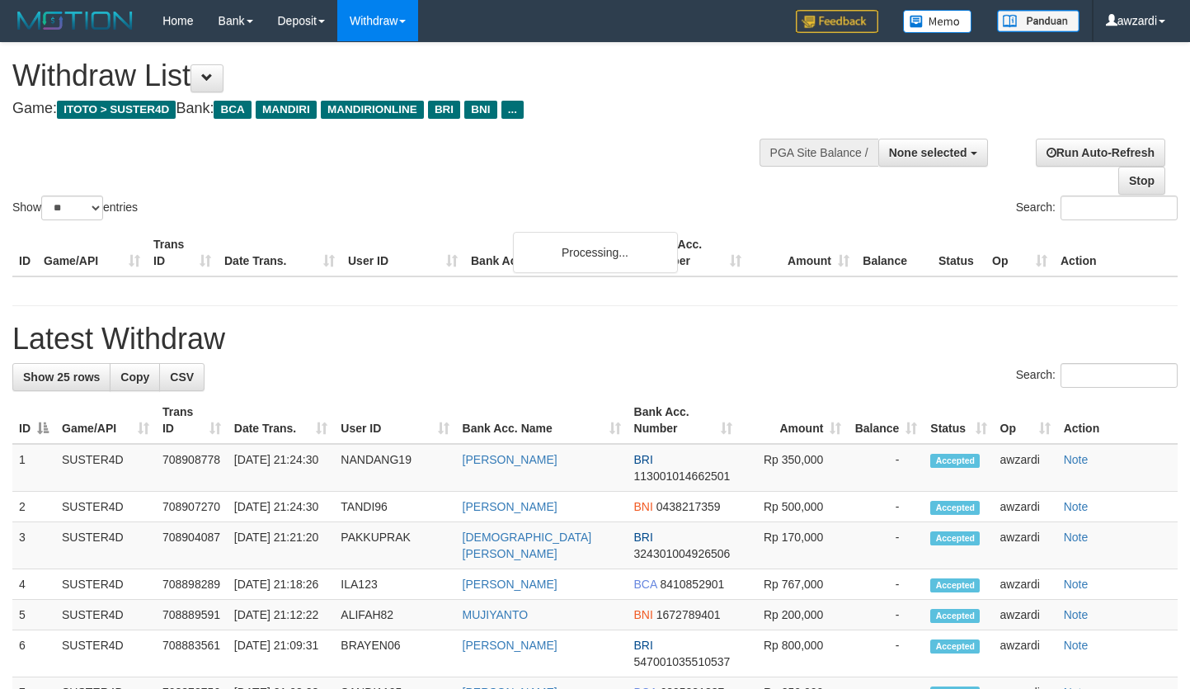
select select
select select "**"
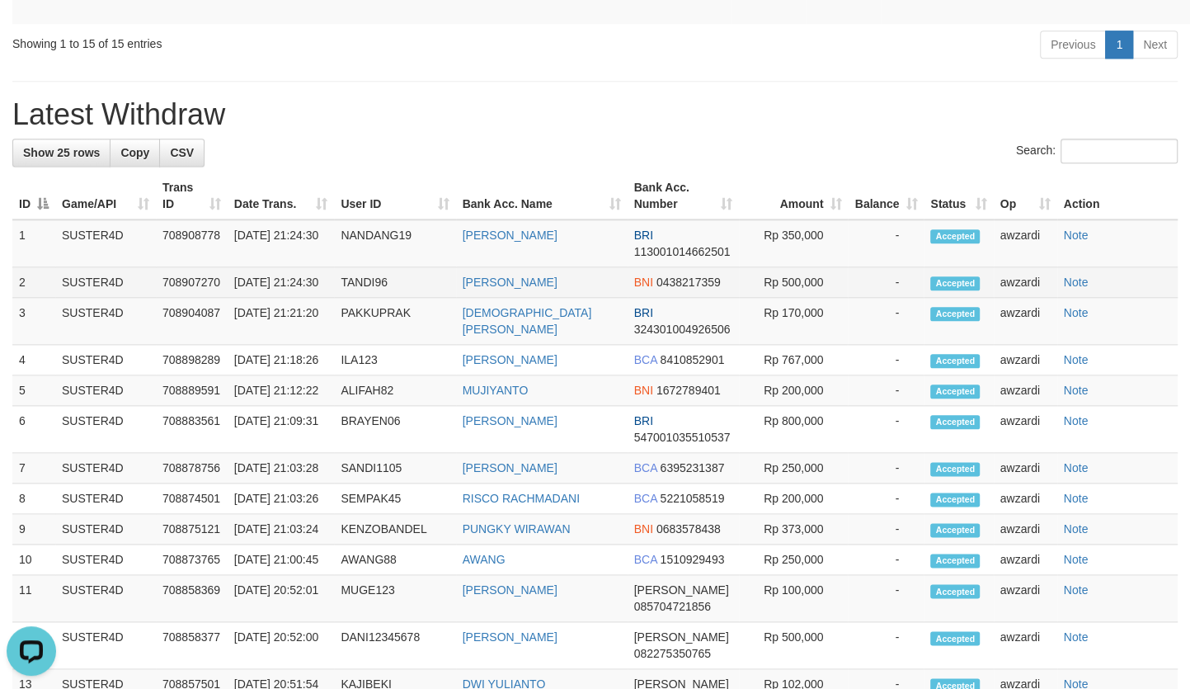
scroll to position [1089, 0]
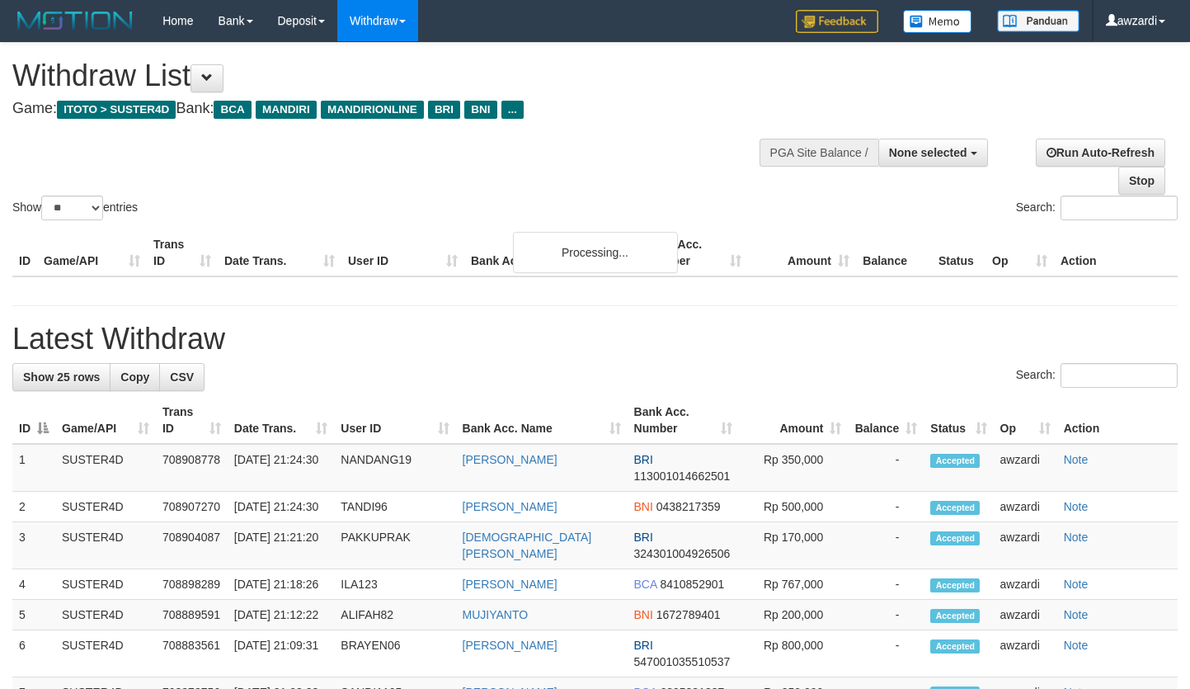
select select
select select "**"
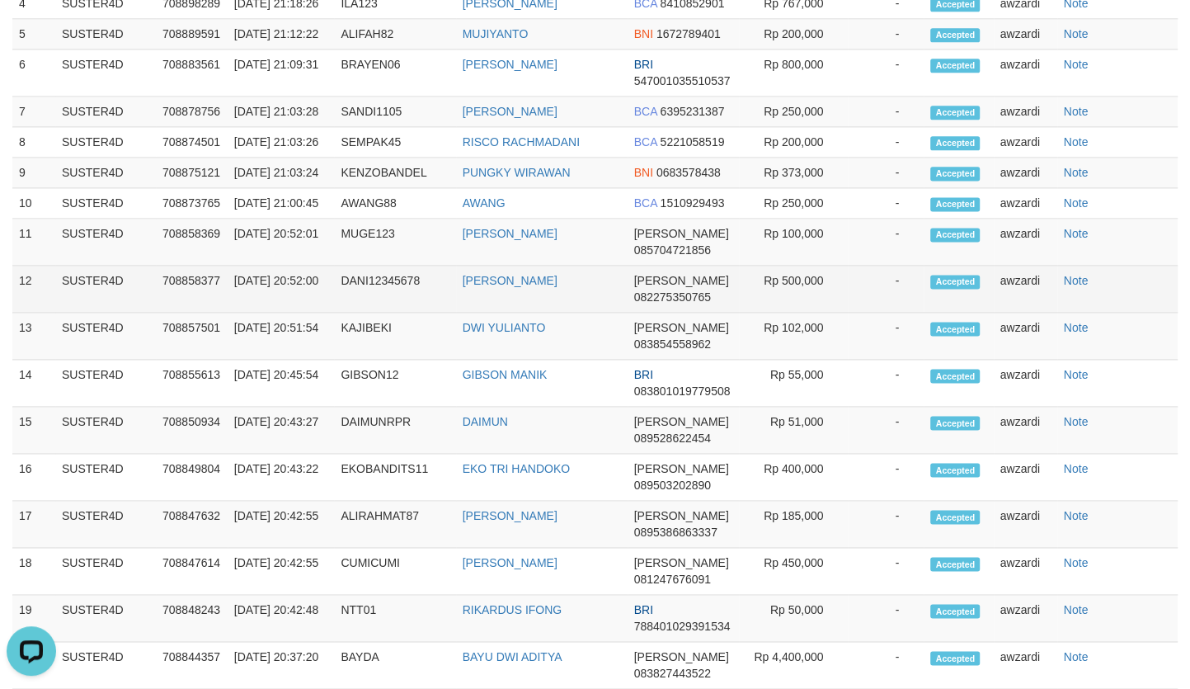
scroll to position [1461, 0]
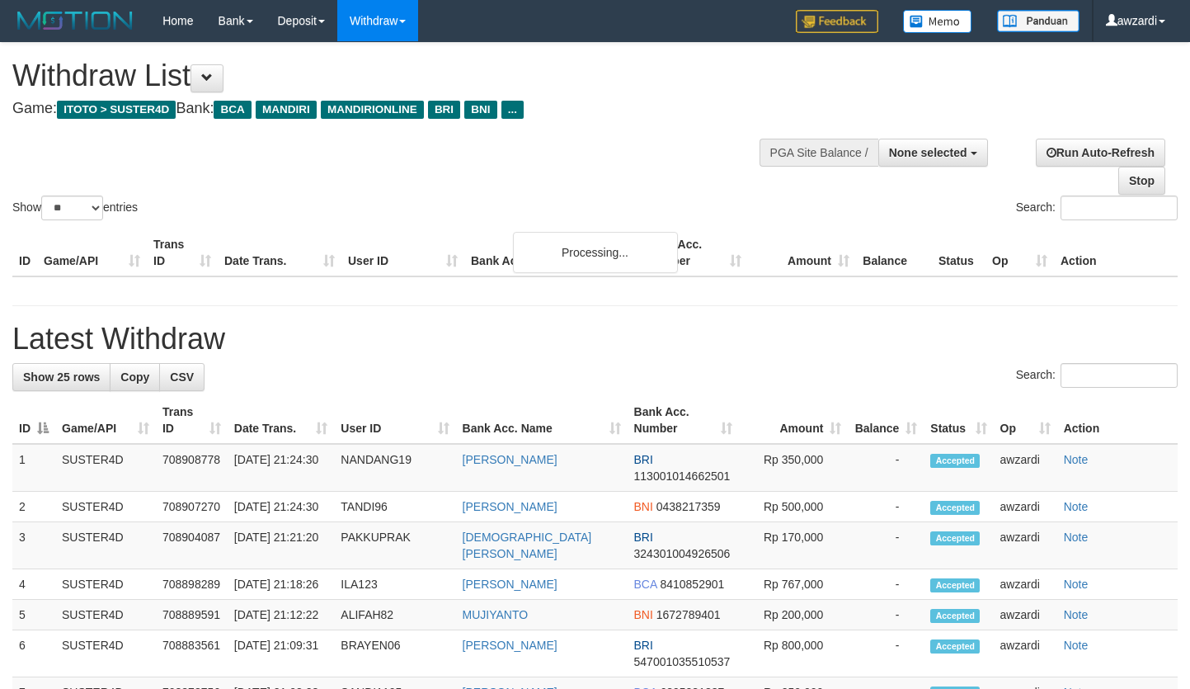
select select
select select "**"
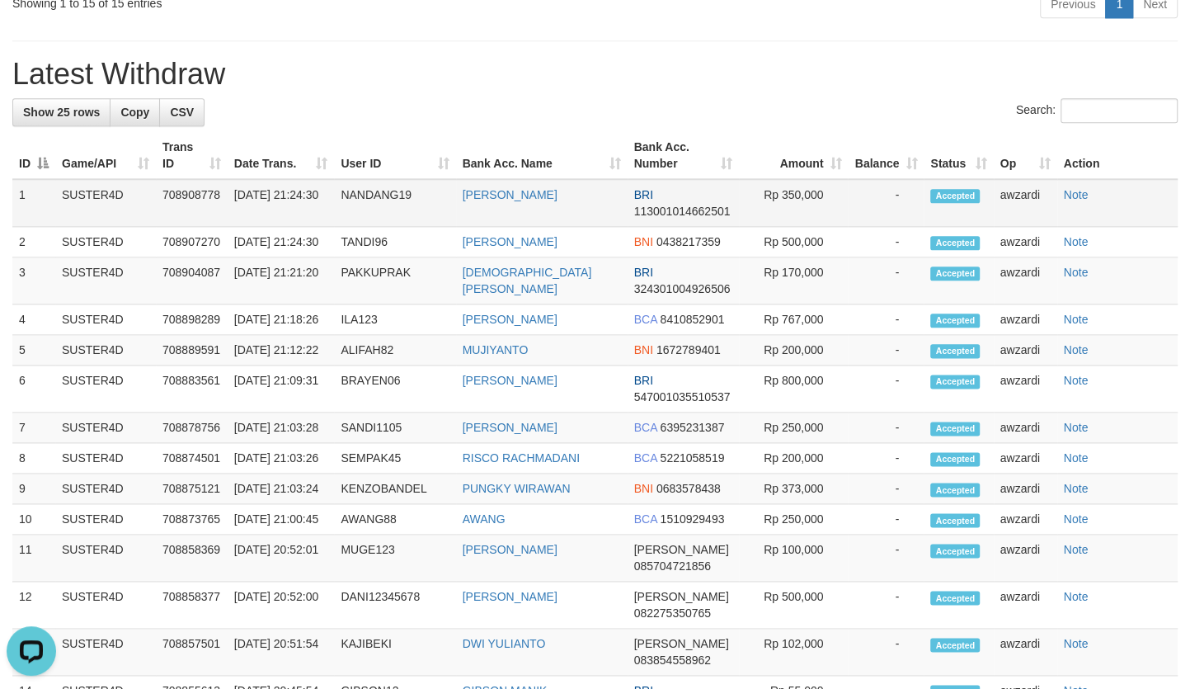
scroll to position [1207, 0]
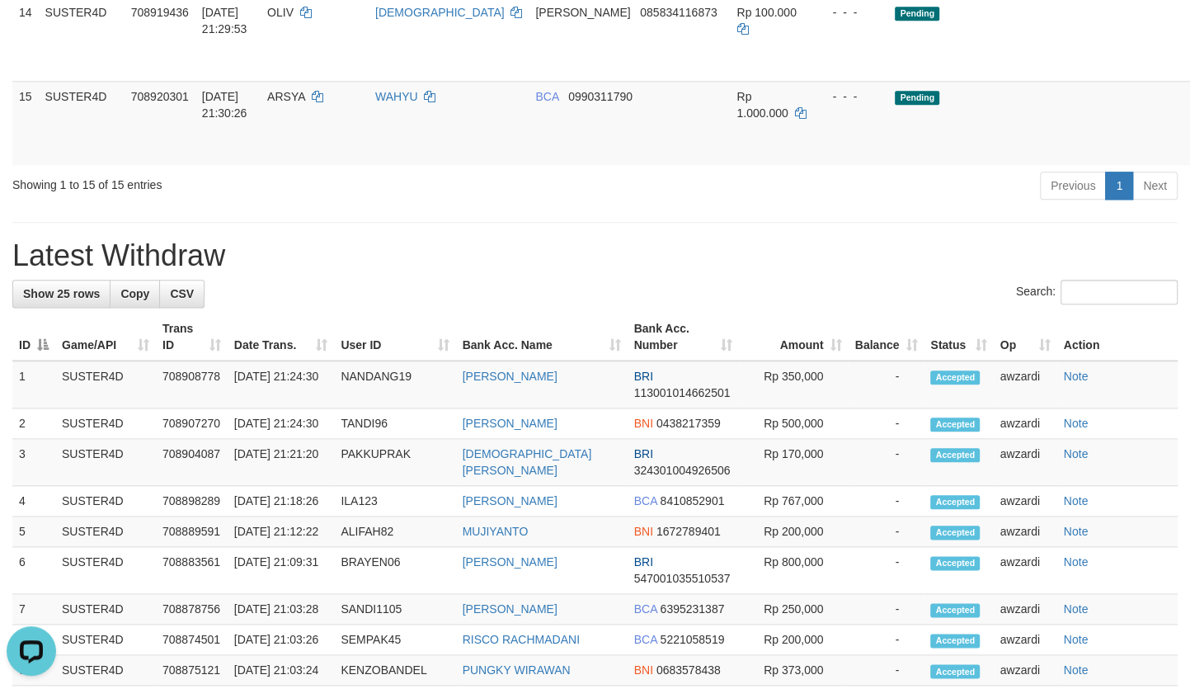
scroll to position [1056, 0]
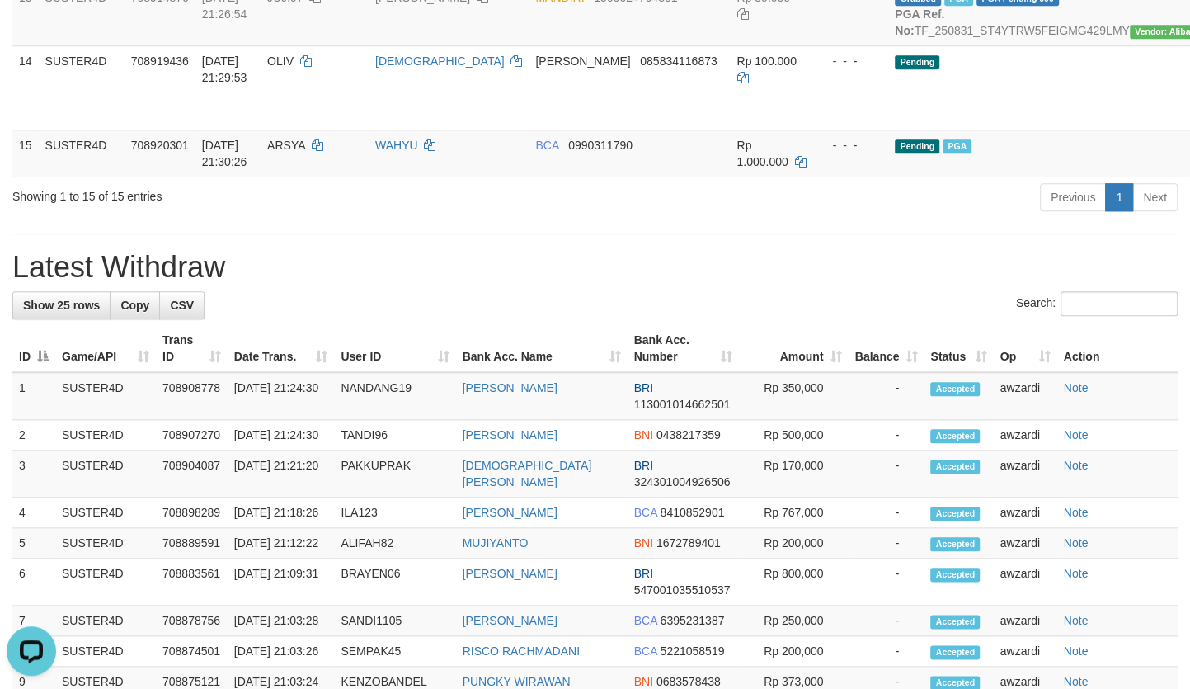
click at [620, 450] on div "**********" at bounding box center [595, 264] width 1190 height 2556
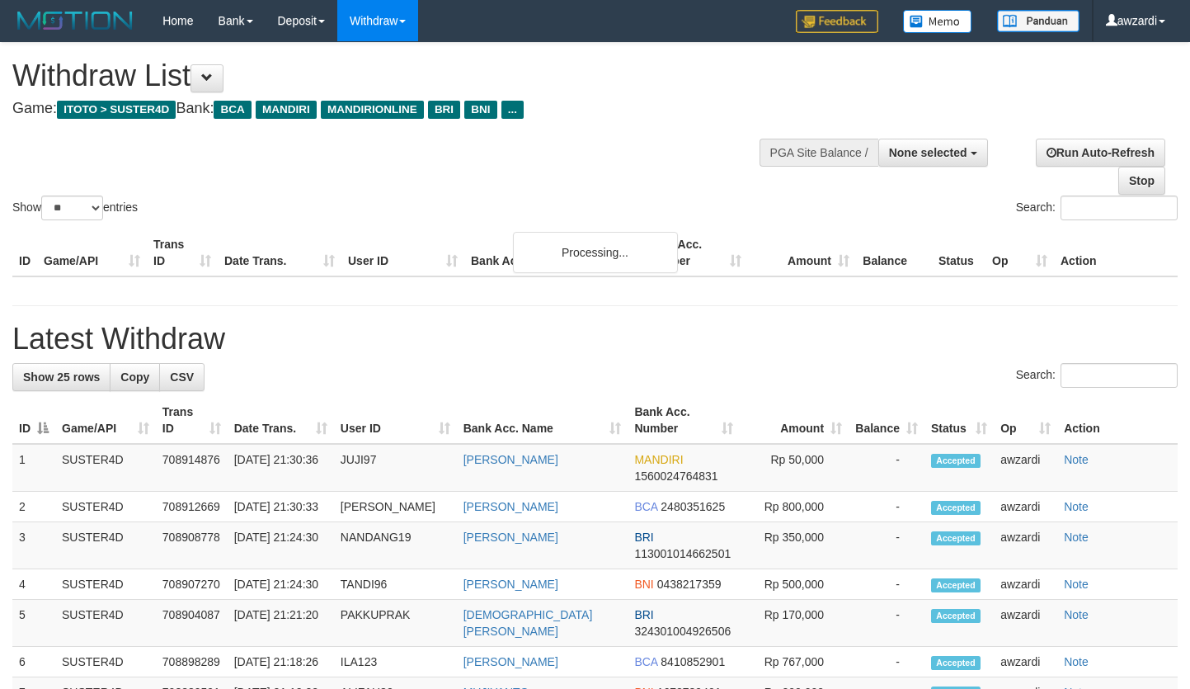
select select
select select "**"
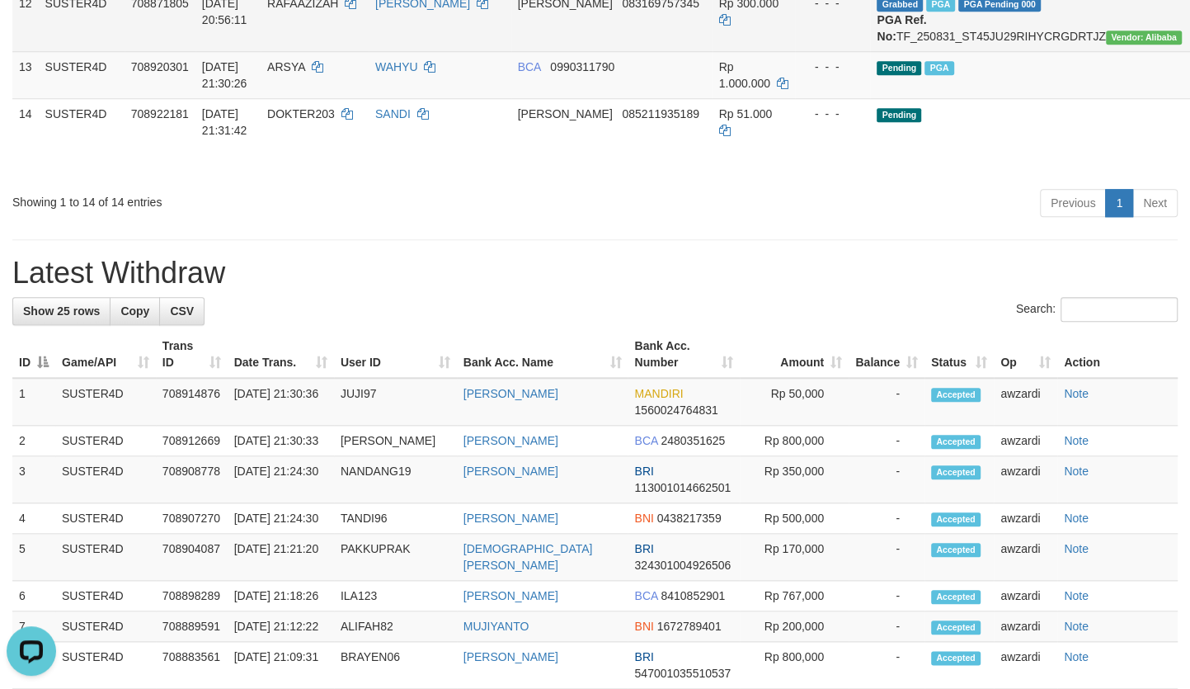
scroll to position [907, 0]
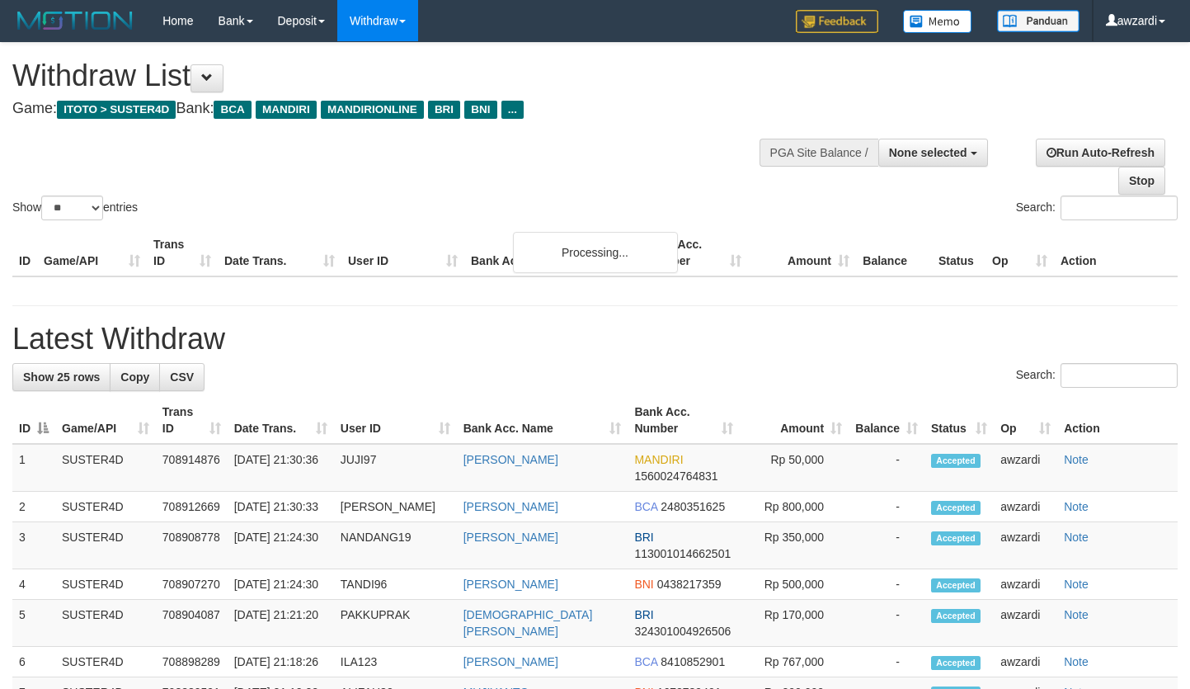
select select
select select "**"
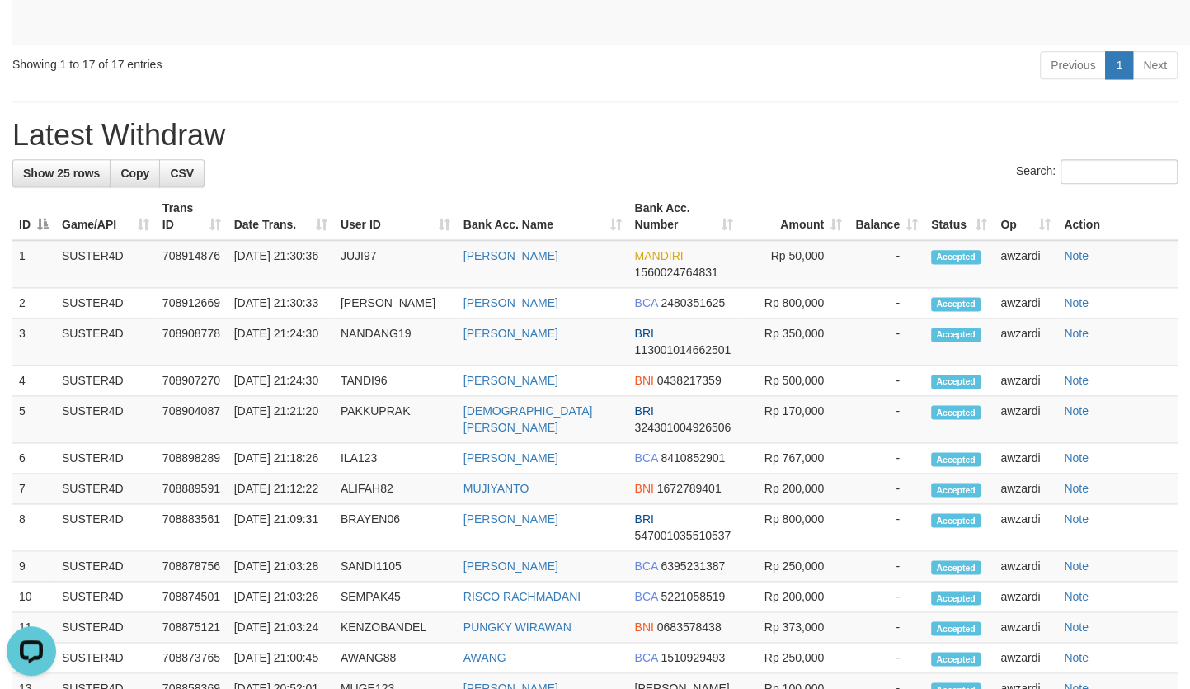
scroll to position [1003, 0]
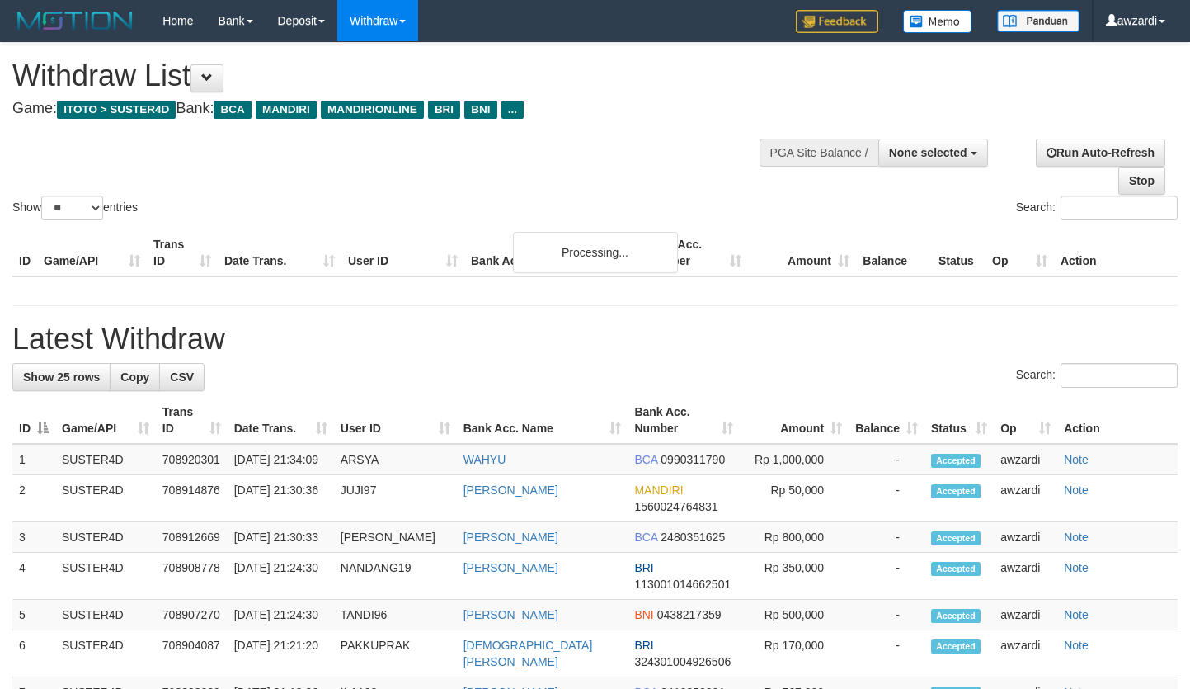
select select
select select "**"
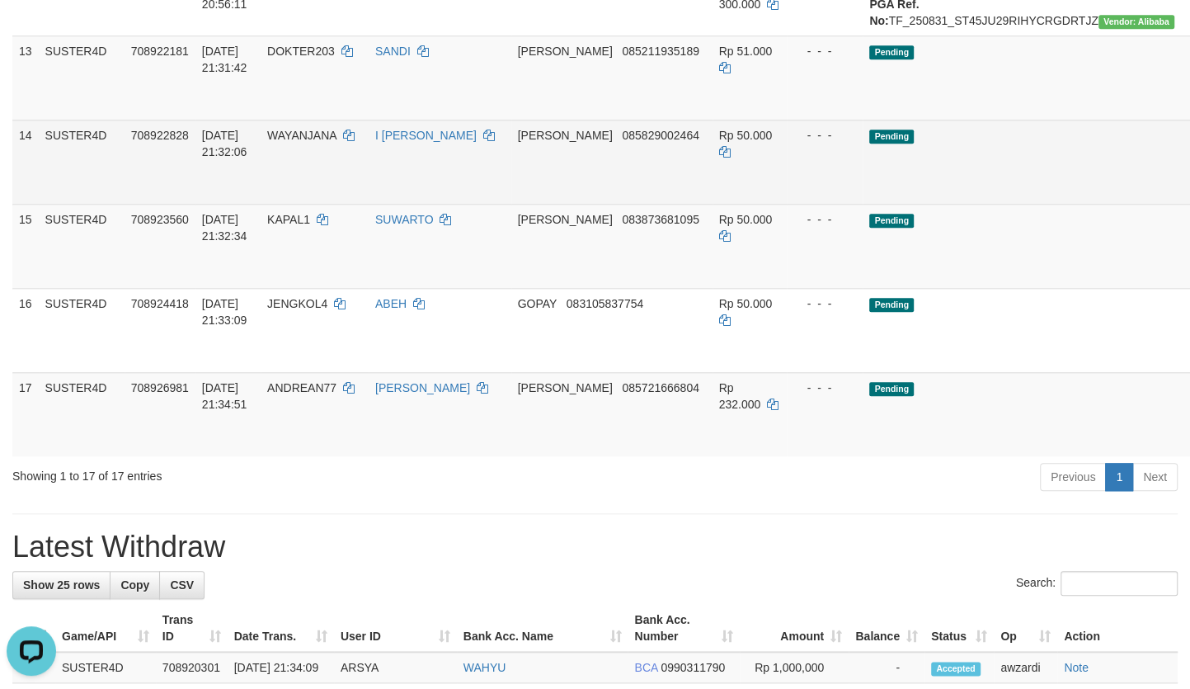
scroll to position [1078, 0]
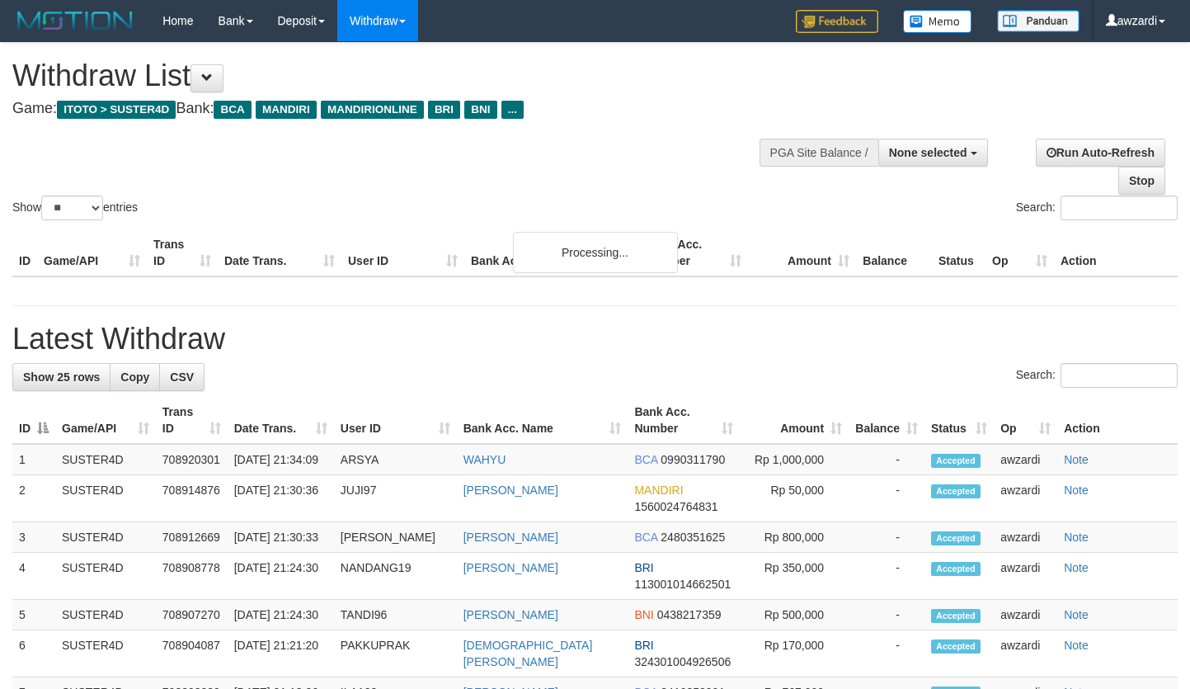
select select
select select "**"
select select
select select "**"
select select
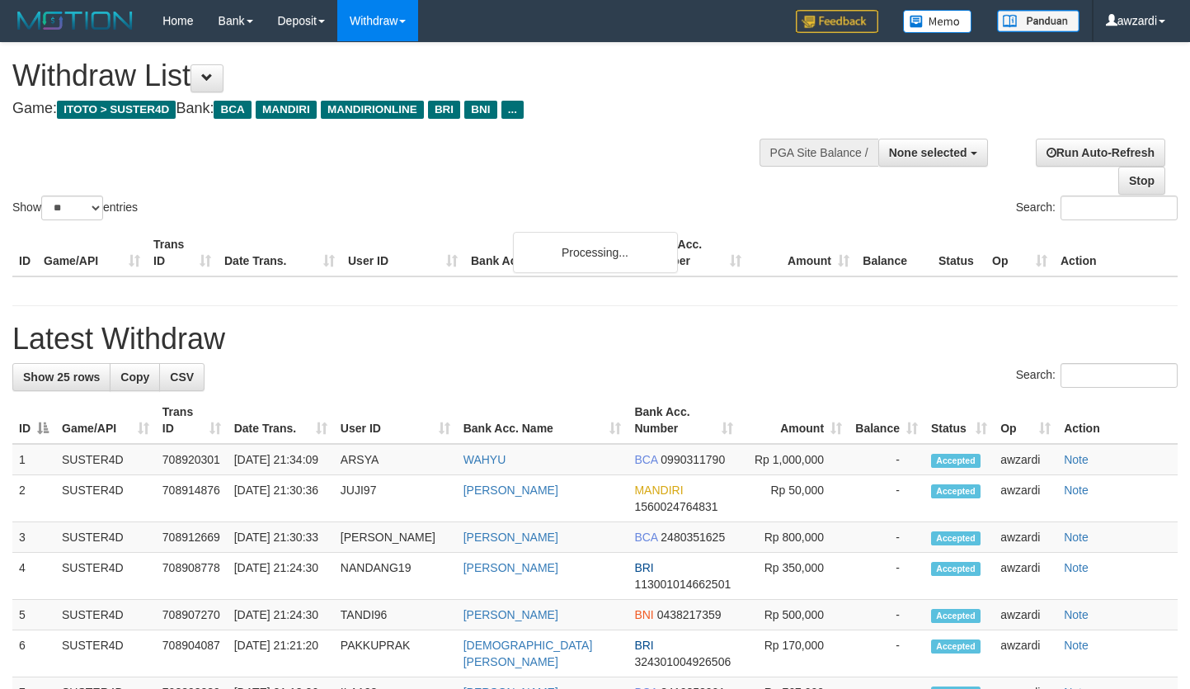
select select "**"
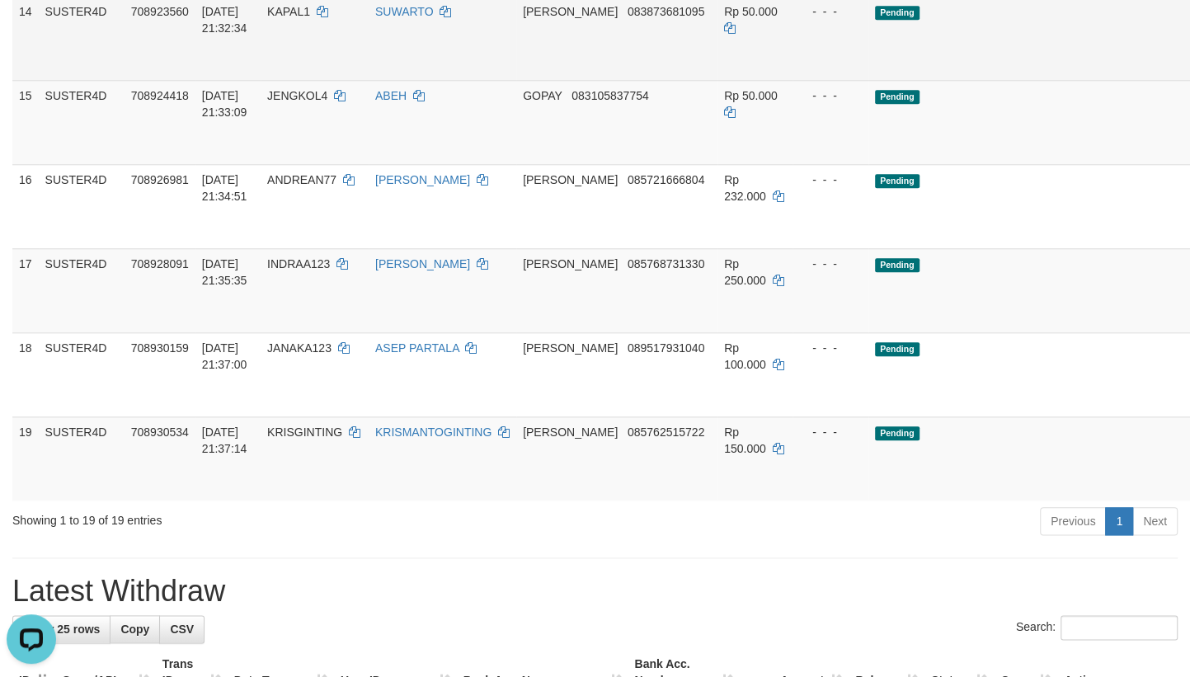
scroll to position [1153, 0]
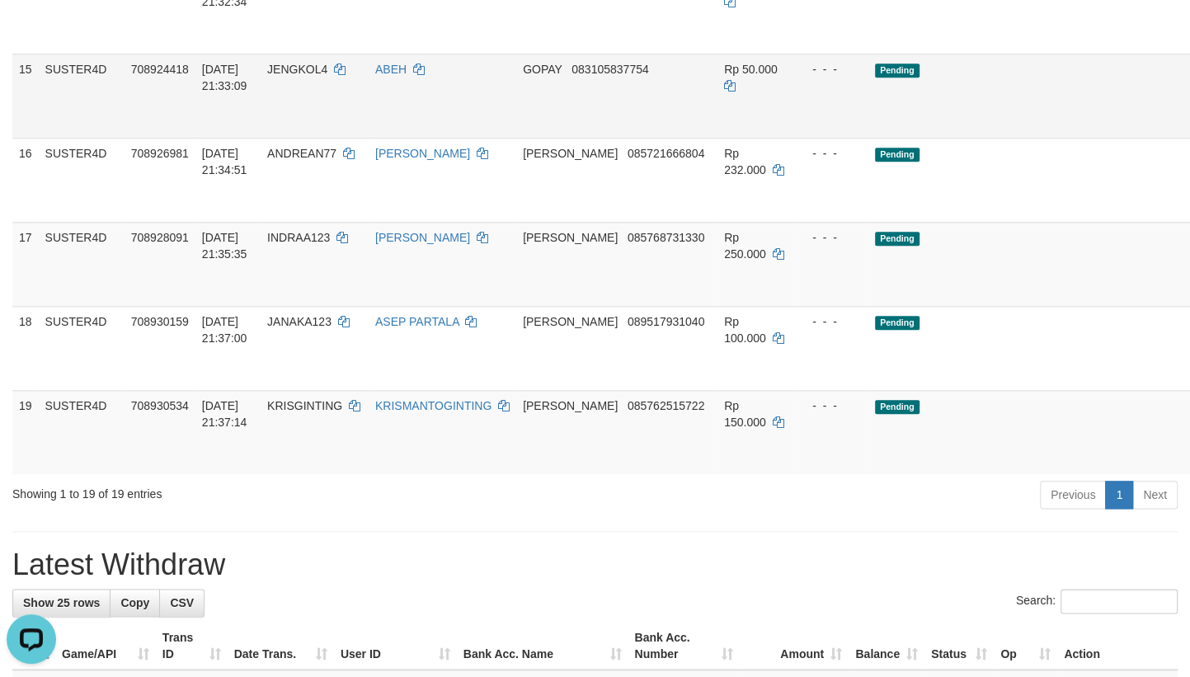
click at [923, 138] on td "Pending" at bounding box center [1035, 96] width 334 height 84
drag, startPoint x: 847, startPoint y: 280, endPoint x: 502, endPoint y: 0, distance: 444.4
click at [868, 138] on td "Pending" at bounding box center [1035, 96] width 334 height 84
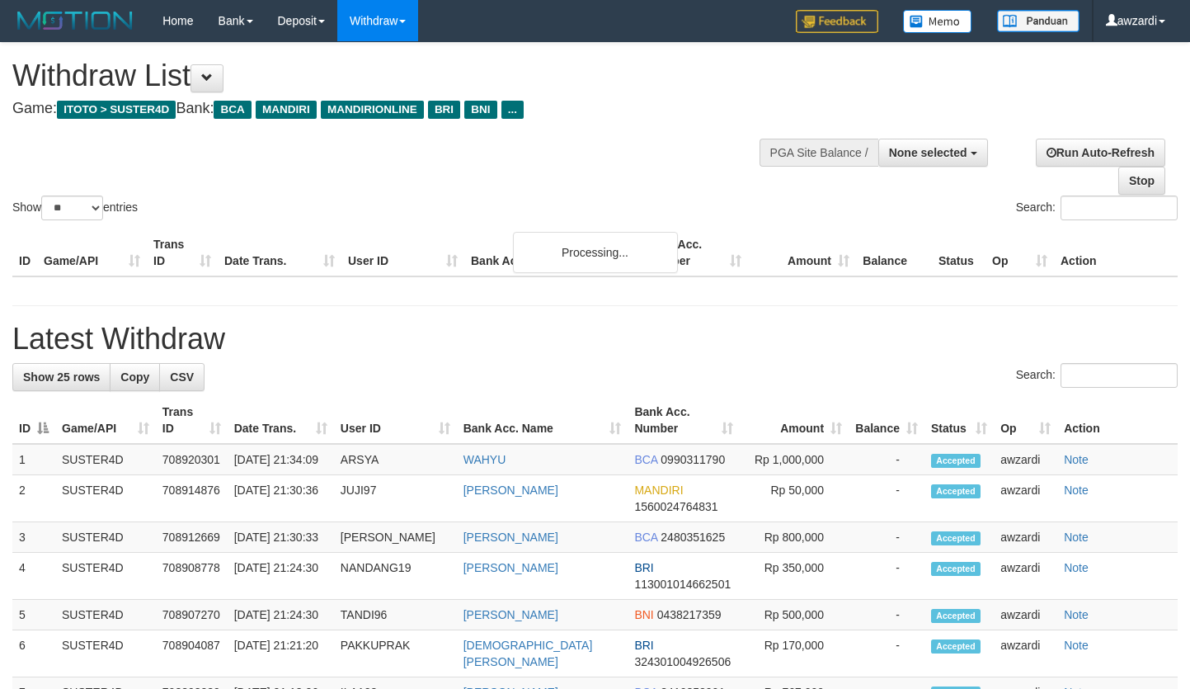
select select
select select "**"
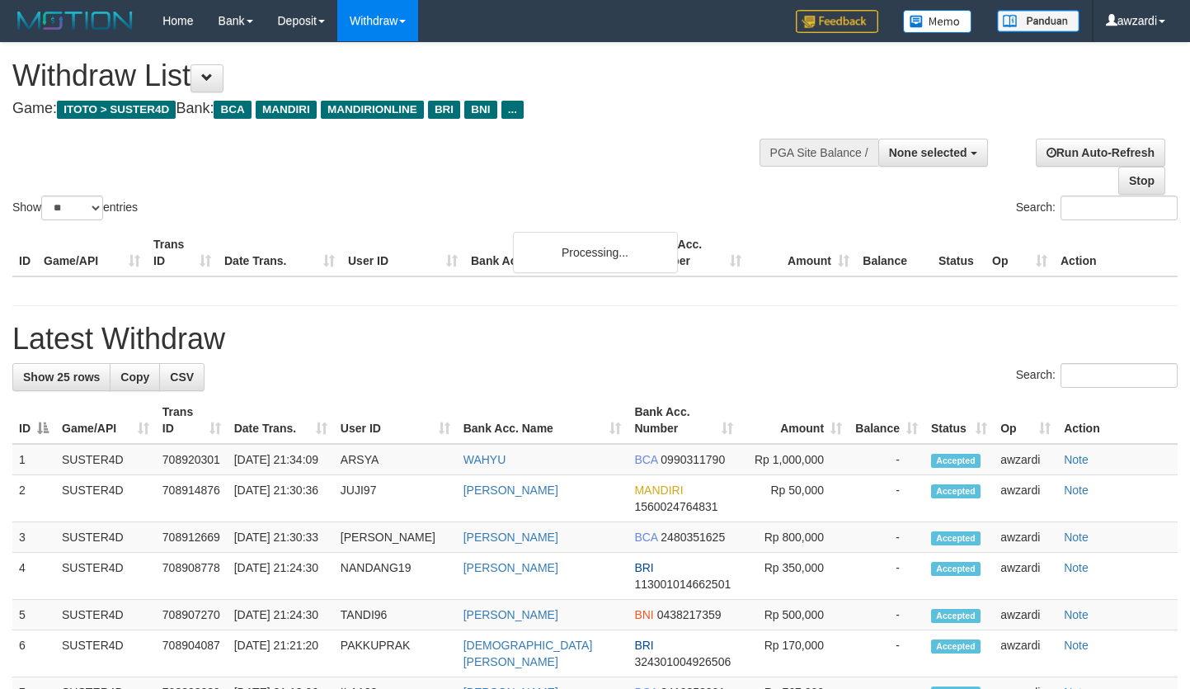
select select
select select "**"
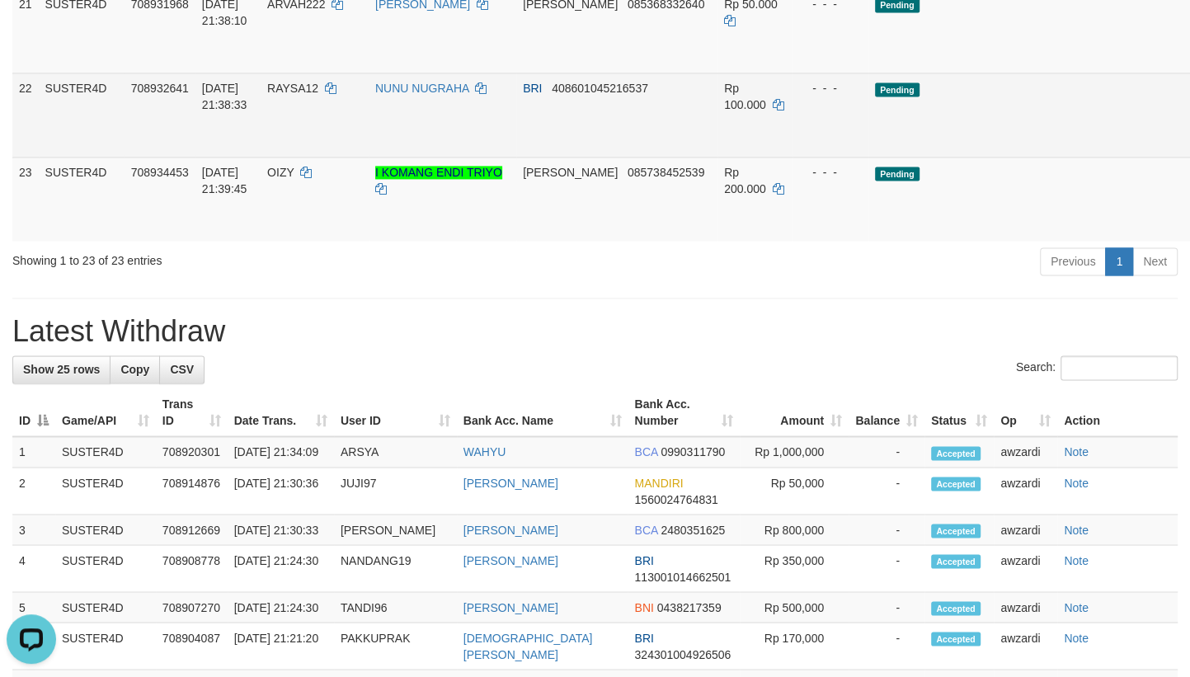
scroll to position [1724, 0]
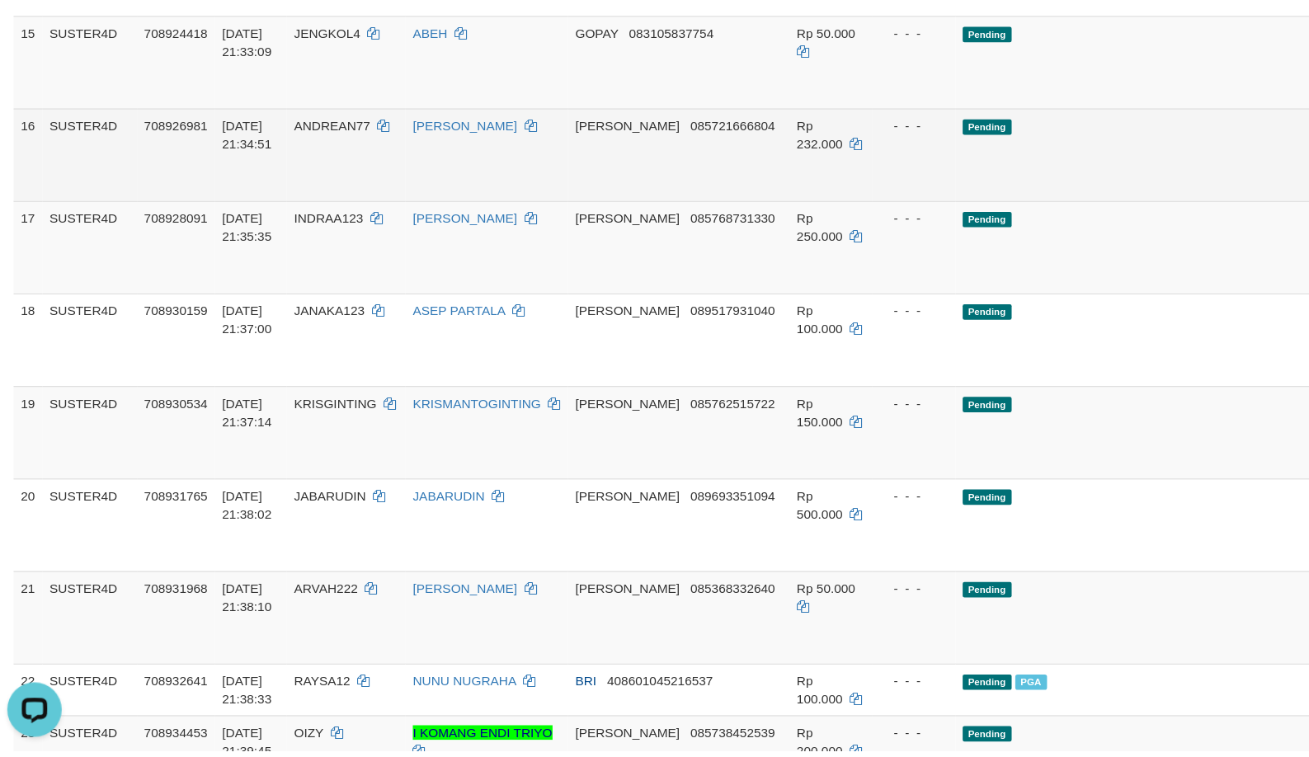
scroll to position [899, 0]
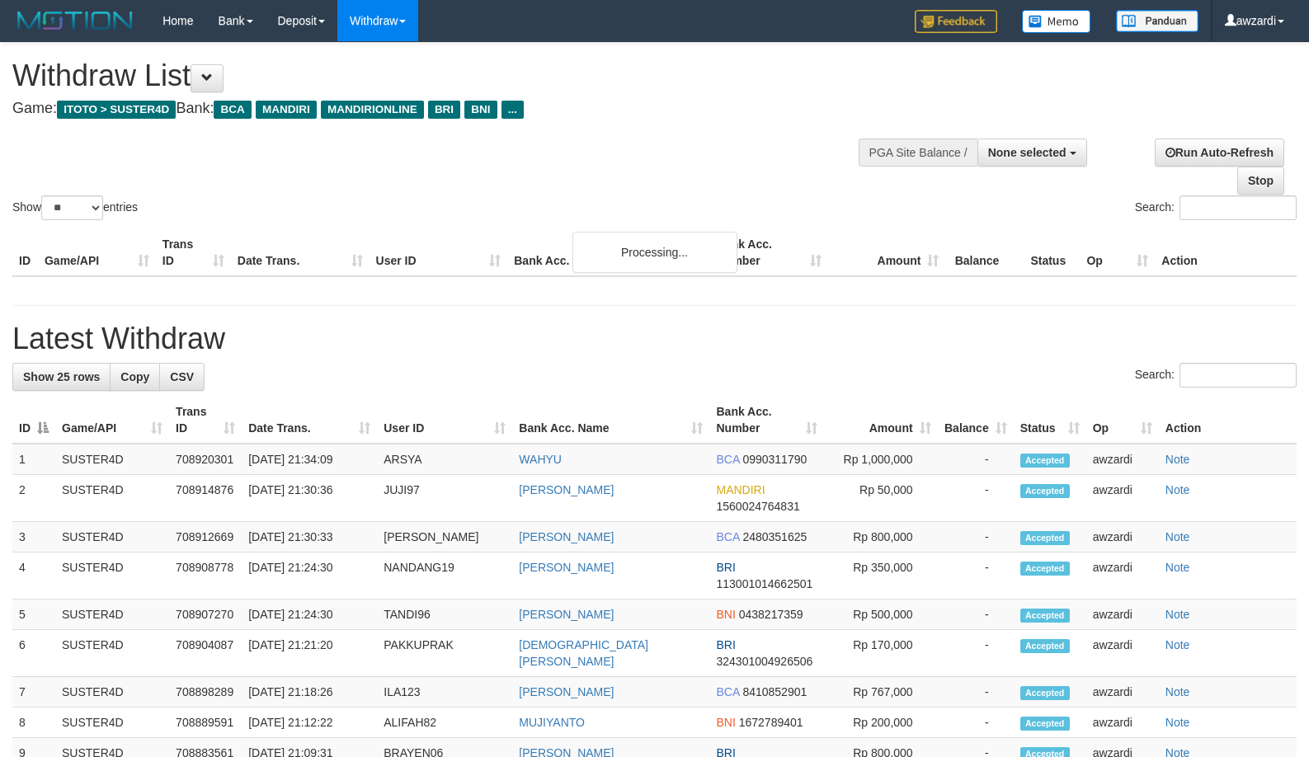
select select
select select "**"
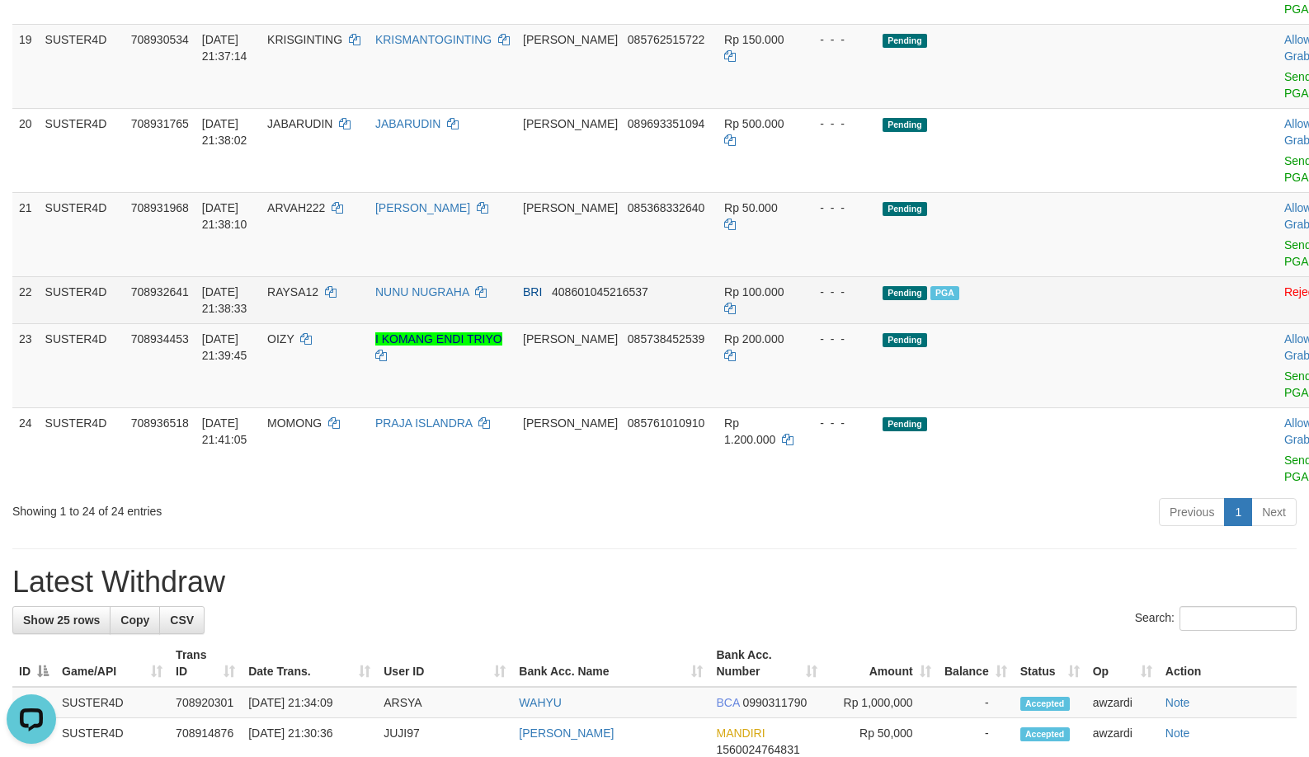
scroll to position [1641, 0]
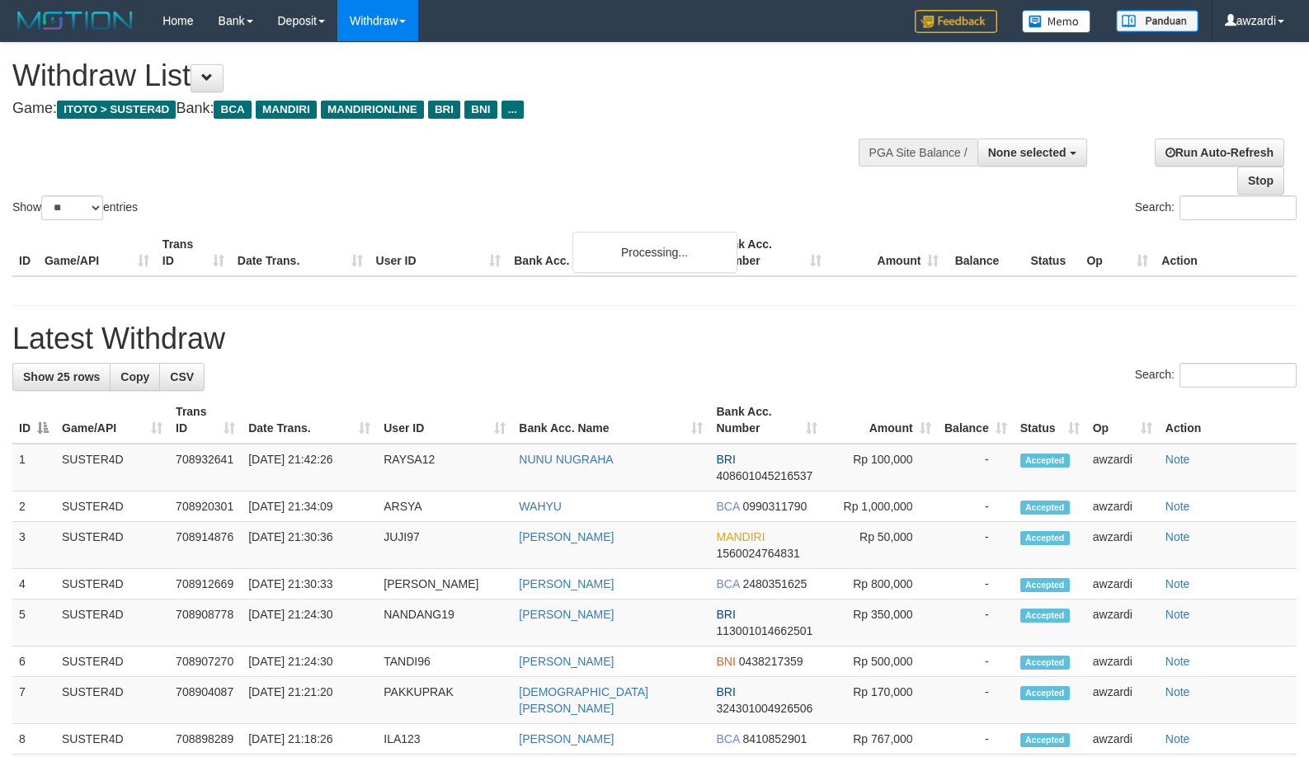
select select
select select "**"
select select
select select "**"
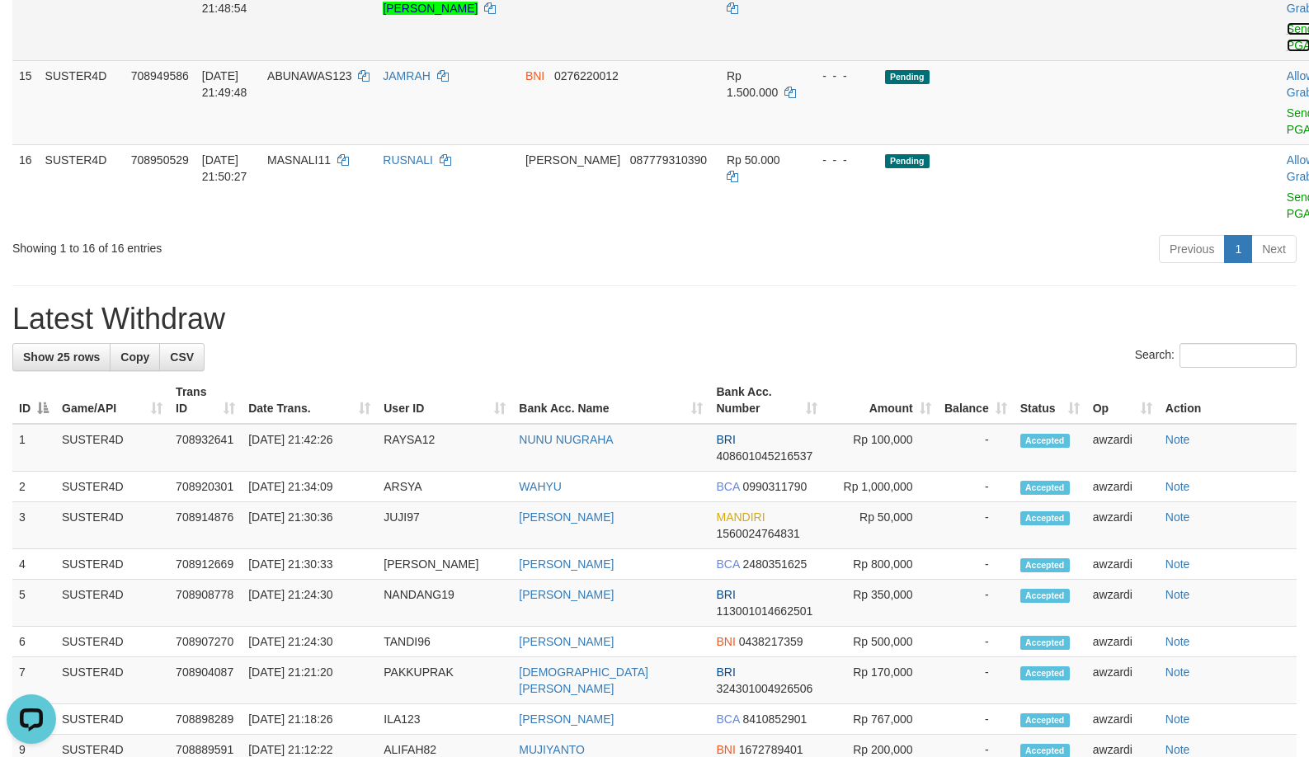
click at [1287, 52] on link "Send PGA" at bounding box center [1300, 37] width 27 height 30
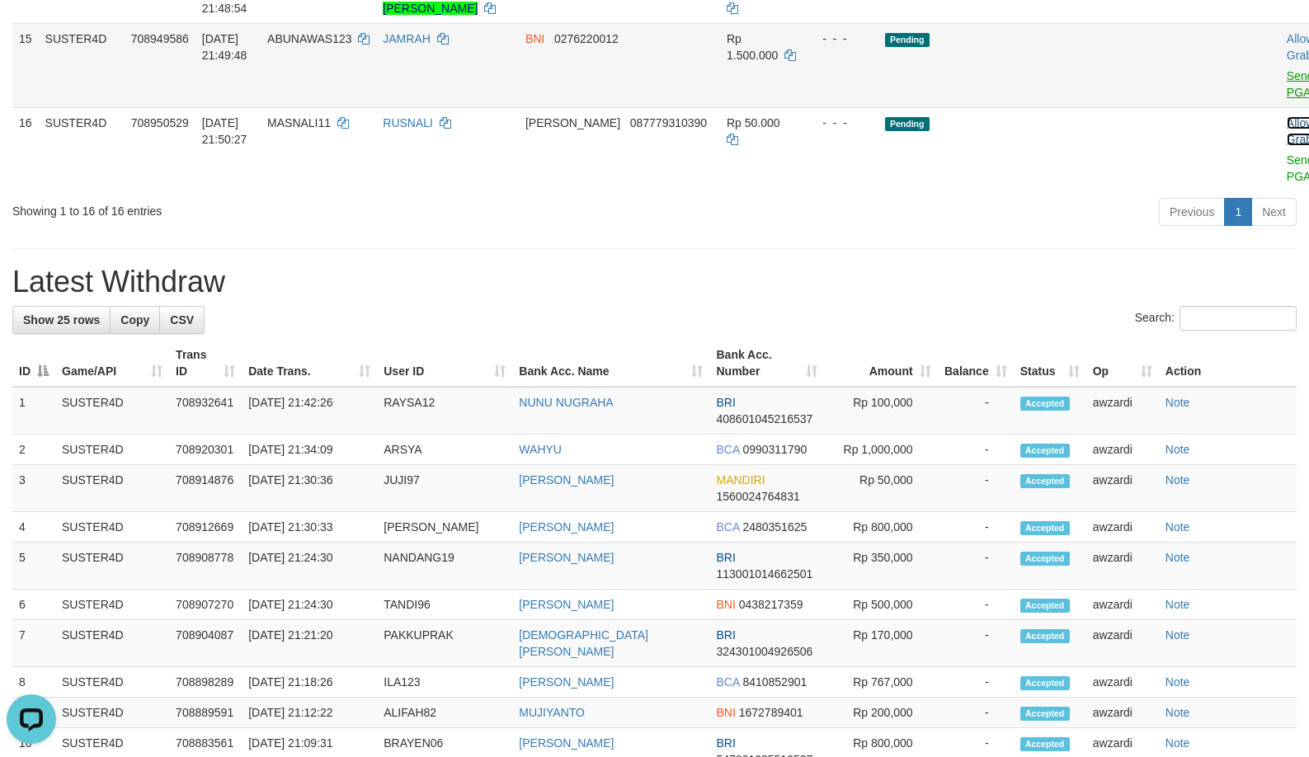
drag, startPoint x: 1204, startPoint y: 321, endPoint x: 801, endPoint y: 68, distance: 476.2
click at [1287, 146] on link "Allow Grab" at bounding box center [1300, 131] width 27 height 30
click at [1287, 99] on link "Send PGA" at bounding box center [1300, 84] width 27 height 30
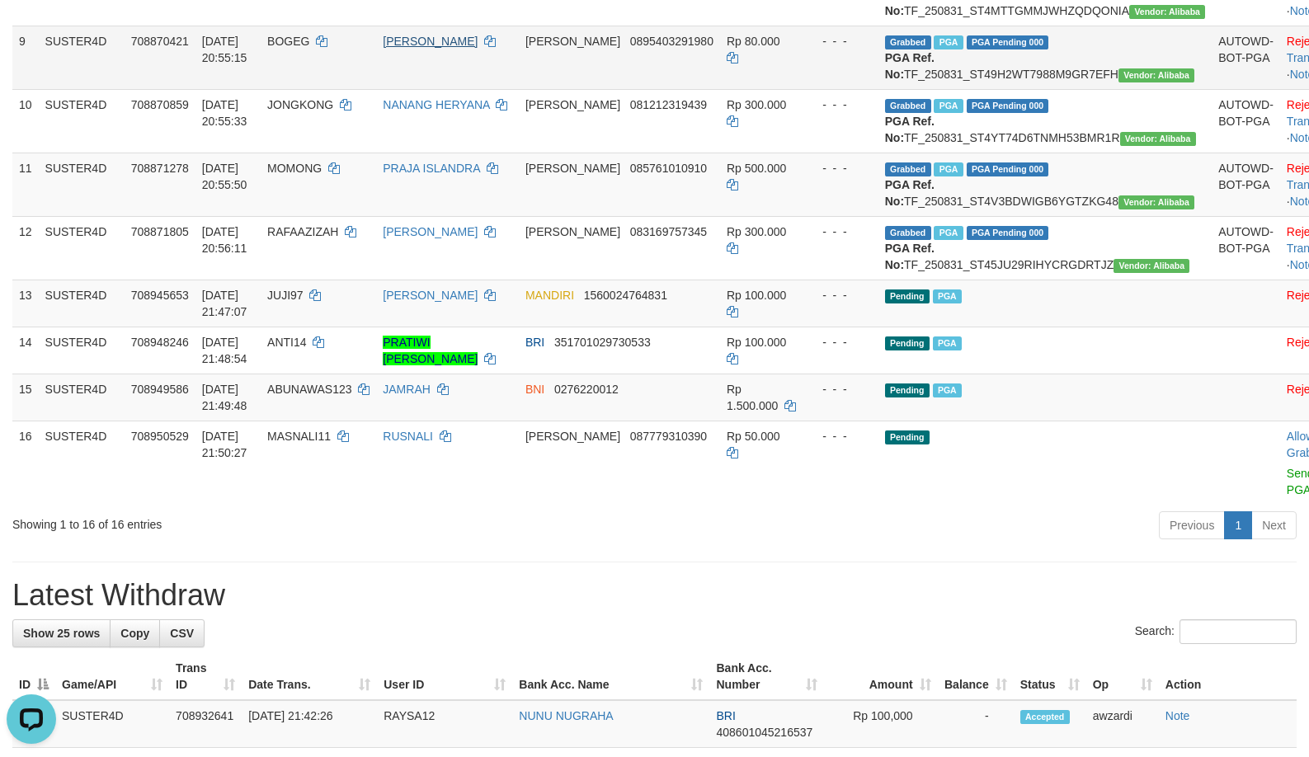
scroll to position [1027, 0]
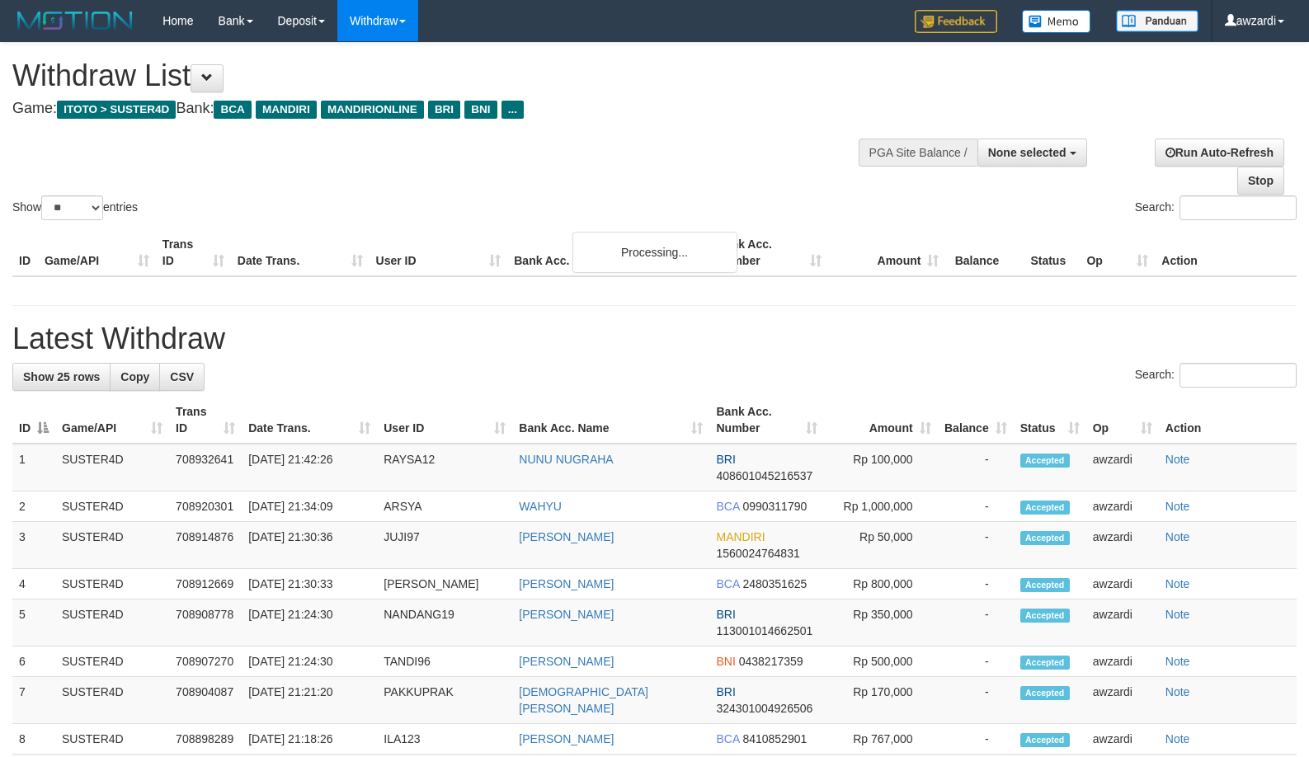
select select
select select "**"
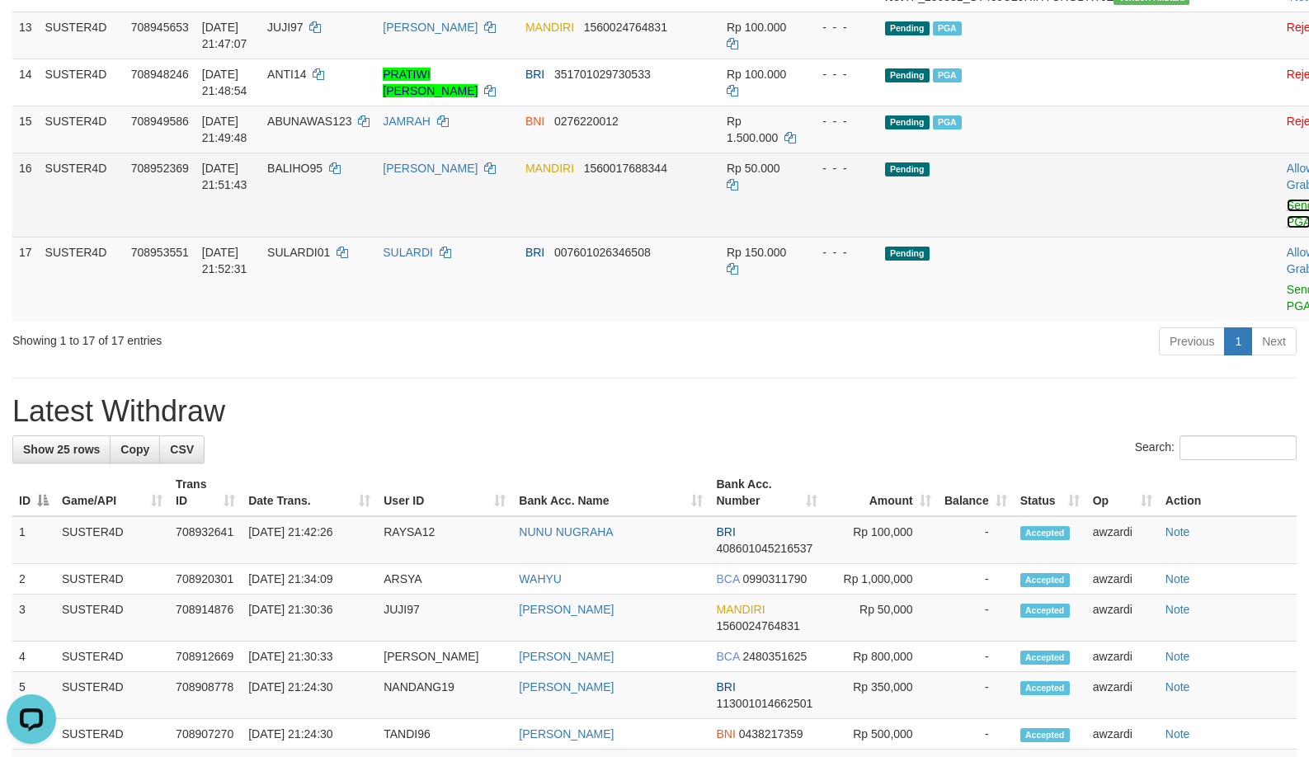
click at [1287, 228] on link "Send PGA" at bounding box center [1300, 214] width 27 height 30
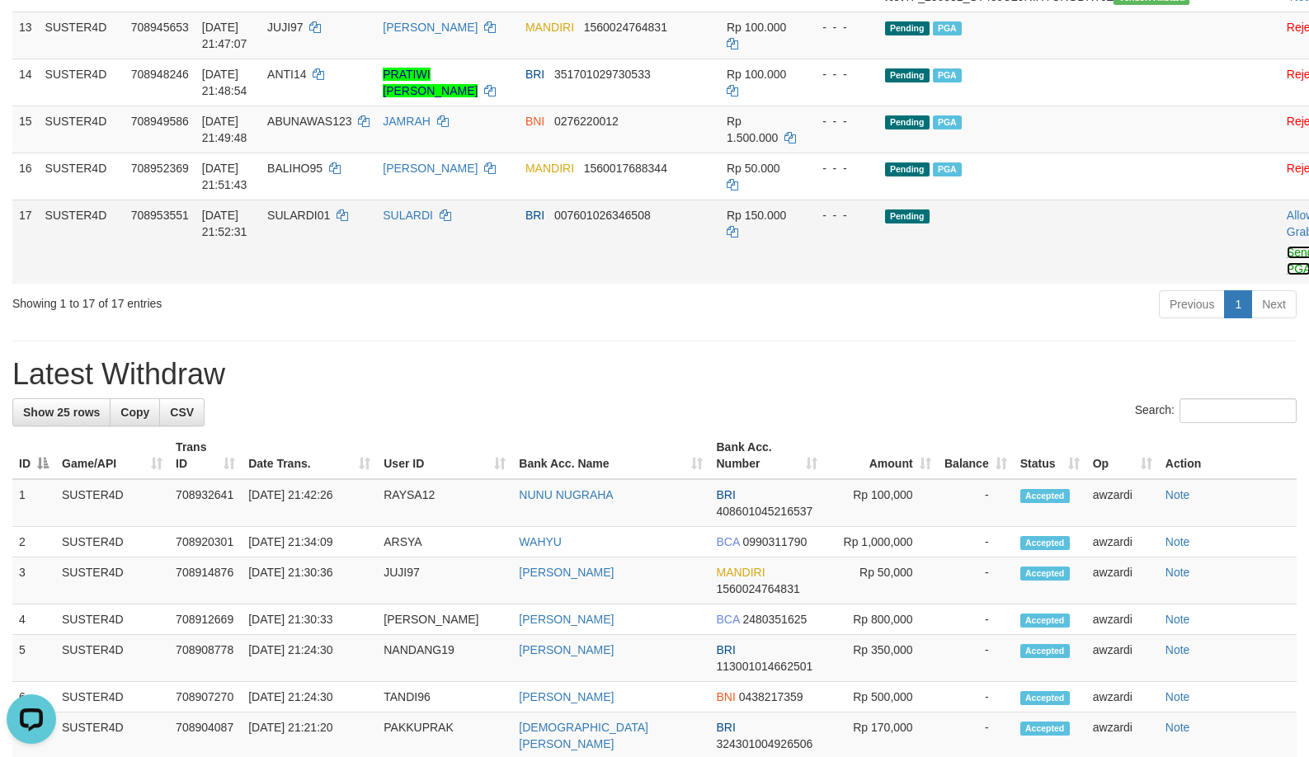
click at [1287, 275] on link "Send PGA" at bounding box center [1300, 261] width 27 height 30
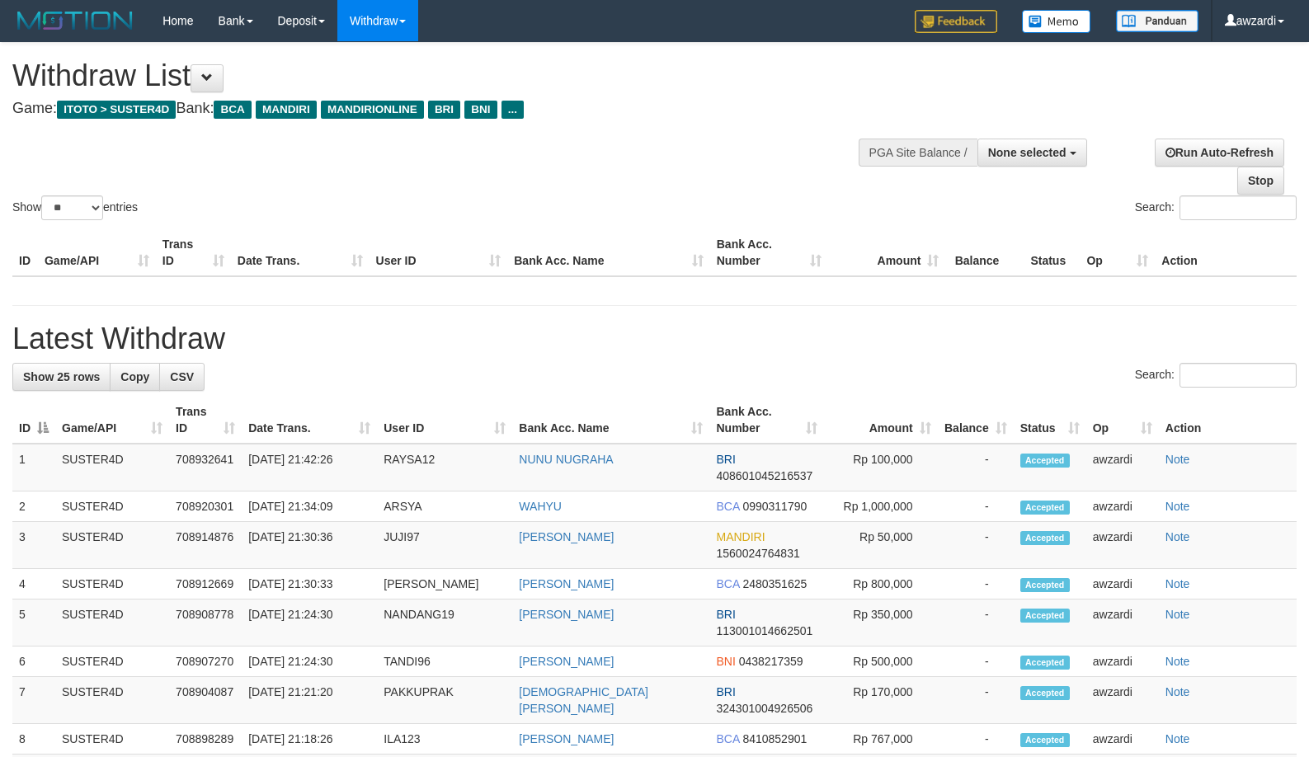
select select
select select "**"
select select
select select "**"
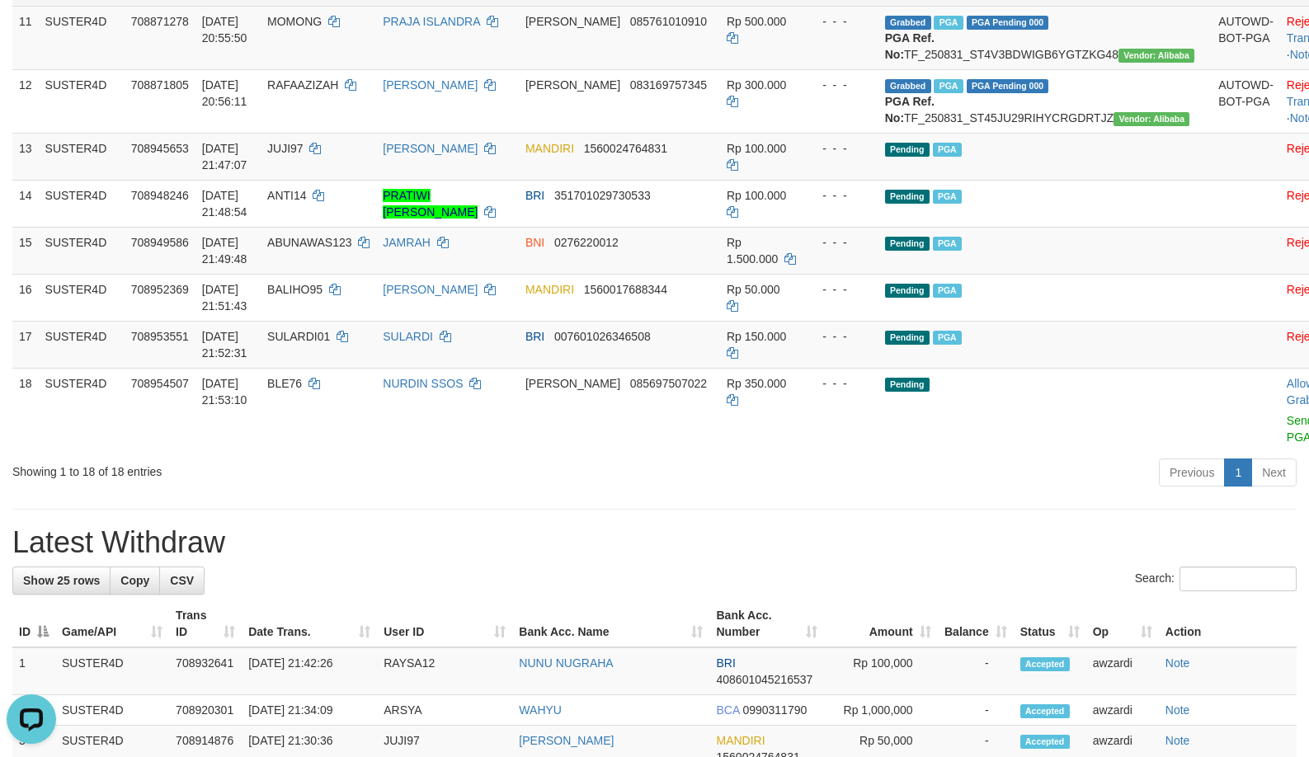
scroll to position [907, 0]
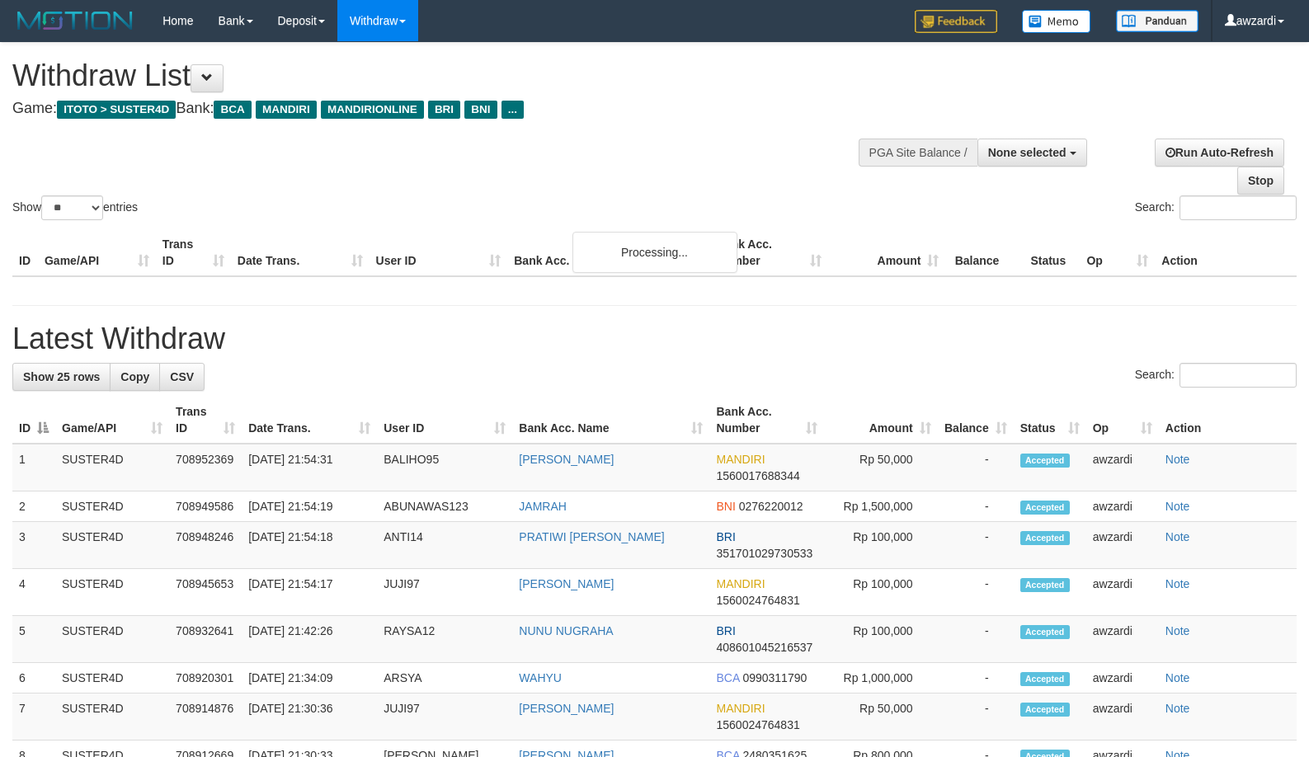
select select
select select "**"
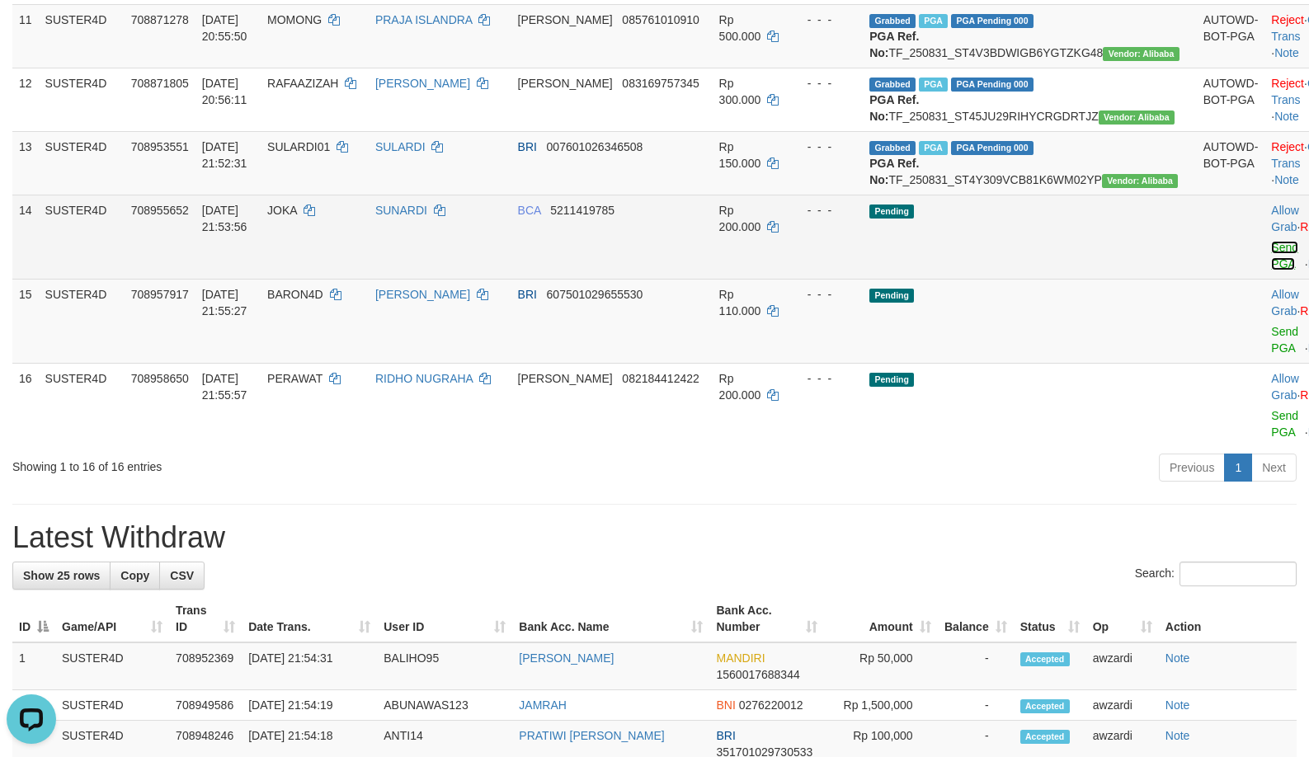
click at [1271, 271] on link "Send PGA" at bounding box center [1284, 256] width 27 height 30
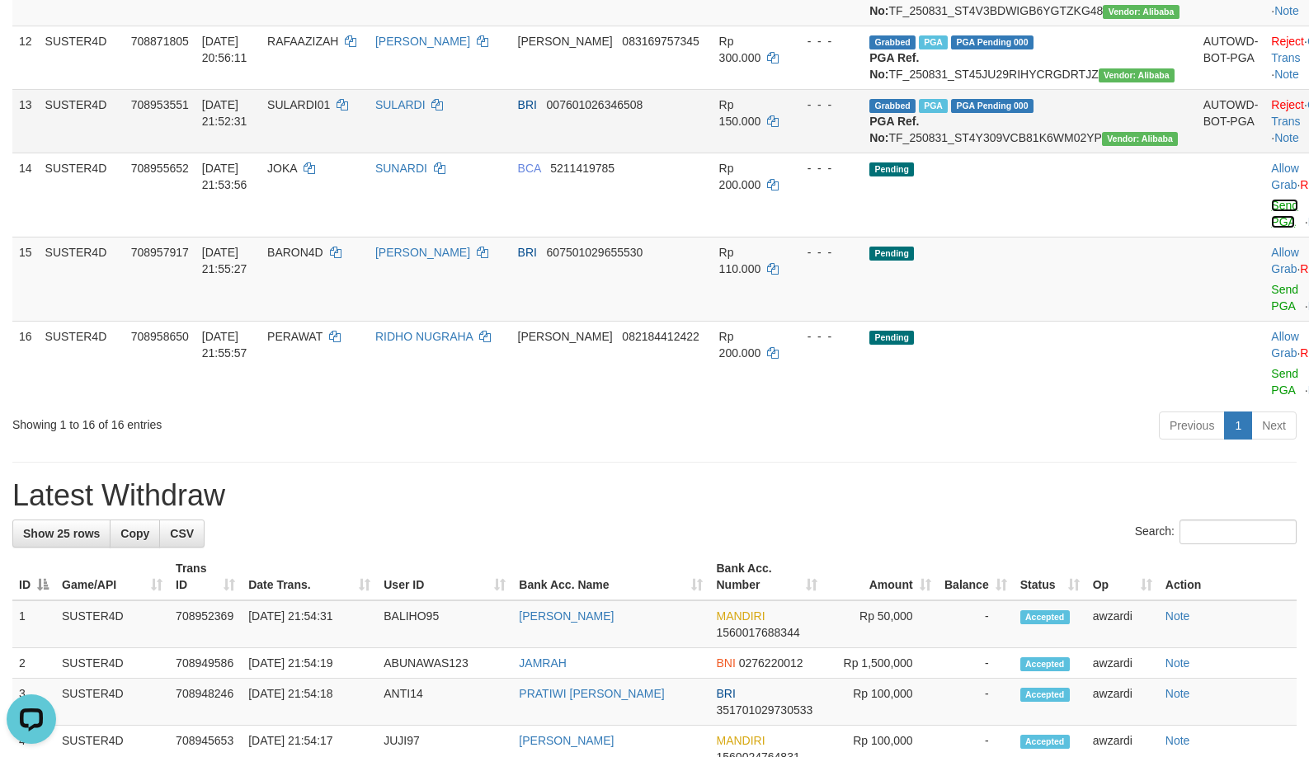
scroll to position [990, 0]
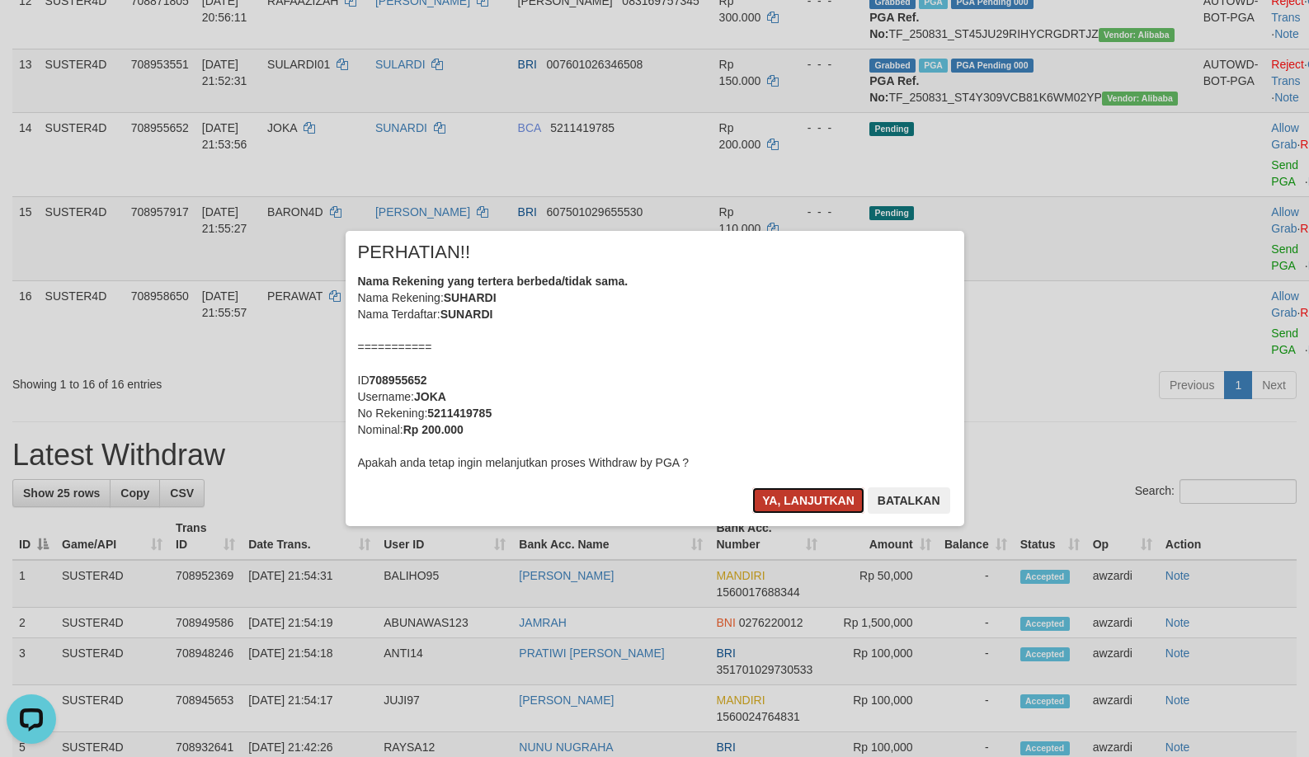
click at [796, 492] on button "Ya, lanjutkan" at bounding box center [808, 500] width 112 height 26
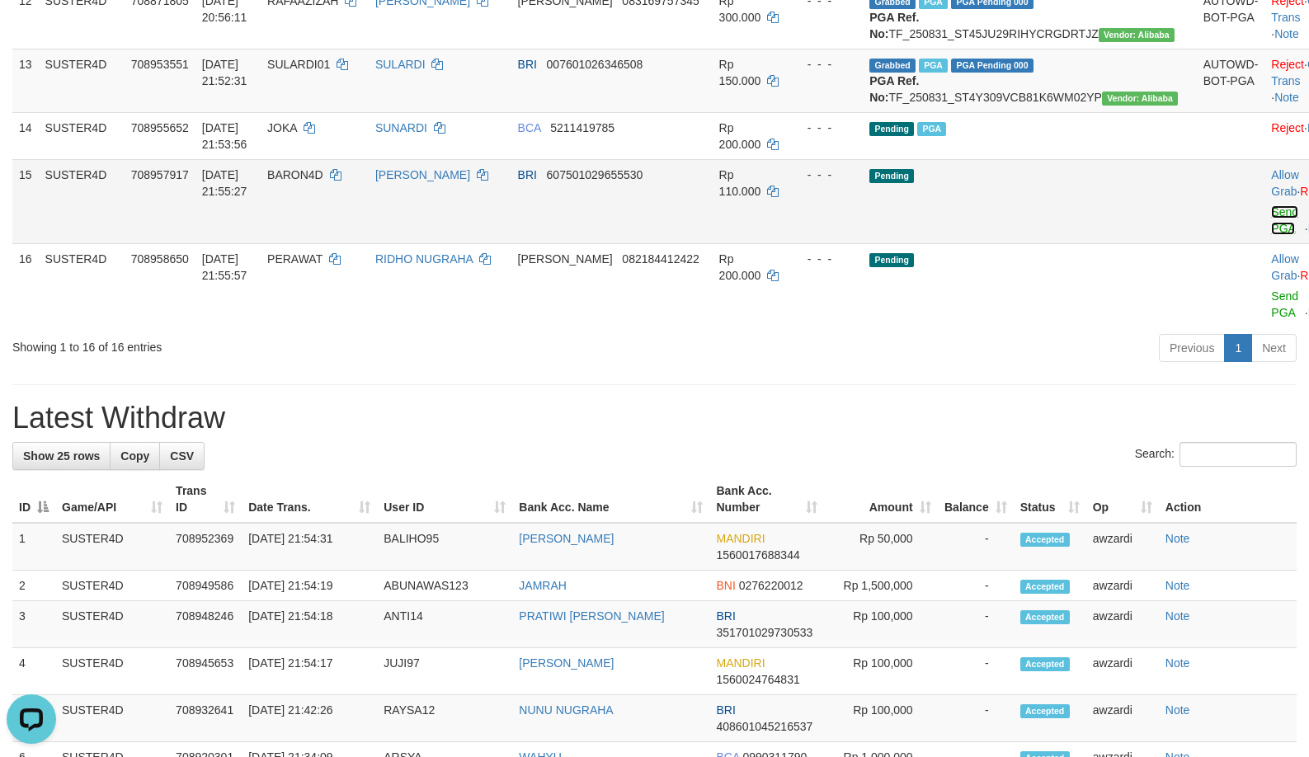
click at [1271, 235] on link "Send PGA" at bounding box center [1284, 220] width 27 height 30
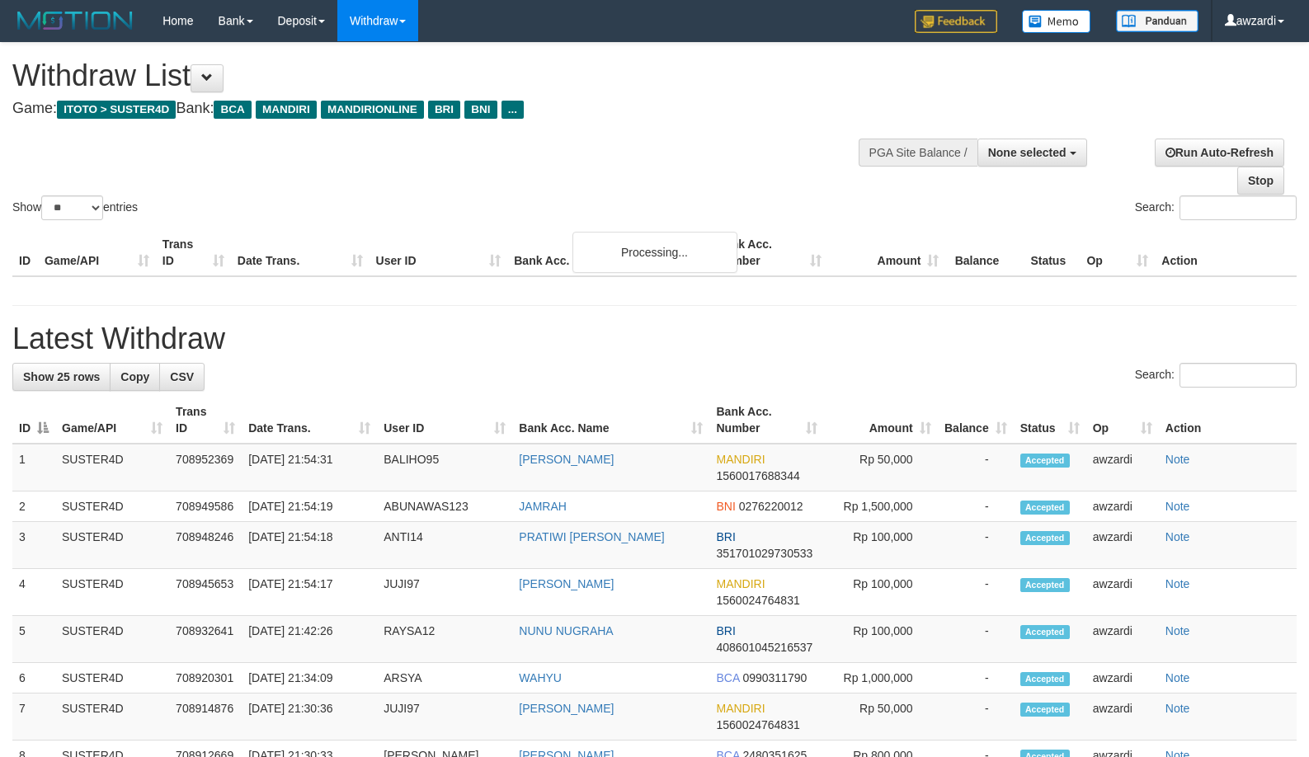
select select
select select "**"
select select
select select "**"
select select
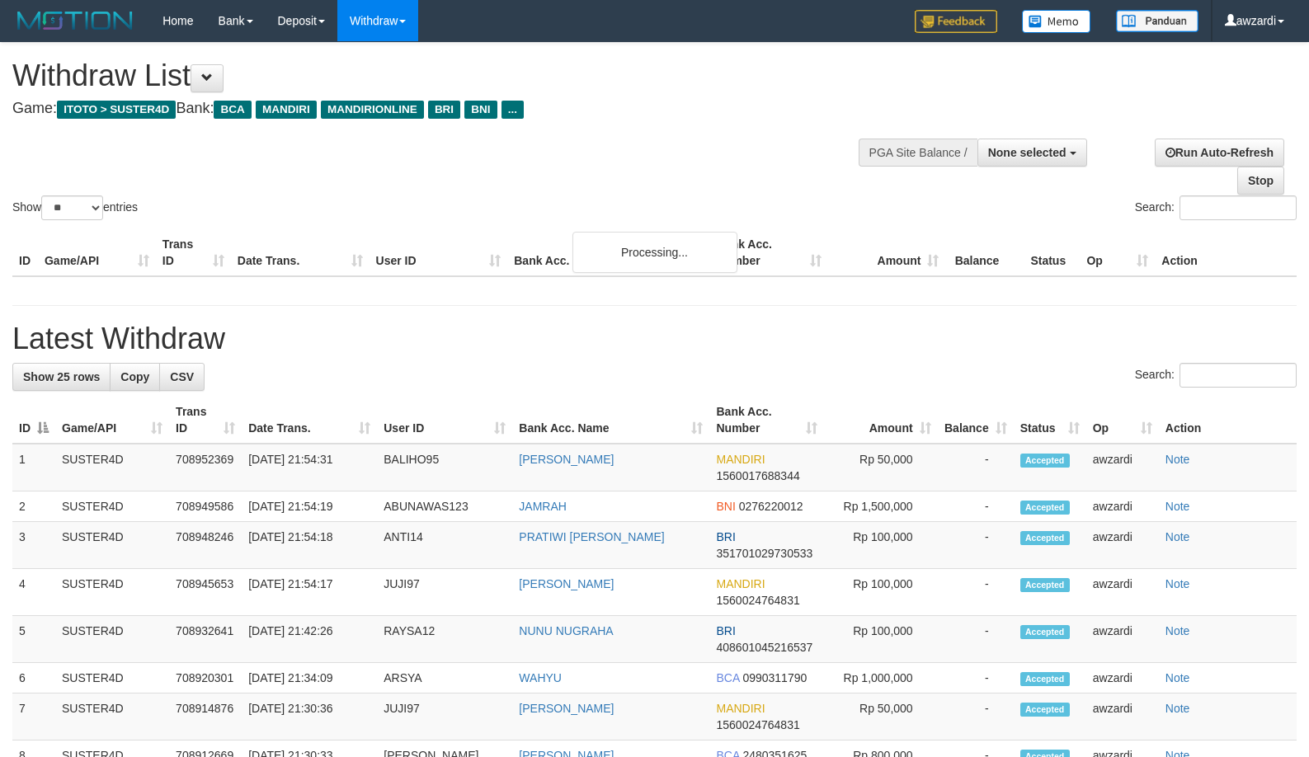
select select "**"
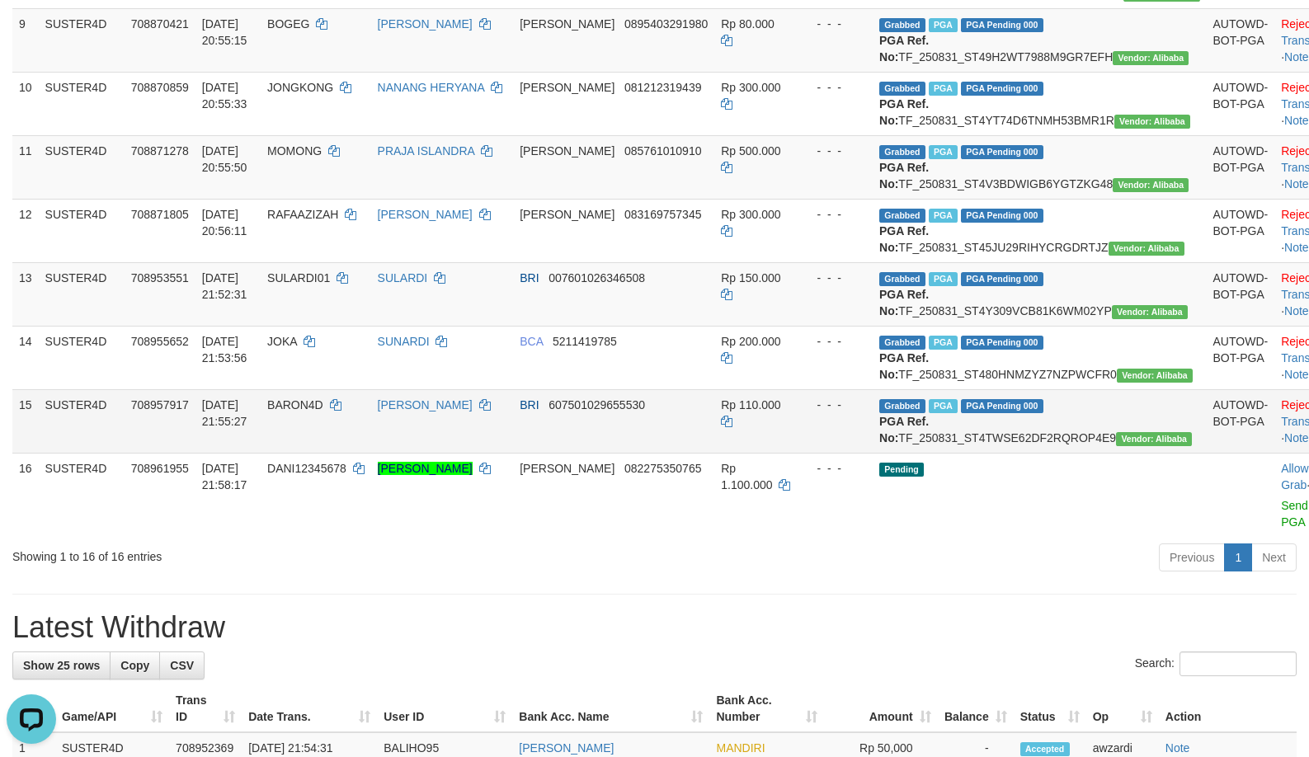
scroll to position [1035, 0]
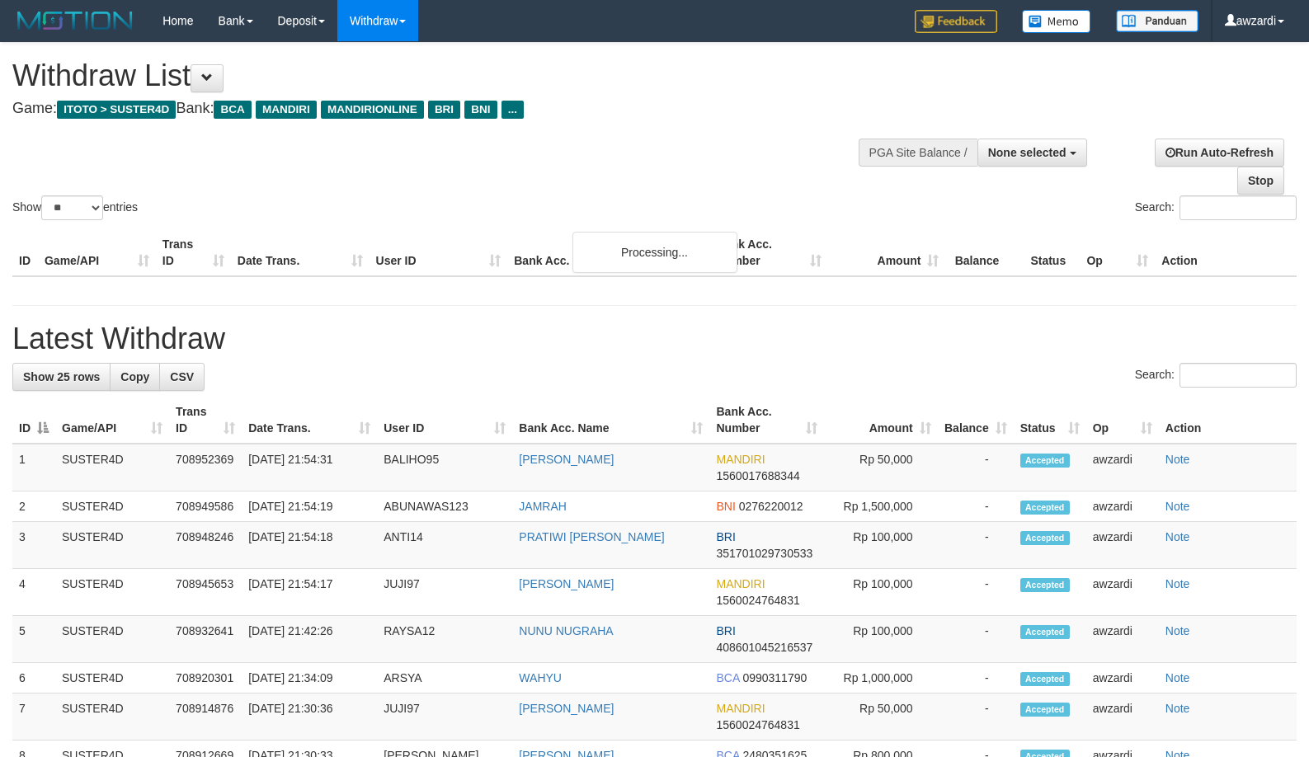
select select
select select "**"
select select
select select "**"
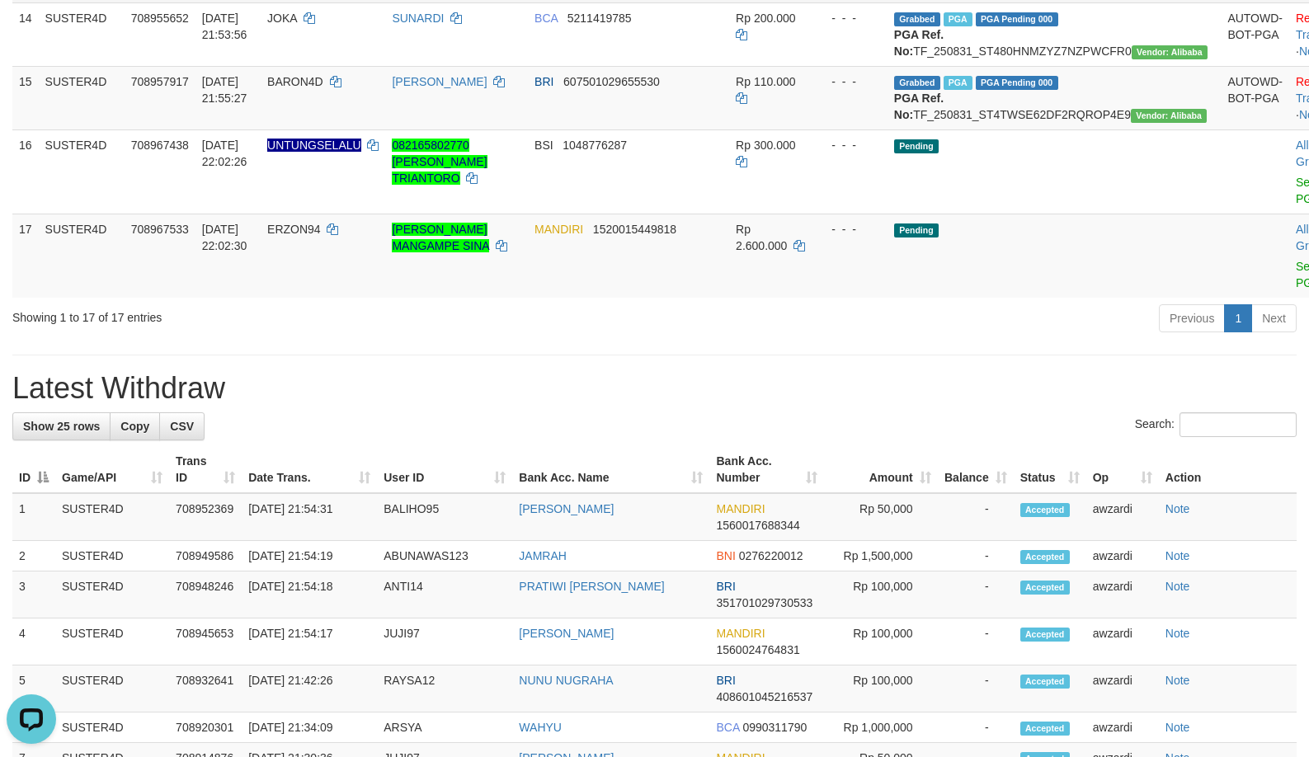
scroll to position [1118, 0]
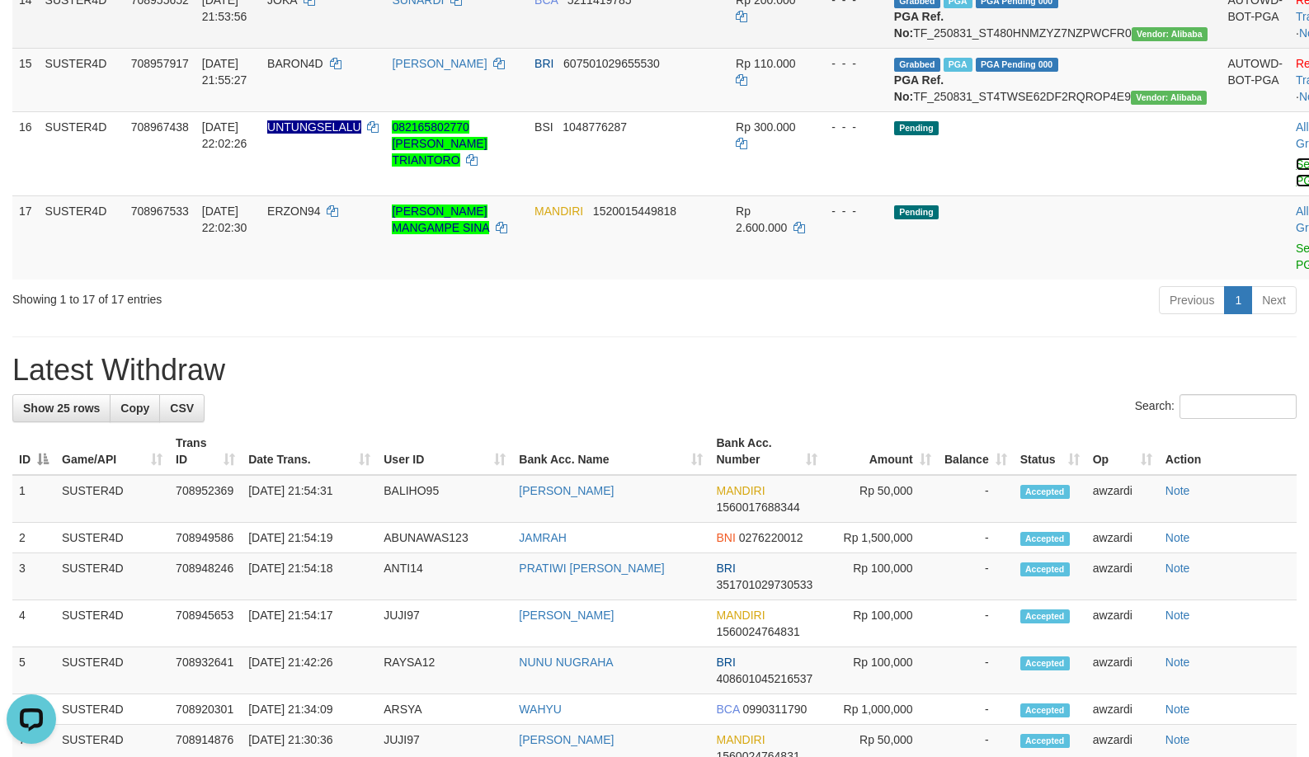
drag, startPoint x: 1215, startPoint y: 427, endPoint x: 722, endPoint y: 199, distance: 542.8
click at [1296, 187] on link "Send PGA" at bounding box center [1309, 173] width 27 height 30
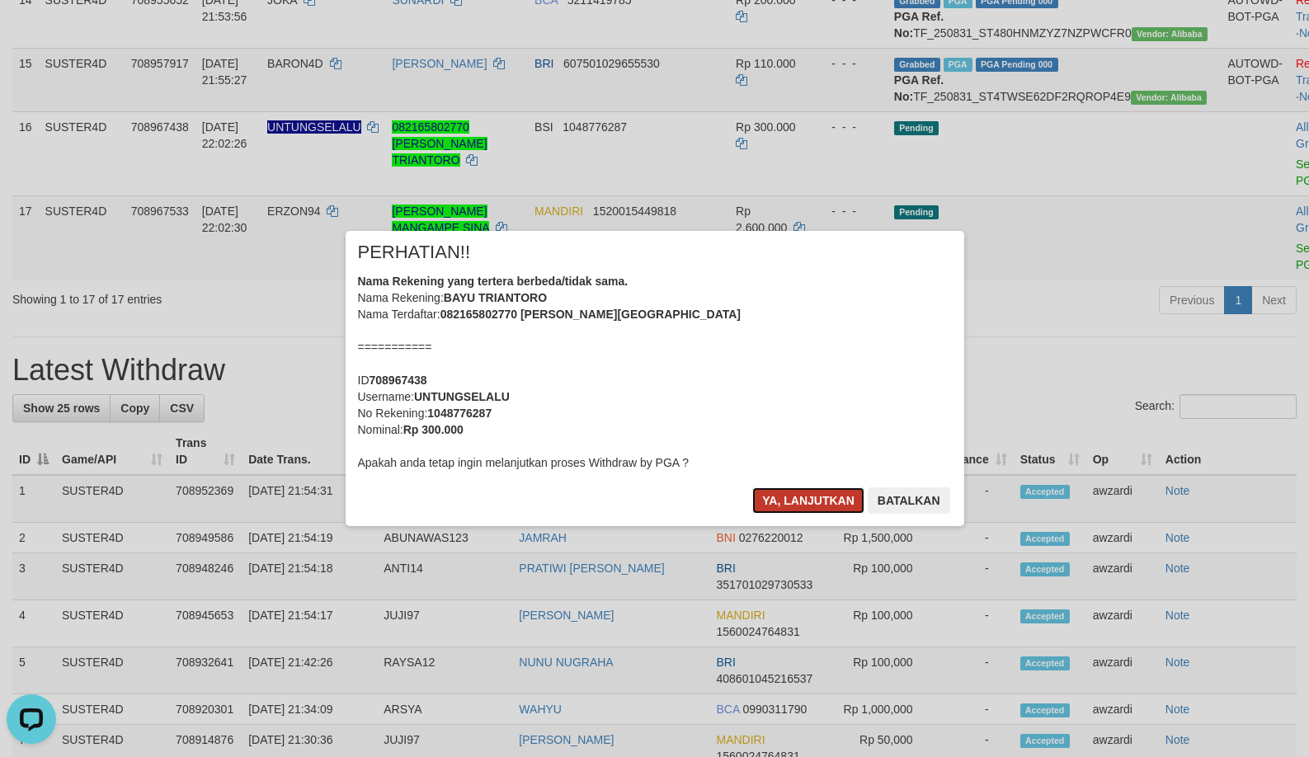
click at [798, 502] on button "Ya, lanjutkan" at bounding box center [808, 500] width 112 height 26
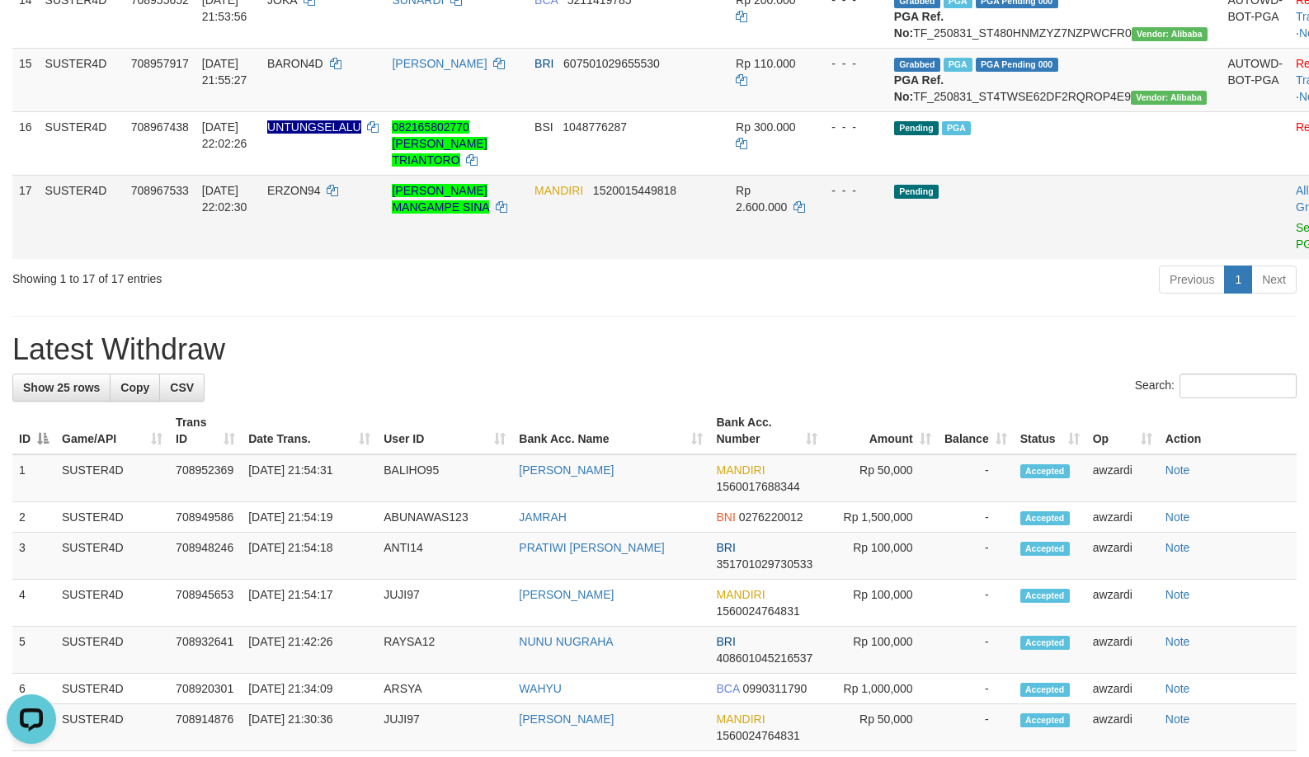
click at [1289, 259] on td "Allow Grab · Reject Send PGA · Note" at bounding box center [1330, 217] width 82 height 84
click at [1296, 251] on link "Send PGA" at bounding box center [1309, 236] width 27 height 30
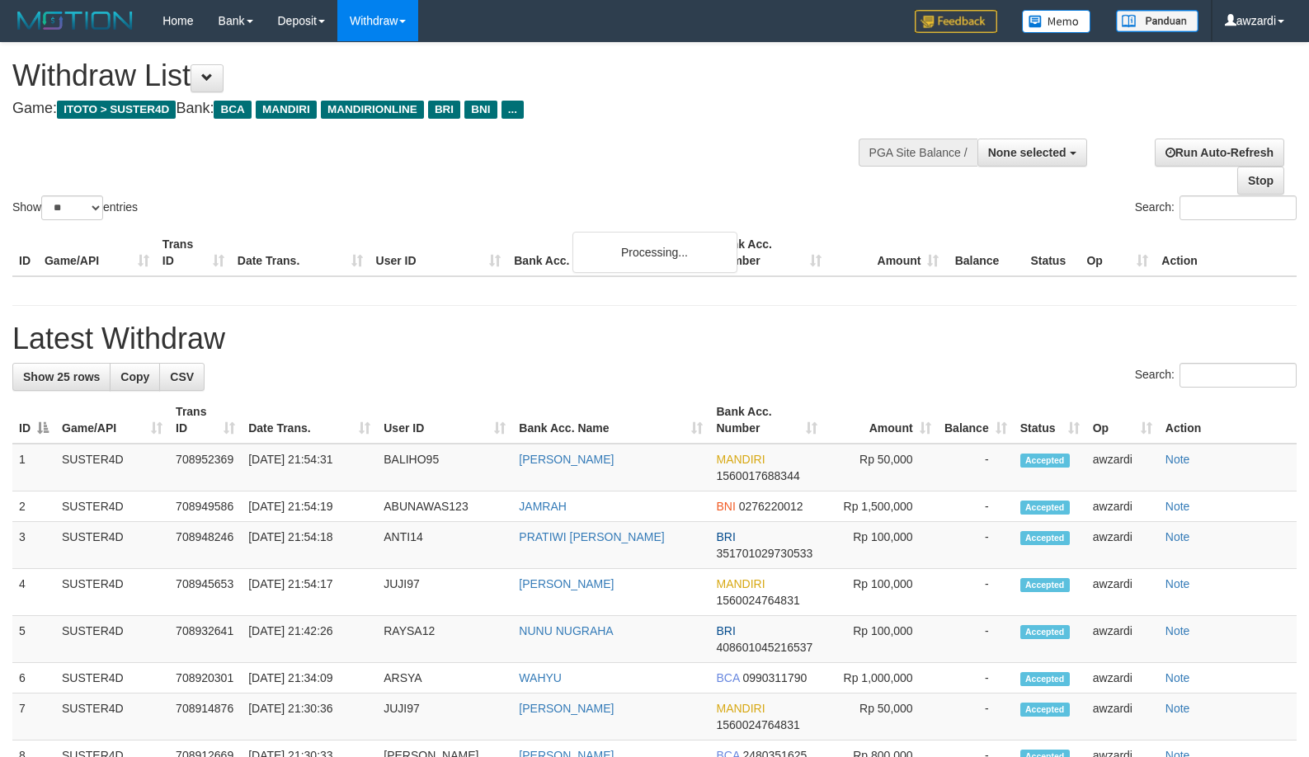
select select
select select "**"
select select
select select "**"
select select
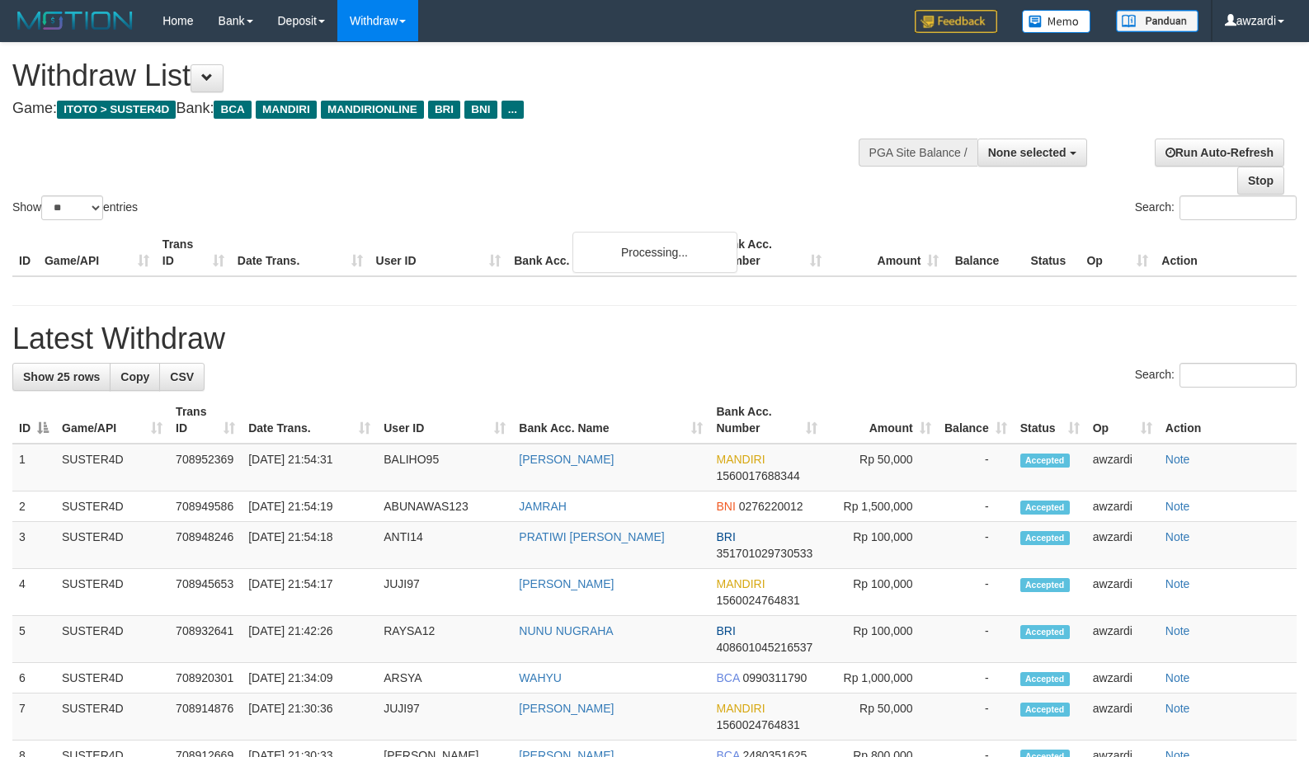
select select "**"
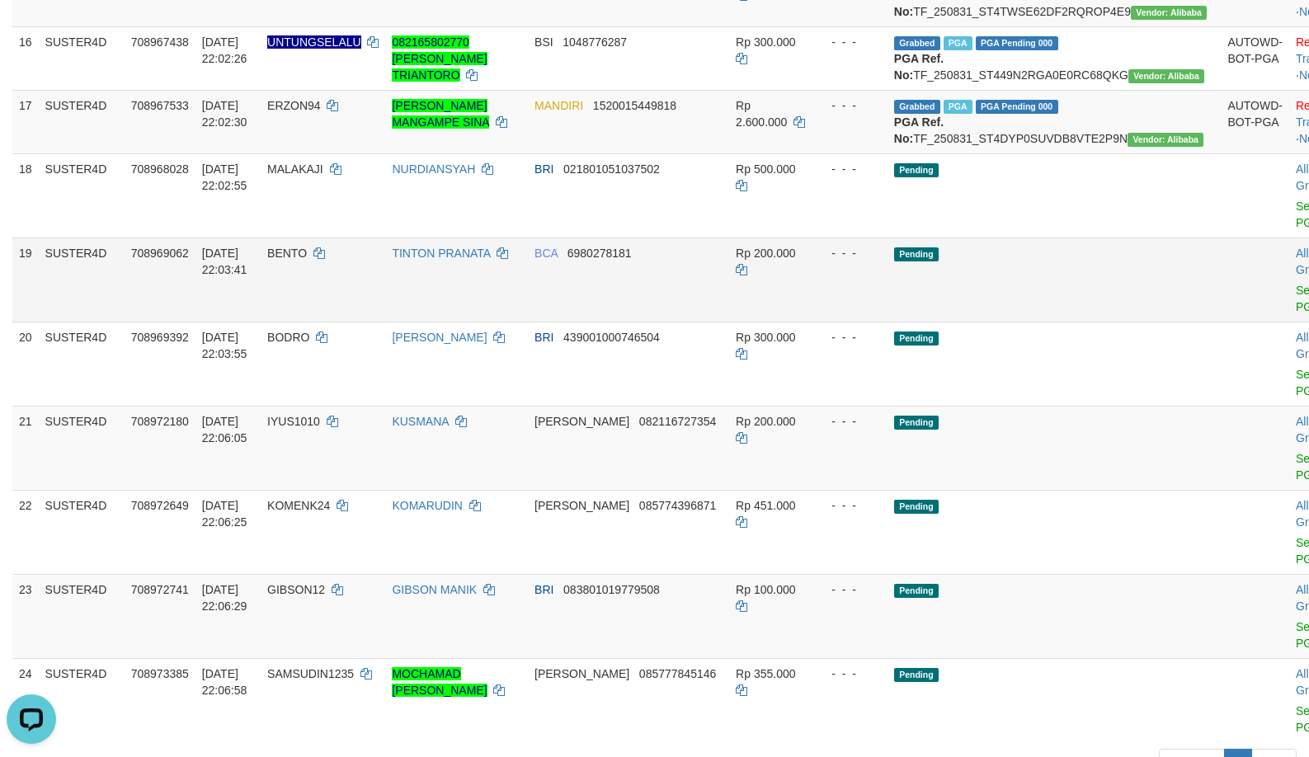
scroll to position [1200, 0]
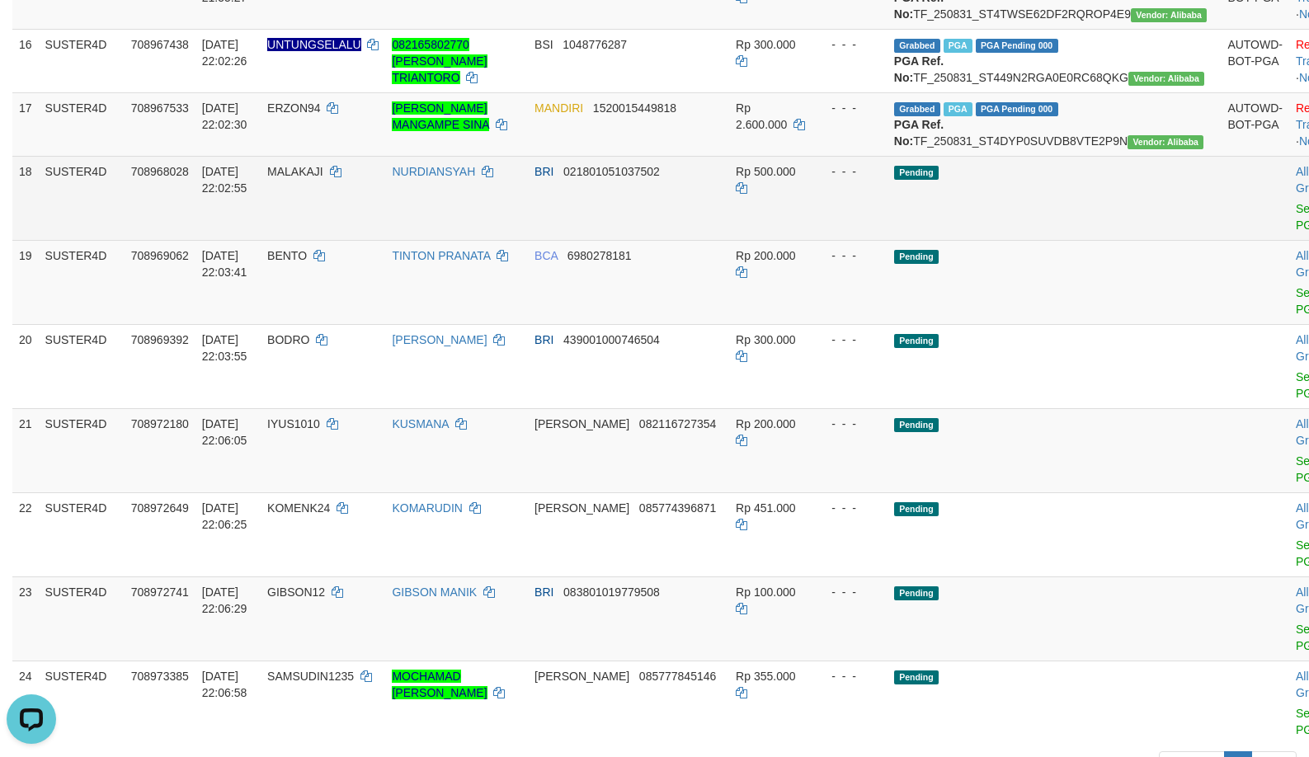
click at [816, 240] on td "- - -" at bounding box center [850, 198] width 76 height 84
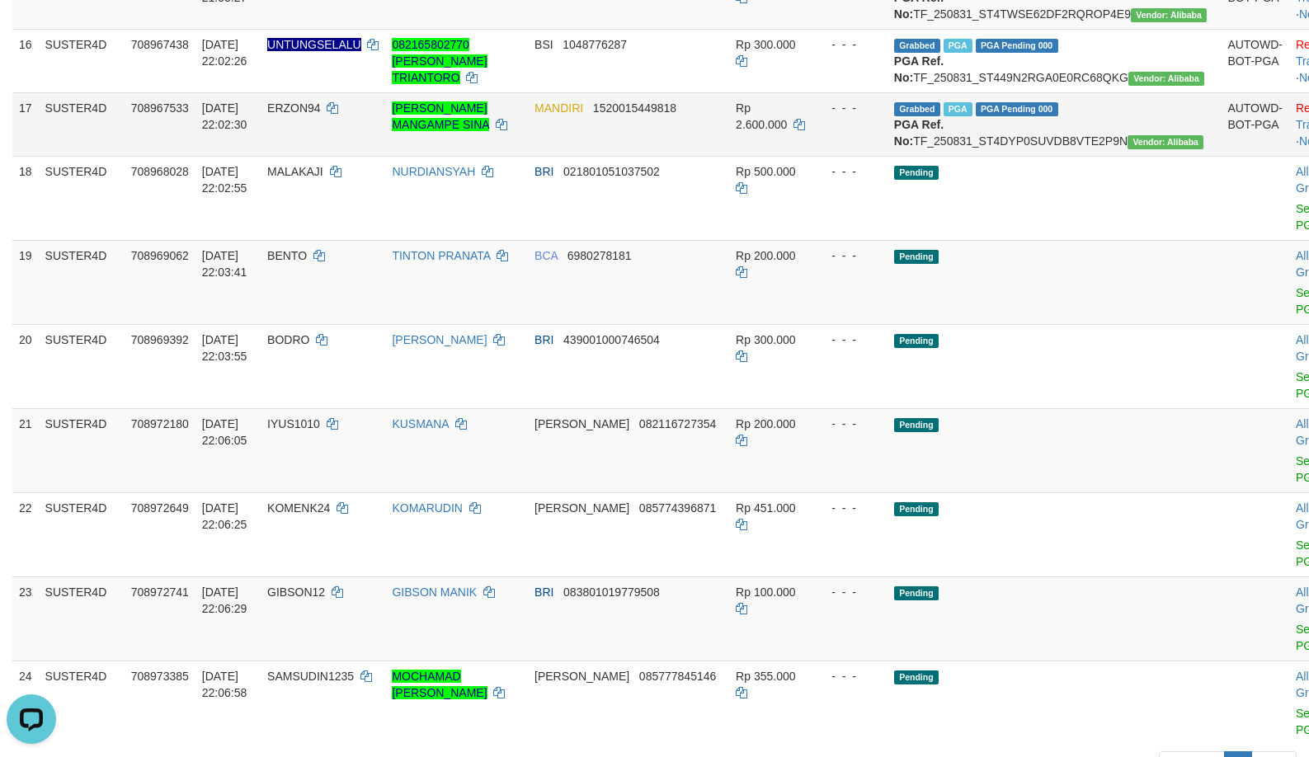
scroll to position [1198, 0]
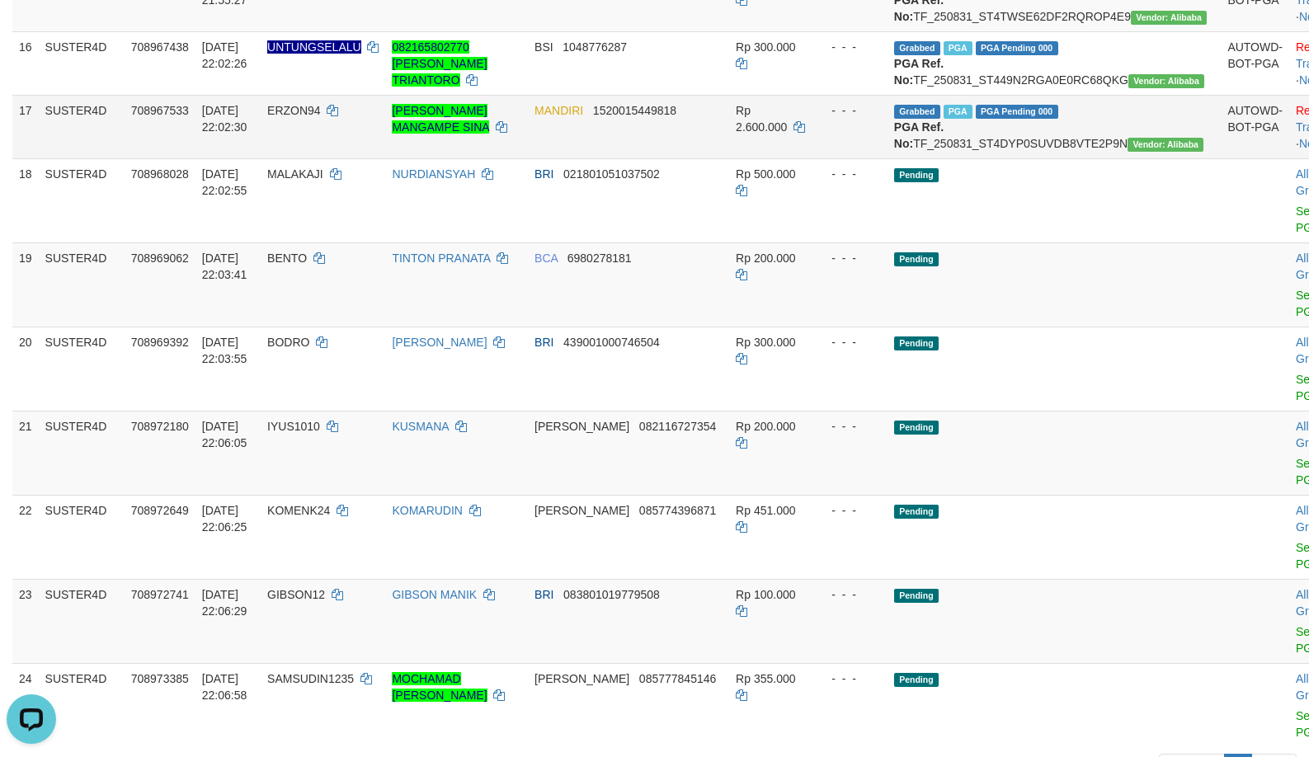
click at [321, 117] on span "ERZON94" at bounding box center [294, 110] width 54 height 13
copy td "ERZON94"
click at [321, 117] on span "ERZON94" at bounding box center [294, 110] width 54 height 13
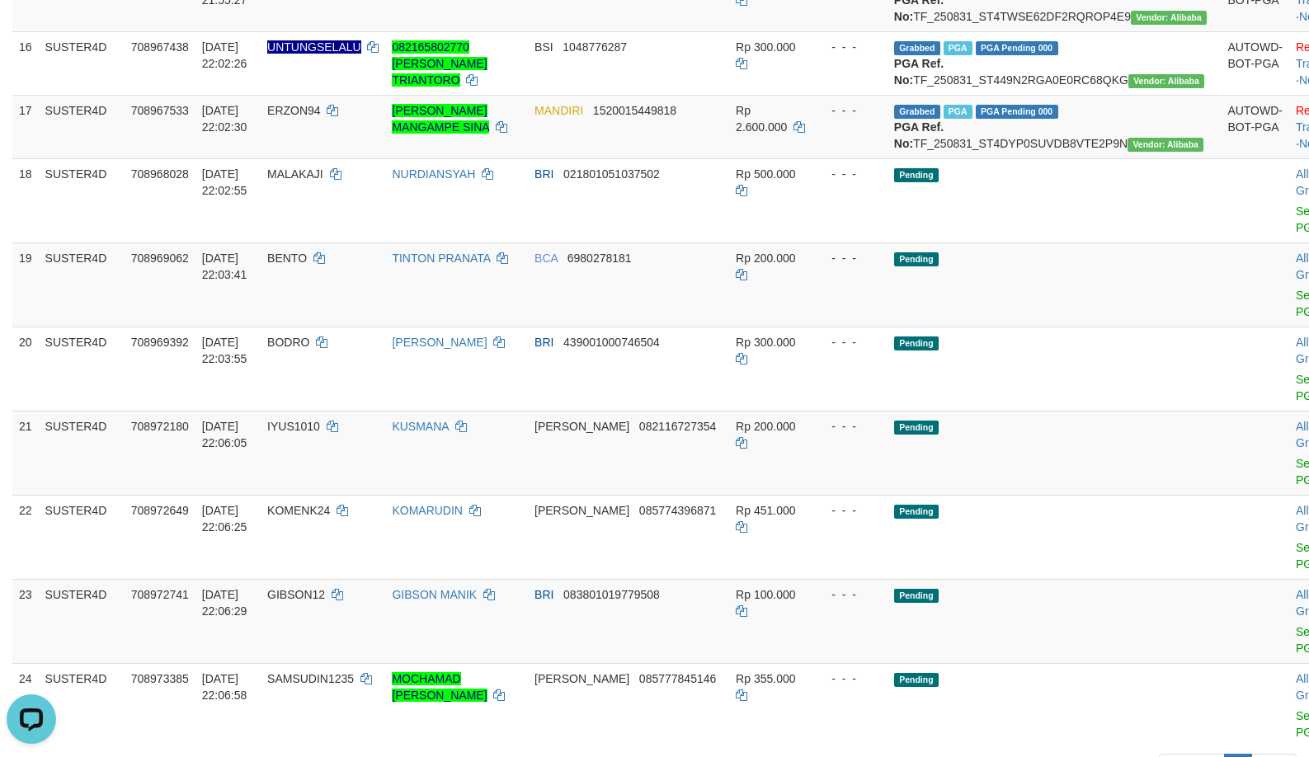
copy td "TF_250831_ST4Y309VCB81K6WM02YP"
copy td "TF_250831_ST480HNMZYZ7NZPWCFR0"
click at [1030, 31] on td "Grabbed PGA PGA Pending 000 {"status":"000","data":{"unique_id":"695-708957917-…" at bounding box center [1054, 0] width 334 height 64
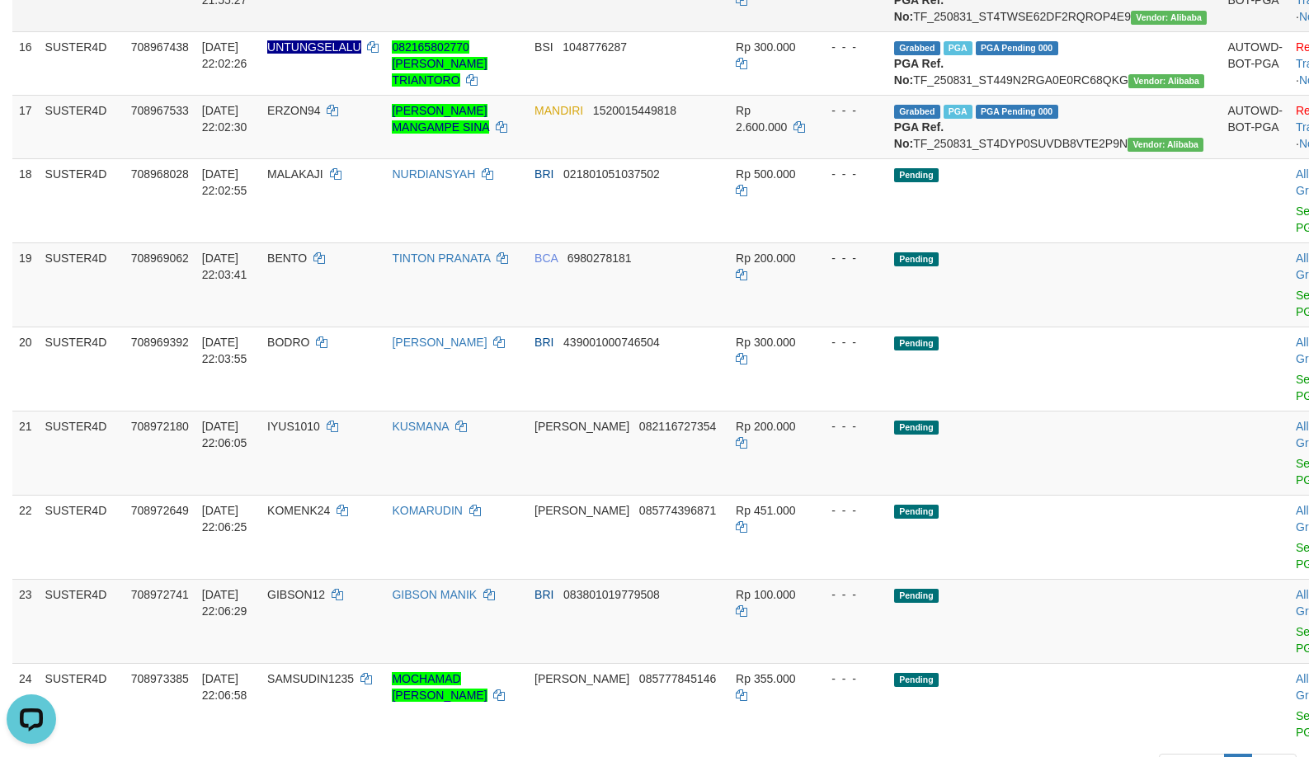
copy td "TF_250831_ST4TWSE62DF2RQROP4E9"
click at [1030, 31] on td "Grabbed PGA PGA Pending 000 {"status":"000","data":{"unique_id":"695-708957917-…" at bounding box center [1054, 0] width 334 height 64
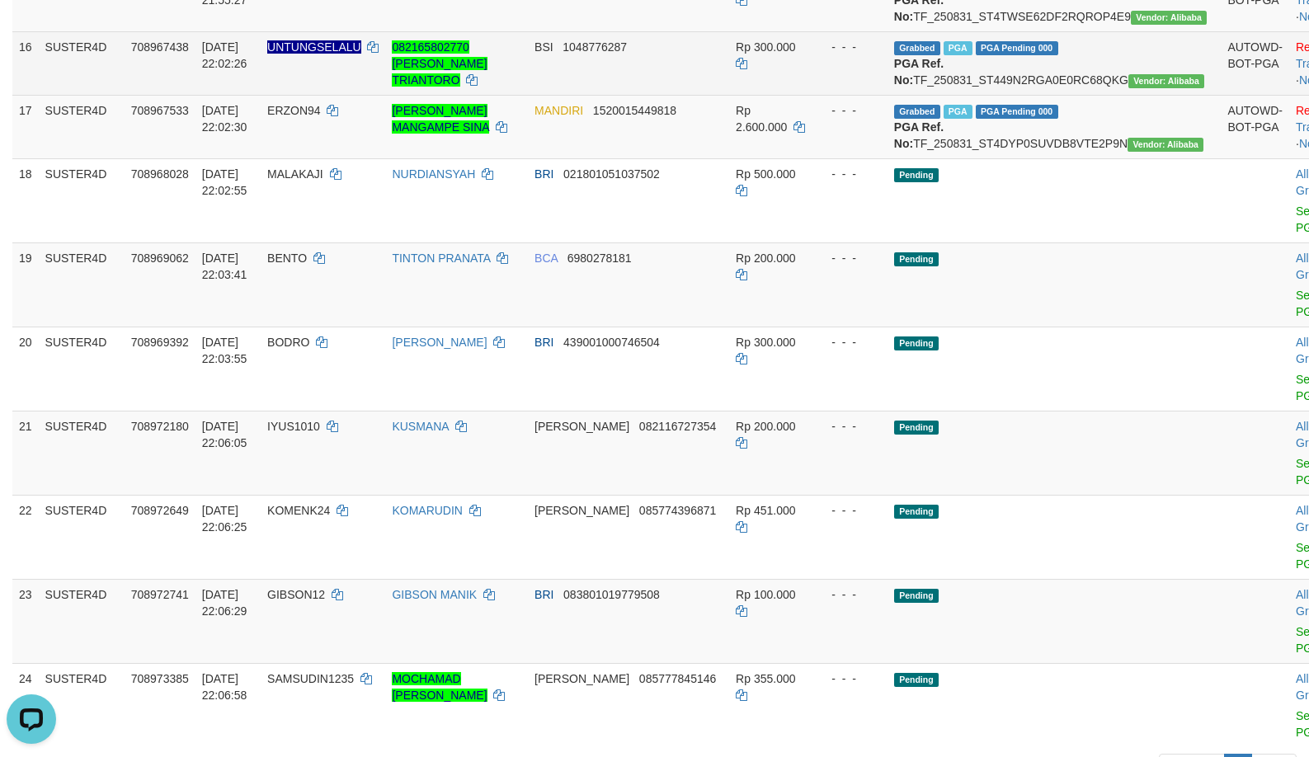
click at [1017, 95] on td "Grabbed PGA PGA Pending 000 {"status":"000","data":{"unique_id":"695-708967438-…" at bounding box center [1054, 63] width 334 height 64
copy td "TF_250831_ST449N2RGA0E0RC68QKG"
click at [1017, 95] on td "Grabbed PGA PGA Pending 000 {"status":"000","data":{"unique_id":"695-708967438-…" at bounding box center [1054, 63] width 334 height 64
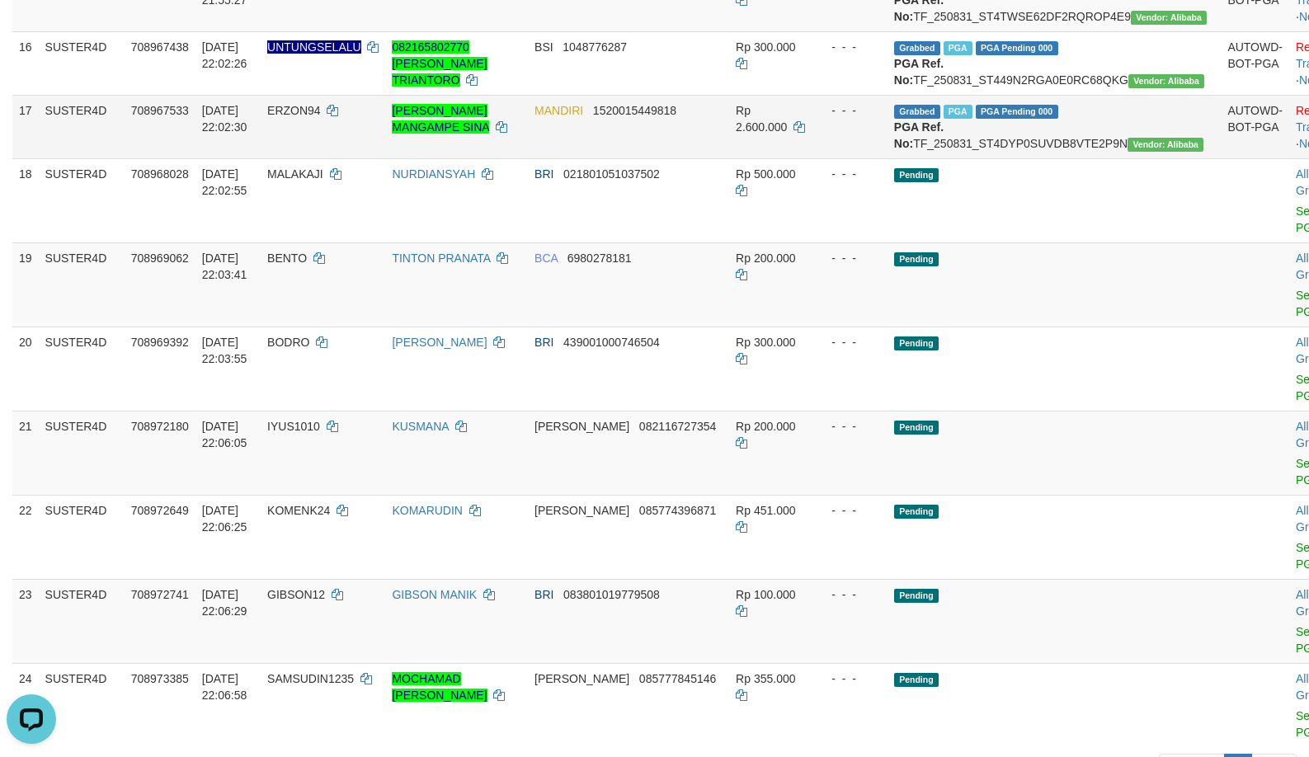
click at [1004, 158] on td "Grabbed PGA PGA Pending 000 {"status":"000","data":{"unique_id":"695-708967533-…" at bounding box center [1054, 127] width 334 height 64
copy td "TF_250831_ST4DYP0SUVDB8VTE2P9N"
copy td "SULARDI01"
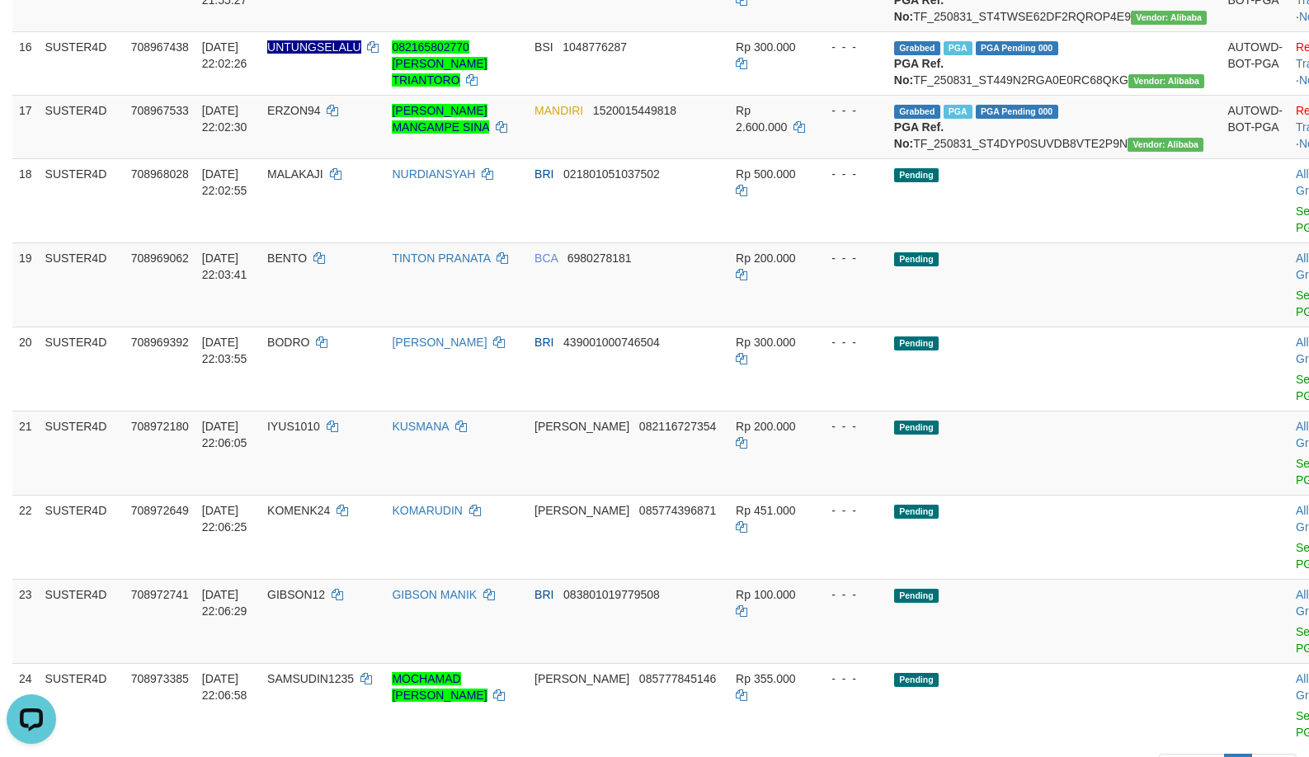
copy td "JOKA"
click at [335, 31] on td "BARON4D" at bounding box center [323, 0] width 125 height 64
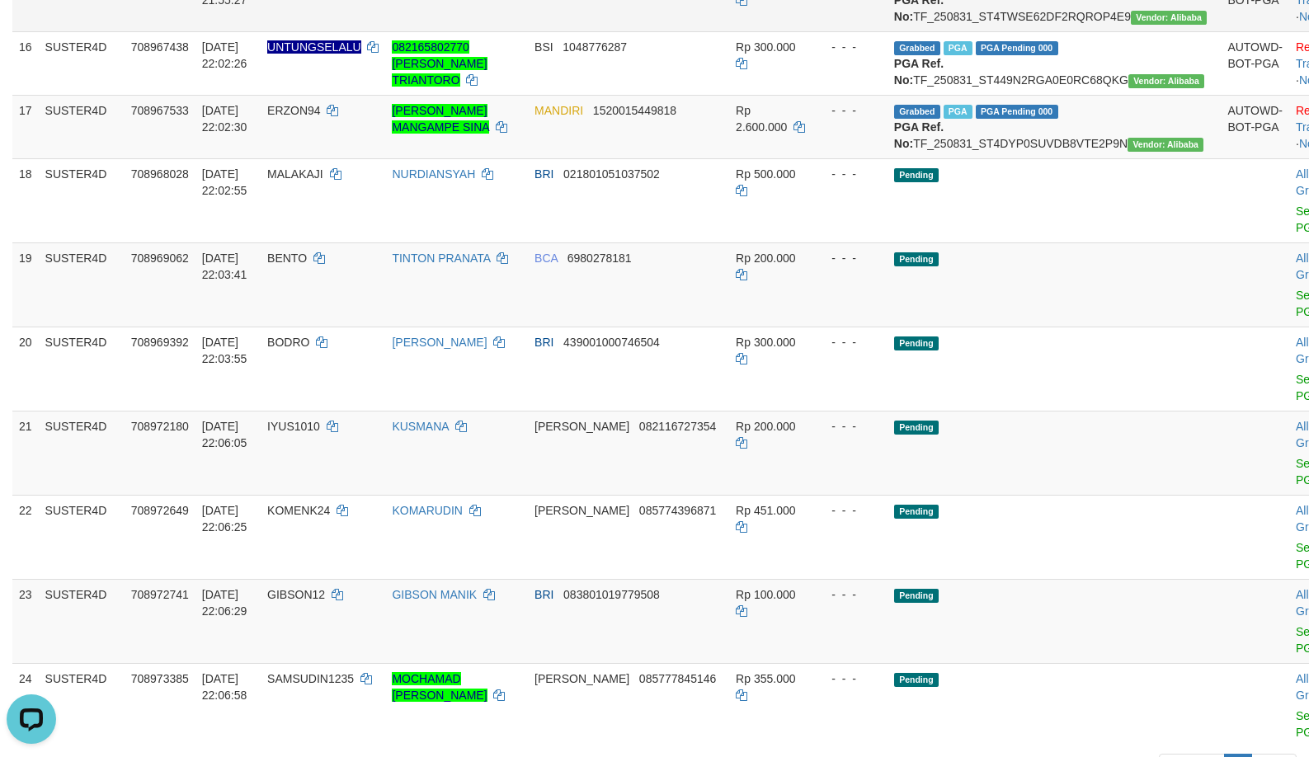
copy td "BARON4D"
click at [335, 31] on td "BARON4D" at bounding box center [323, 0] width 125 height 64
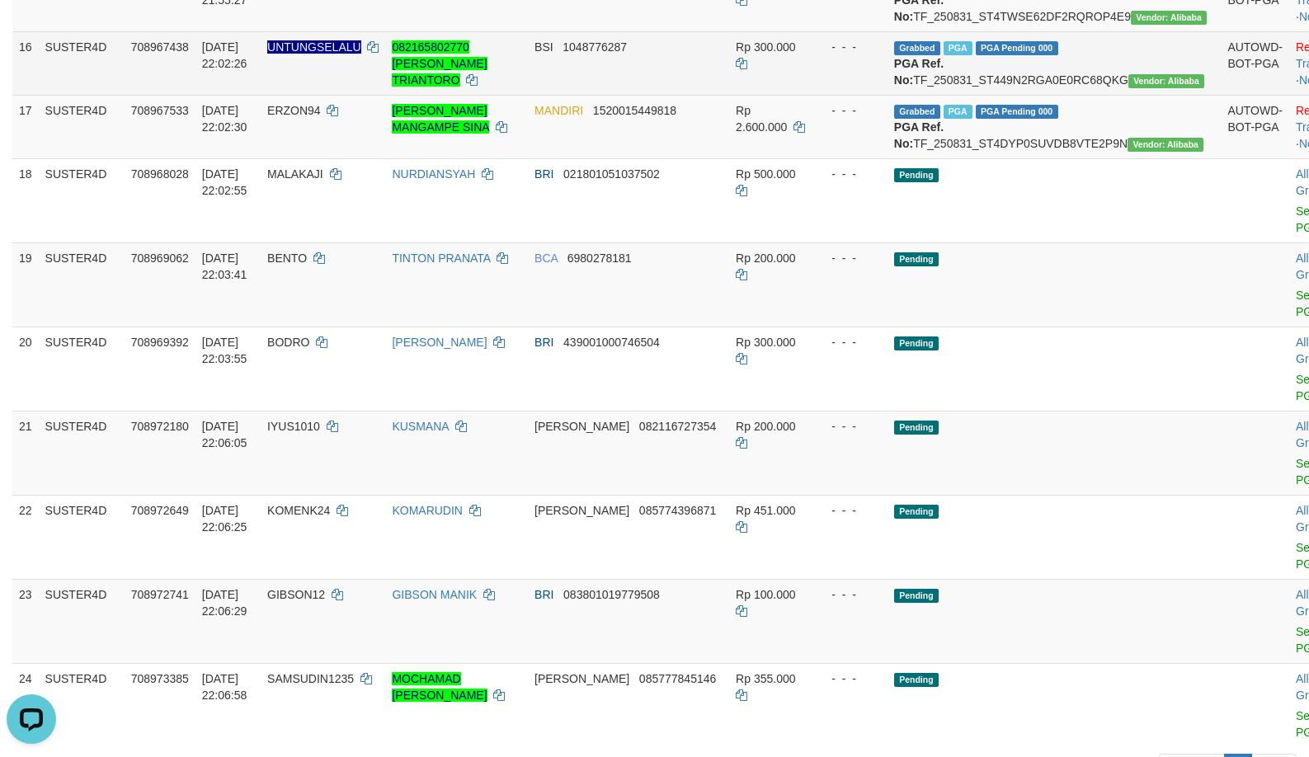
click at [331, 54] on span "UNTUNGSELALU" at bounding box center [314, 46] width 94 height 13
copy td "UNTUNGSELALU"
click at [331, 54] on span "UNTUNGSELALU" at bounding box center [314, 46] width 94 height 13
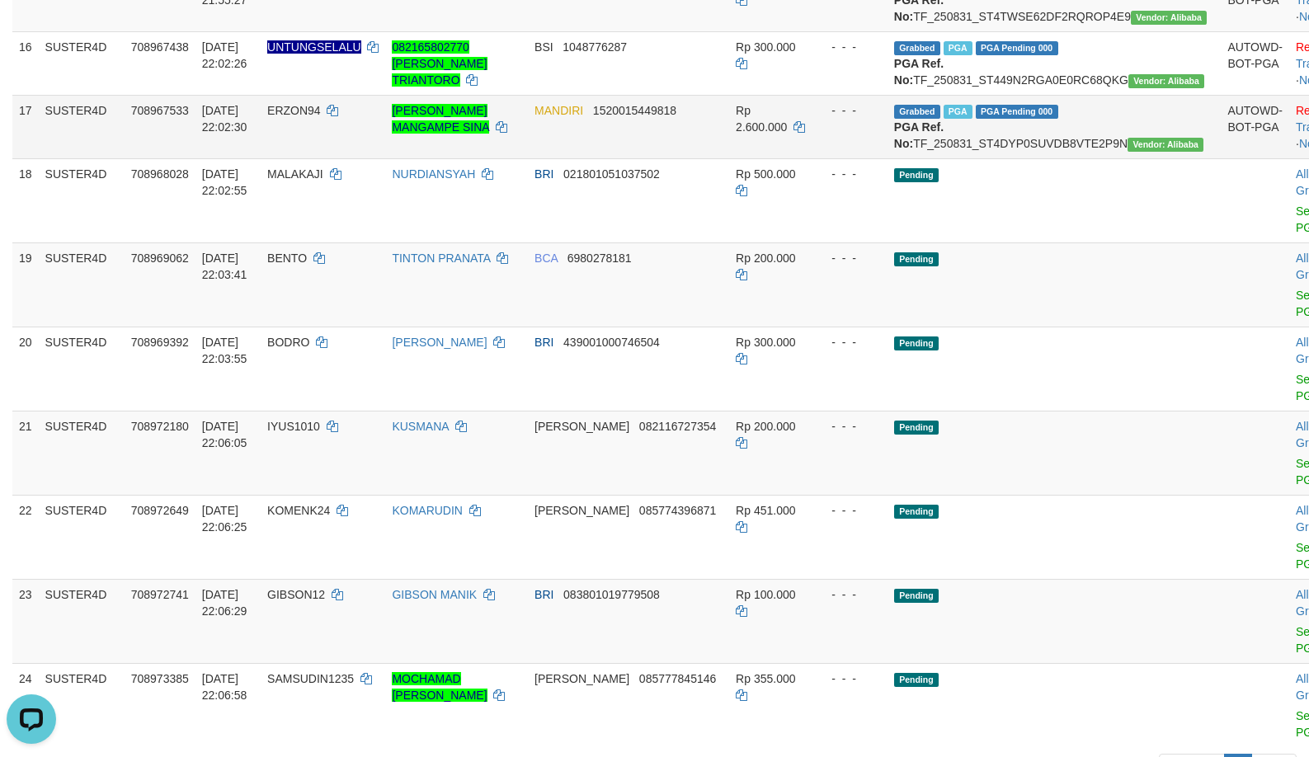
click at [321, 117] on span "ERZON94" at bounding box center [294, 110] width 54 height 13
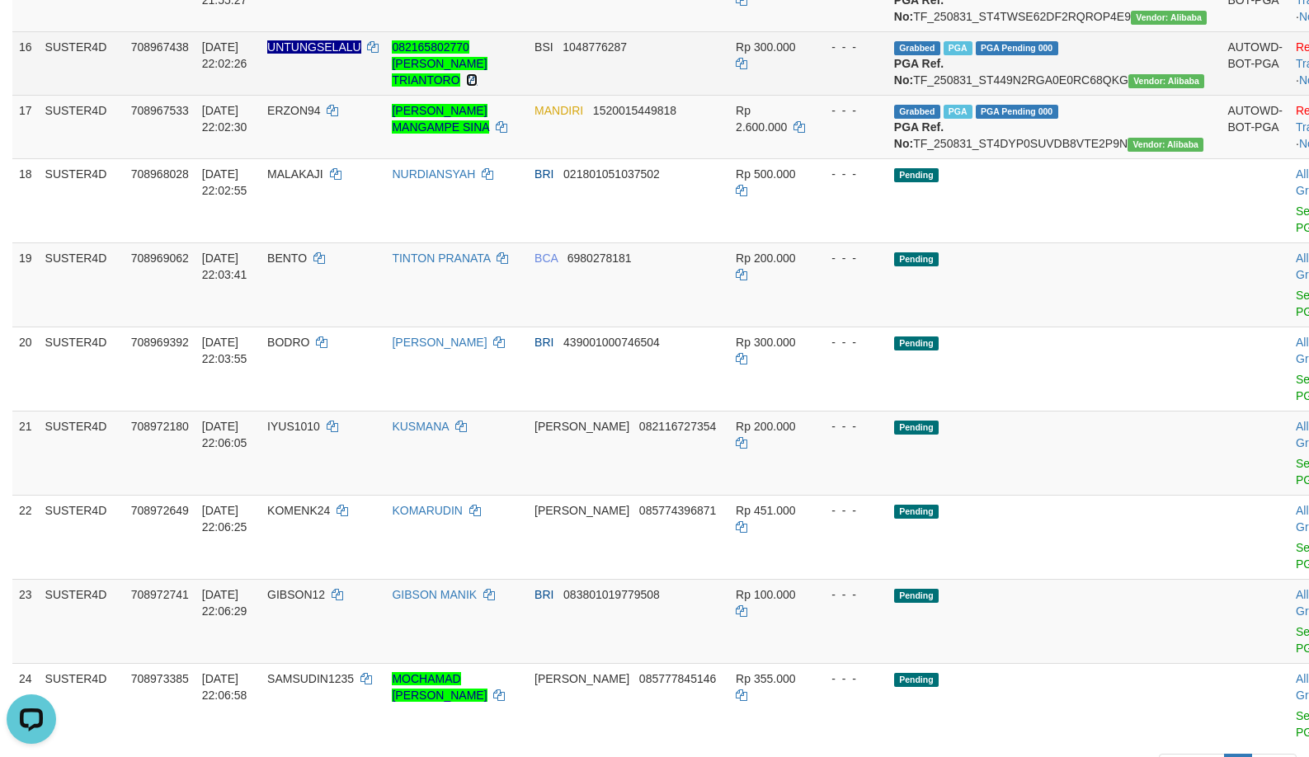
click at [478, 86] on icon at bounding box center [472, 80] width 12 height 12
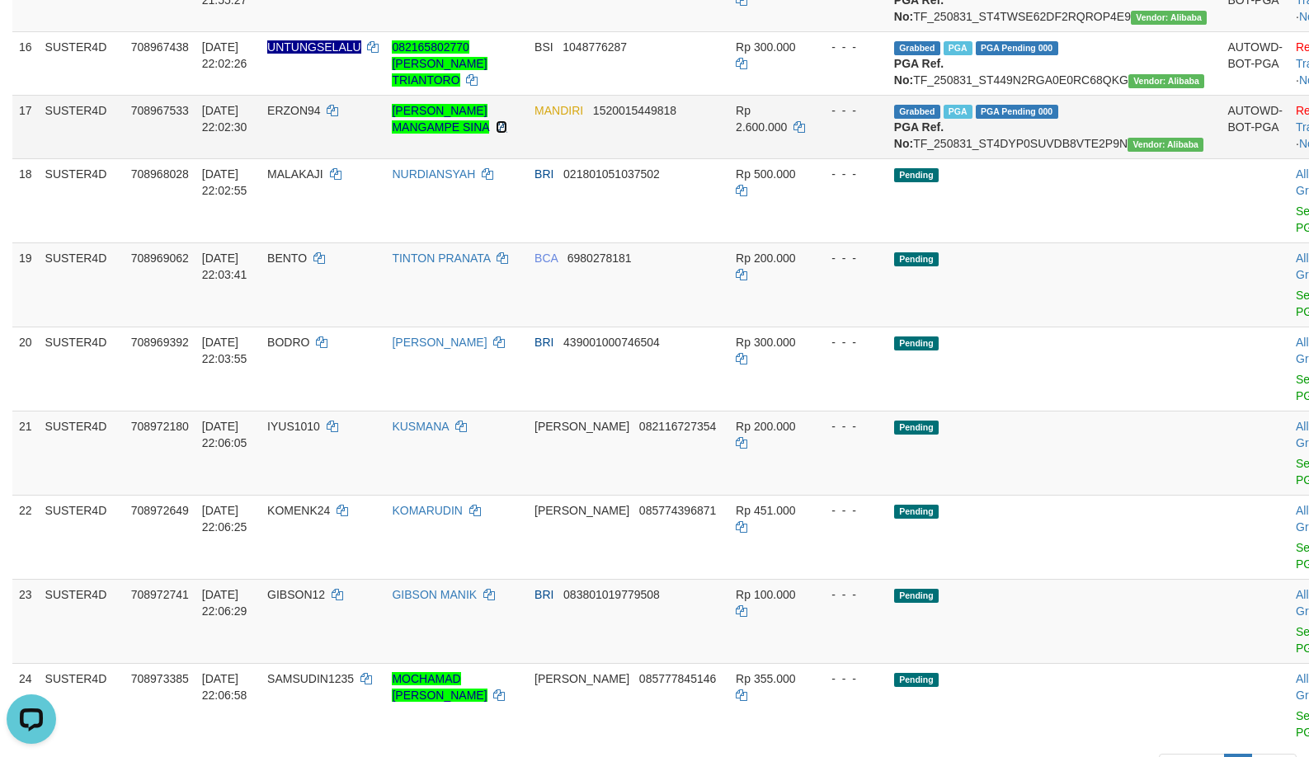
click at [496, 133] on icon at bounding box center [502, 127] width 12 height 12
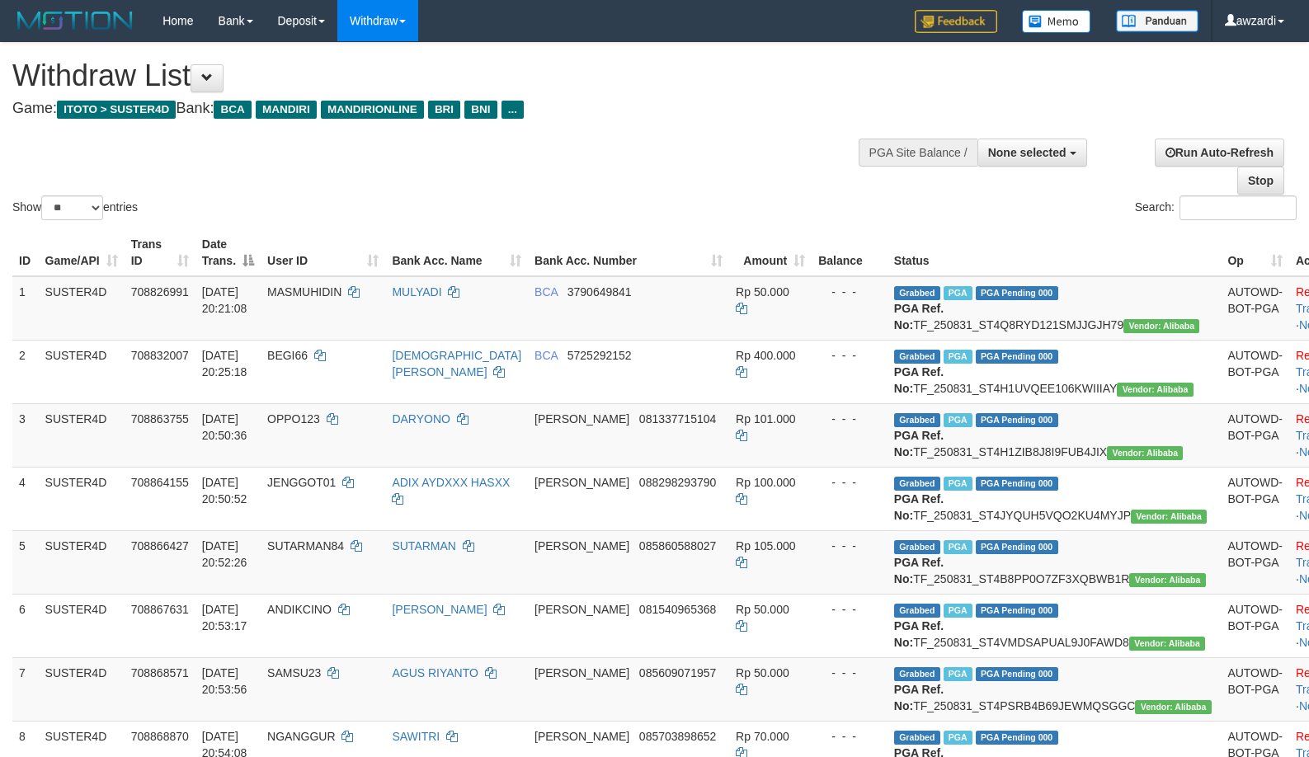
select select
select select "**"
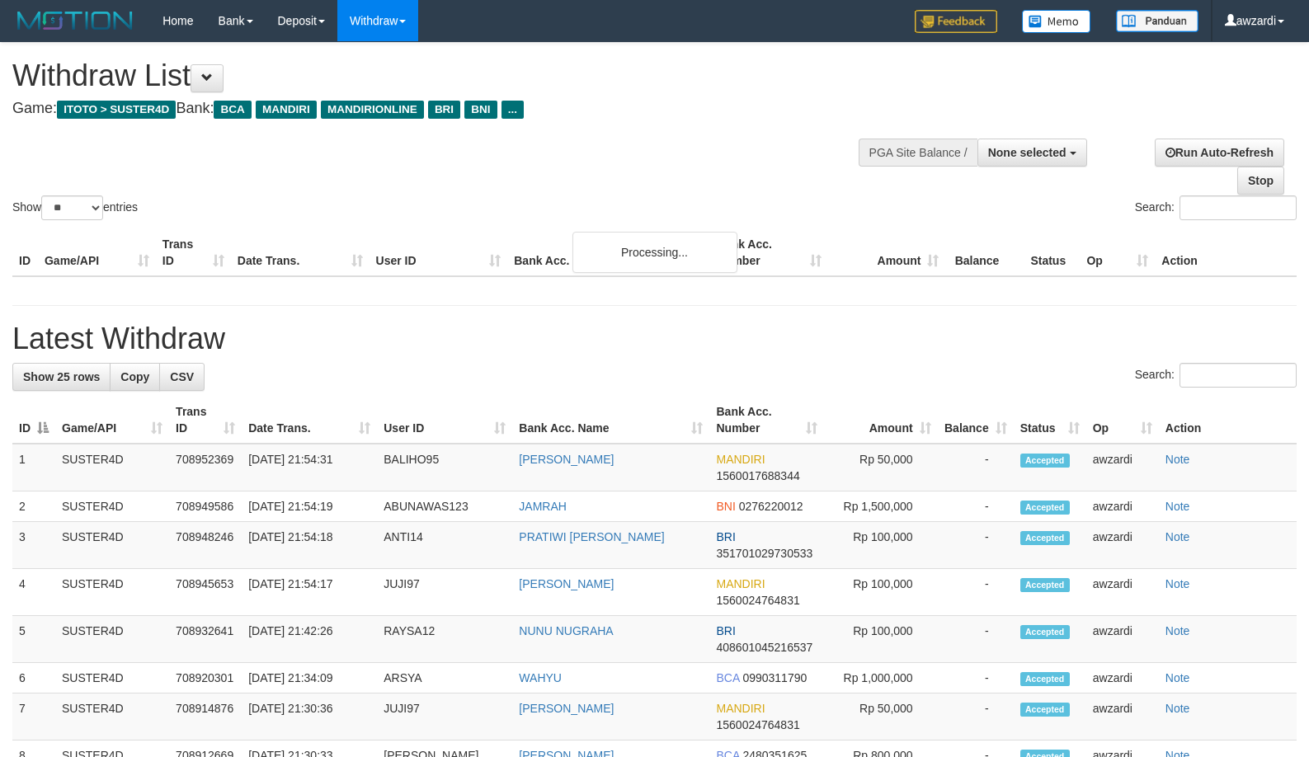
select select
select select "**"
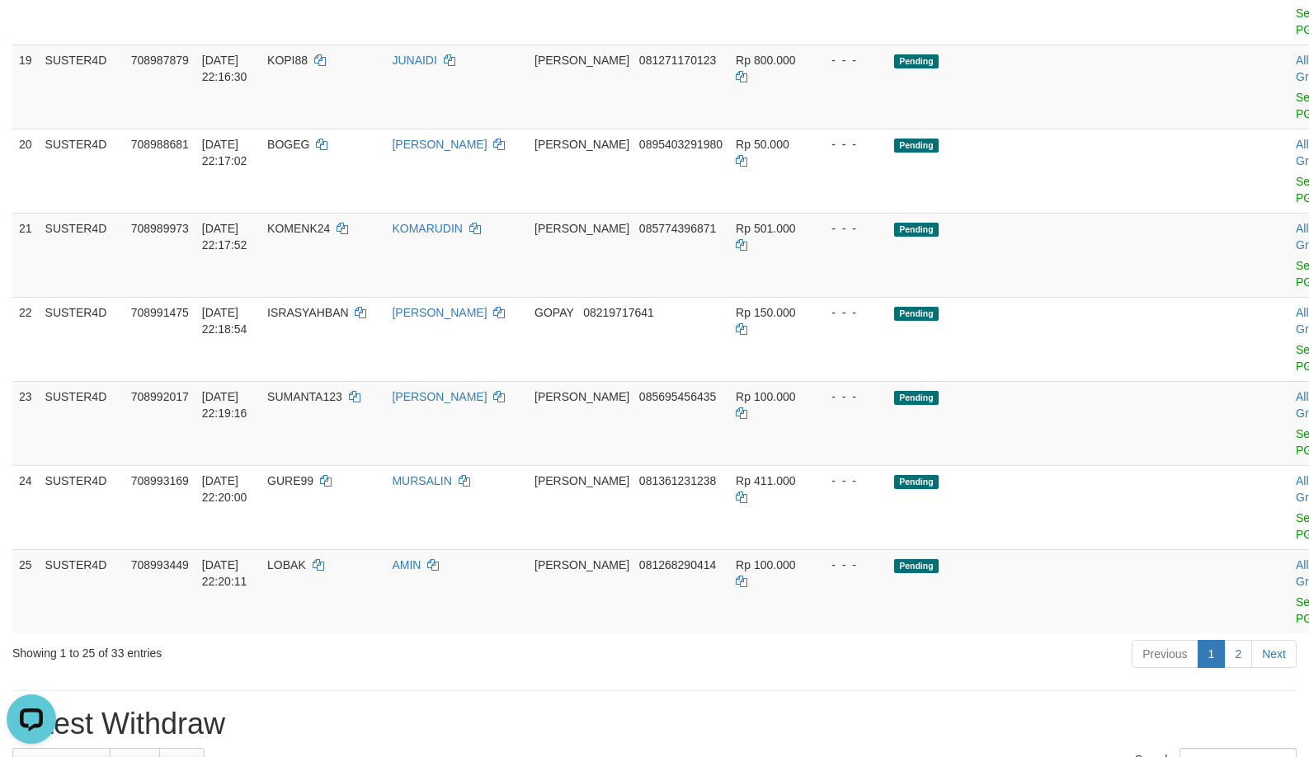
scroll to position [1424, 0]
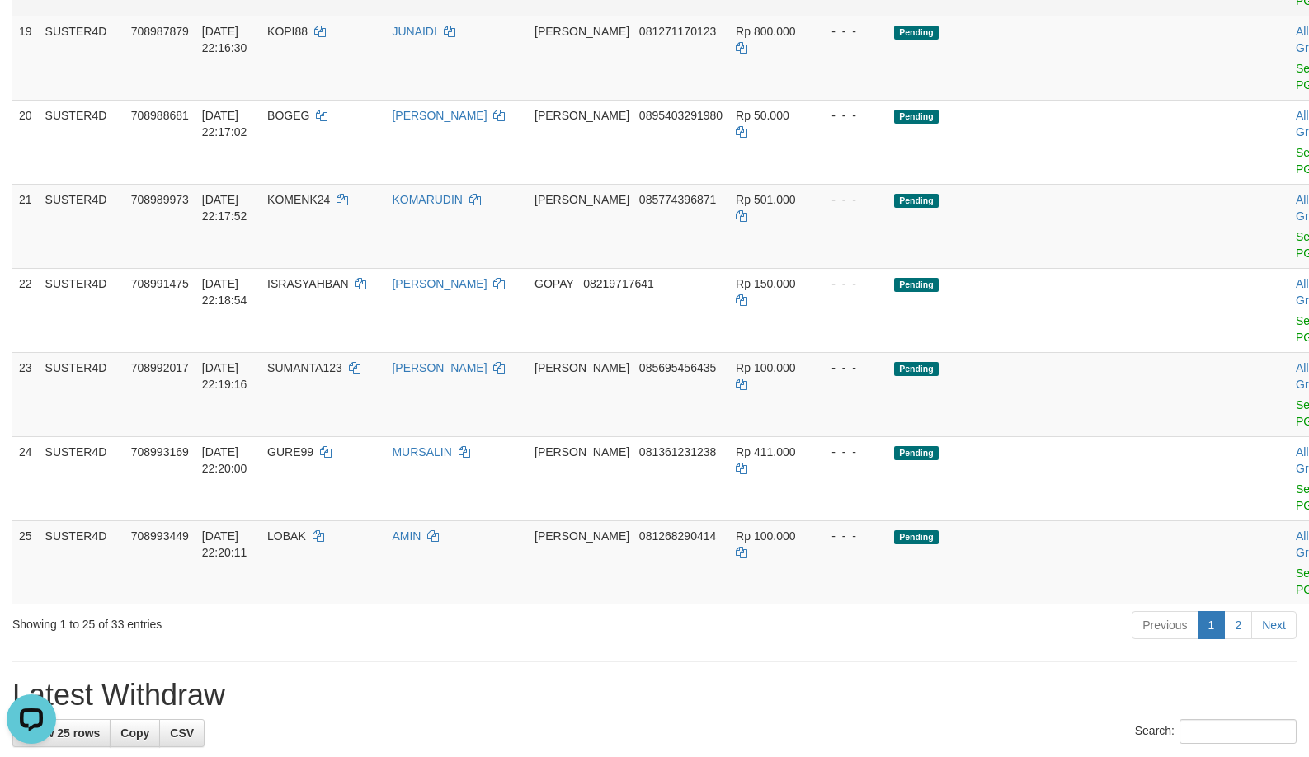
copy td "BOTAK9"
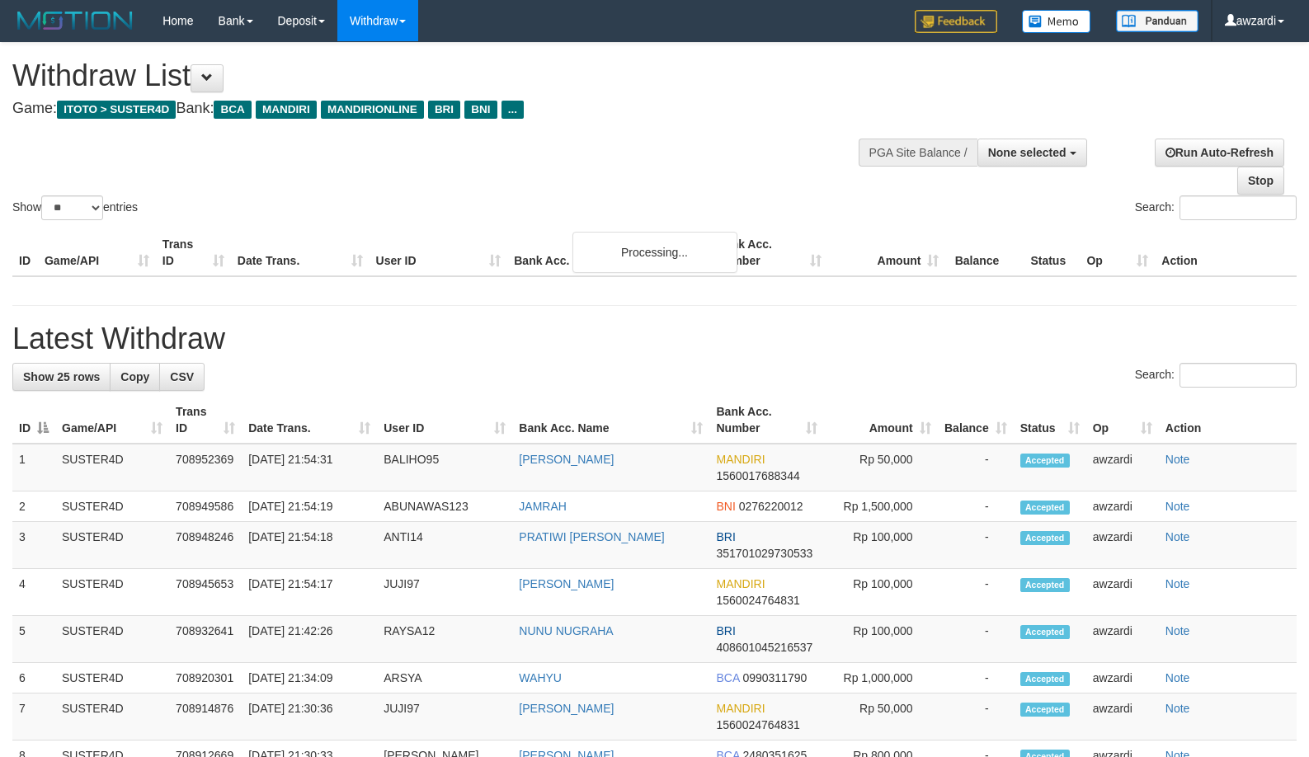
select select
select select "**"
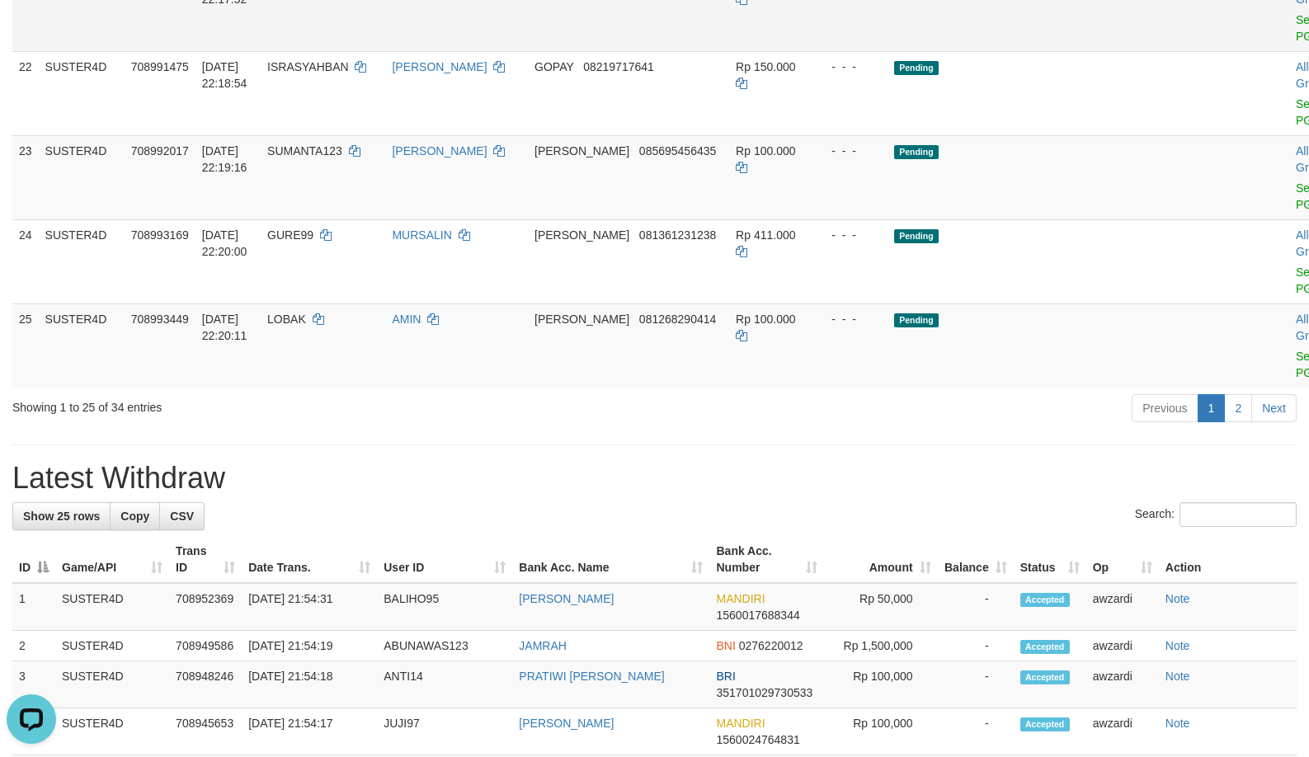
scroll to position [1589, 0]
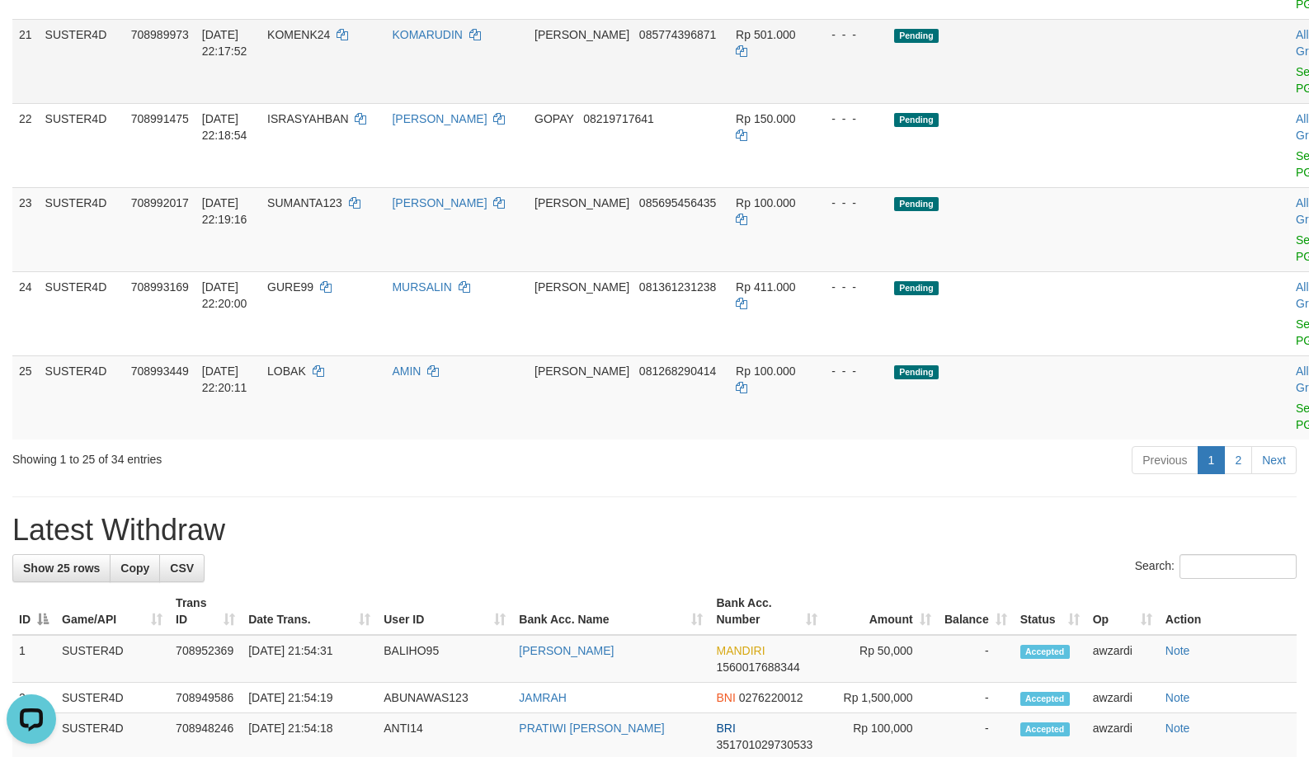
click at [850, 43] on div "- - -" at bounding box center [849, 34] width 63 height 16
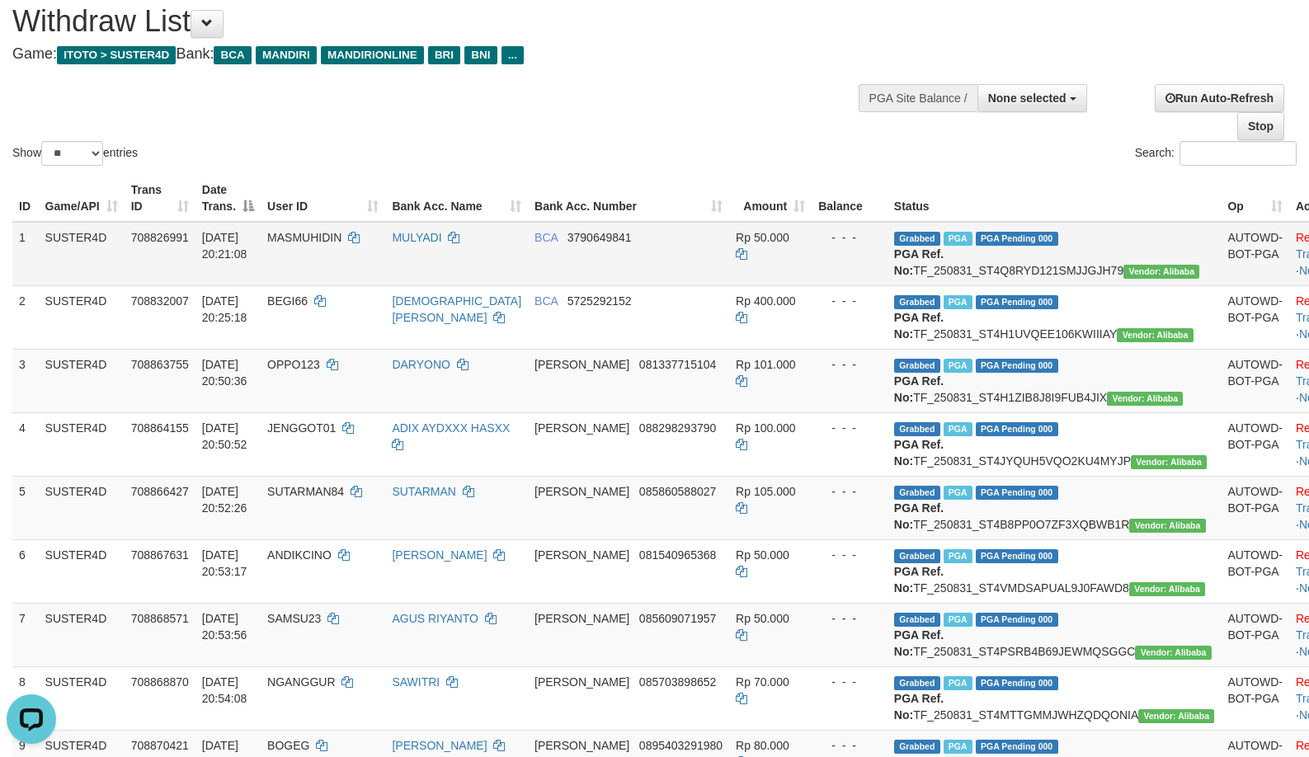
scroll to position [0, 0]
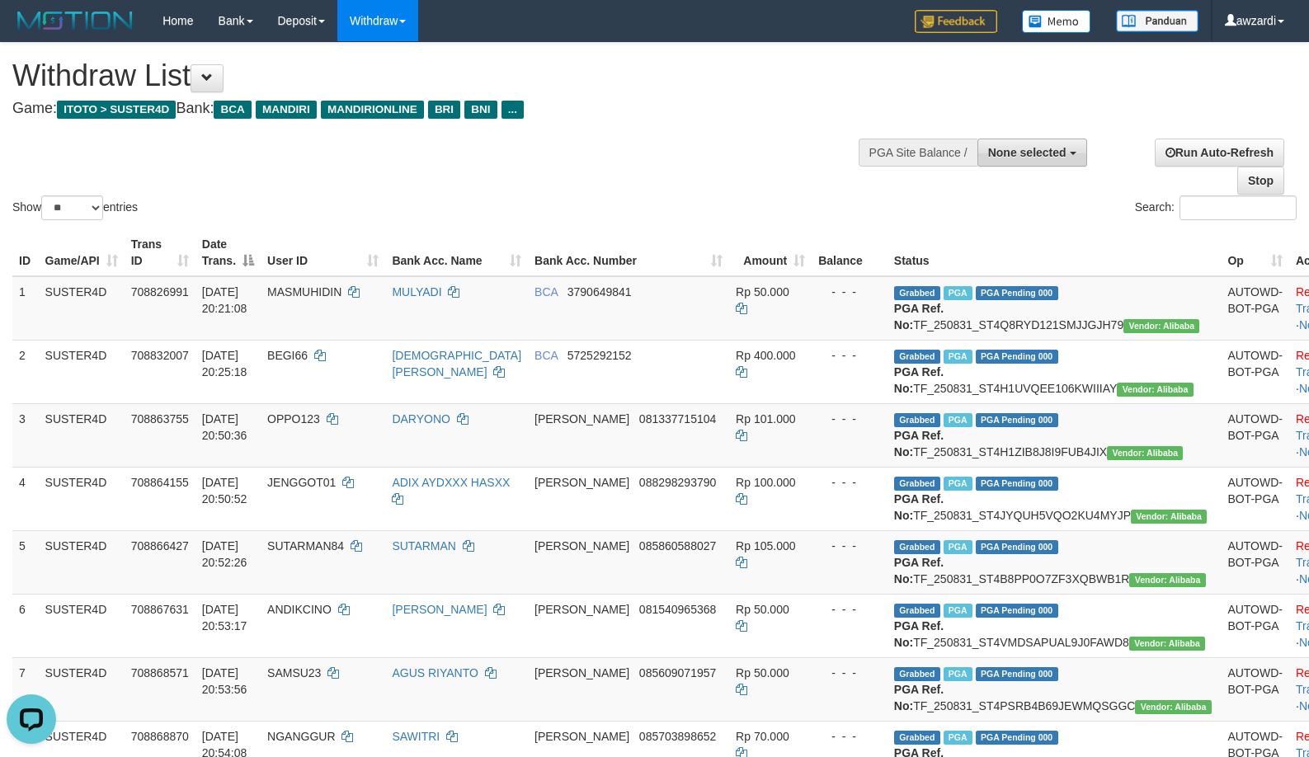
click at [1008, 146] on span "None selected" at bounding box center [1027, 152] width 78 height 13
click at [1012, 231] on label "[ITOTO] SUSTER4D" at bounding box center [1008, 235] width 156 height 21
select select "***"
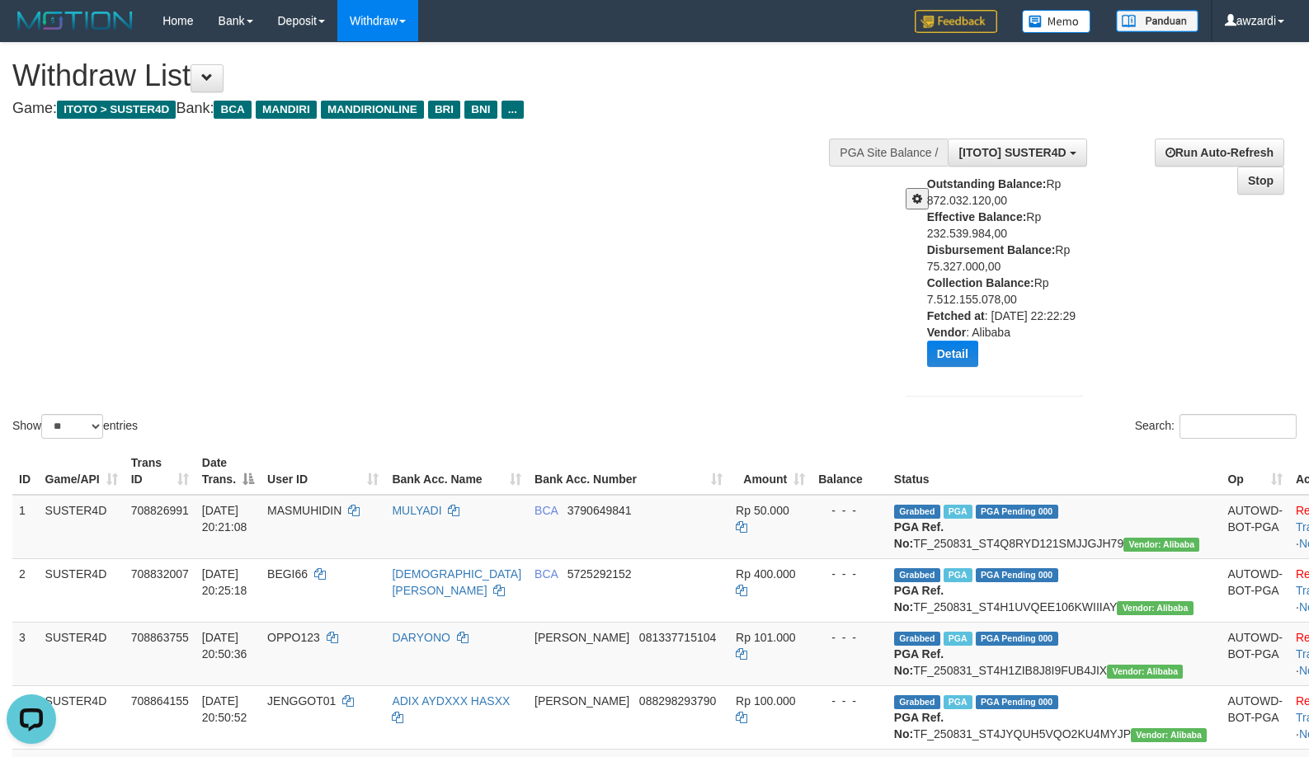
click at [1143, 299] on div "**********" at bounding box center [1095, 269] width 428 height 287
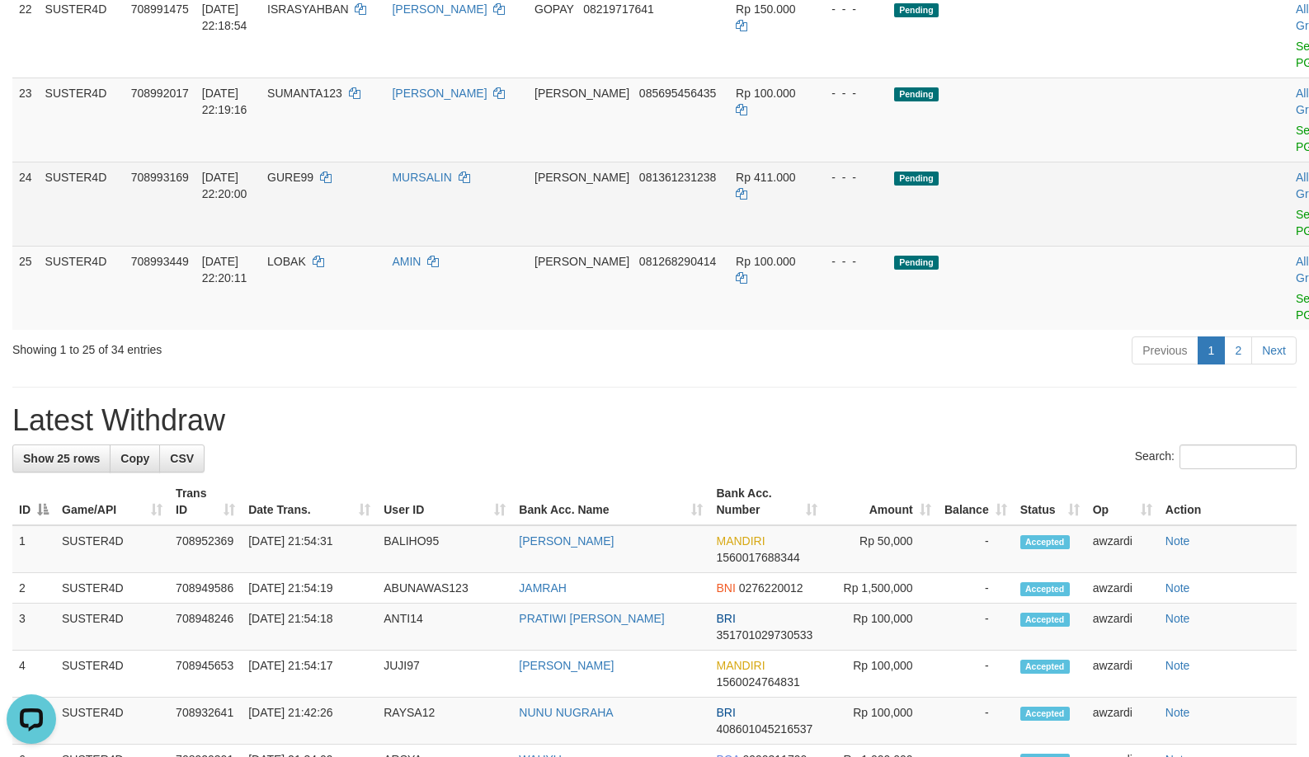
scroll to position [1793, 0]
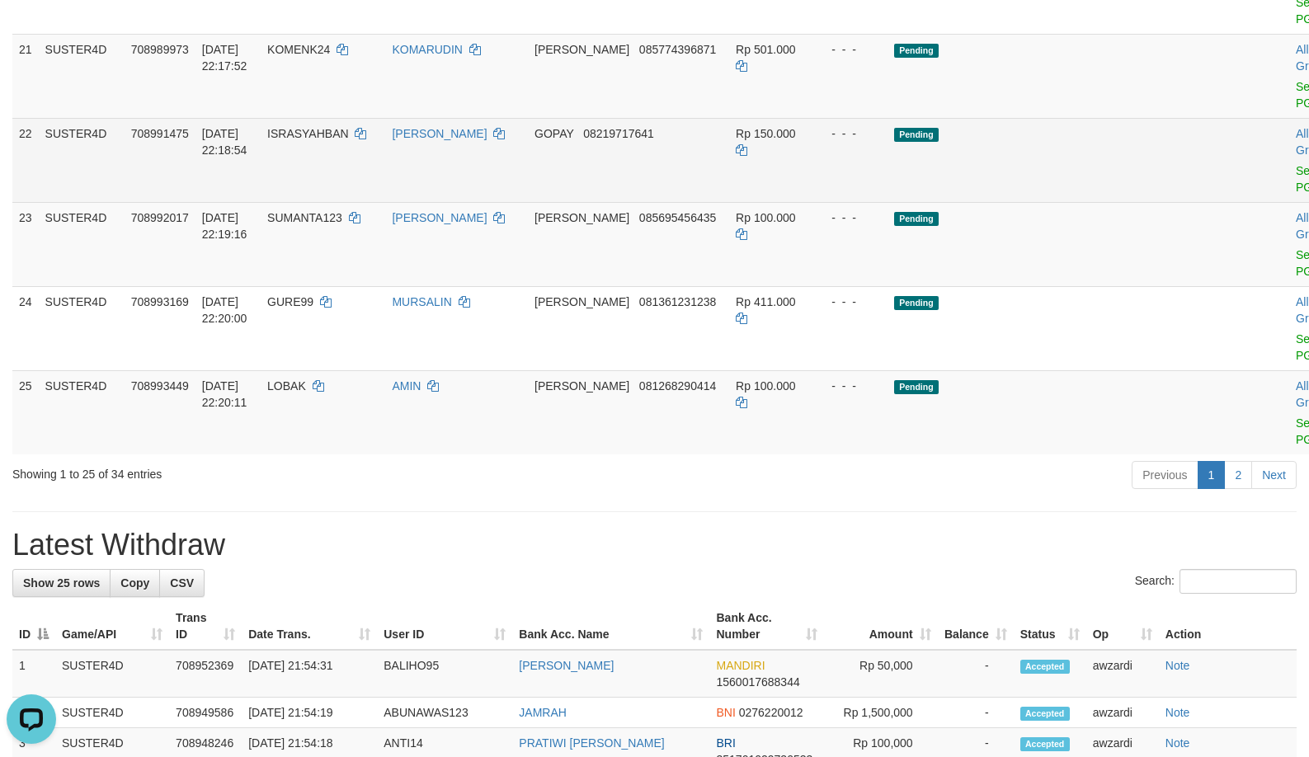
scroll to position [2123, 0]
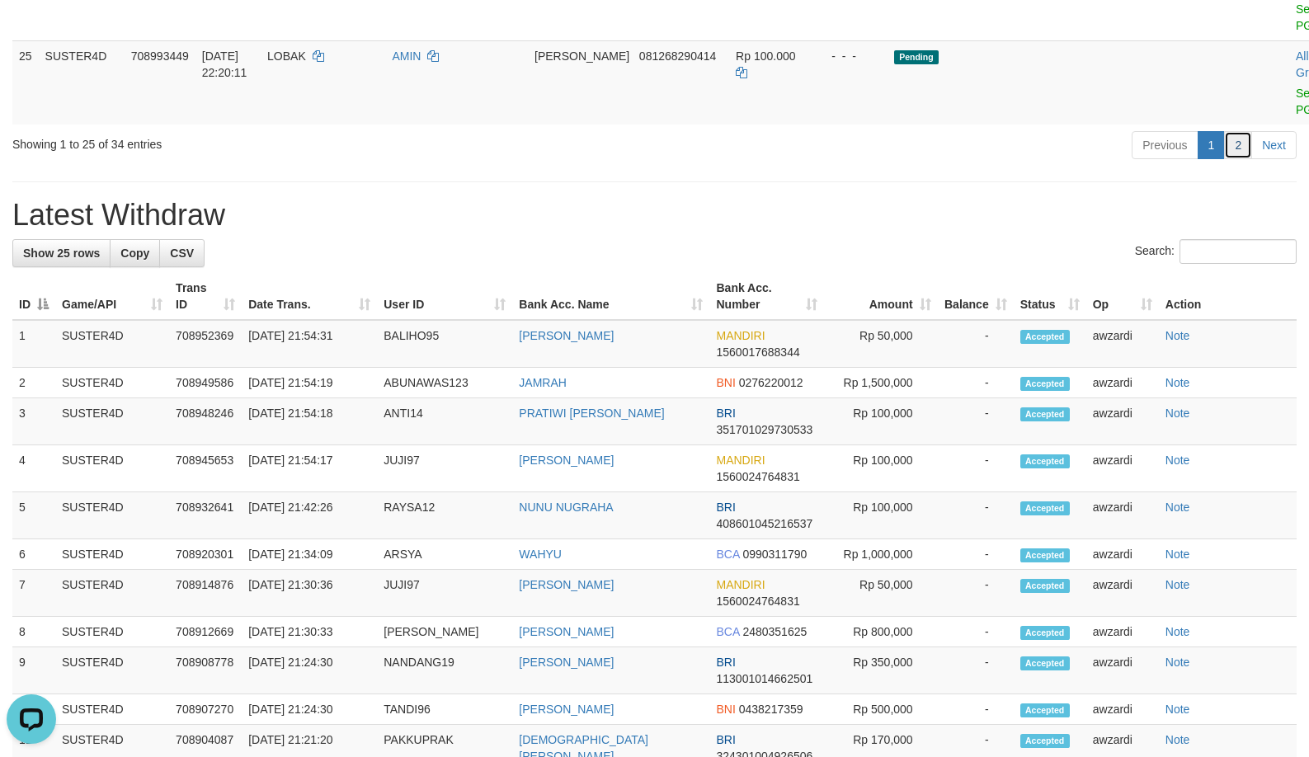
click at [1247, 159] on link "2" at bounding box center [1238, 145] width 28 height 28
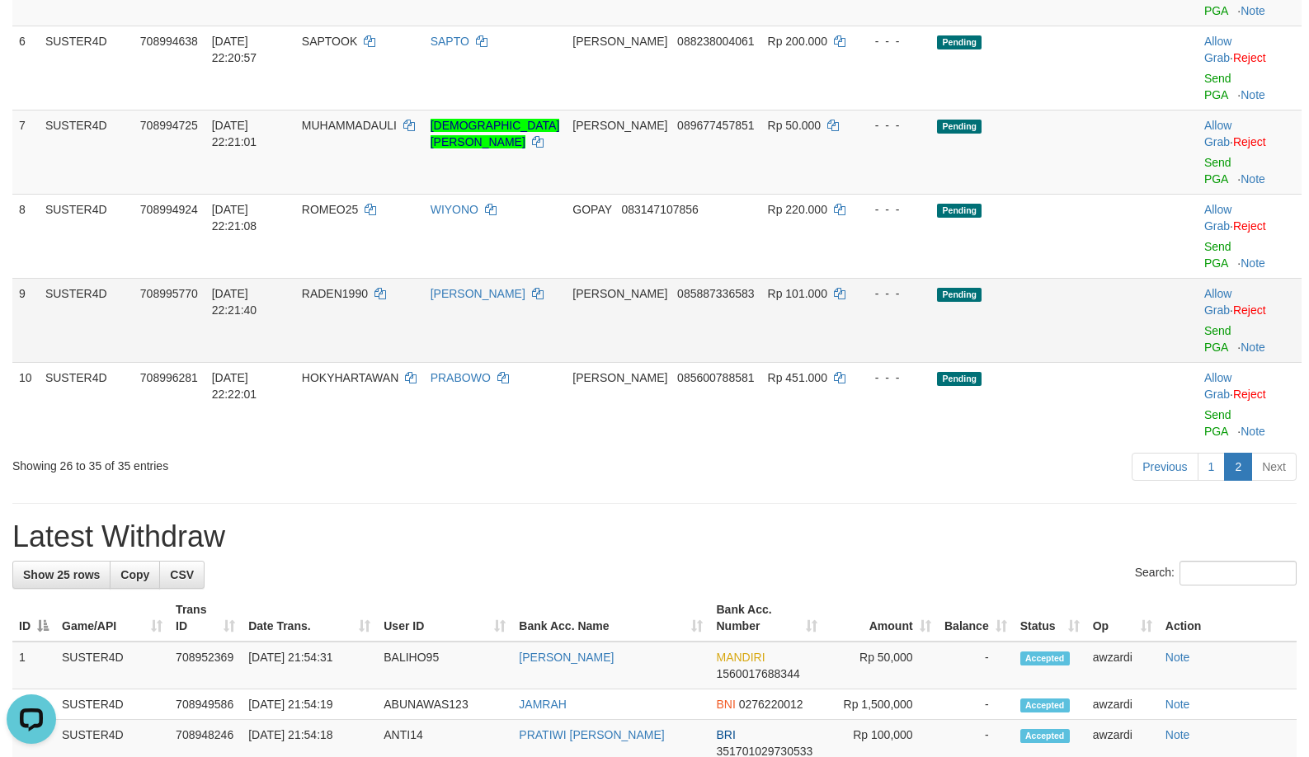
scroll to position [665, 0]
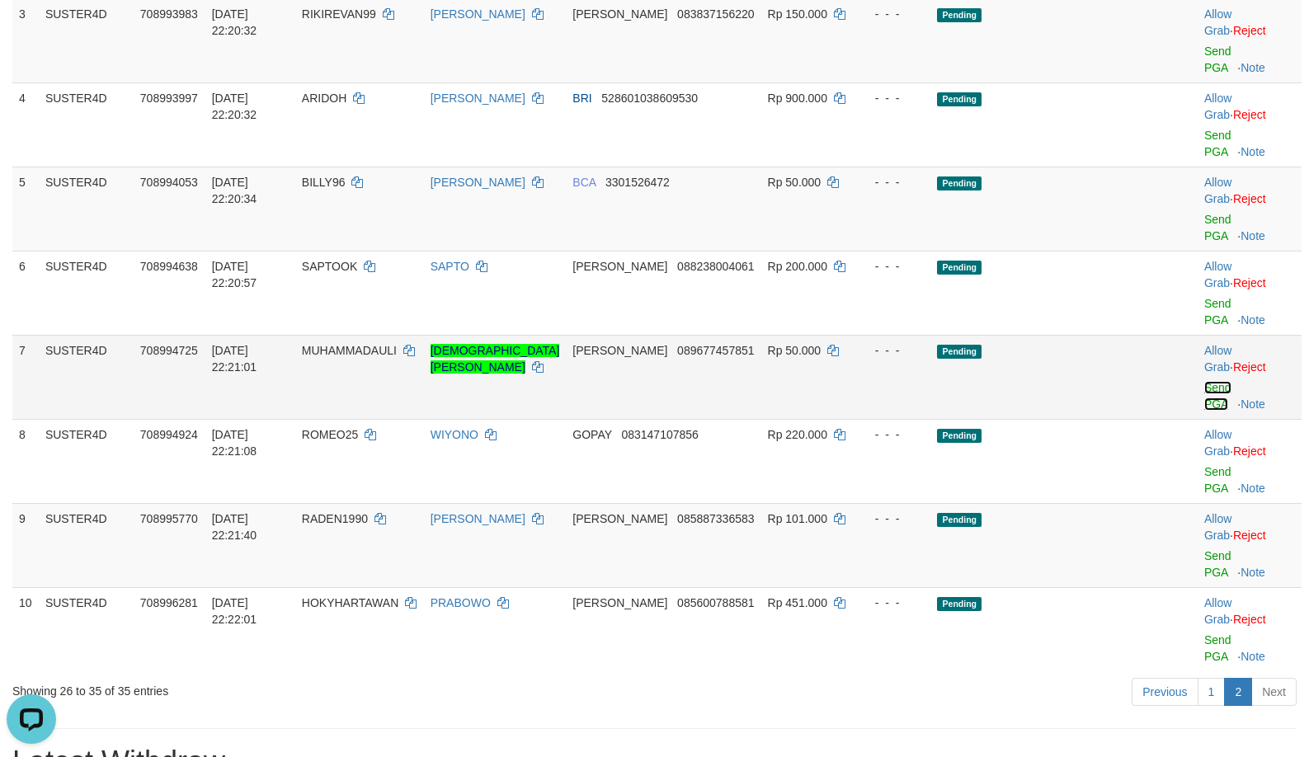
click at [1215, 411] on link "Send PGA" at bounding box center [1217, 396] width 27 height 30
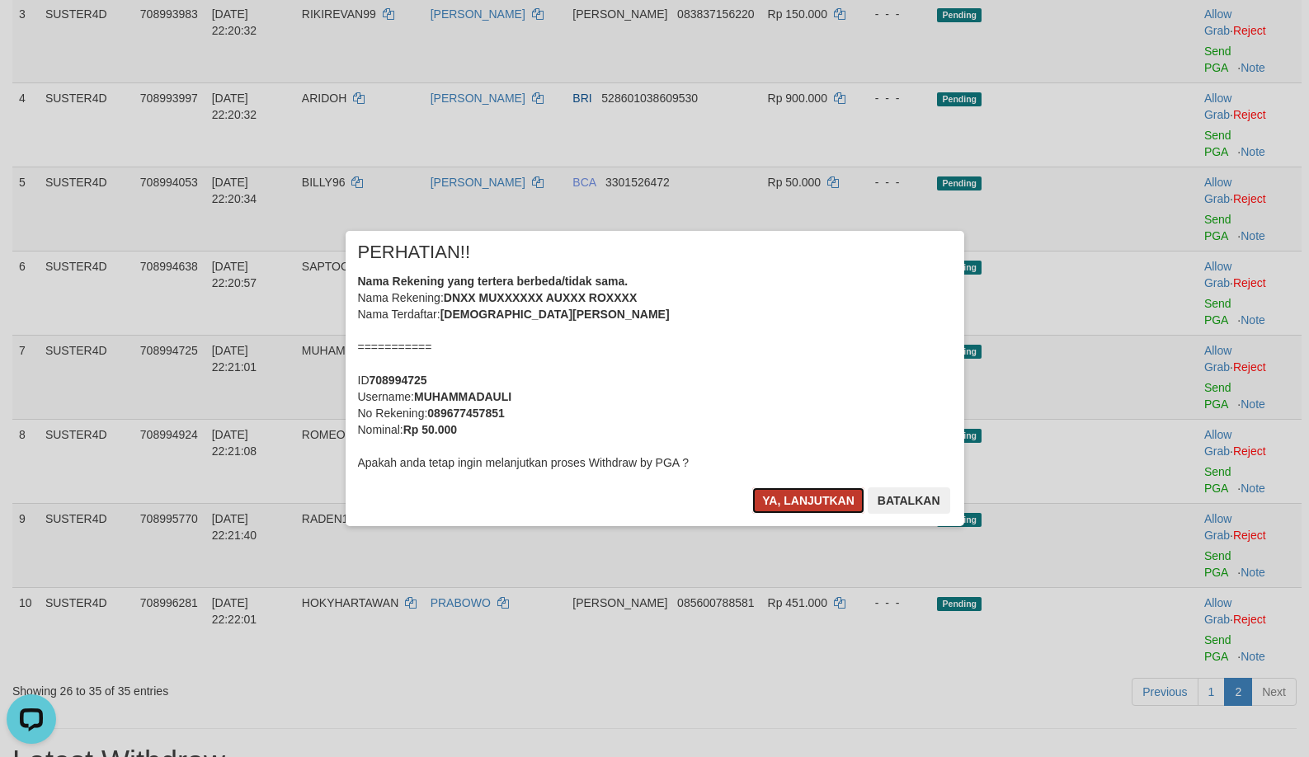
click at [798, 492] on button "Ya, lanjutkan" at bounding box center [808, 500] width 112 height 26
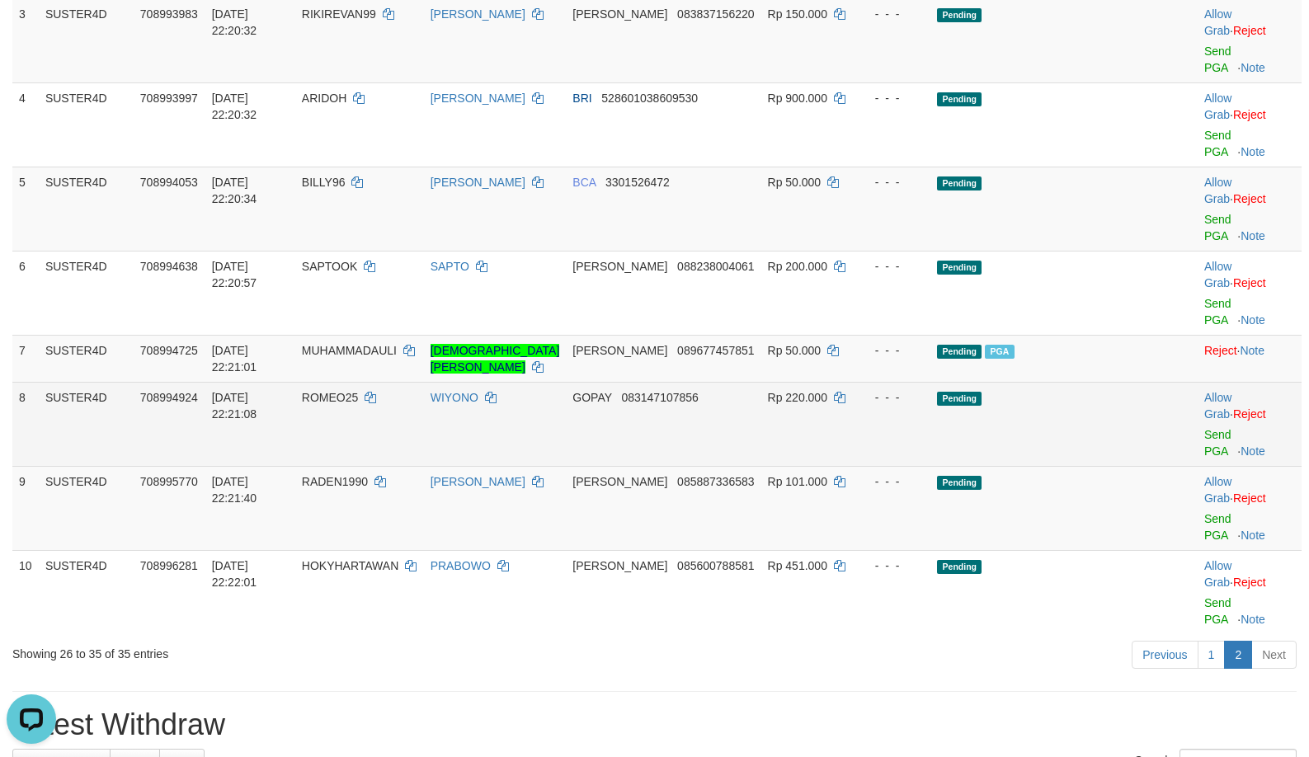
click at [787, 404] on span "Rp 220.000" at bounding box center [797, 397] width 59 height 13
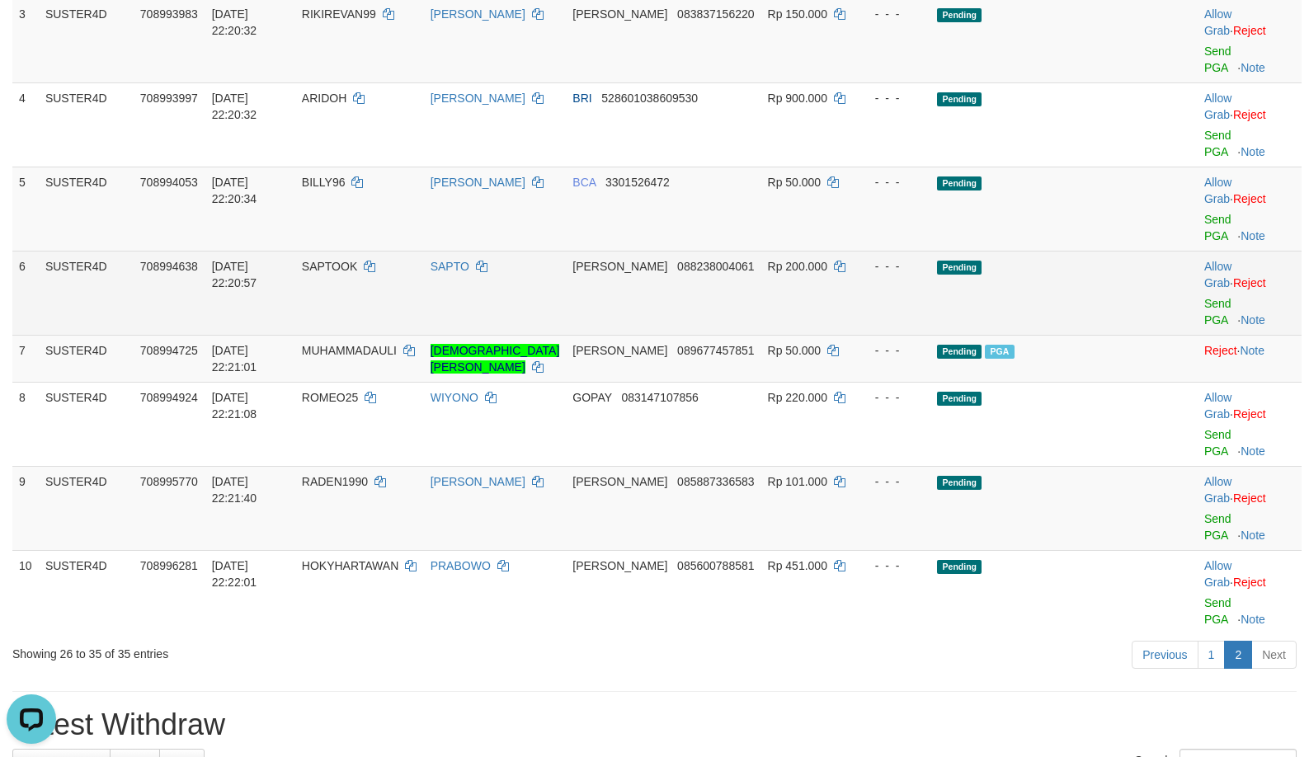
click at [999, 335] on td "Pending" at bounding box center [1030, 293] width 200 height 84
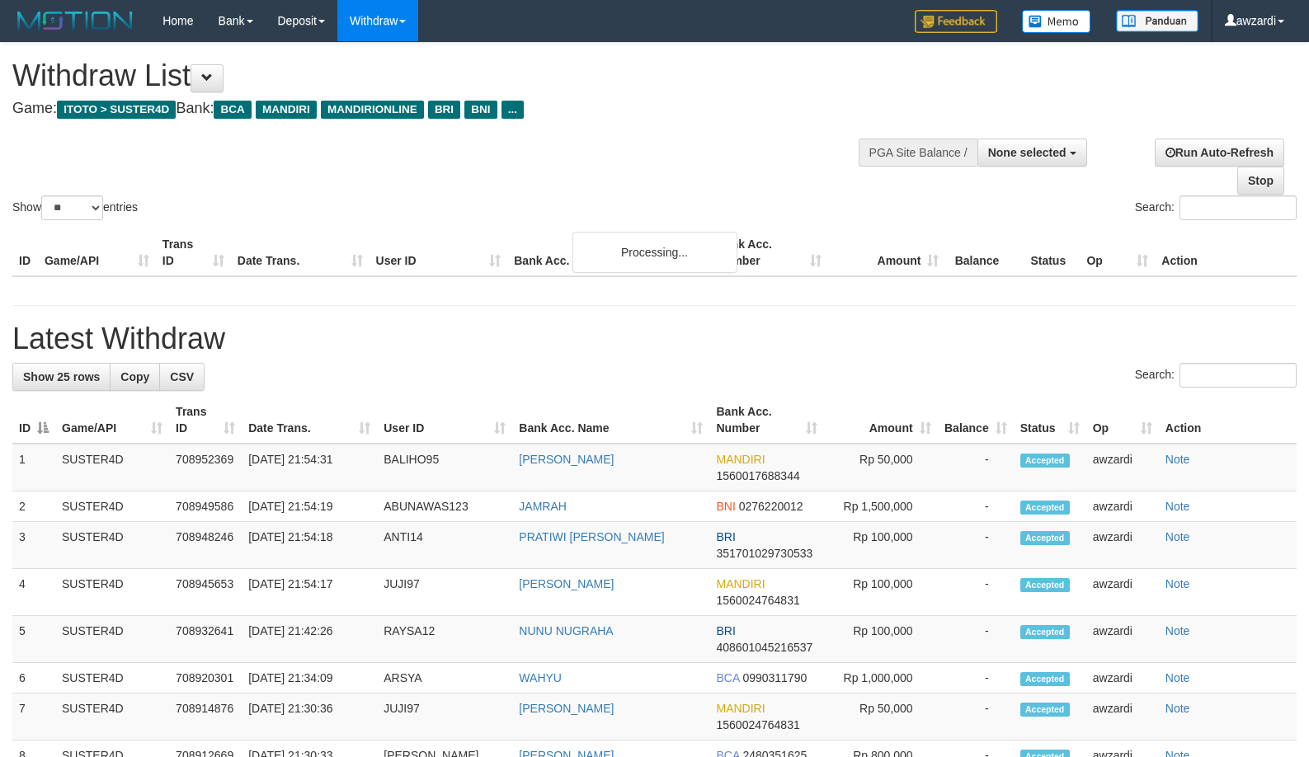
select select
select select "**"
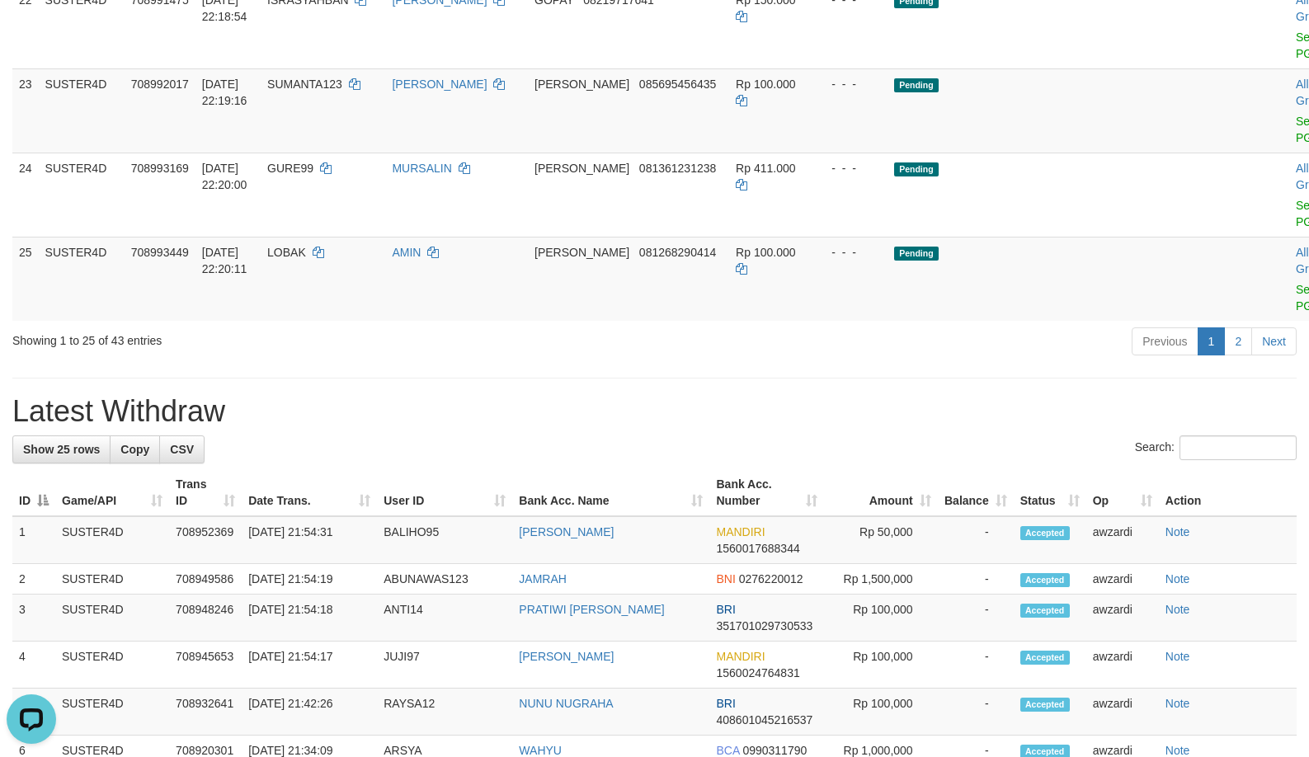
scroll to position [1737, 0]
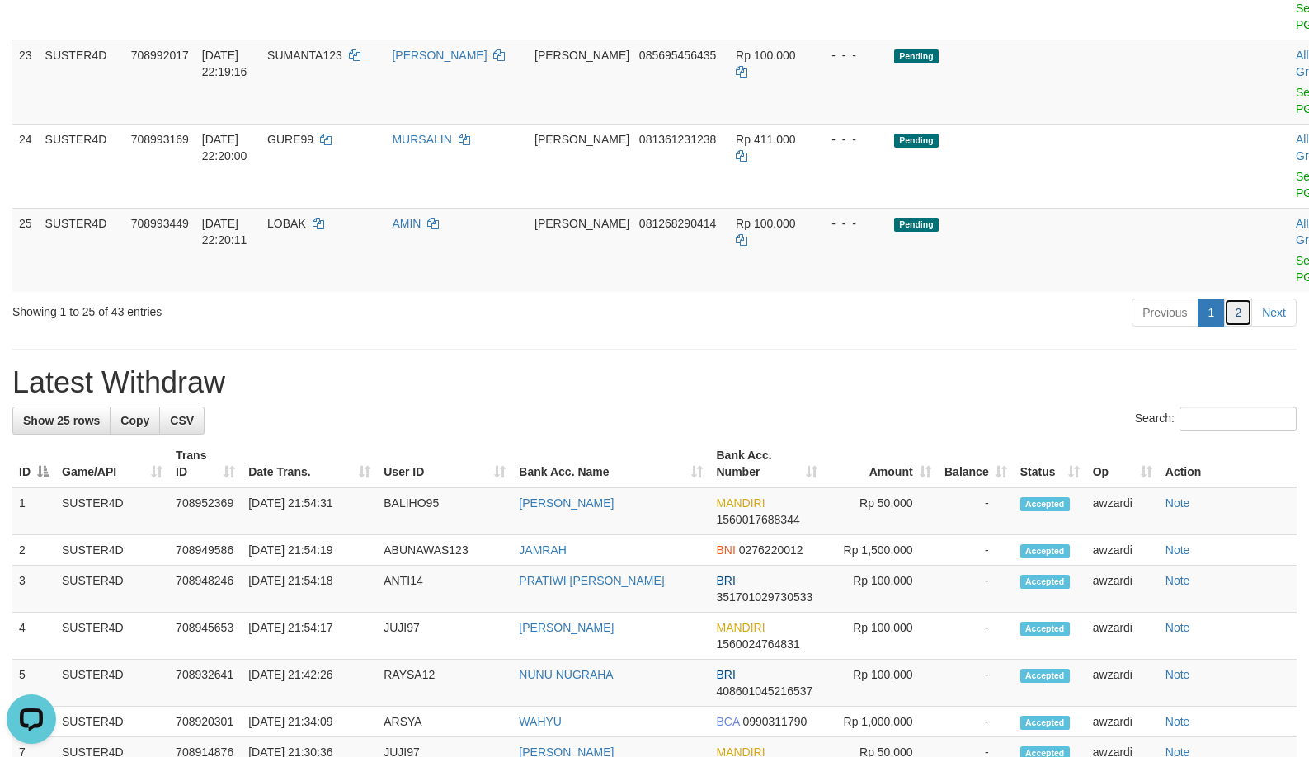
click at [1240, 327] on link "2" at bounding box center [1238, 313] width 28 height 28
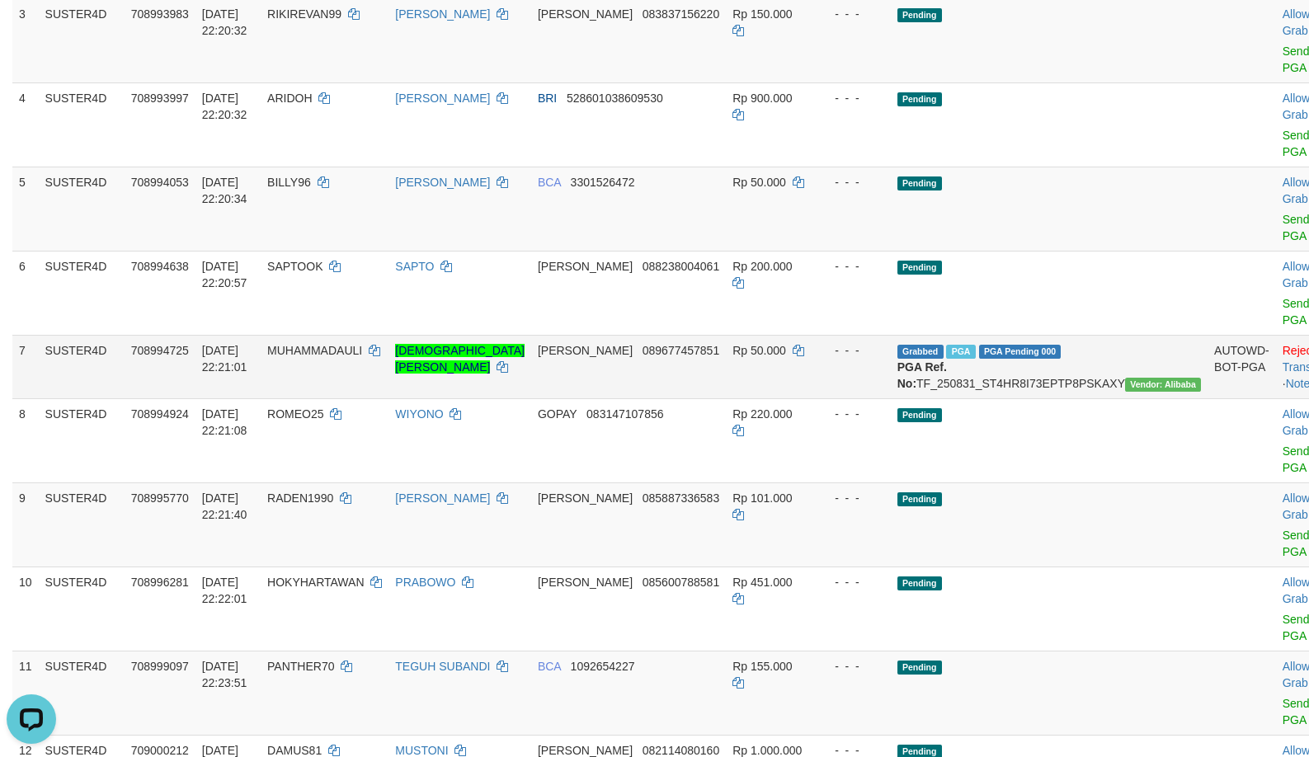
scroll to position [417, 0]
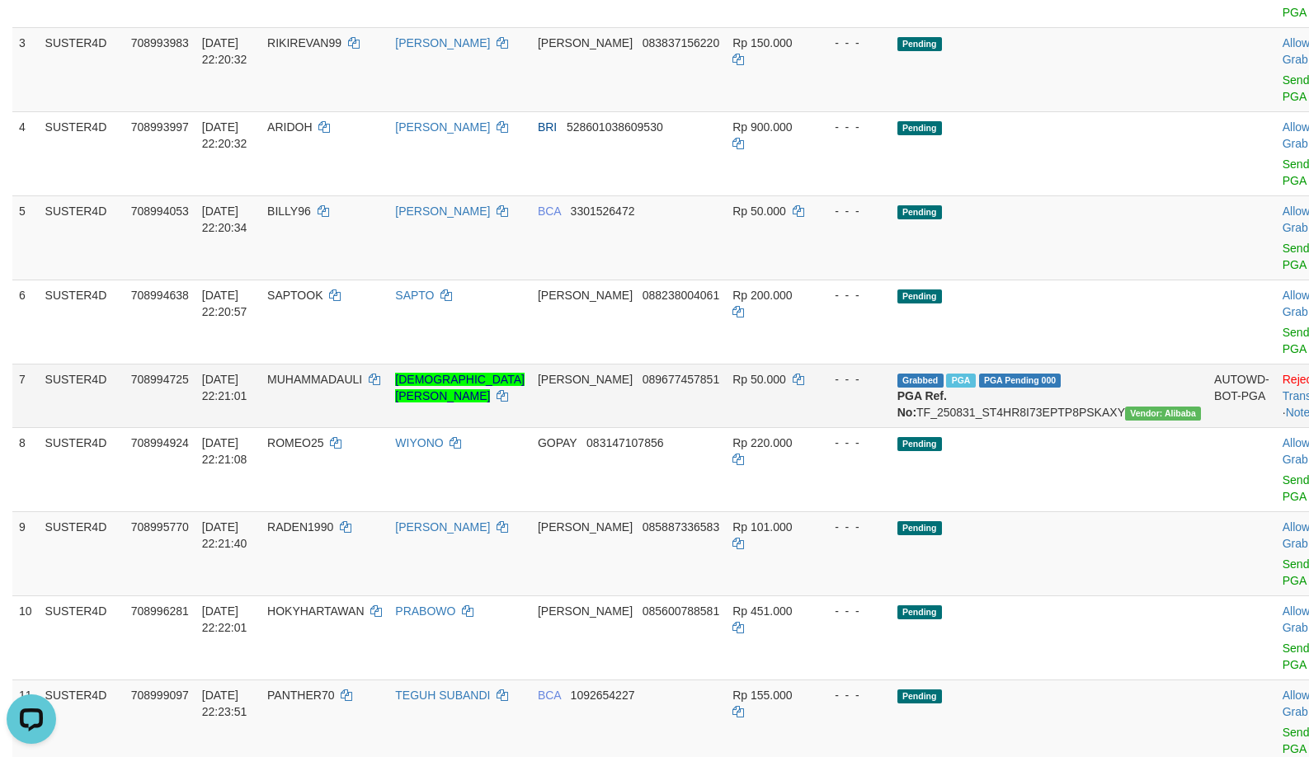
click at [309, 378] on span "MUHAMMADAULI" at bounding box center [314, 379] width 95 height 13
copy td "MUHAMMADAULI"
click at [309, 378] on span "MUHAMMADAULI" at bounding box center [314, 379] width 95 height 13
click at [987, 411] on td "Grabbed PGA PGA Pending 000 {"status":"000","data":{"unique_id":"695-708994725-…" at bounding box center [1049, 396] width 317 height 64
drag, startPoint x: 987, startPoint y: 411, endPoint x: 1318, endPoint y: 351, distance: 336.2
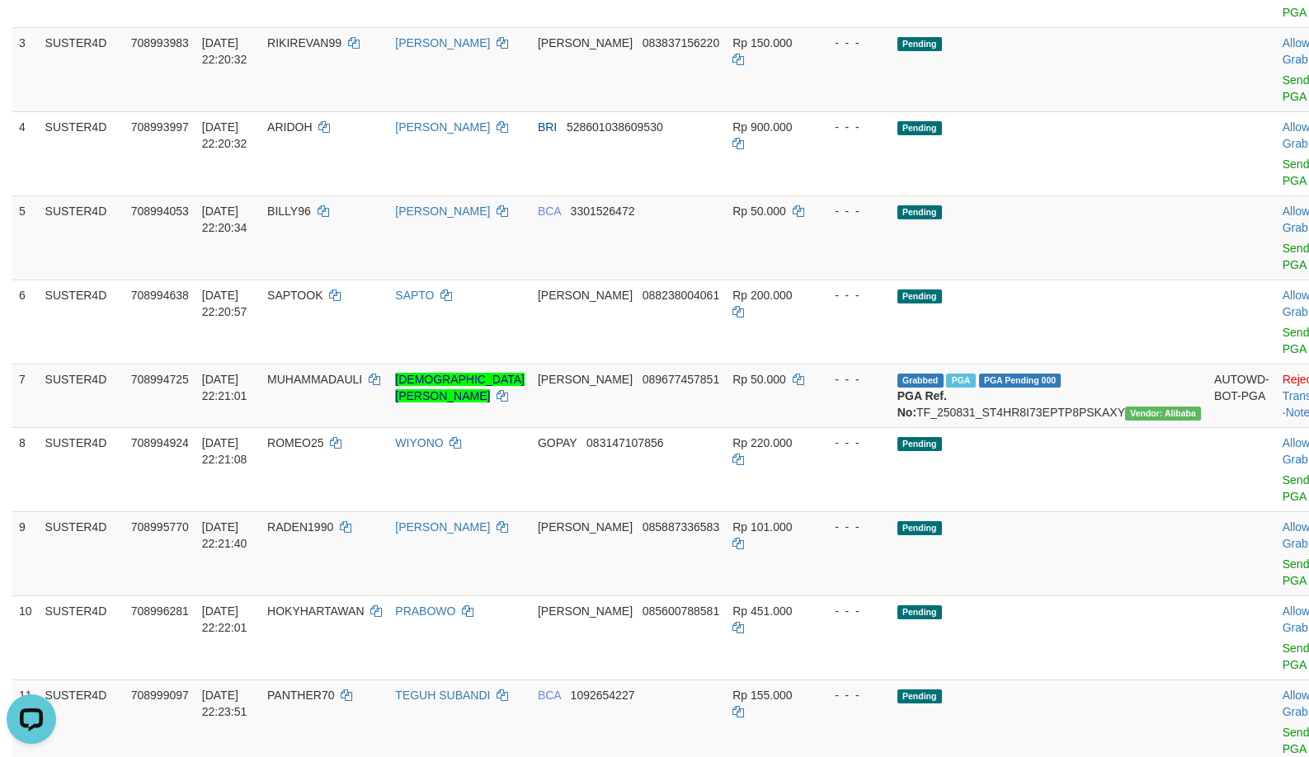
click at [988, 411] on td "Grabbed PGA PGA Pending 000 {"status":"000","data":{"unique_id":"695-708994725-…" at bounding box center [1049, 396] width 317 height 64
copy td "TF_250831_ST4HR8I73EPTP8PSKAXY"
click at [500, 399] on icon at bounding box center [502, 396] width 12 height 12
copy td "TF_250831_ST4HR8I73EPTP8PSKAXY"
click at [347, 376] on span "MUHAMMADAULI" at bounding box center [314, 379] width 95 height 13
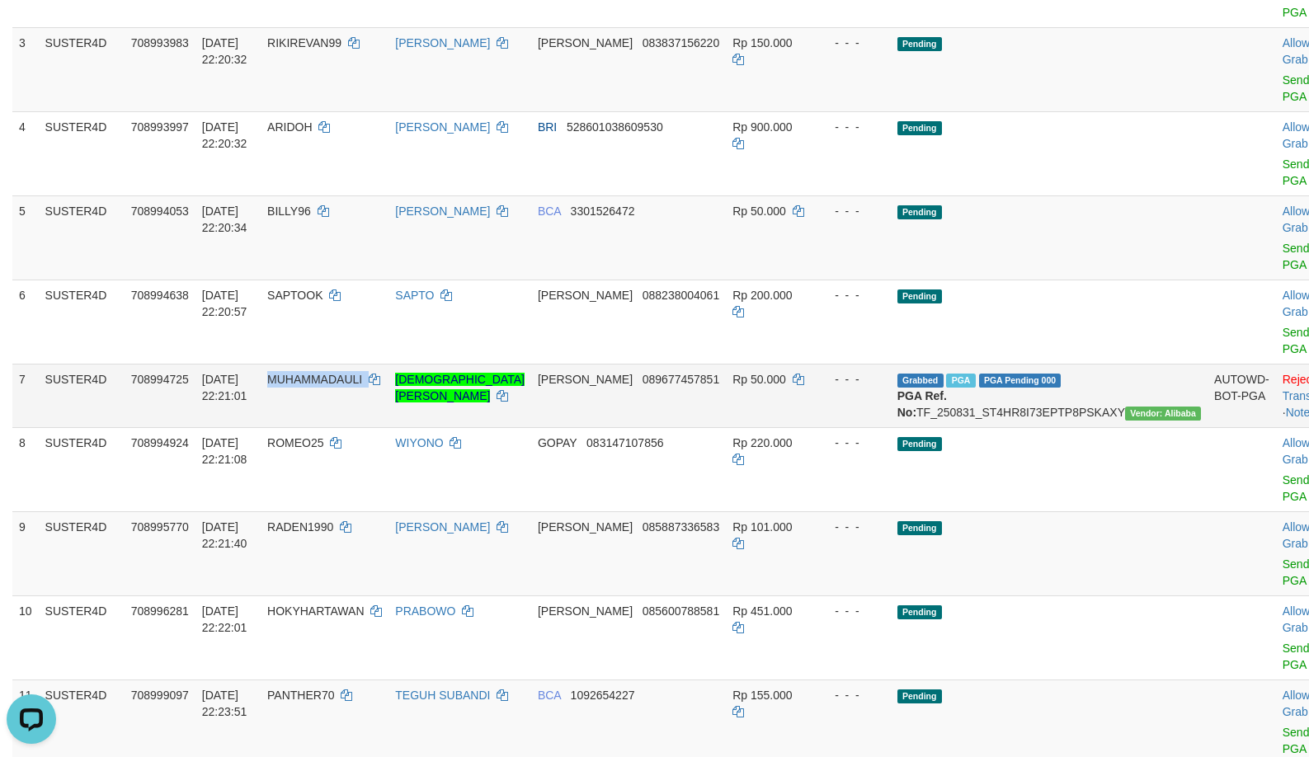
copy td "MUHAMMADAULI"
click at [347, 376] on span "MUHAMMADAULI" at bounding box center [314, 379] width 95 height 13
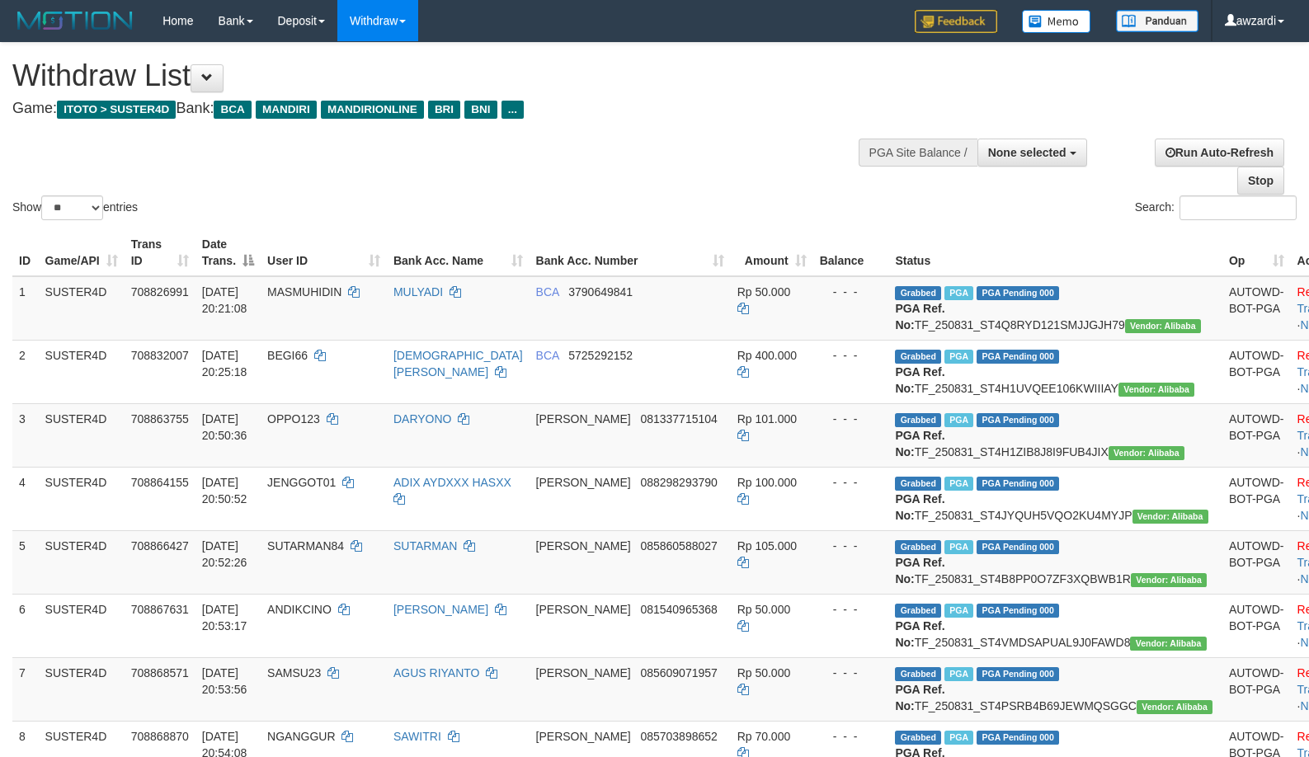
select select
select select "**"
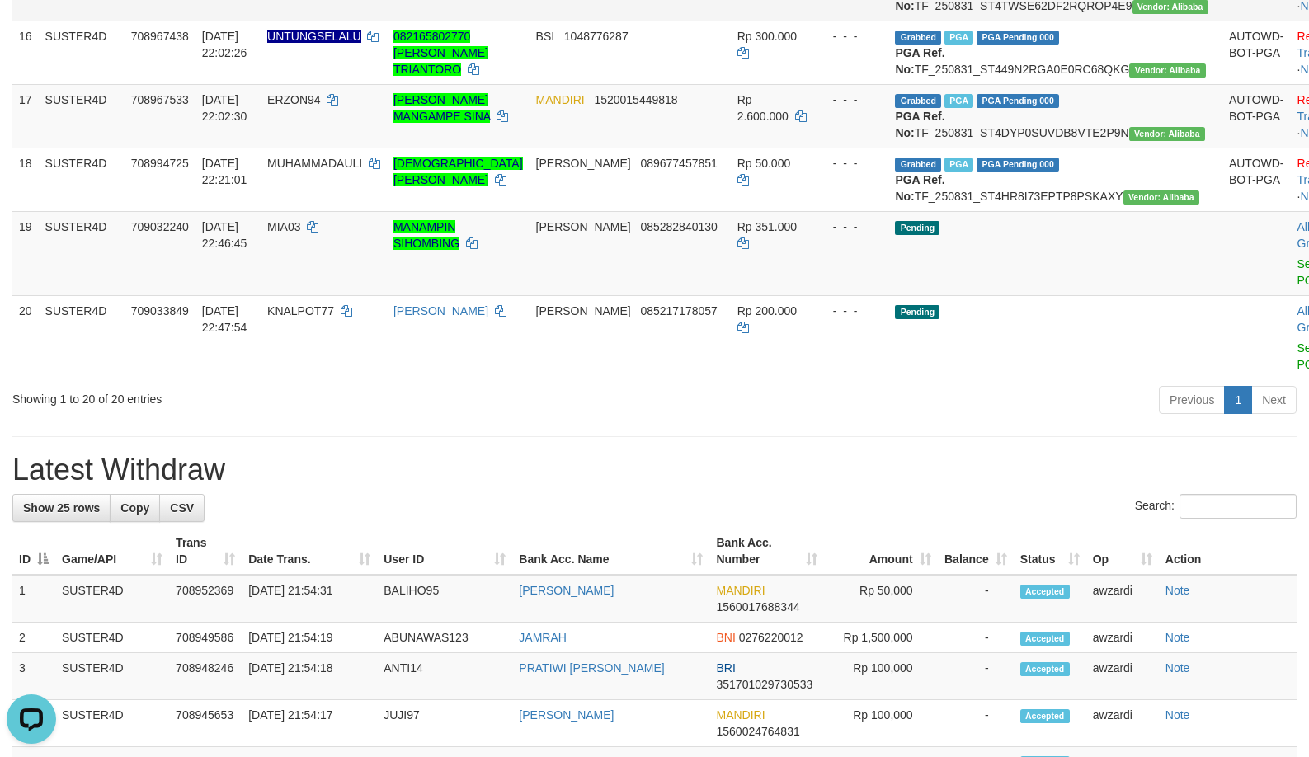
scroll to position [1370, 0]
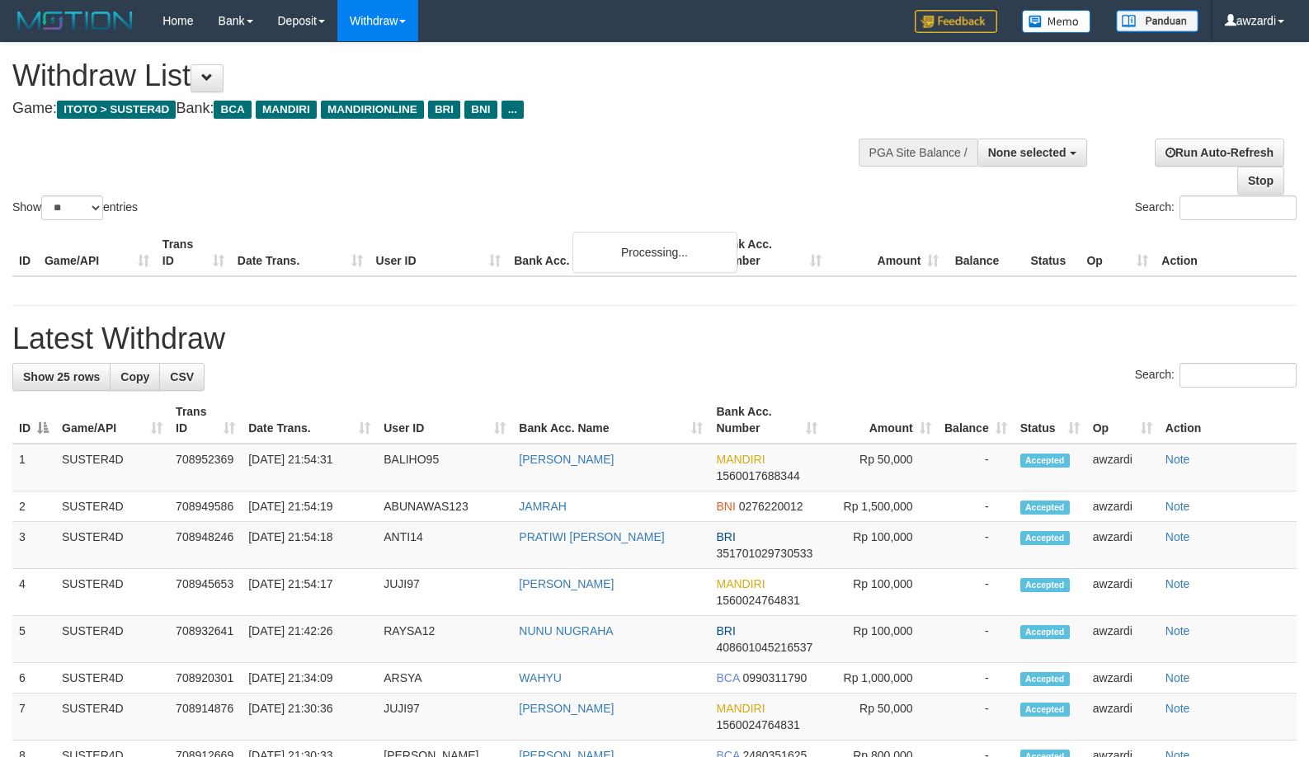
select select
select select "**"
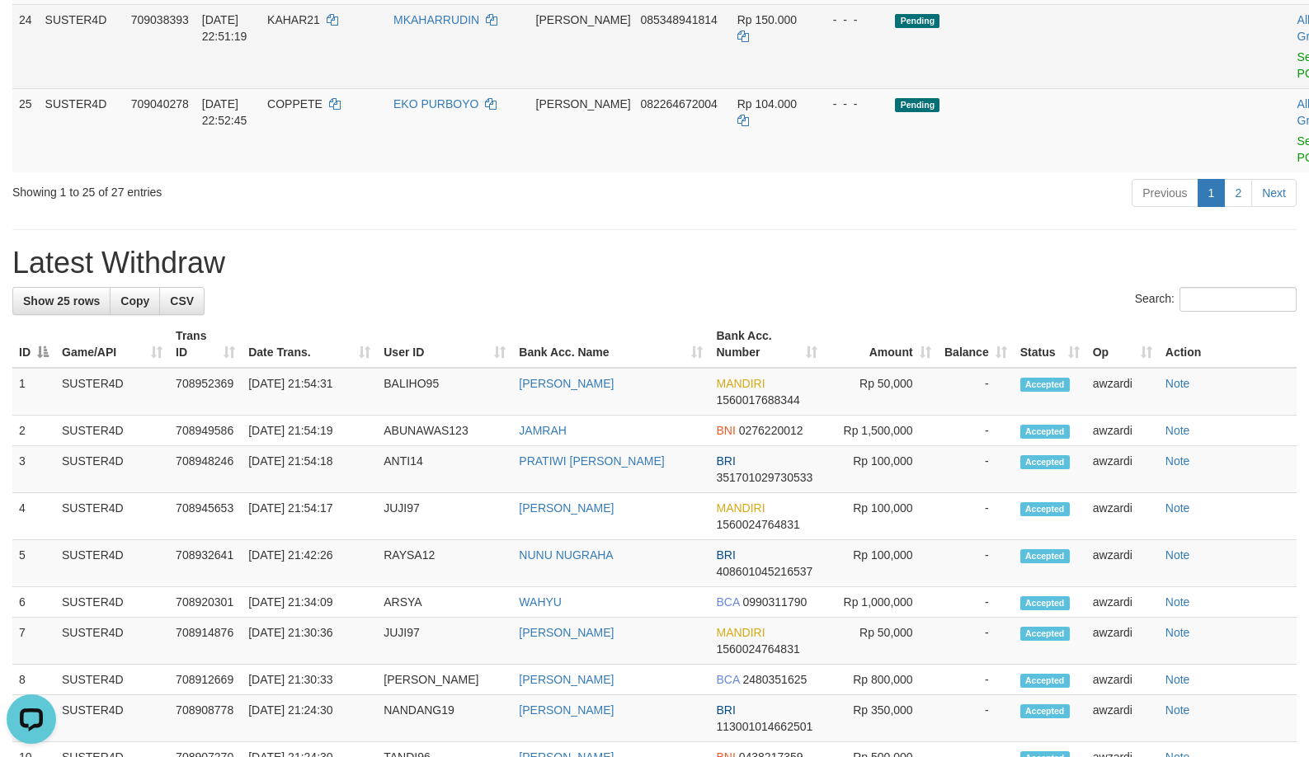
scroll to position [1865, 0]
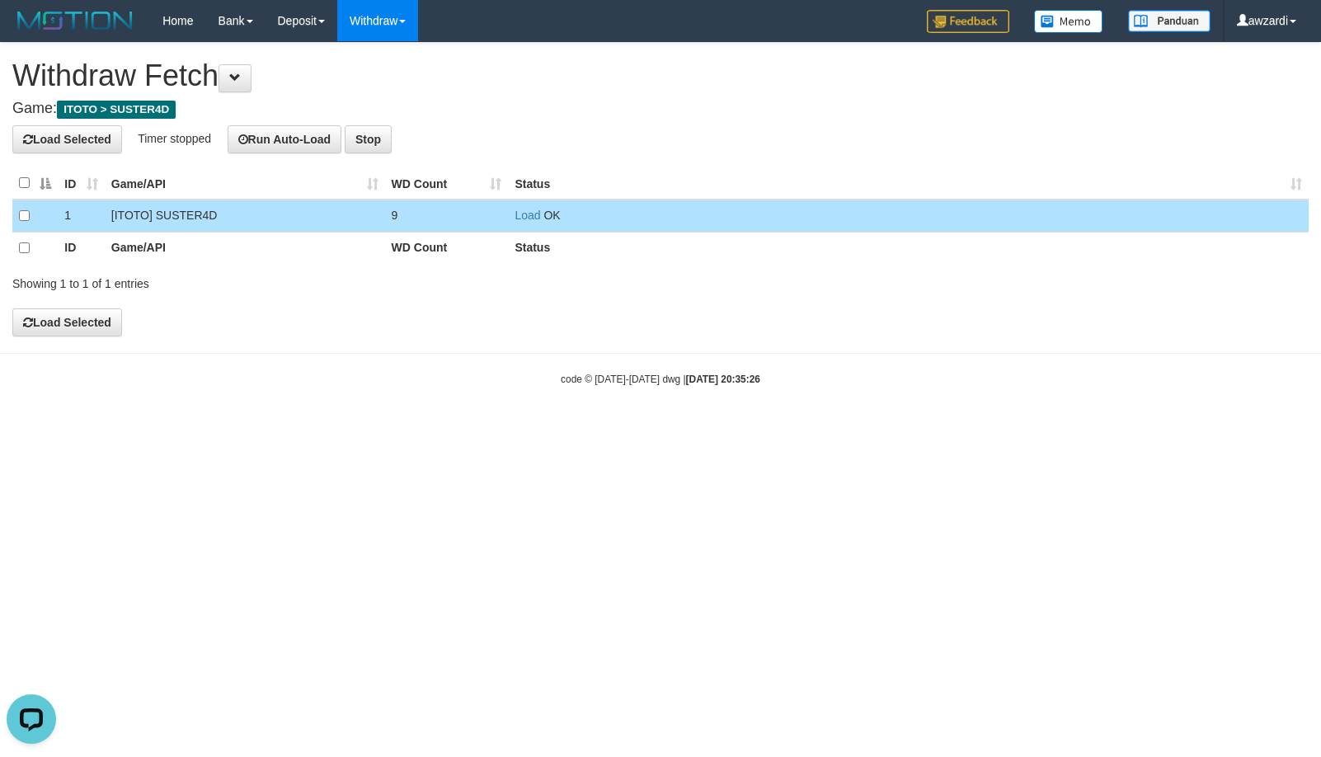
click at [520, 223] on td "Load OK" at bounding box center [908, 216] width 801 height 33
click at [522, 219] on link "Load" at bounding box center [528, 215] width 26 height 13
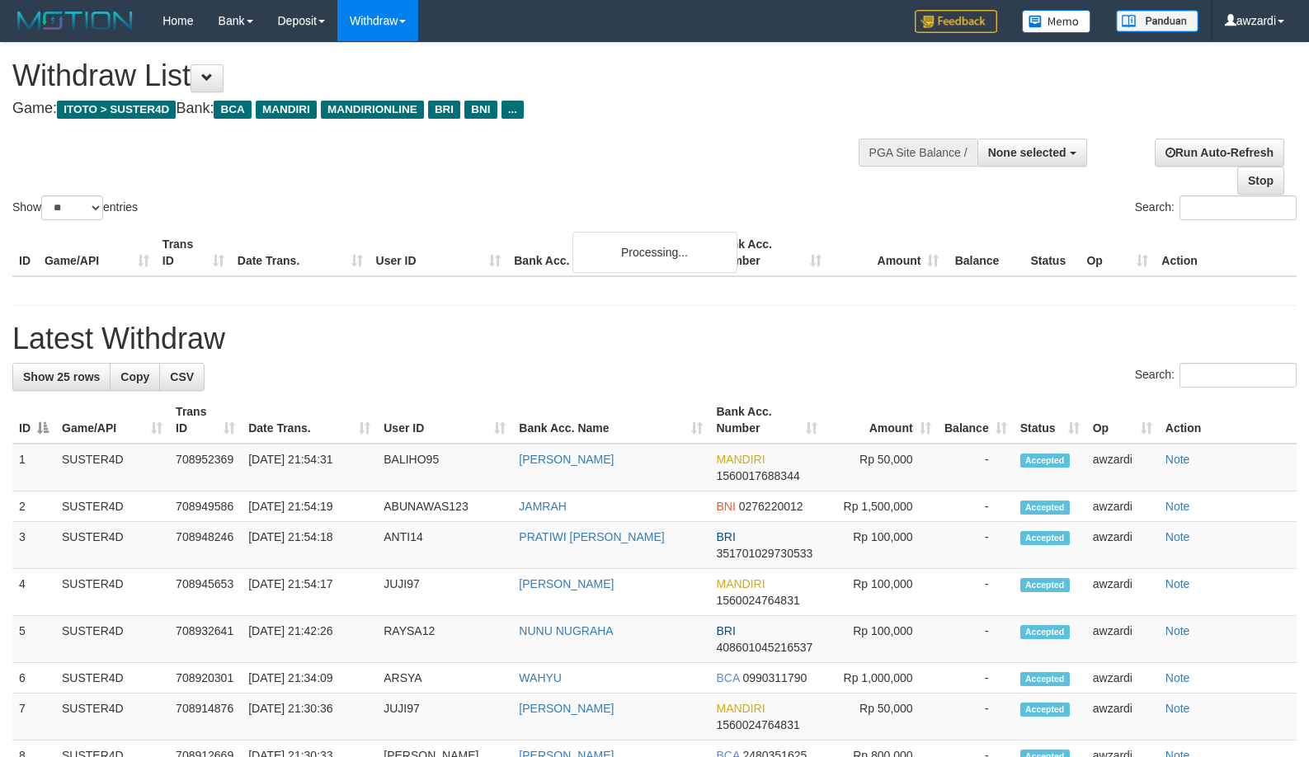
select select
select select "**"
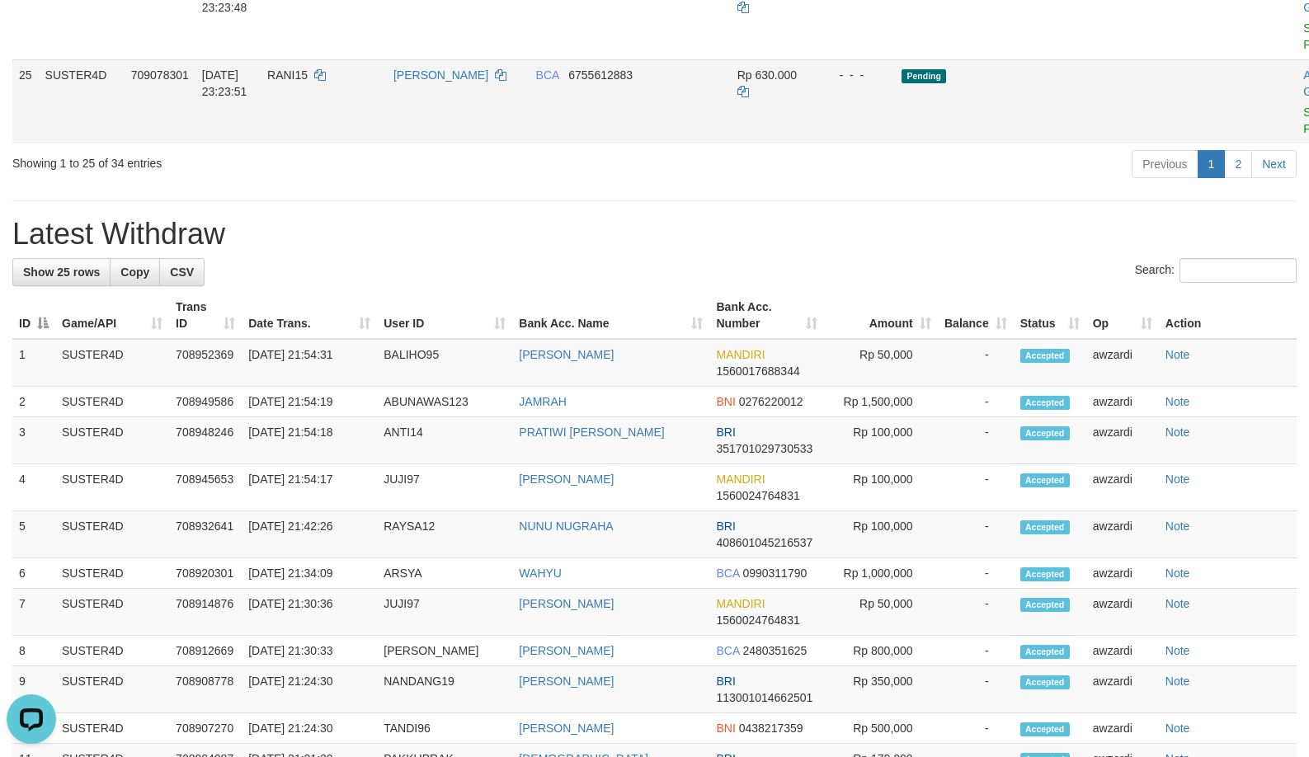
click at [446, 144] on td "MUSTAFA" at bounding box center [458, 101] width 143 height 84
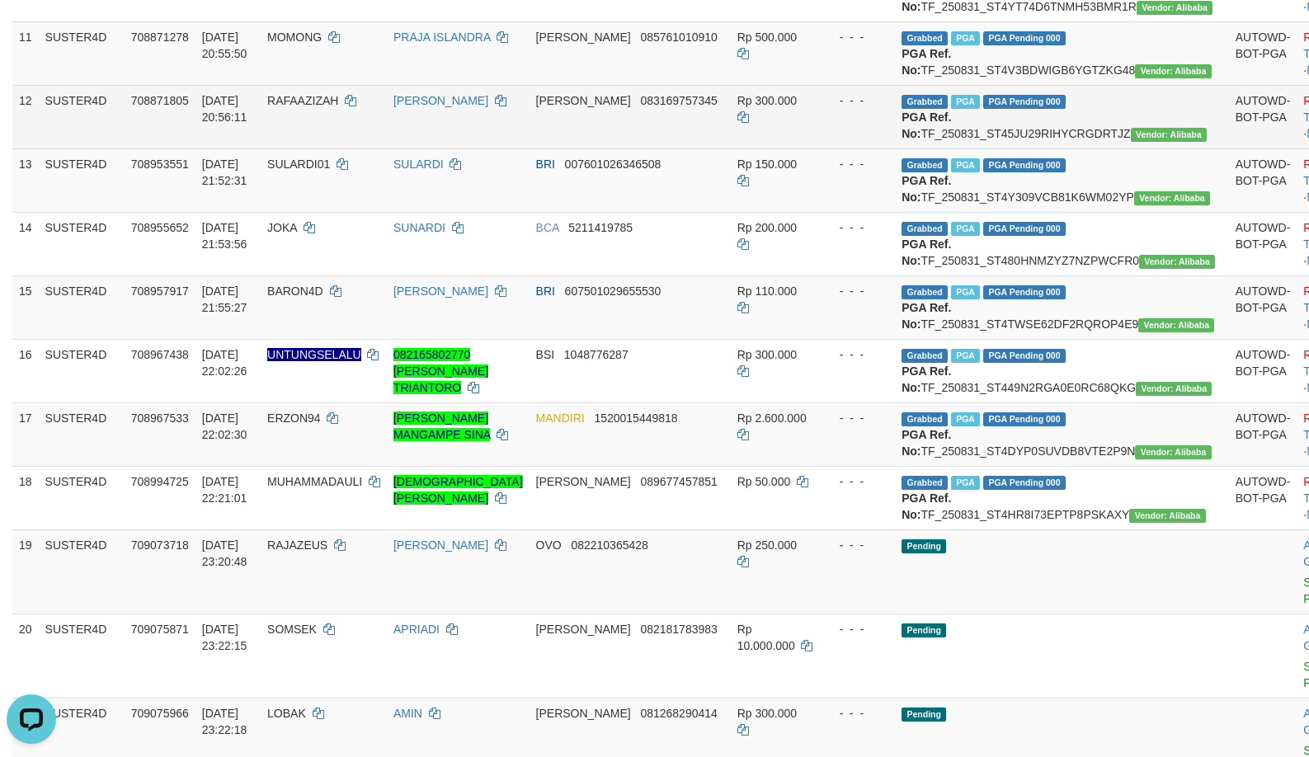
scroll to position [875, 0]
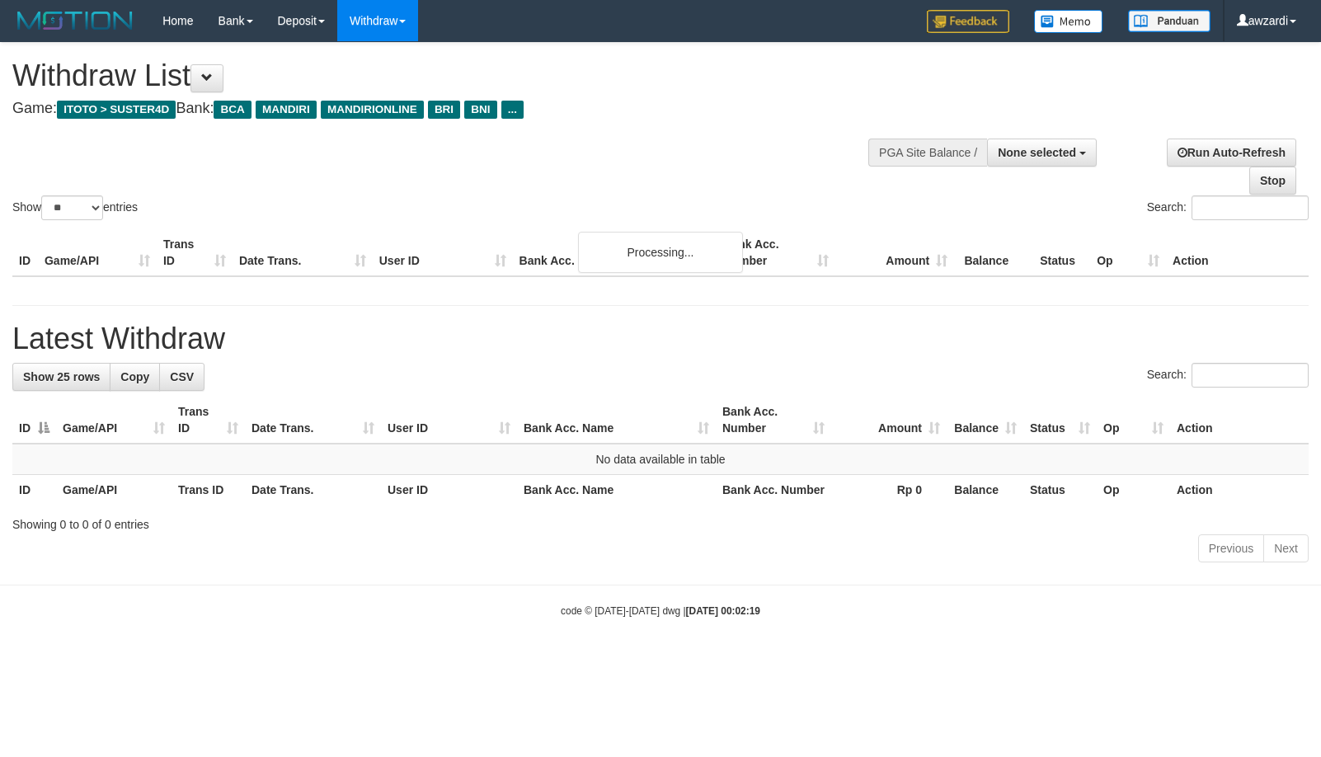
select select
select select "**"
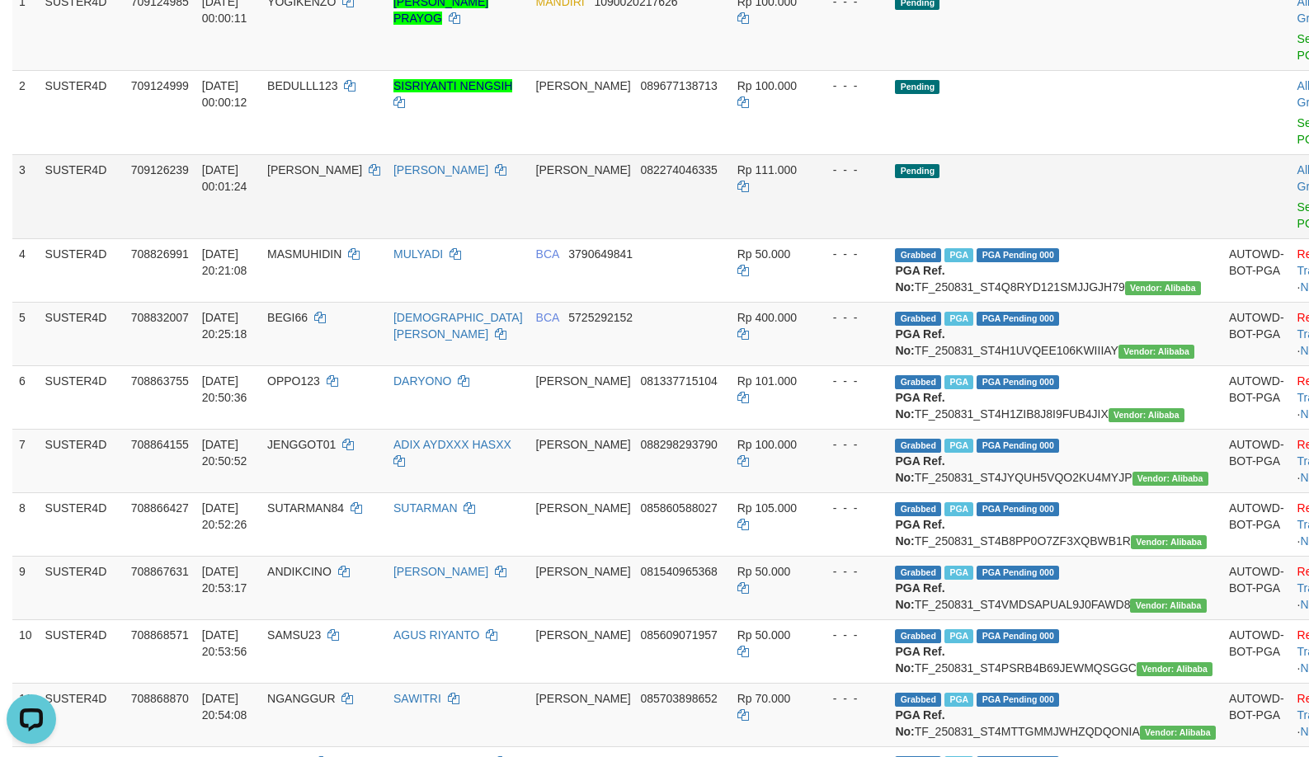
scroll to position [310, 0]
